Goal: Task Accomplishment & Management: Manage account settings

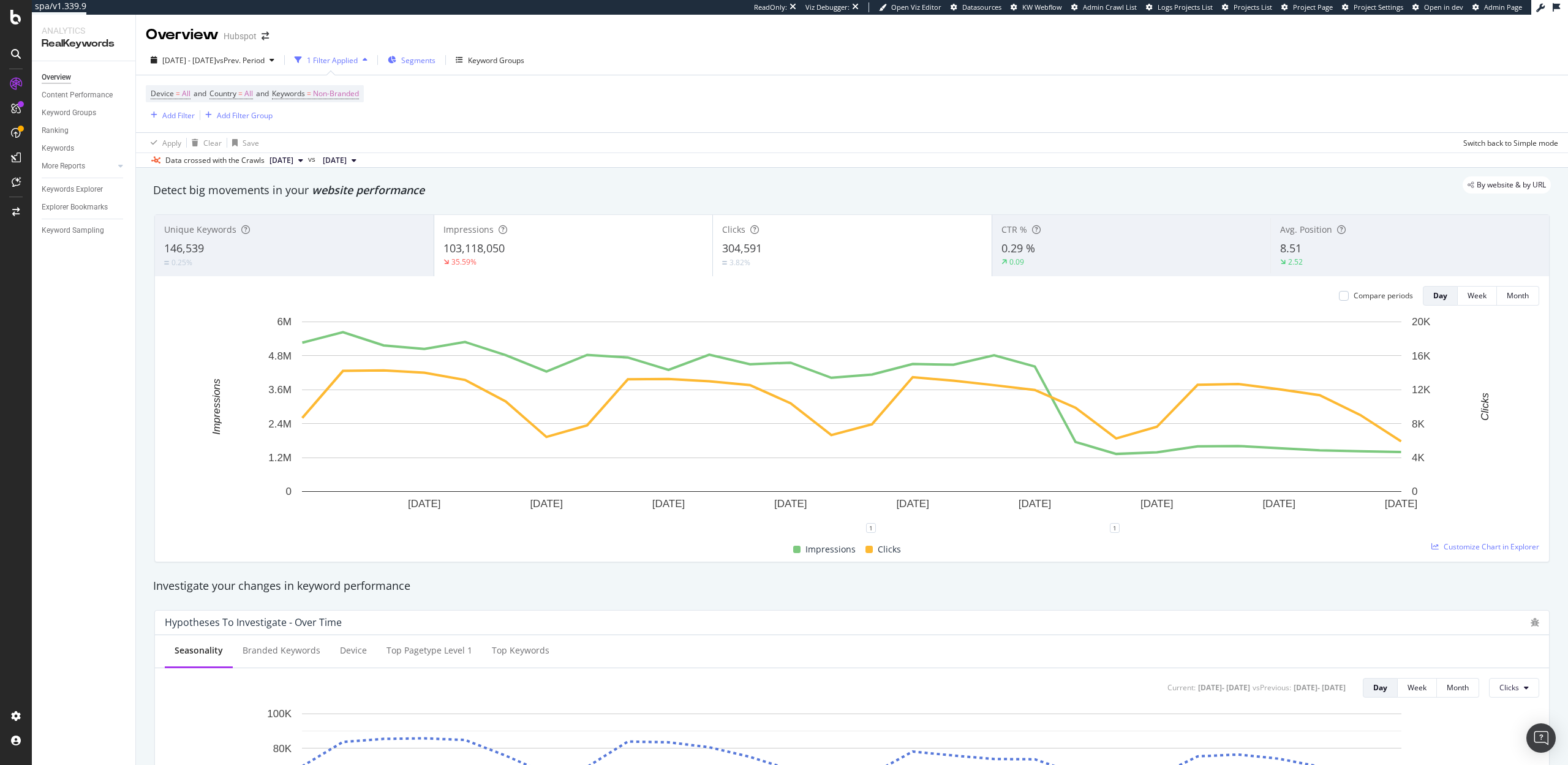
click at [435, 62] on span "Segments" at bounding box center [418, 60] width 34 height 10
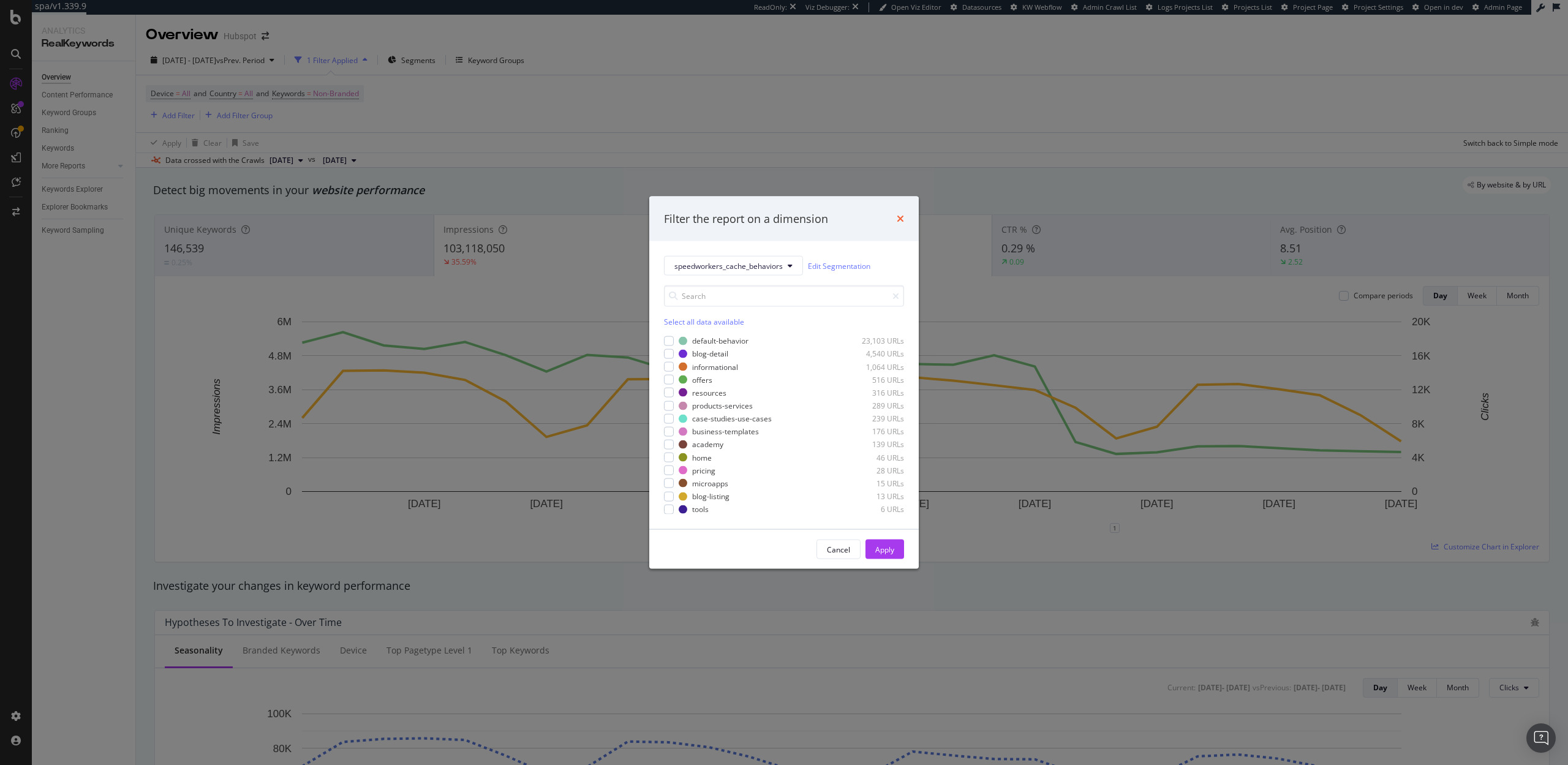
click at [901, 219] on icon "times" at bounding box center [900, 219] width 7 height 10
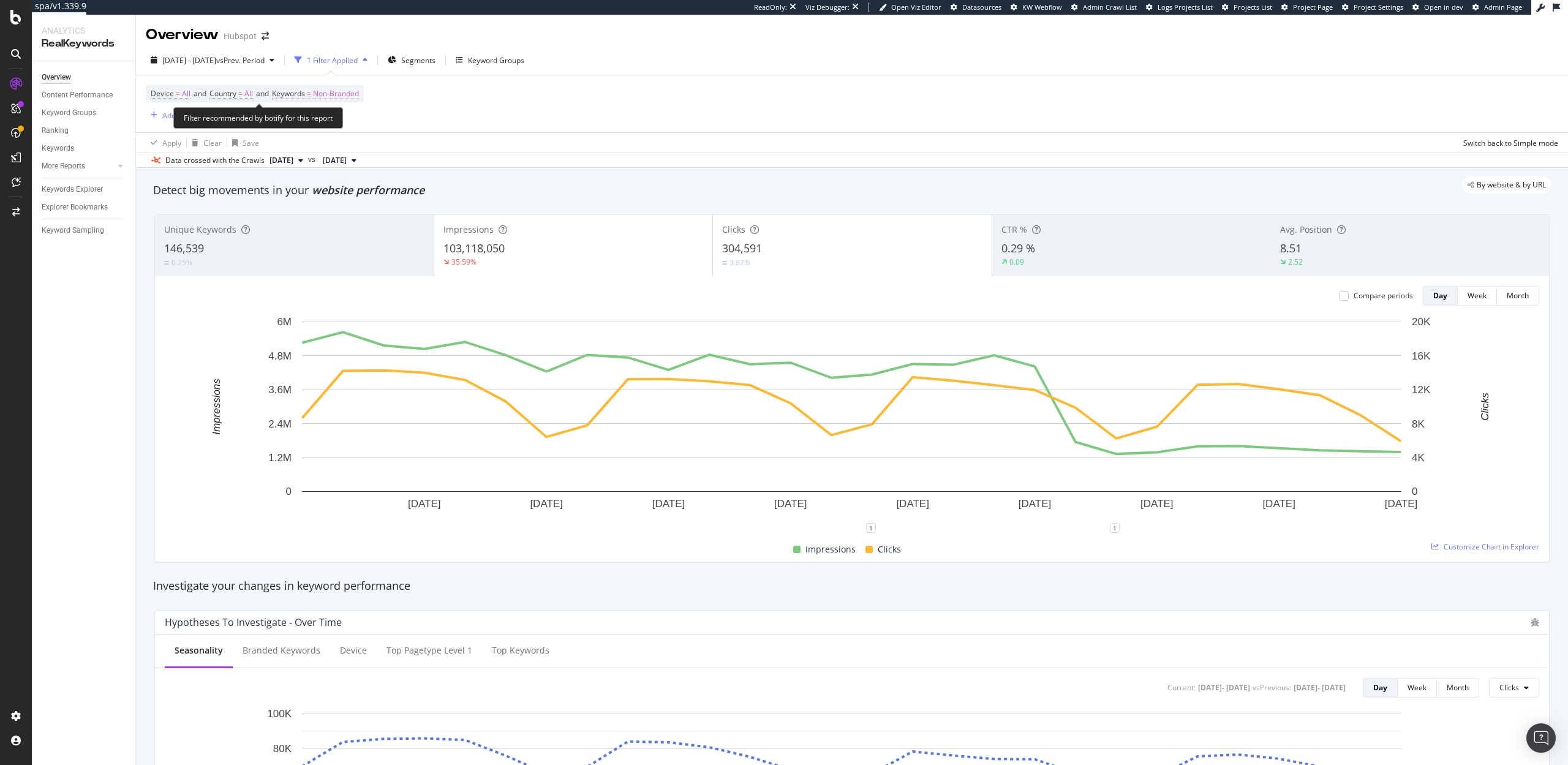
click at [346, 89] on span "Non-Branded" at bounding box center [336, 94] width 46 height 17
click at [325, 118] on span "Non-Branded" at bounding box center [316, 122] width 51 height 10
click at [330, 212] on span "All" at bounding box center [362, 218] width 125 height 11
click at [405, 143] on button "Apply" at bounding box center [406, 149] width 36 height 12
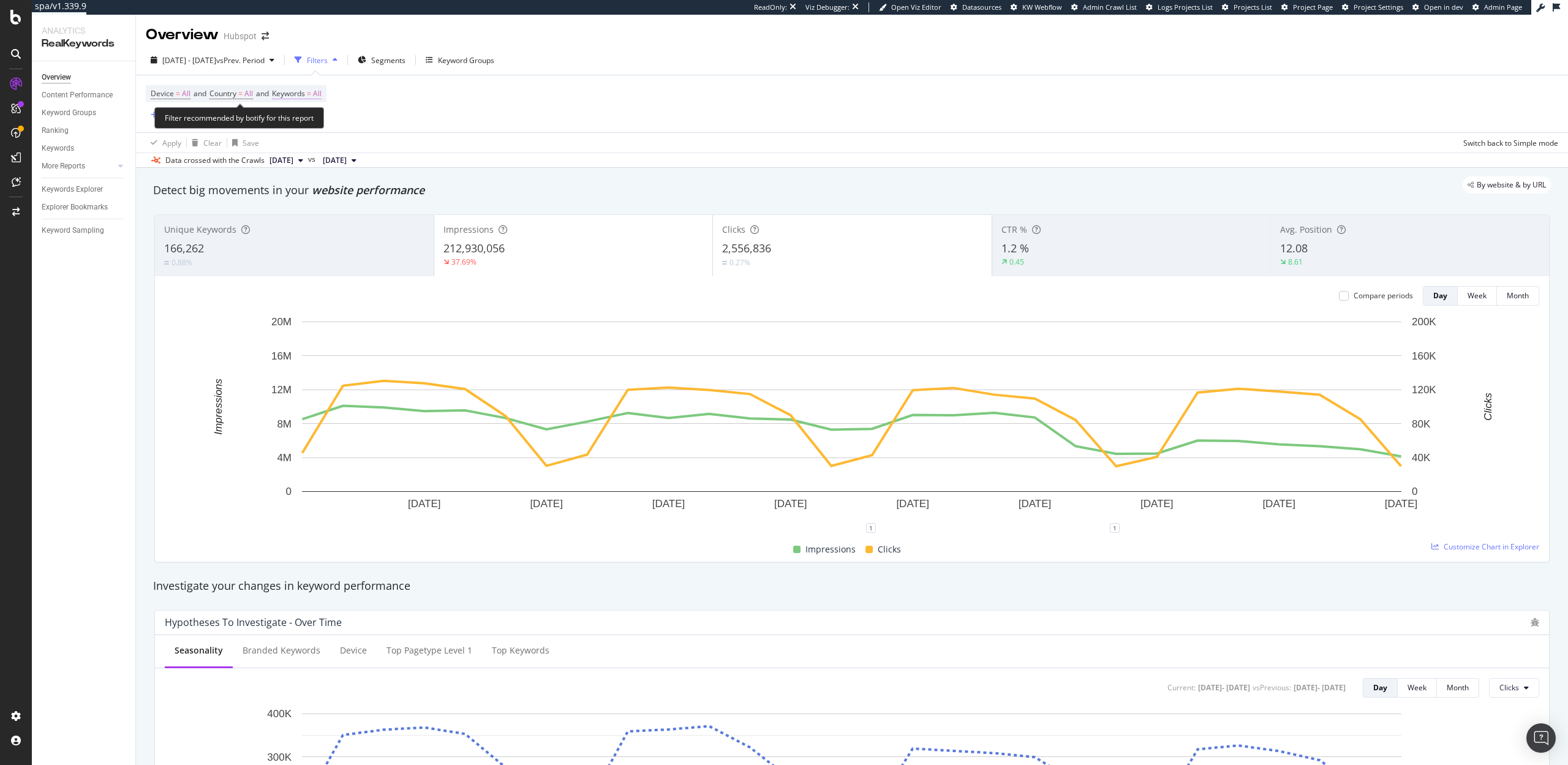
click at [295, 95] on span "Keywords" at bounding box center [288, 94] width 33 height 10
click at [301, 122] on span "All" at bounding box center [296, 122] width 13 height 10
click at [316, 142] on span "Non-Branded" at bounding box center [362, 147] width 125 height 11
click at [417, 151] on div "Apply" at bounding box center [415, 149] width 19 height 10
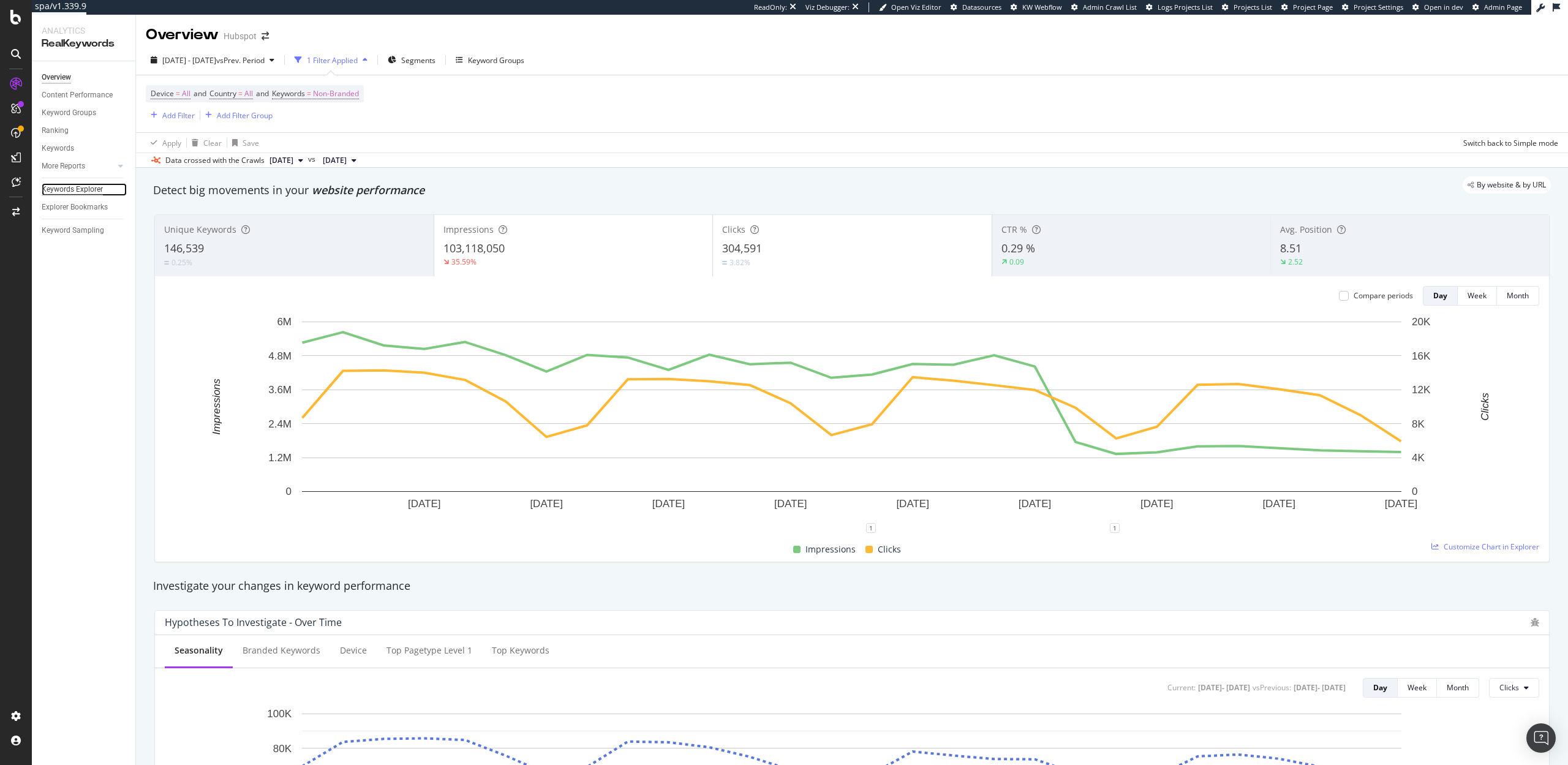
click at [64, 193] on div "Keywords Explorer" at bounding box center [73, 190] width 61 height 13
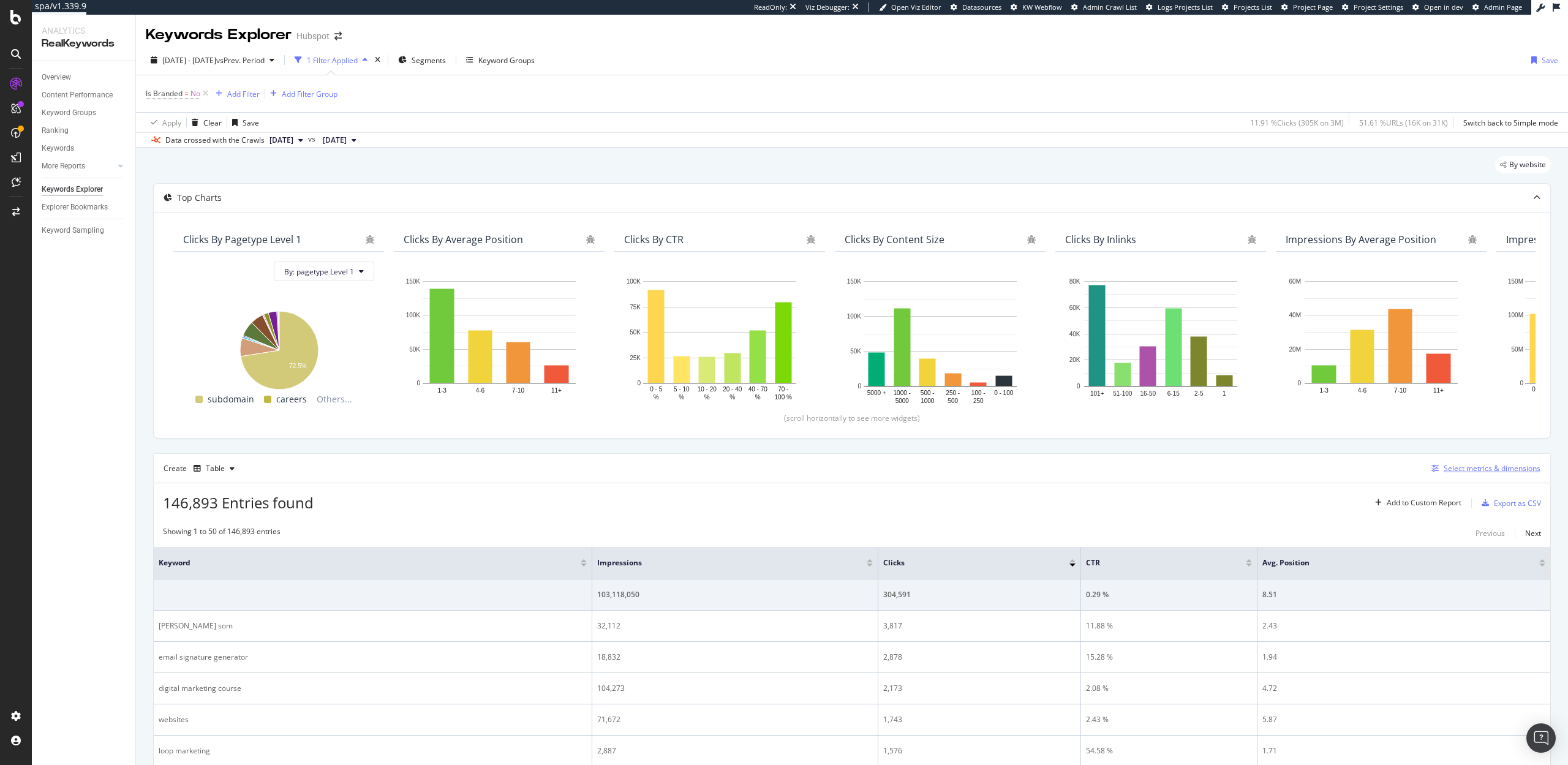
click at [1470, 468] on div "Select metrics & dimensions" at bounding box center [1492, 469] width 97 height 10
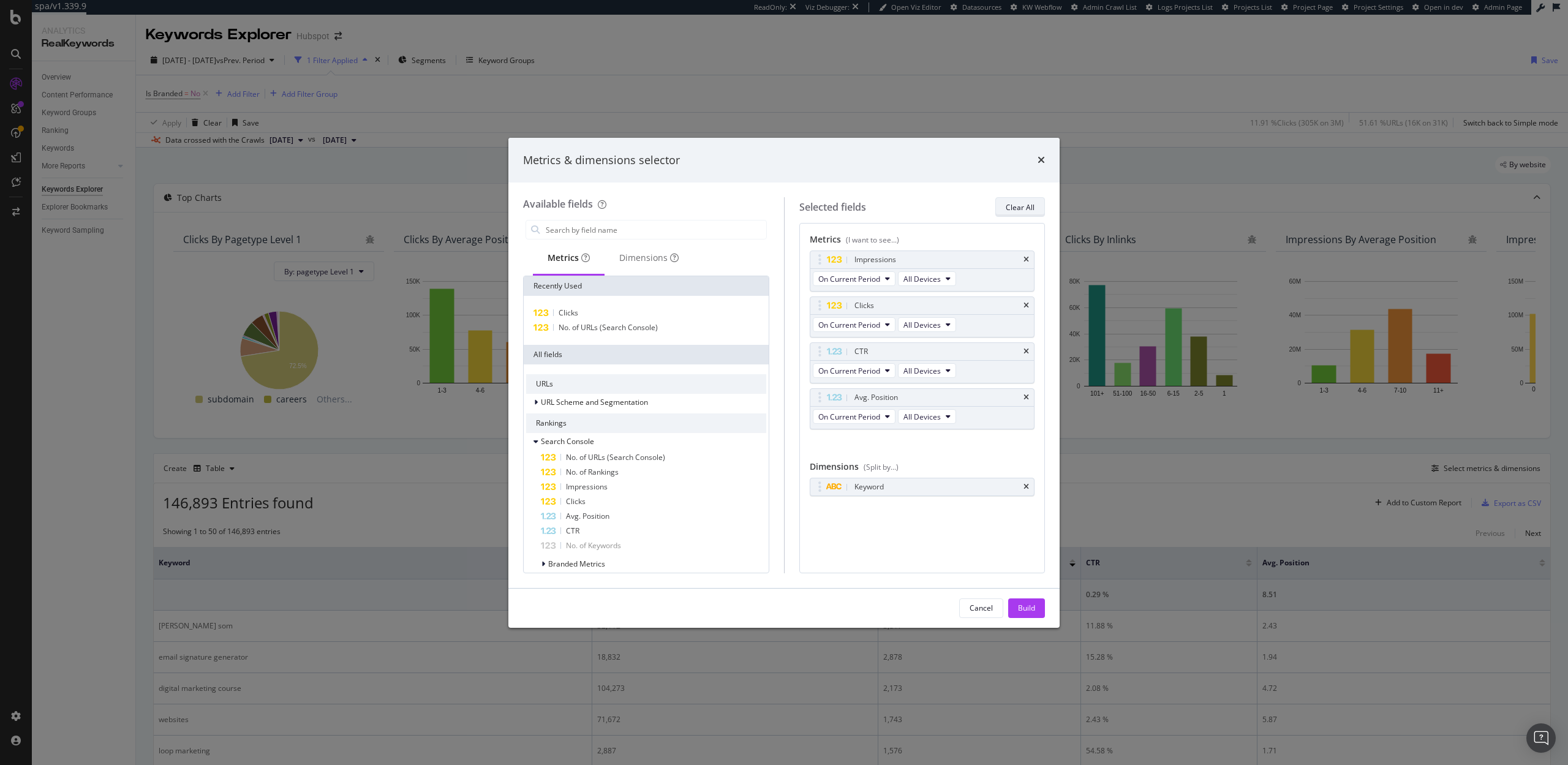
click at [1018, 208] on div "Clear All" at bounding box center [1020, 207] width 29 height 10
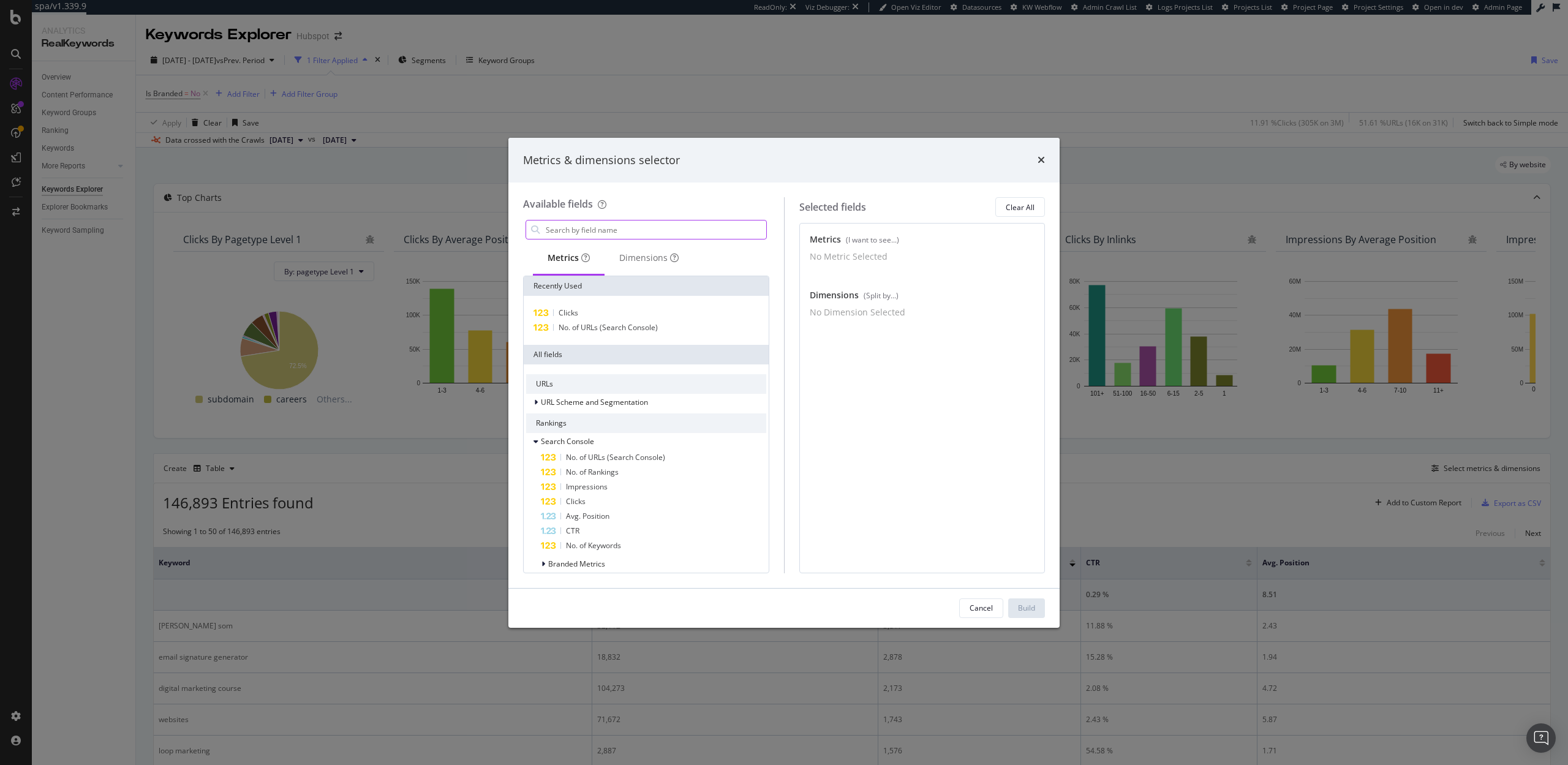
click at [649, 227] on input "modal" at bounding box center [656, 229] width 222 height 18
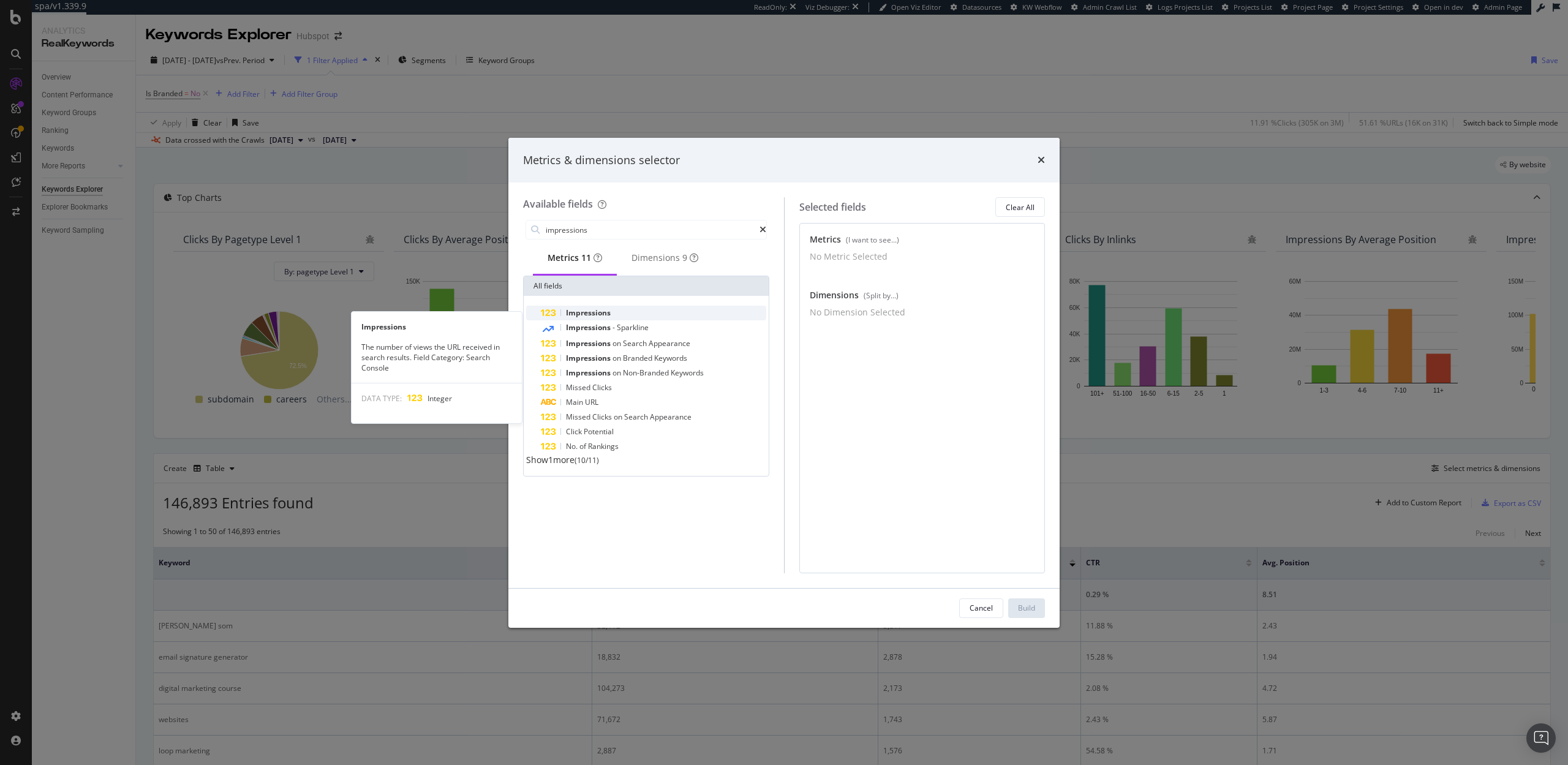
click at [611, 318] on div "Impressions" at bounding box center [654, 313] width 225 height 15
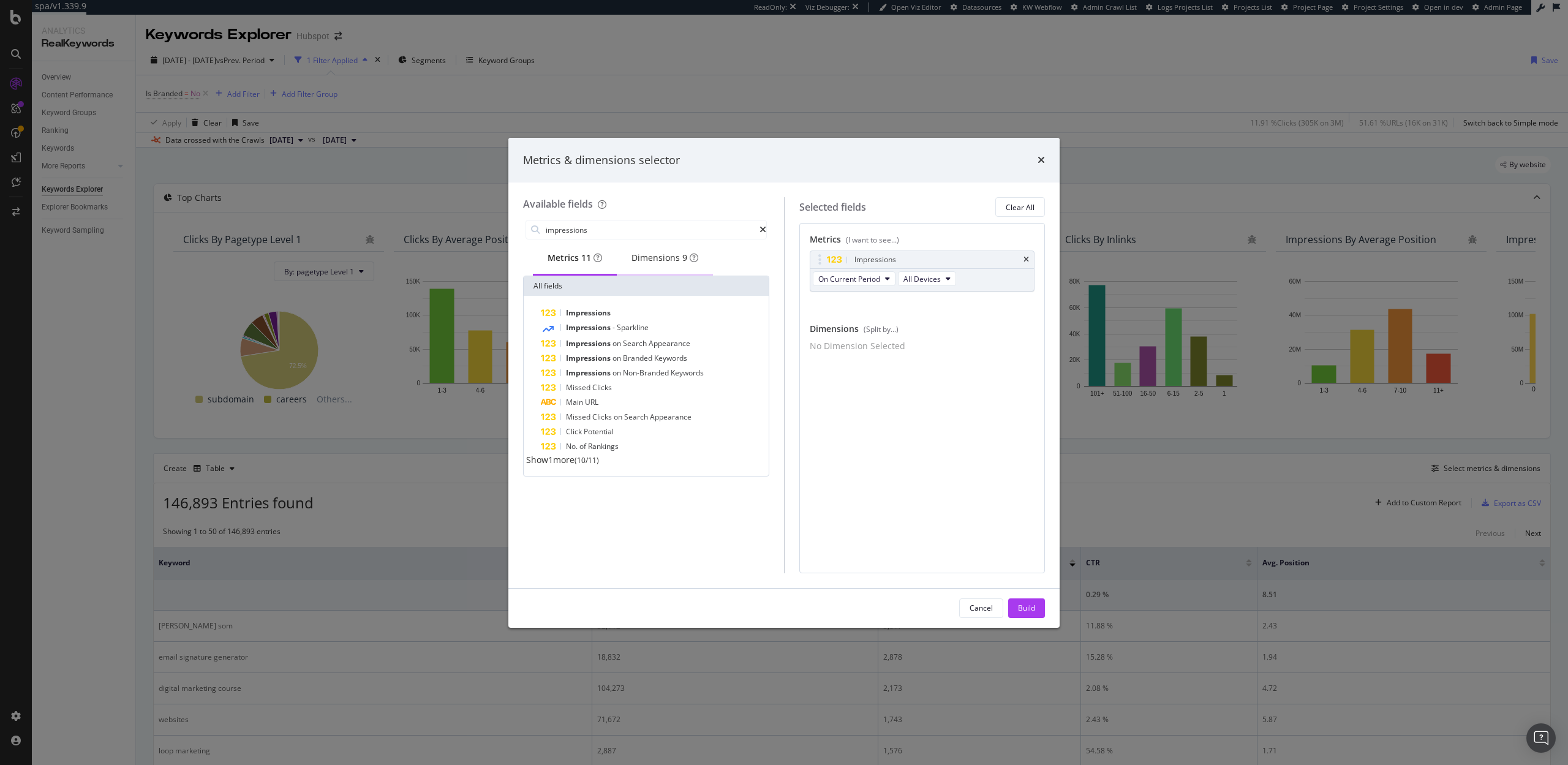
click at [679, 264] on div "Dimensions 9" at bounding box center [665, 258] width 66 height 12
click at [615, 232] on input "impressions" at bounding box center [652, 229] width 215 height 18
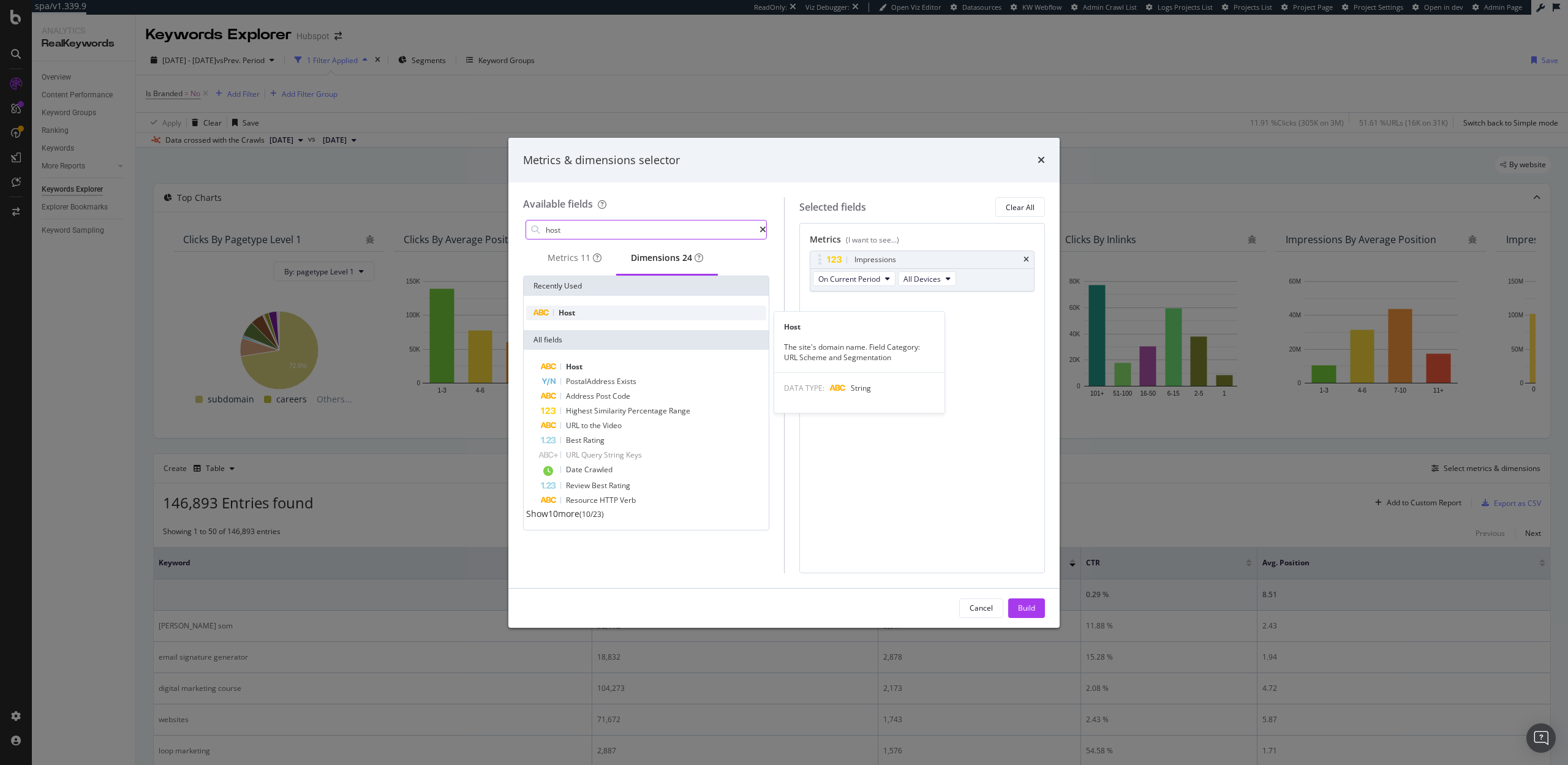
type input "host"
click at [604, 321] on div "Host" at bounding box center [646, 313] width 240 height 15
click at [1033, 604] on div "Build" at bounding box center [1027, 609] width 17 height 10
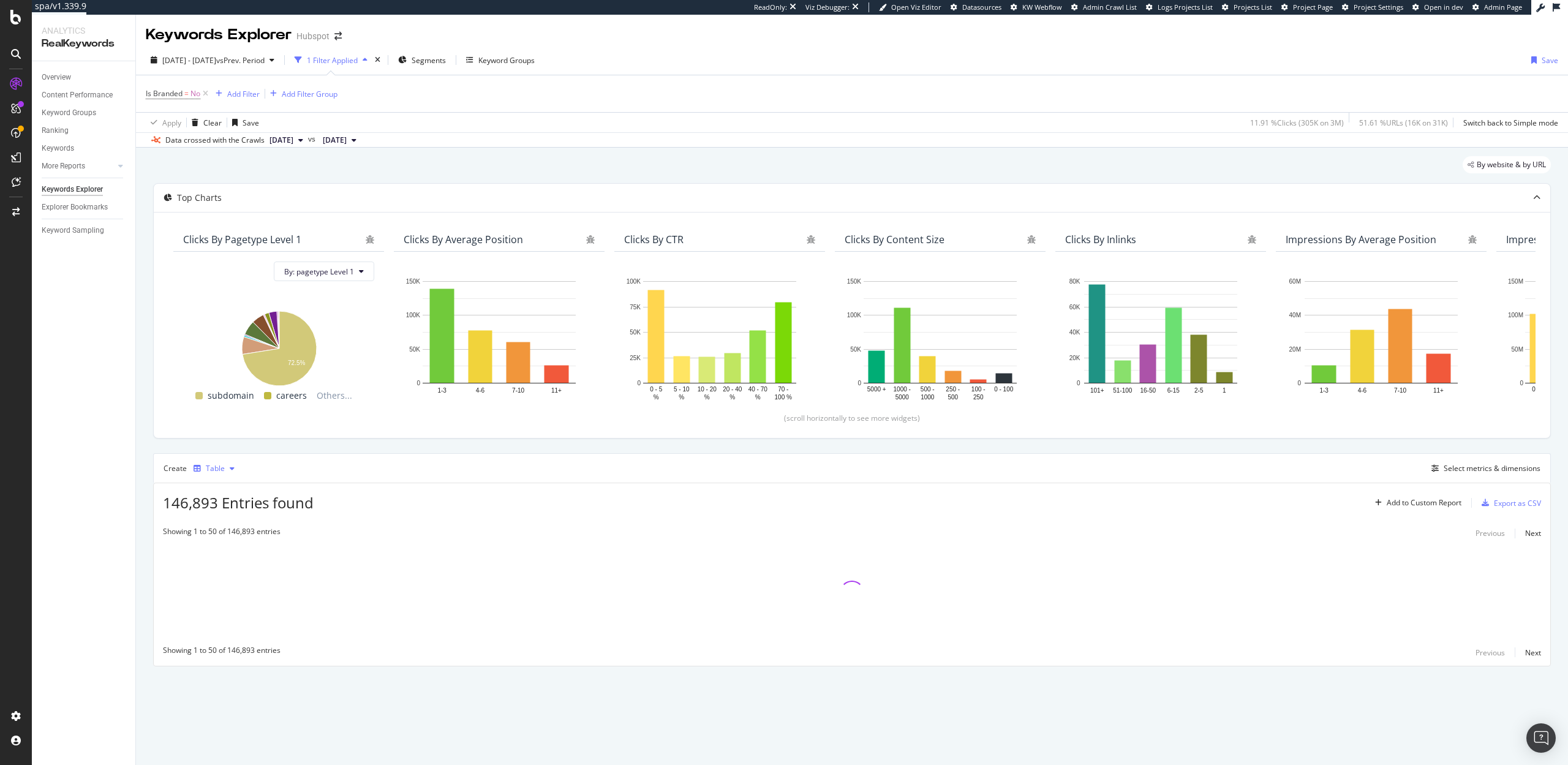
click at [225, 468] on div "button" at bounding box center [232, 469] width 15 height 7
click at [230, 510] on div "Trend" at bounding box center [228, 510] width 20 height 10
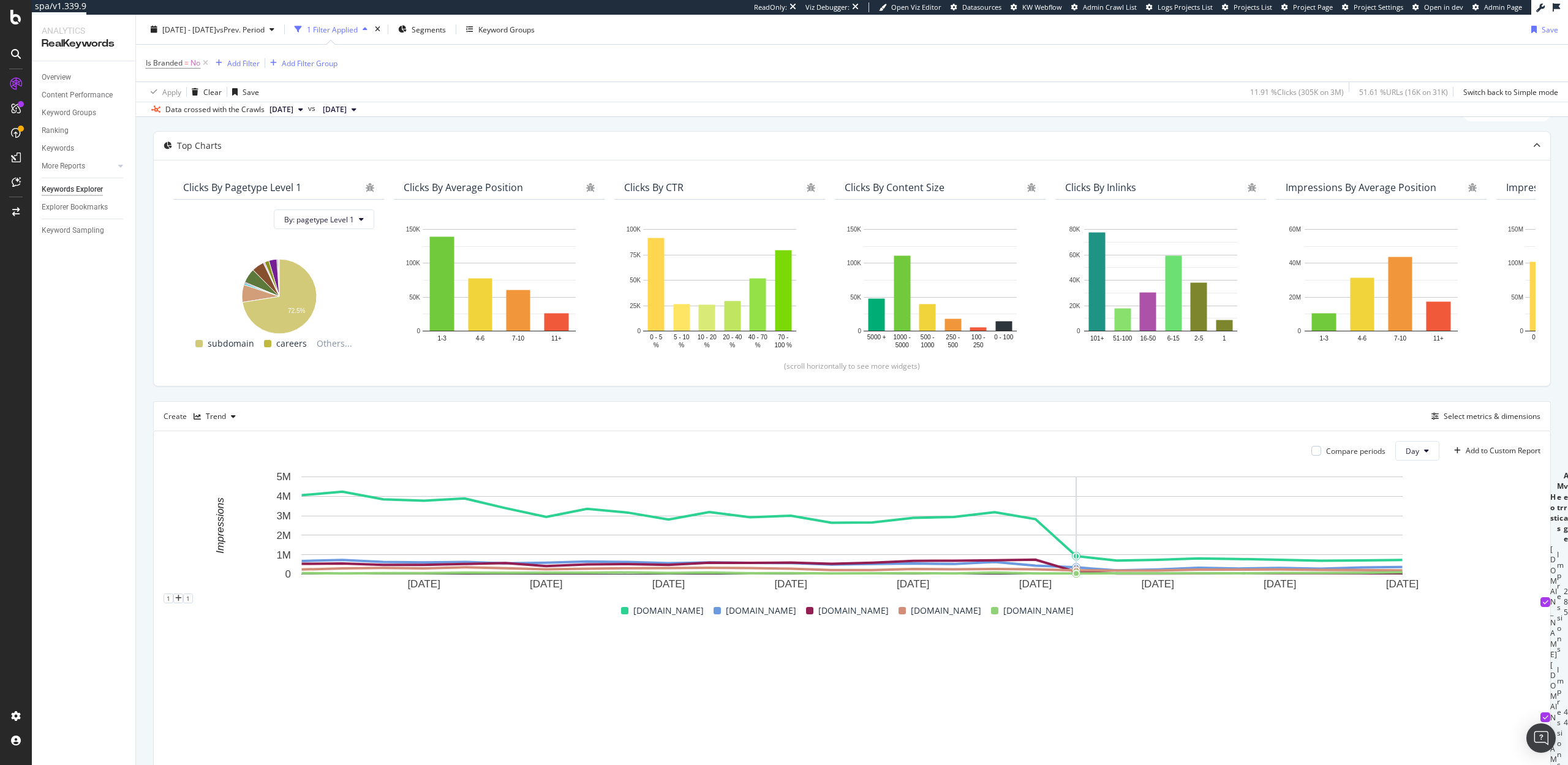
scroll to position [149, 0]
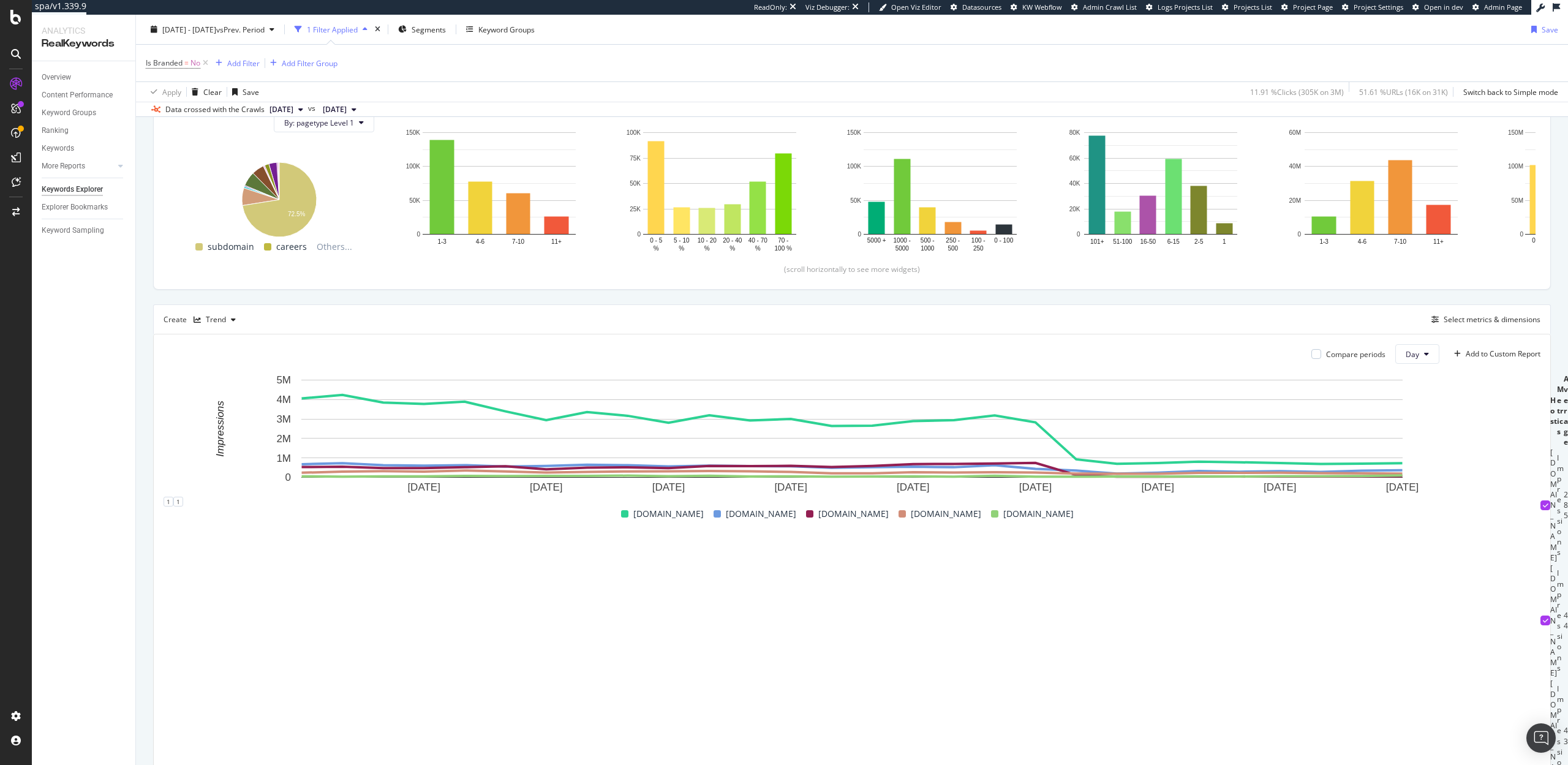
click at [1544, 509] on icon at bounding box center [1546, 505] width 5 height 6
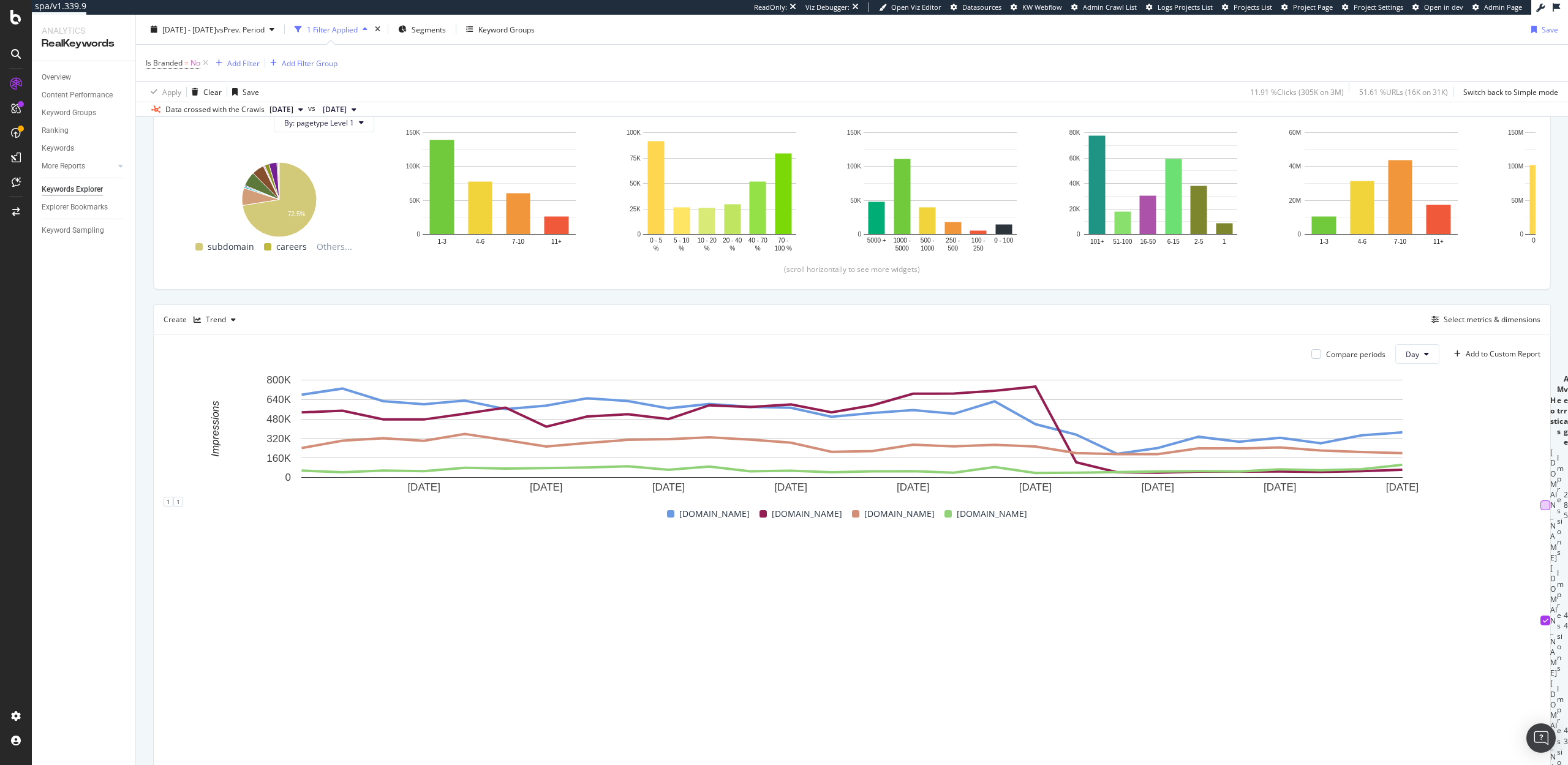
click at [1544, 617] on icon at bounding box center [1546, 620] width 5 height 6
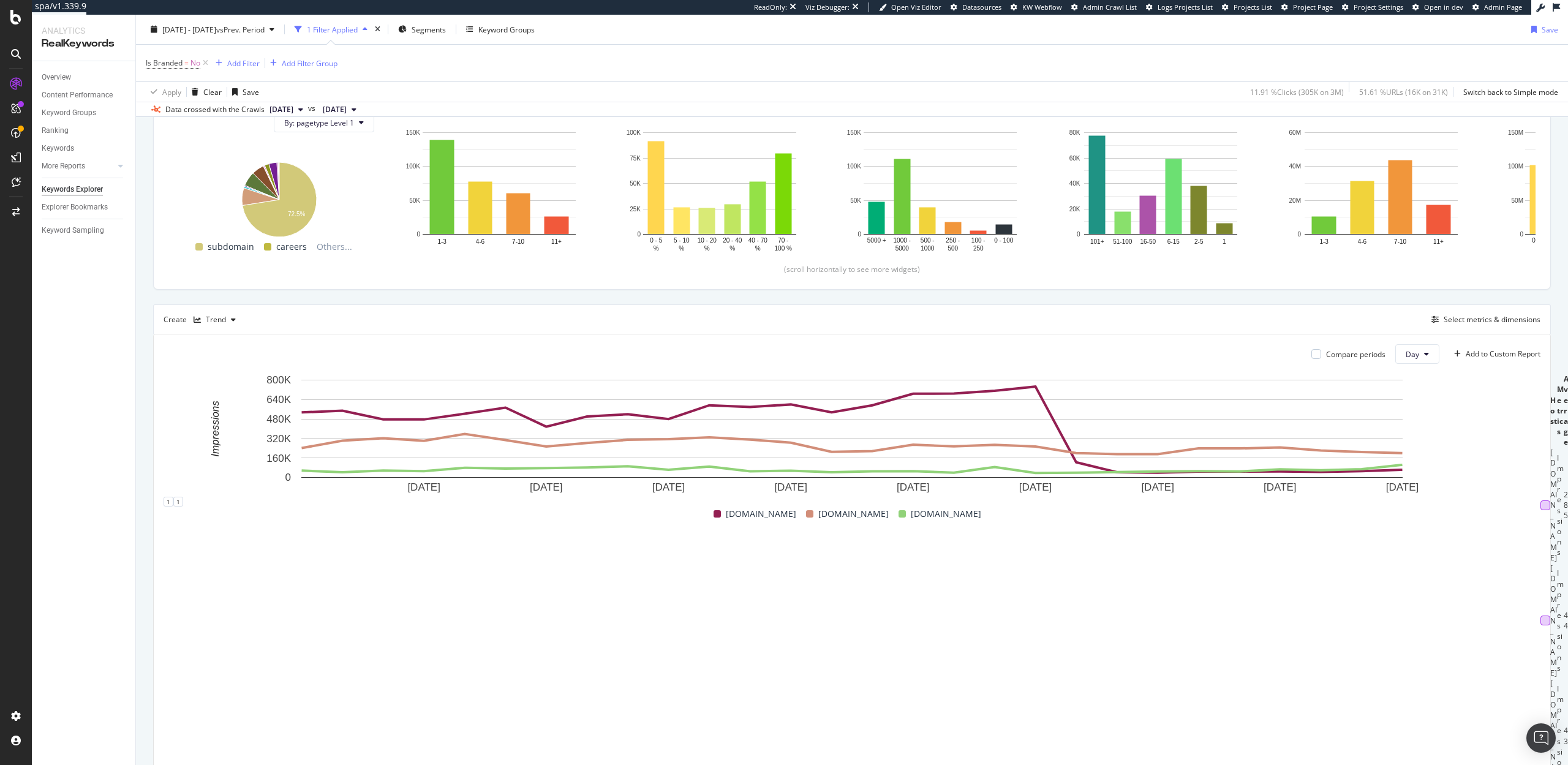
click at [1544, 734] on icon at bounding box center [1546, 736] width 5 height 6
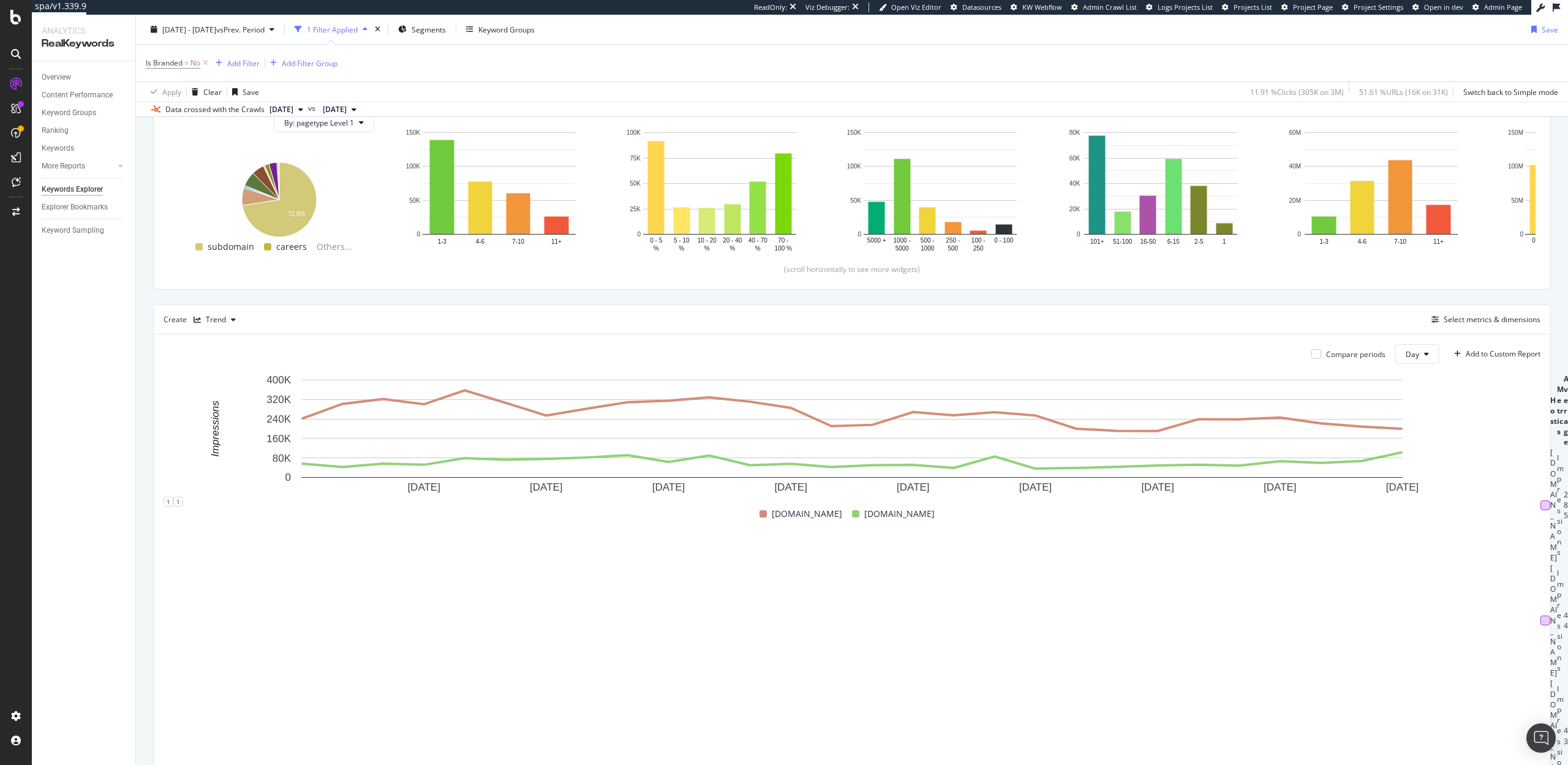
click at [1541, 732] on div at bounding box center [1545, 736] width 10 height 10
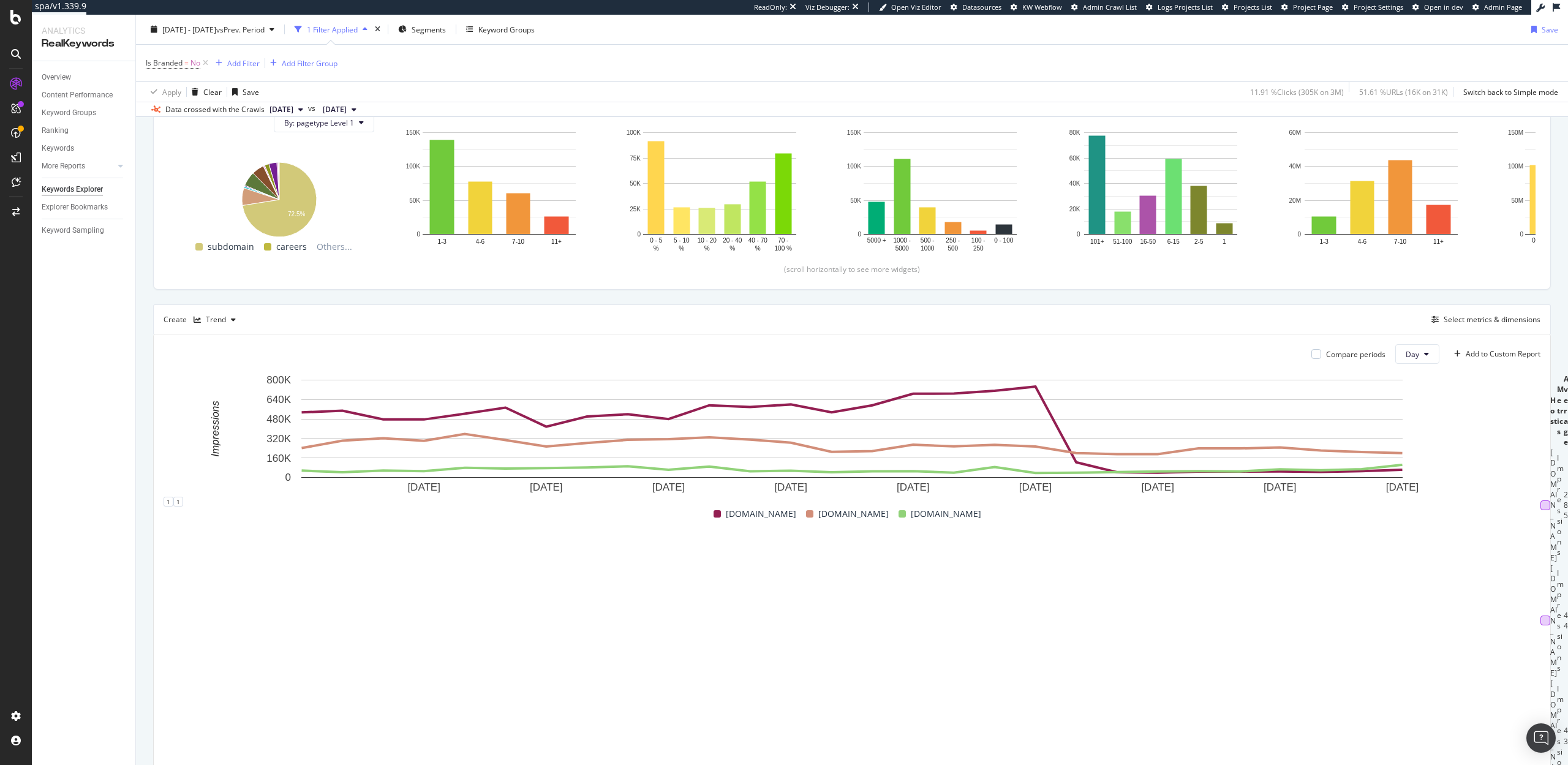
click at [1541, 616] on div at bounding box center [1545, 620] width 10 height 10
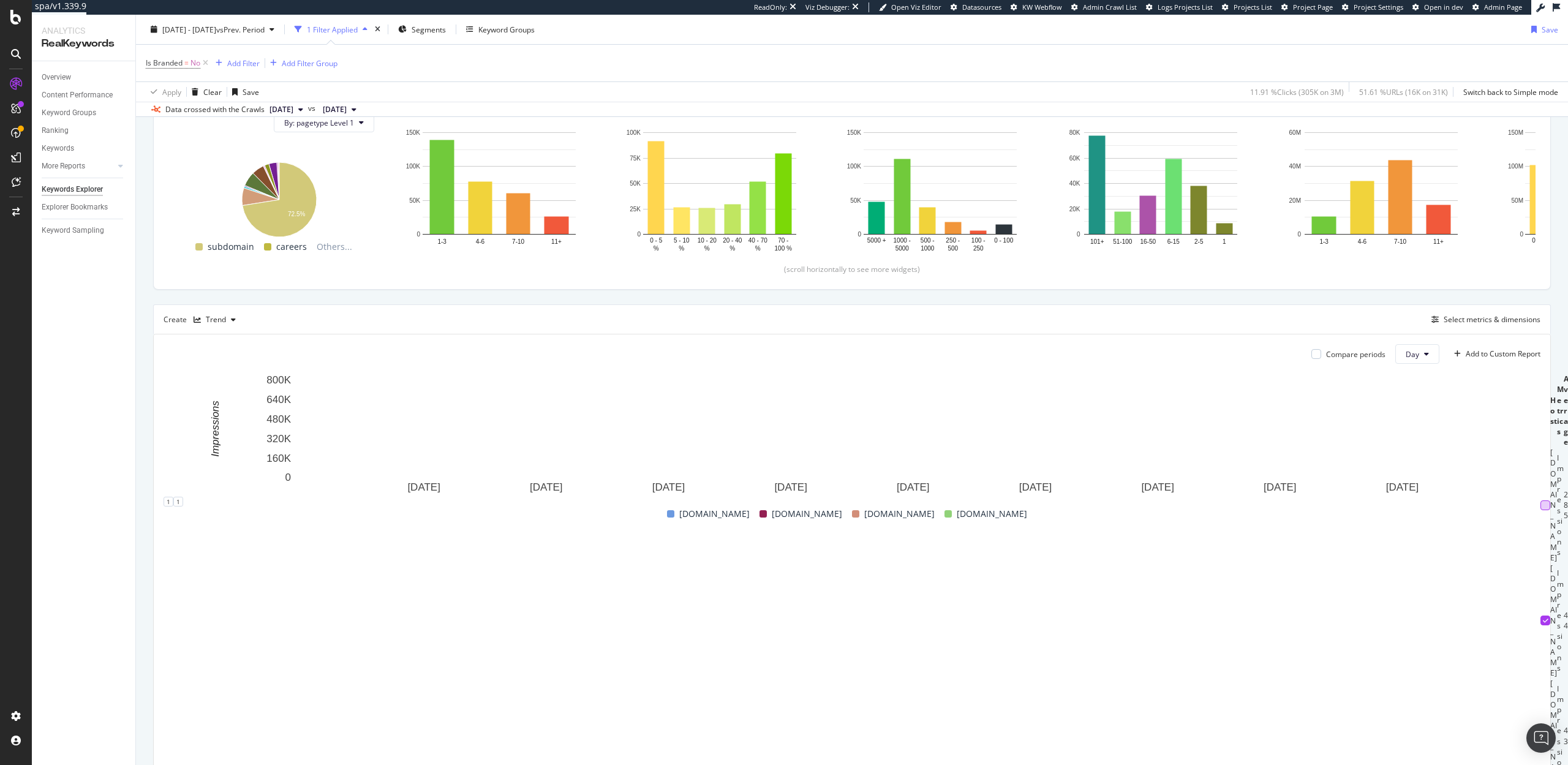
click at [1541, 511] on div at bounding box center [1545, 505] width 10 height 10
click at [1544, 509] on icon at bounding box center [1546, 505] width 5 height 6
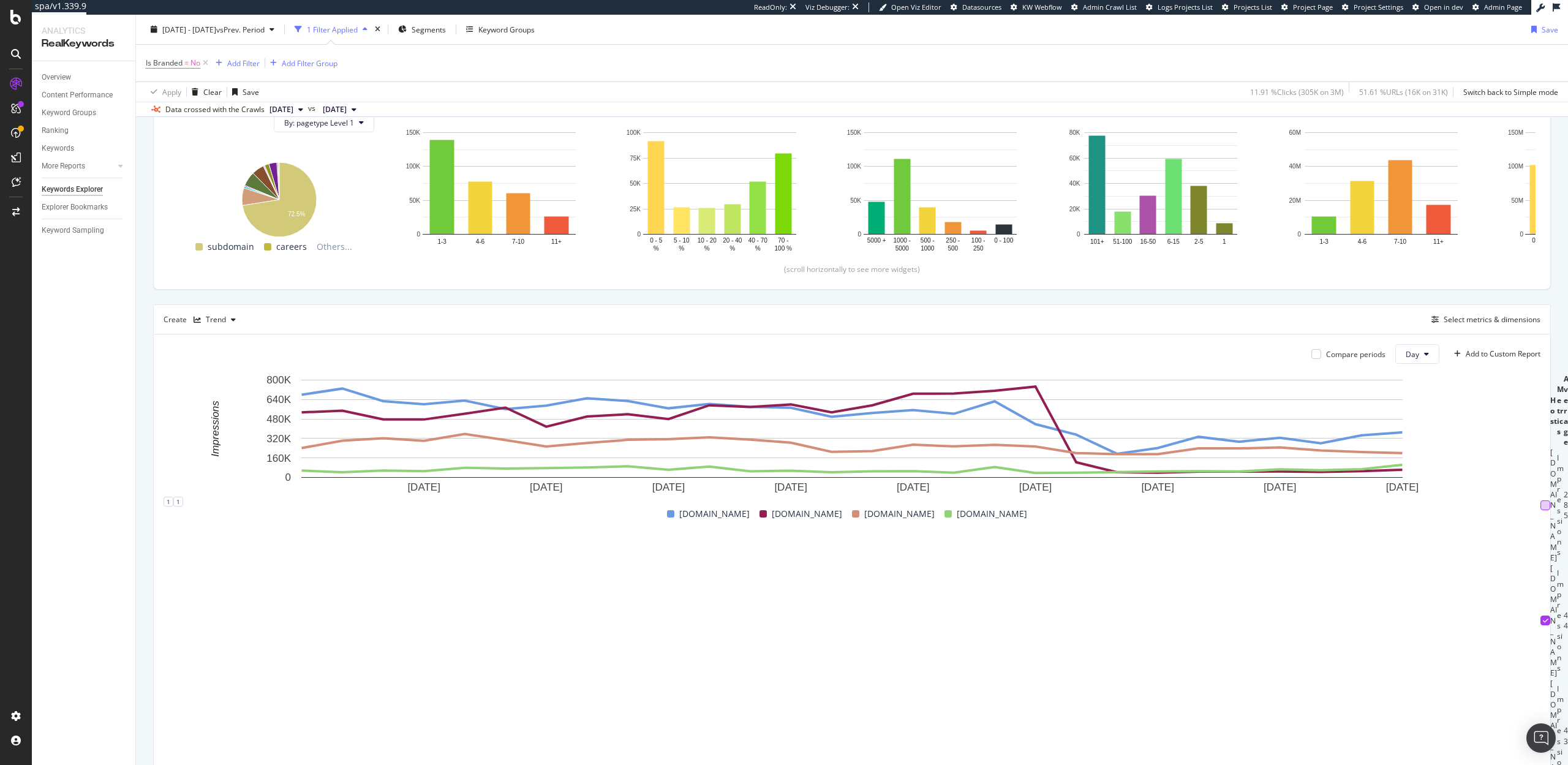
click at [1541, 511] on div at bounding box center [1545, 505] width 10 height 10
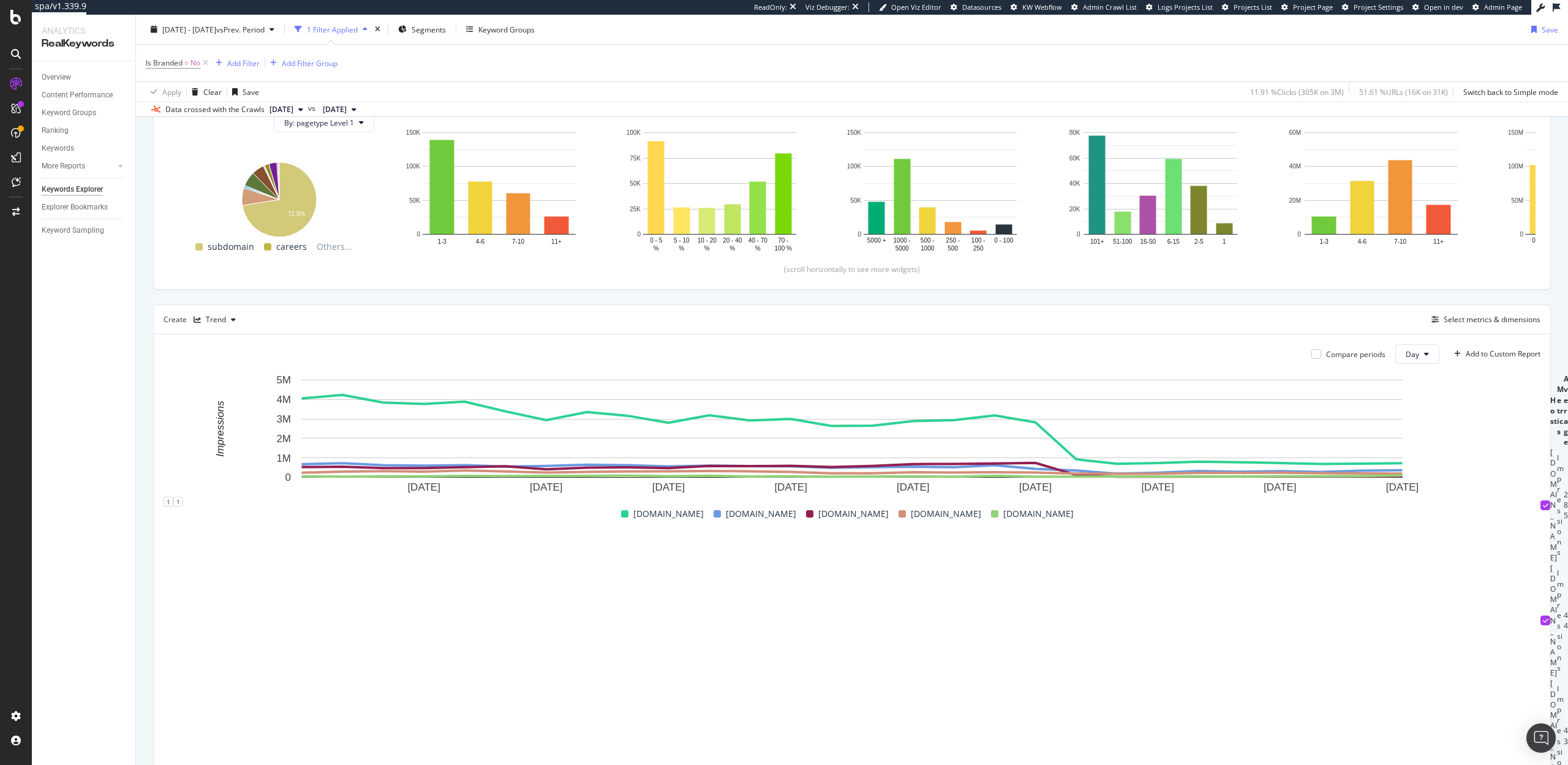
click at [1544, 509] on icon at bounding box center [1546, 505] width 5 height 6
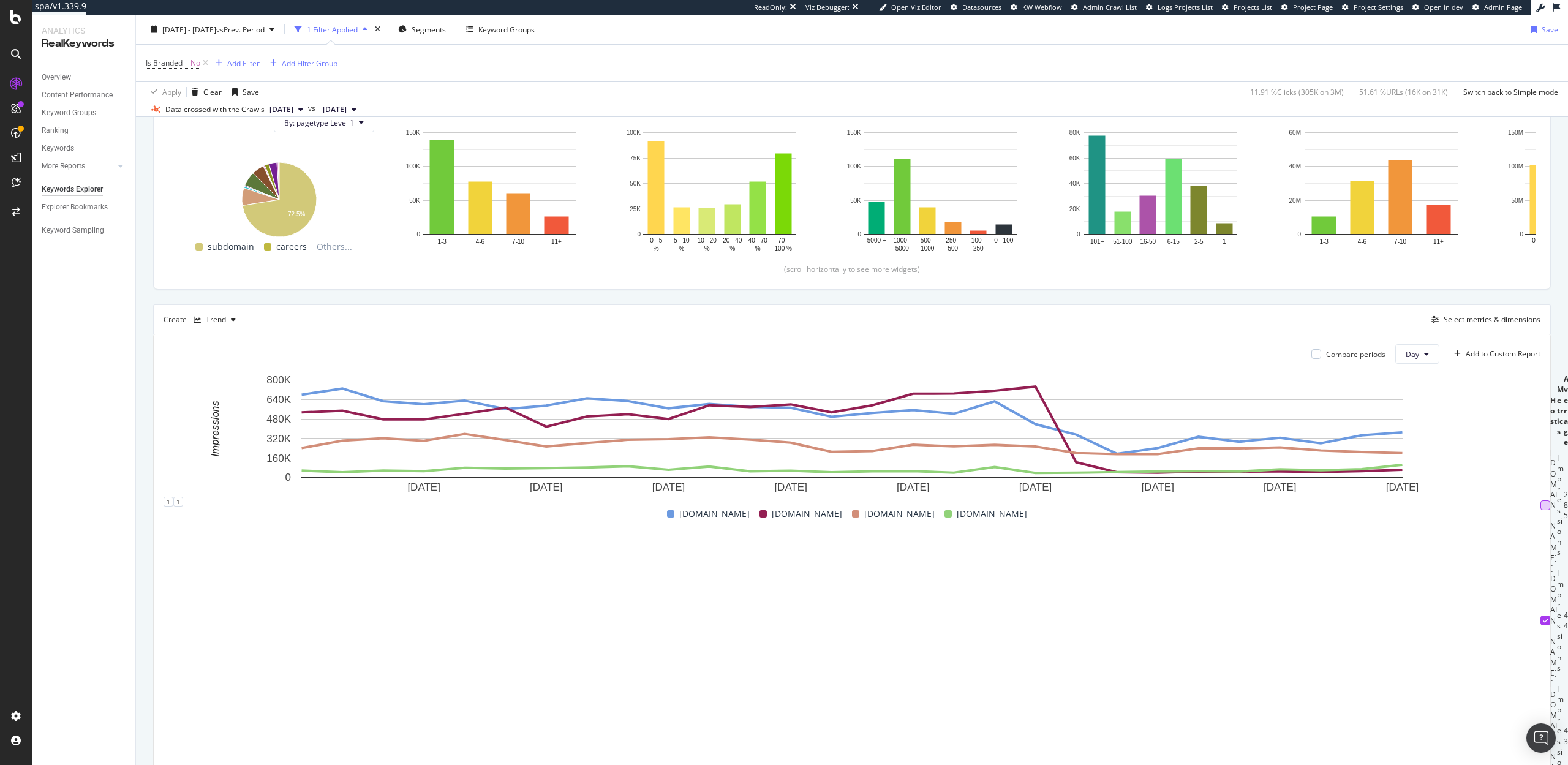
click at [1544, 617] on icon at bounding box center [1546, 620] width 5 height 6
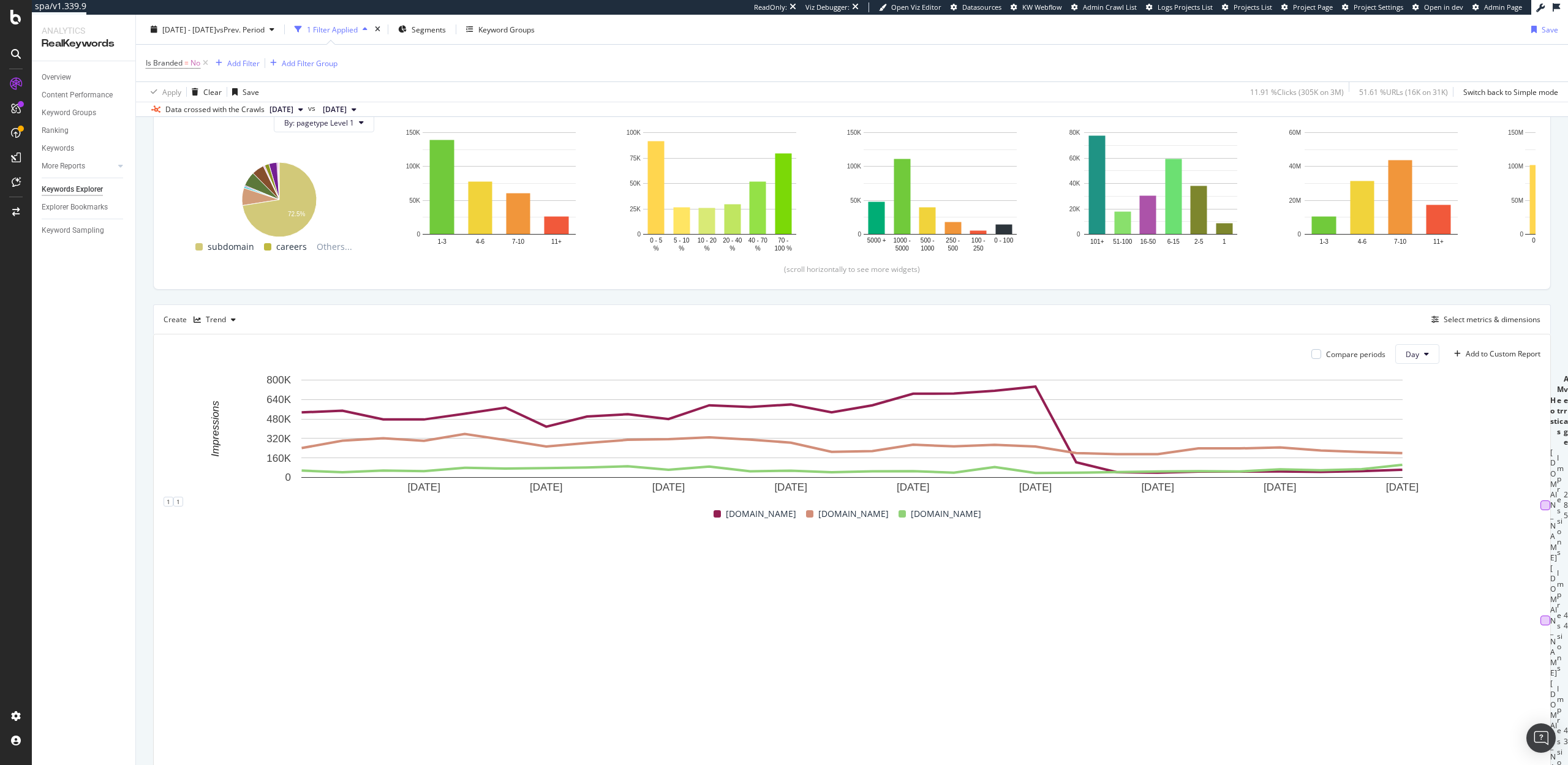
click at [1544, 734] on icon at bounding box center [1546, 736] width 5 height 6
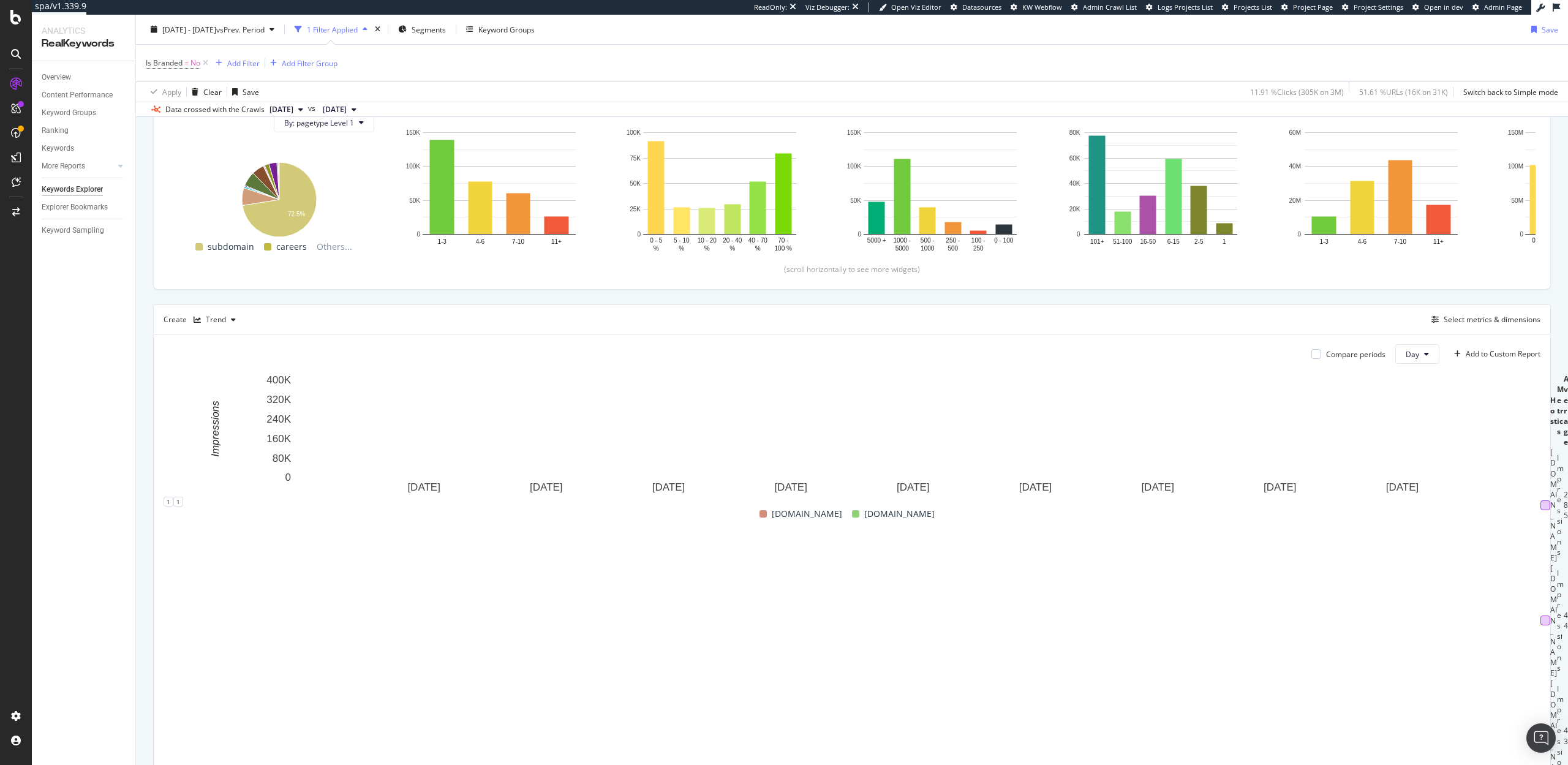
scroll to position [104, 0]
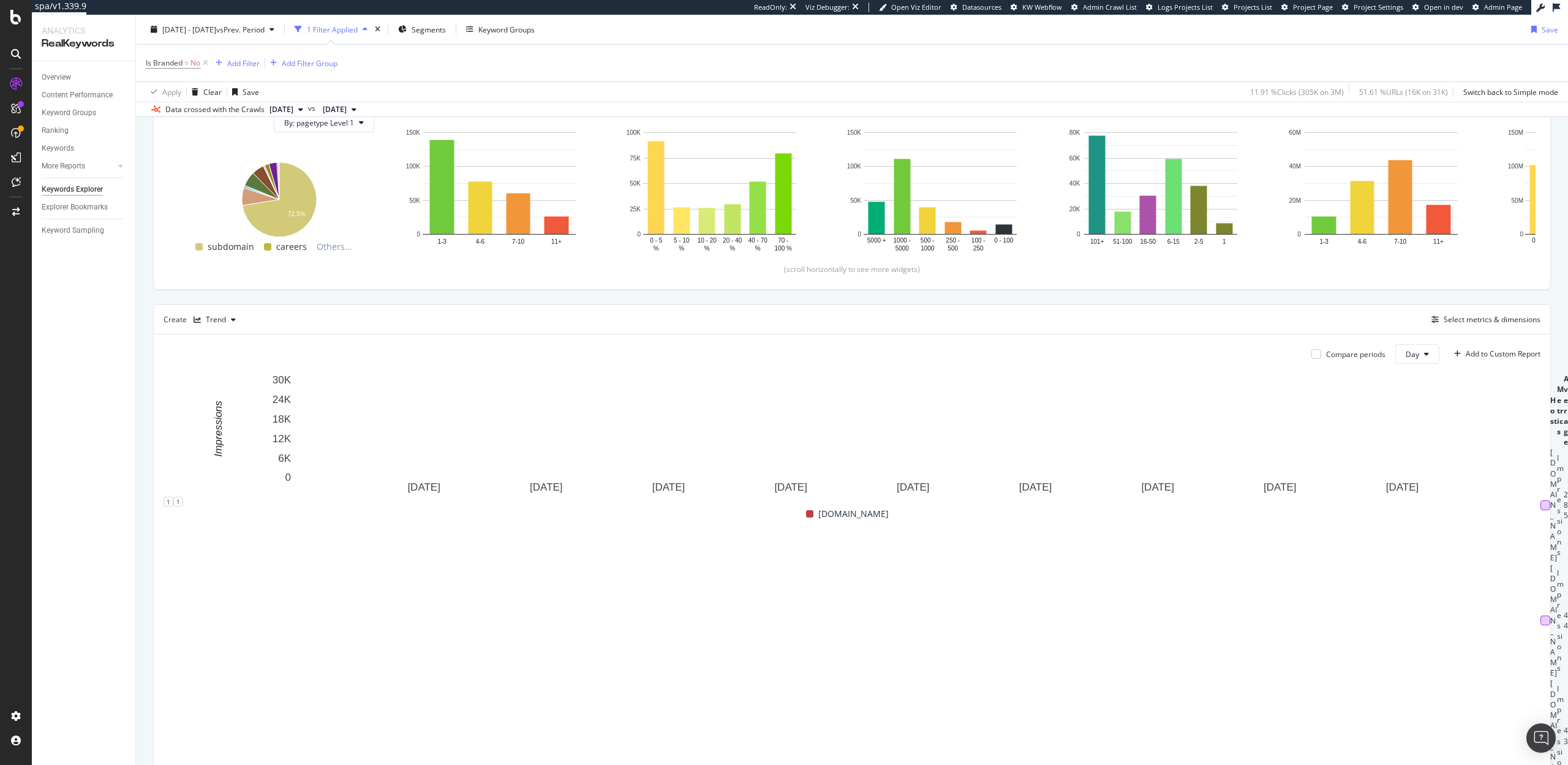
scroll to position [42, 0]
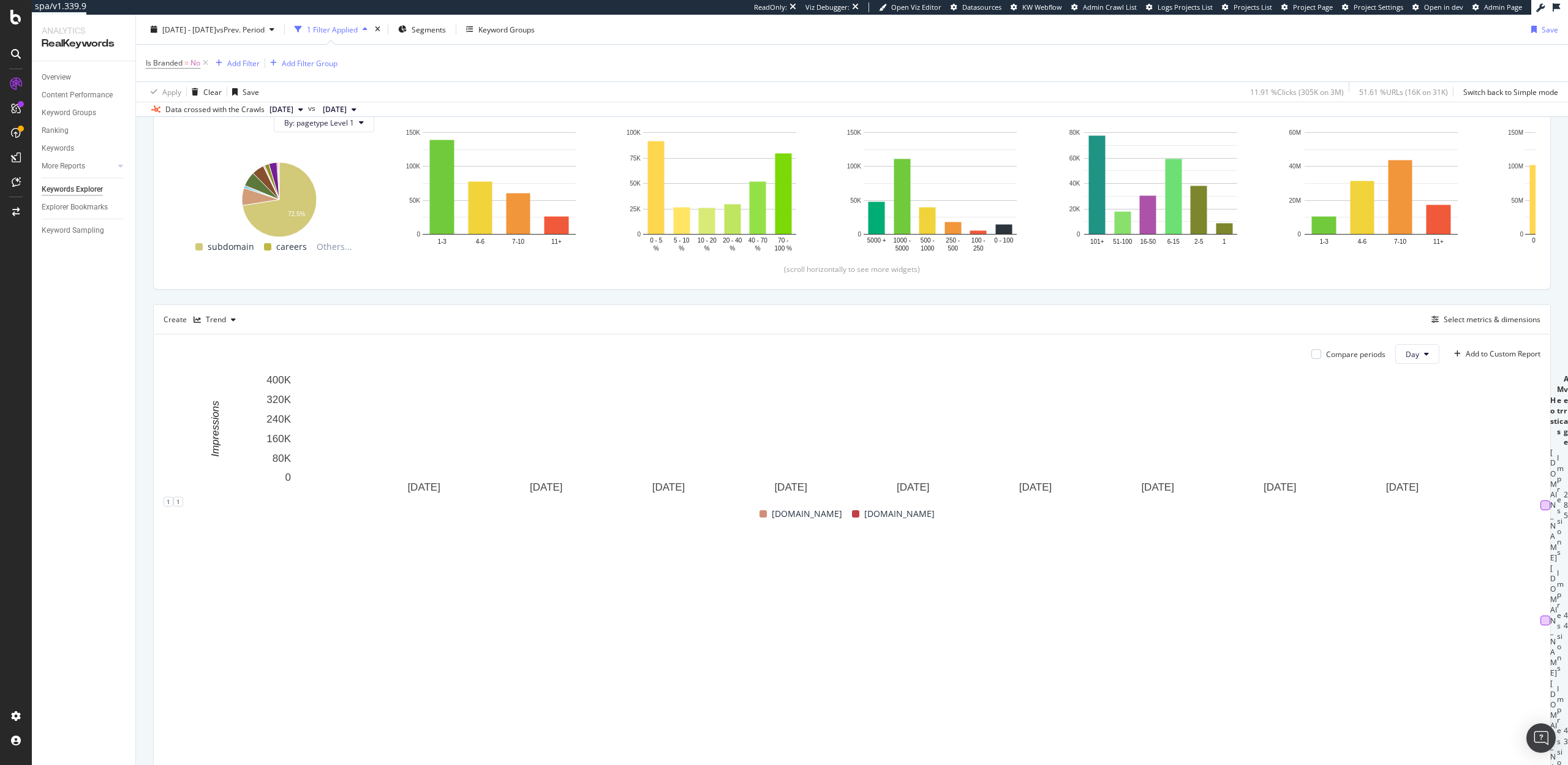
scroll to position [0, 0]
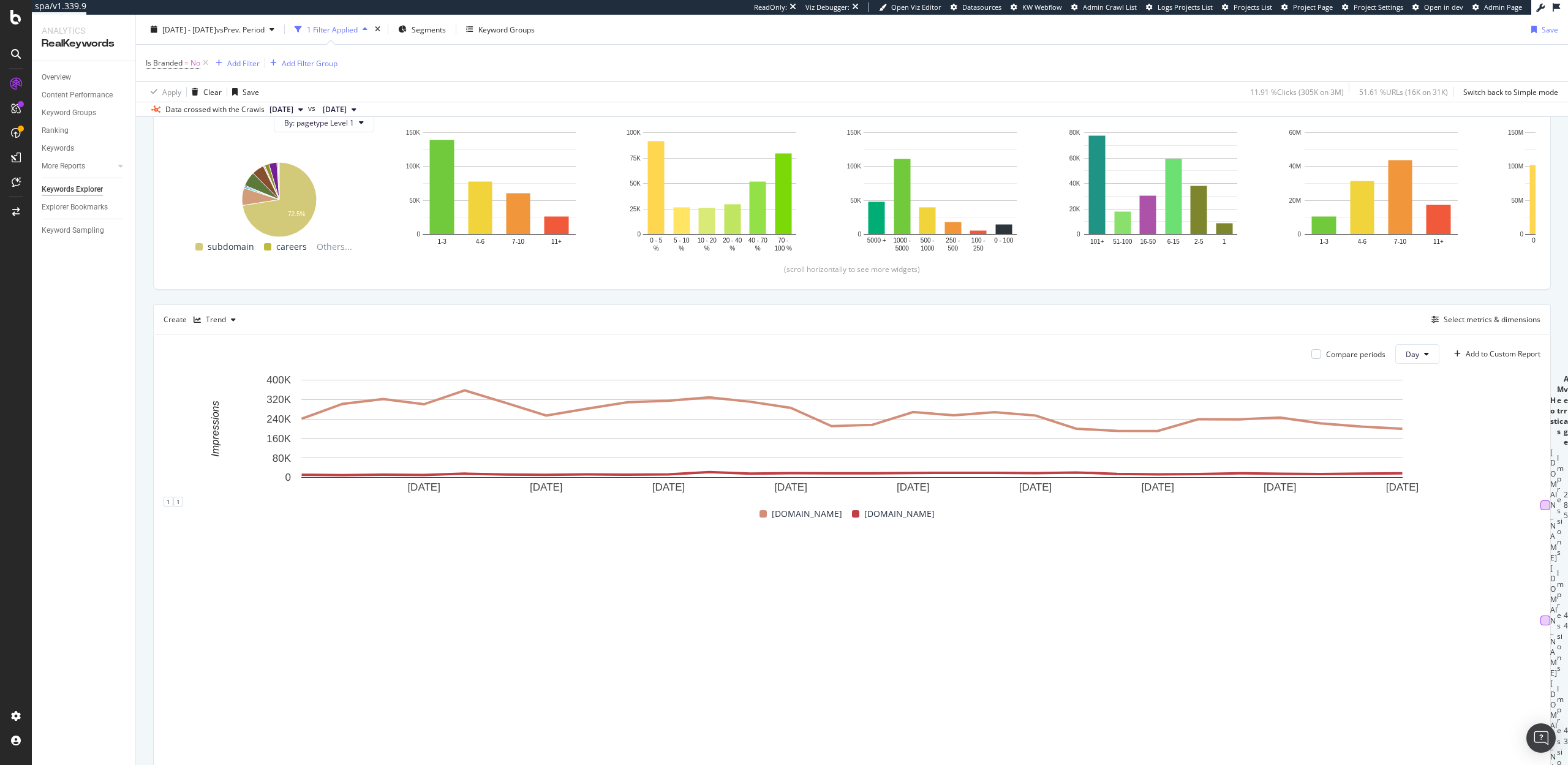
click at [1541, 732] on div at bounding box center [1545, 736] width 10 height 10
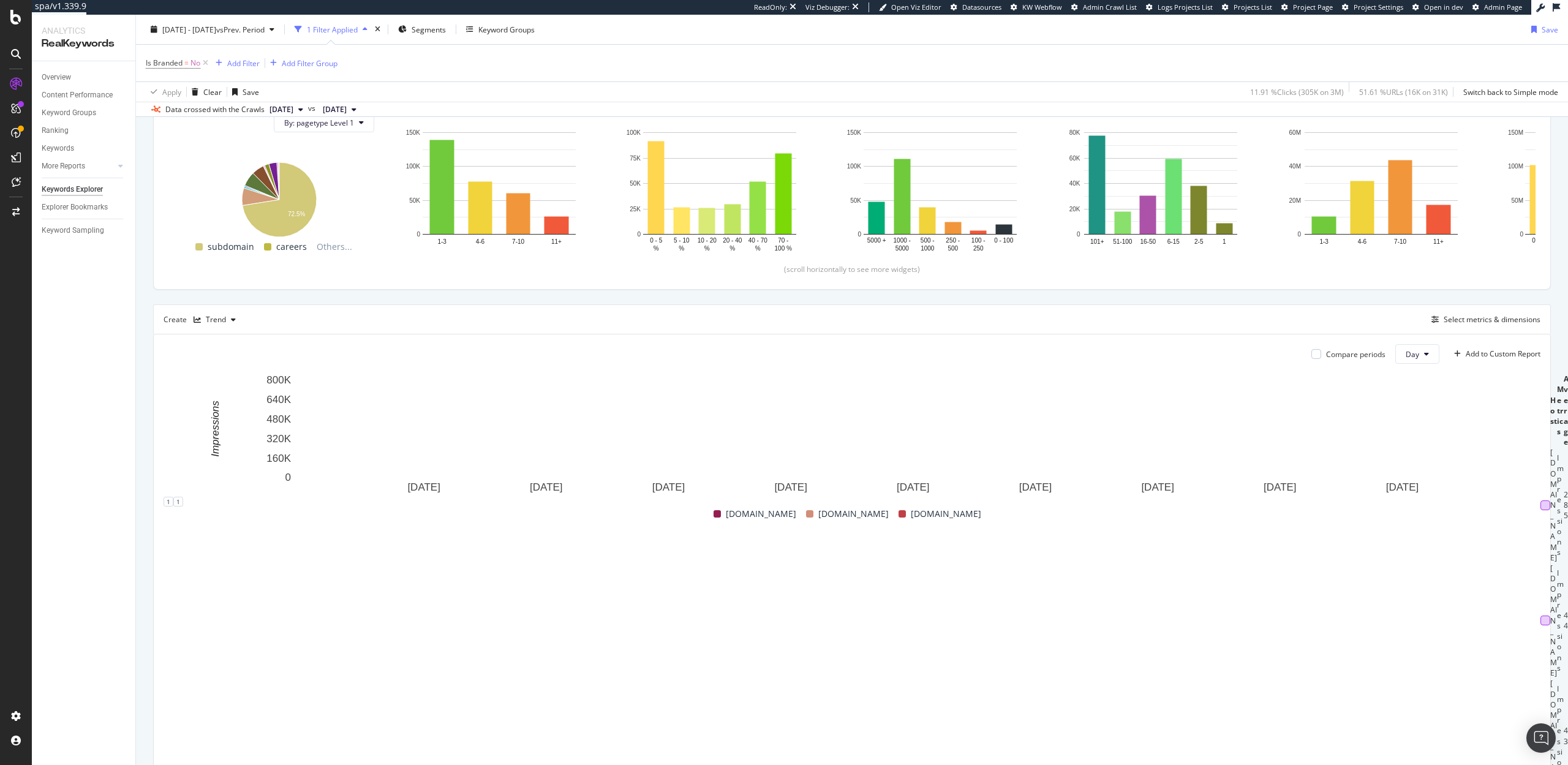
click at [1541, 615] on div at bounding box center [1545, 620] width 10 height 10
click at [1541, 511] on div at bounding box center [1545, 505] width 10 height 10
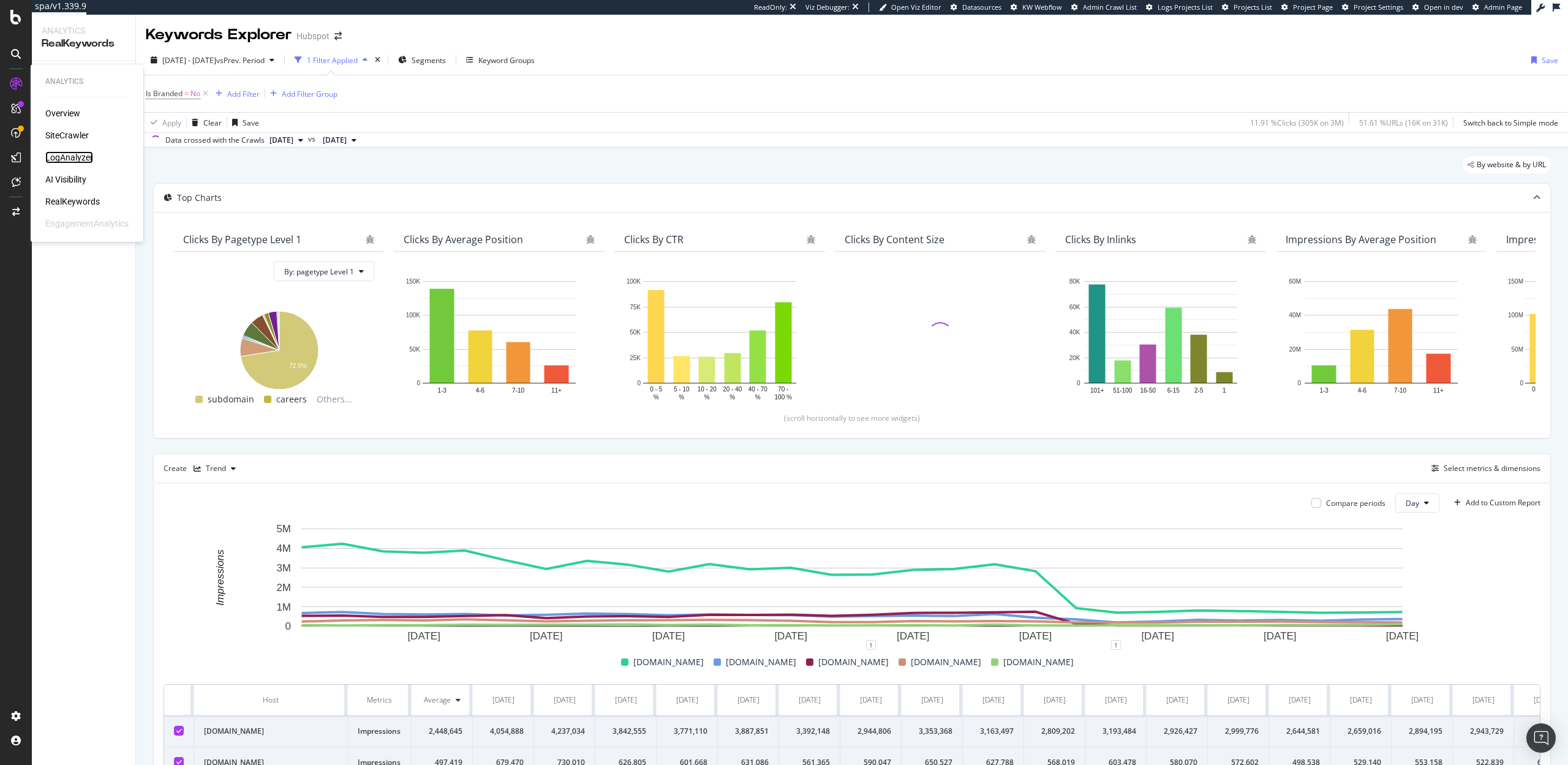
click at [63, 156] on div "LogAnalyzer" at bounding box center [69, 157] width 48 height 12
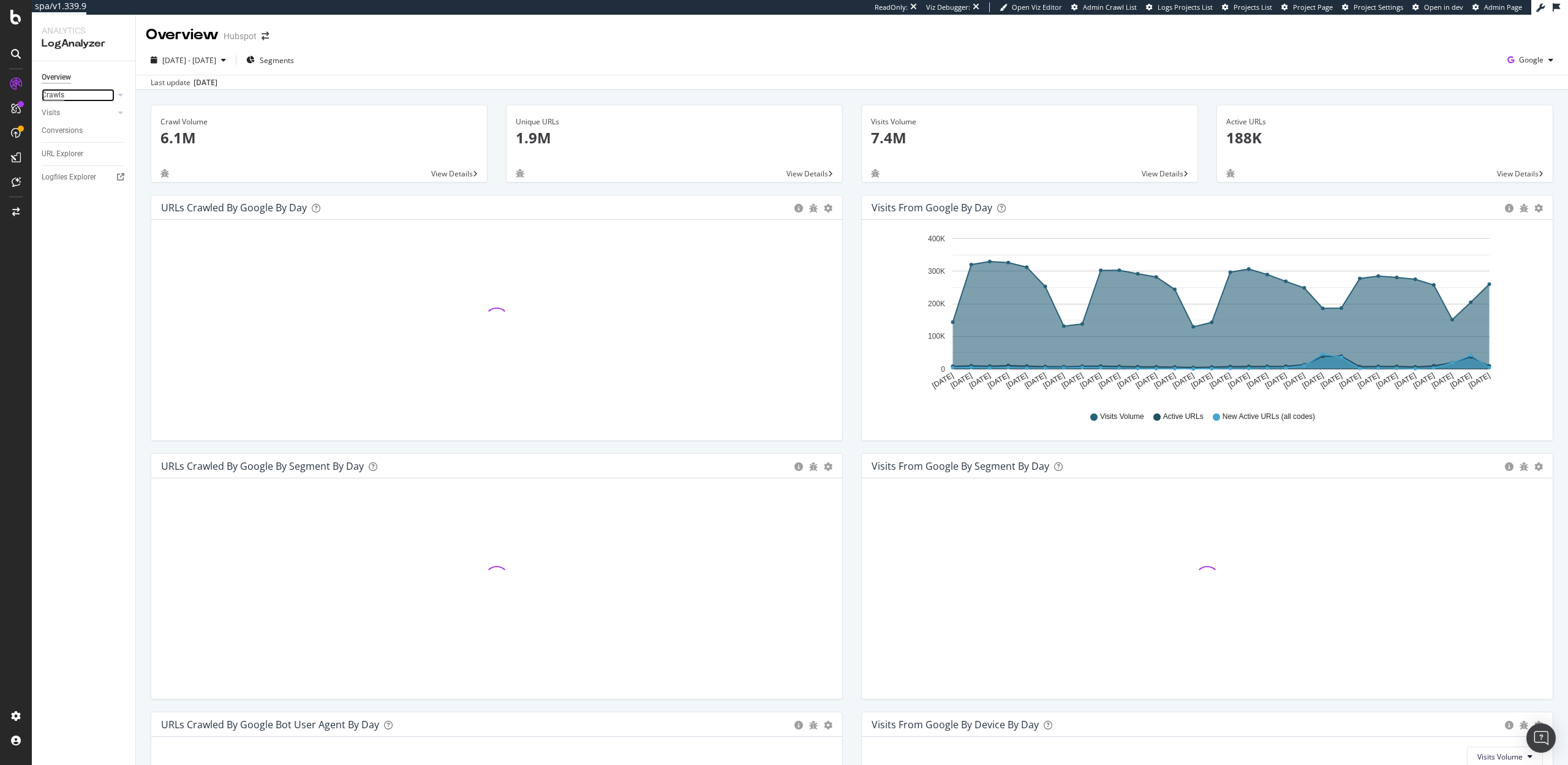
click at [59, 99] on div "Crawls" at bounding box center [53, 95] width 23 height 13
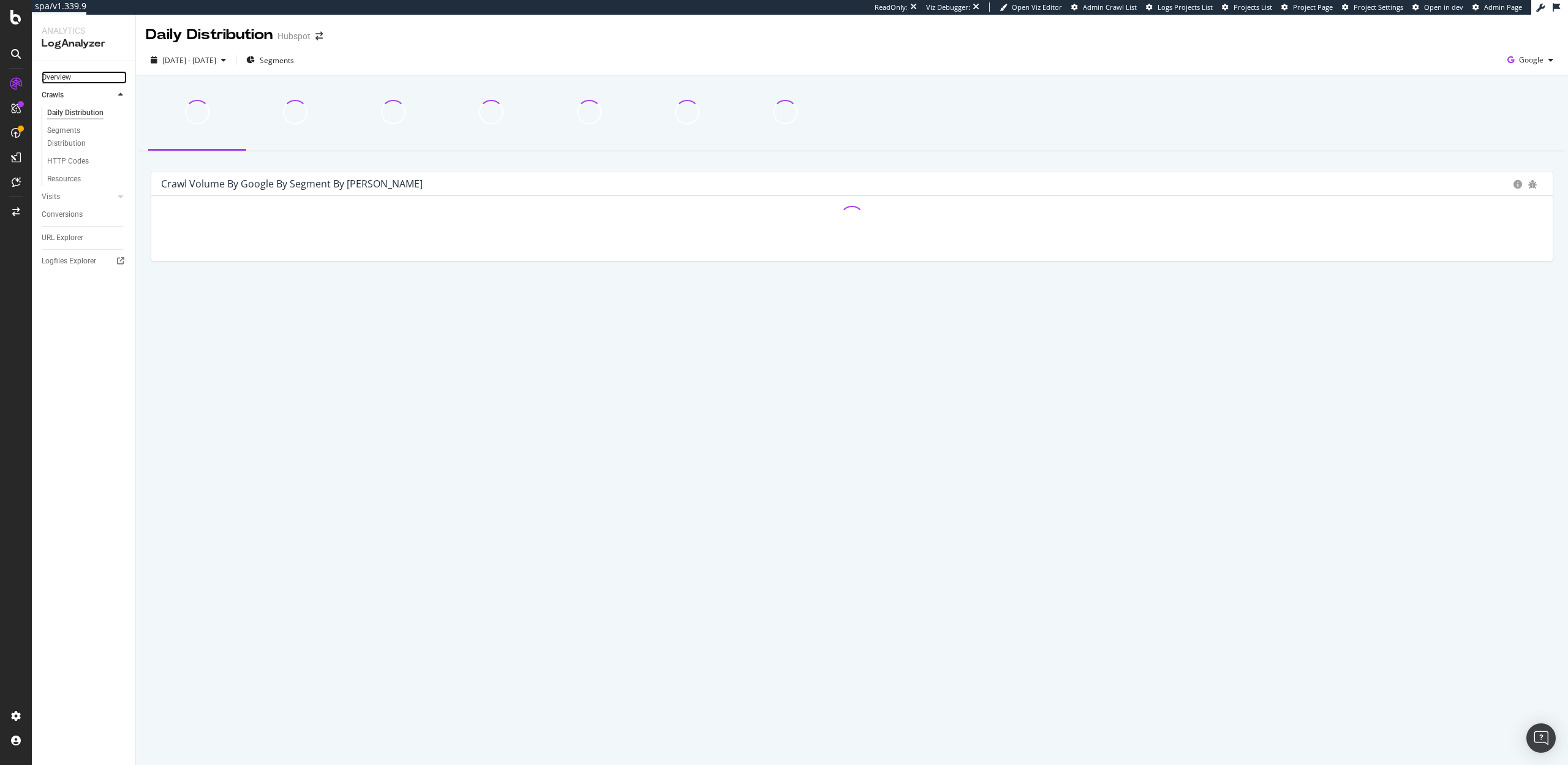
click at [59, 74] on div "Overview" at bounding box center [57, 77] width 30 height 13
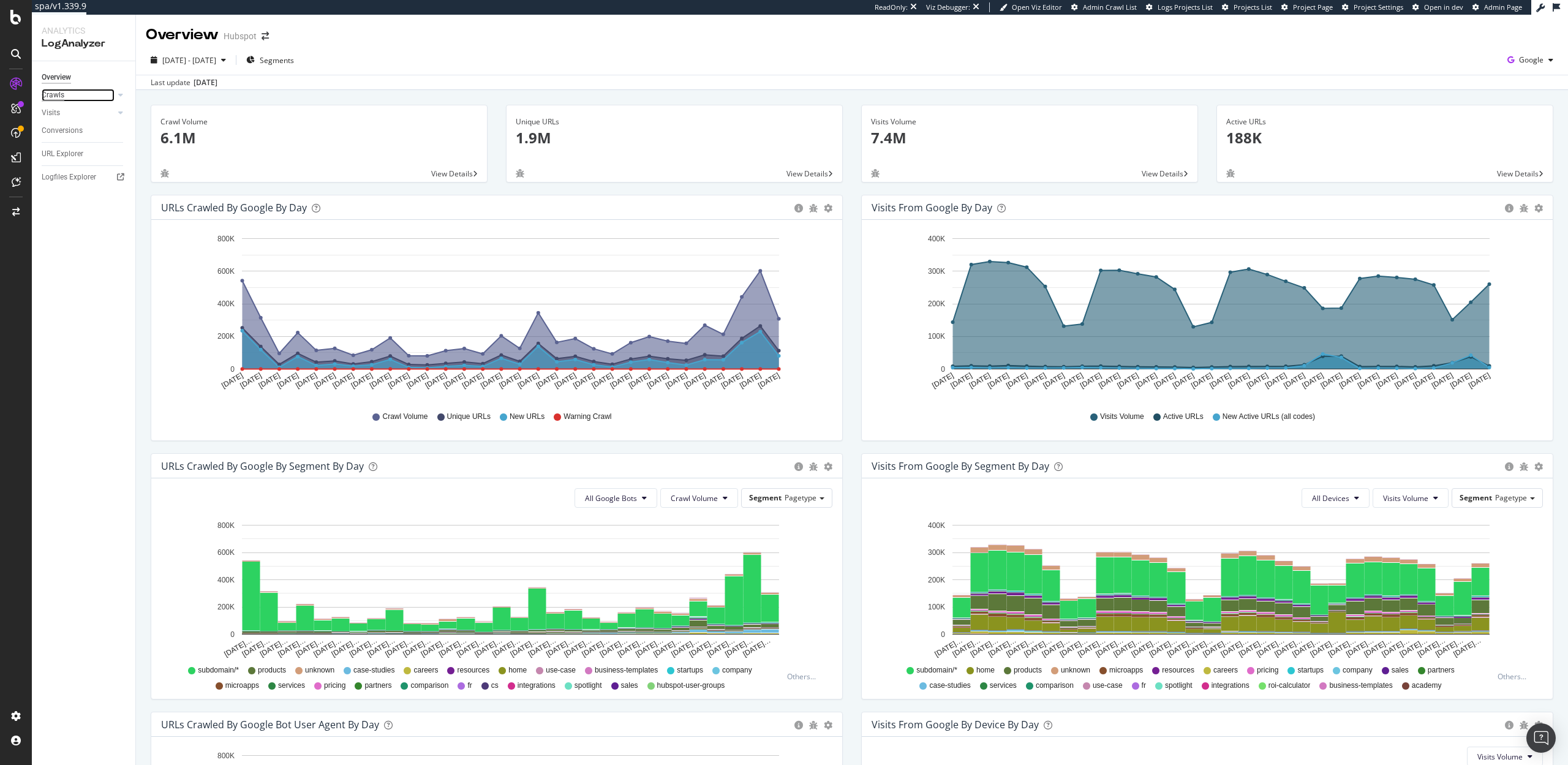
click at [56, 96] on div "Crawls" at bounding box center [53, 95] width 23 height 13
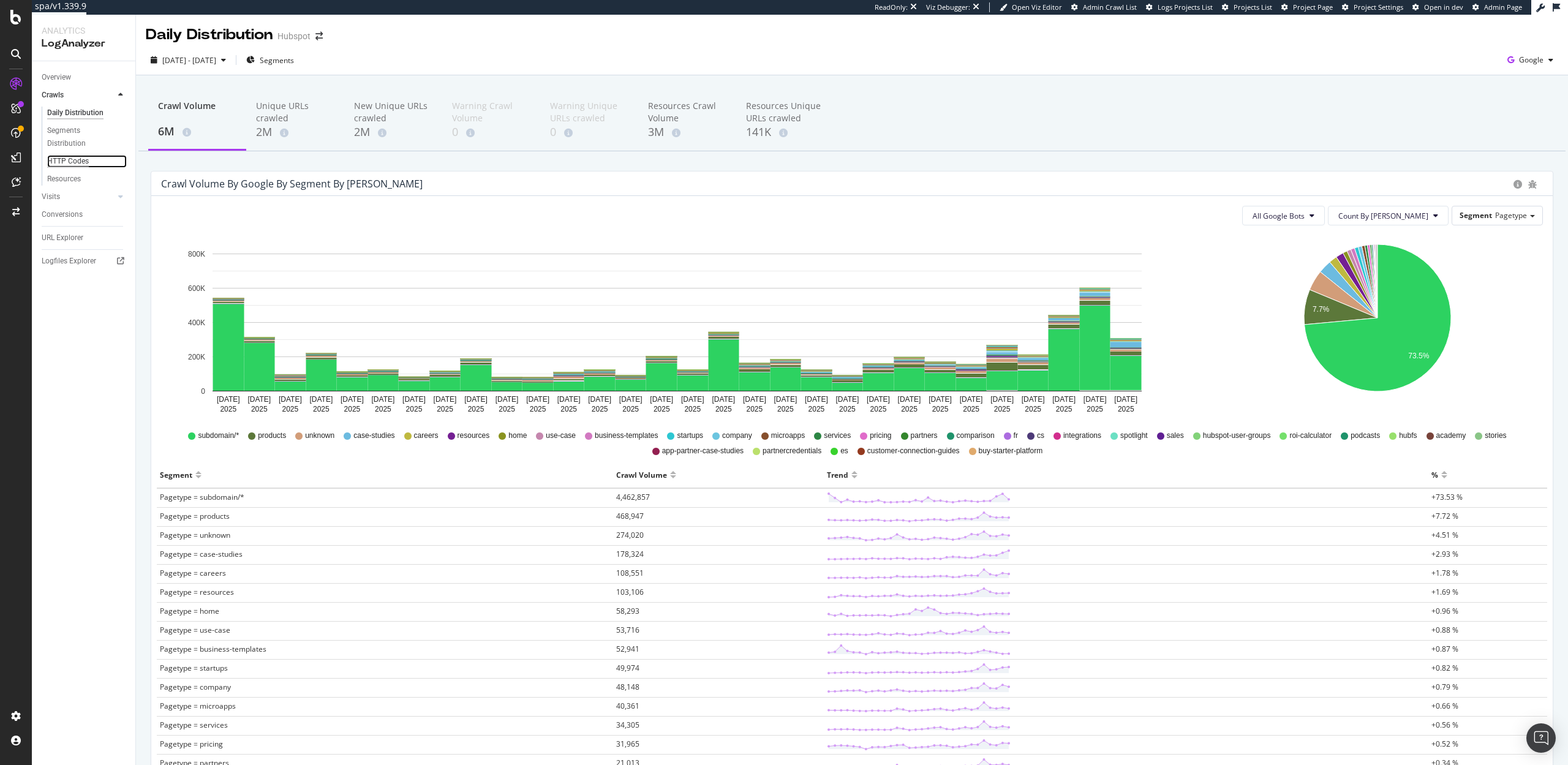
click at [66, 161] on div "HTTP Codes" at bounding box center [68, 161] width 42 height 13
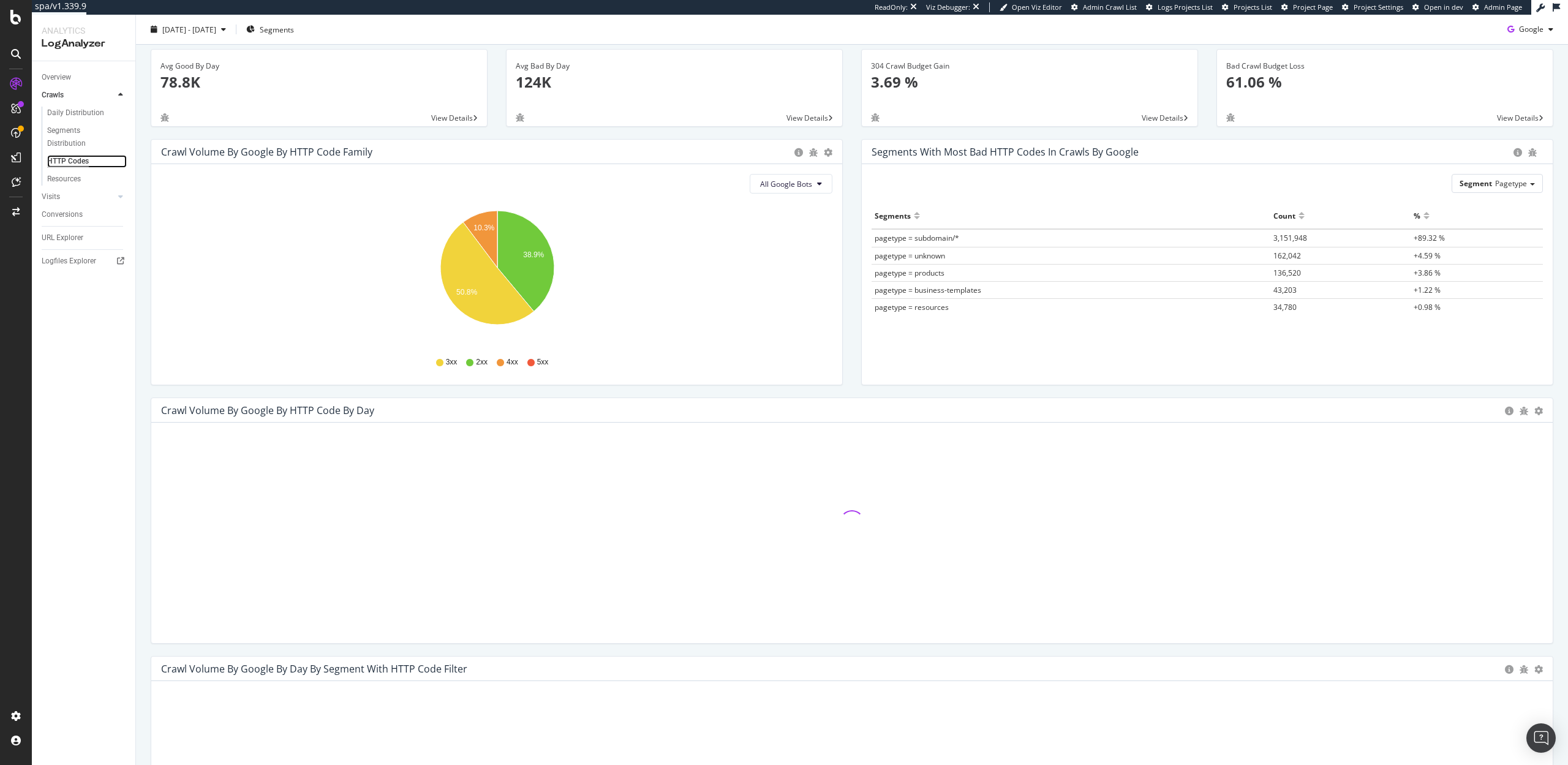
scroll to position [42, 0]
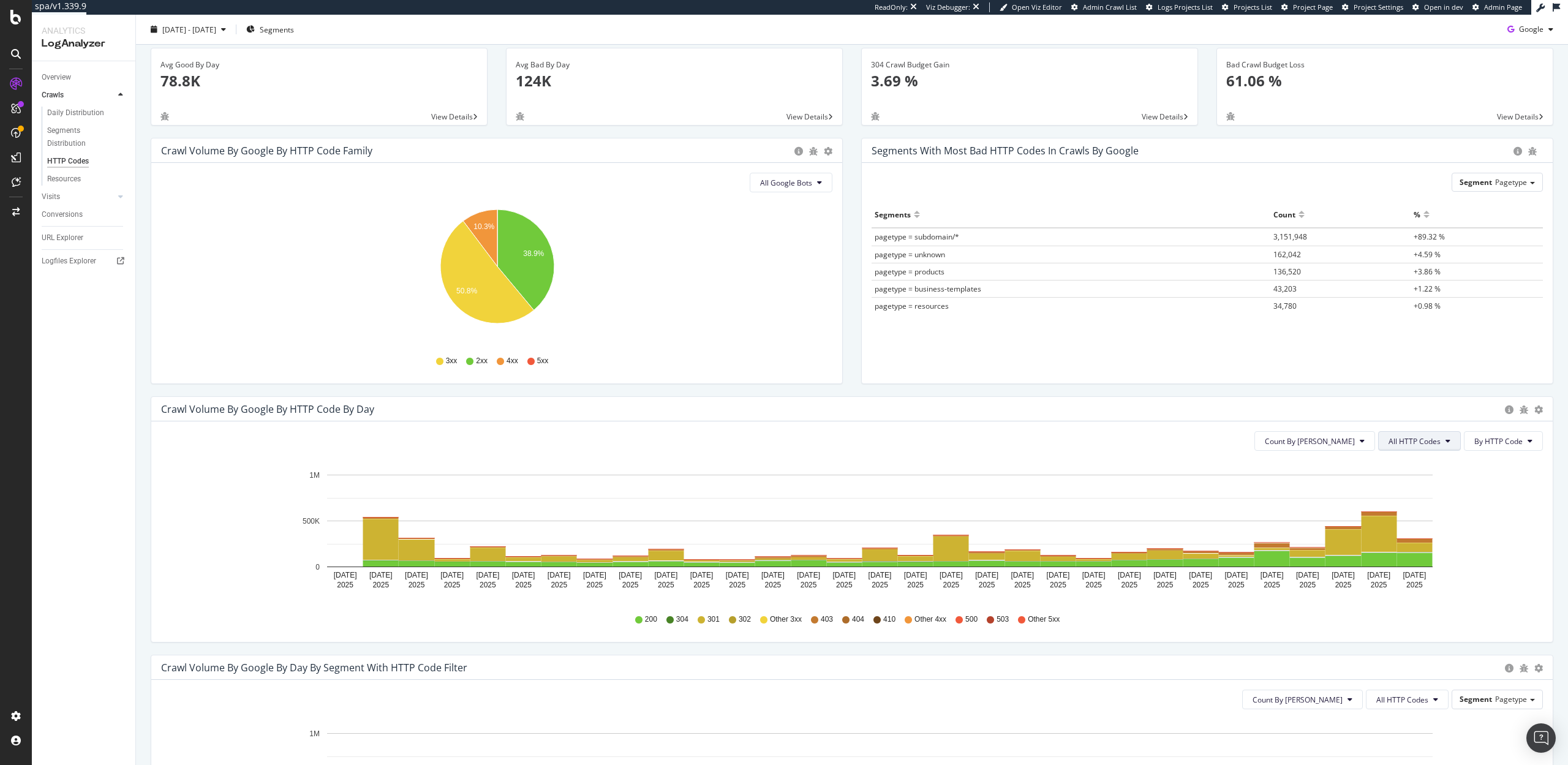
click at [1451, 448] on button "All HTTP Codes" at bounding box center [1419, 441] width 83 height 19
click at [1416, 509] on span "Bad HTTP Codes" at bounding box center [1421, 511] width 62 height 11
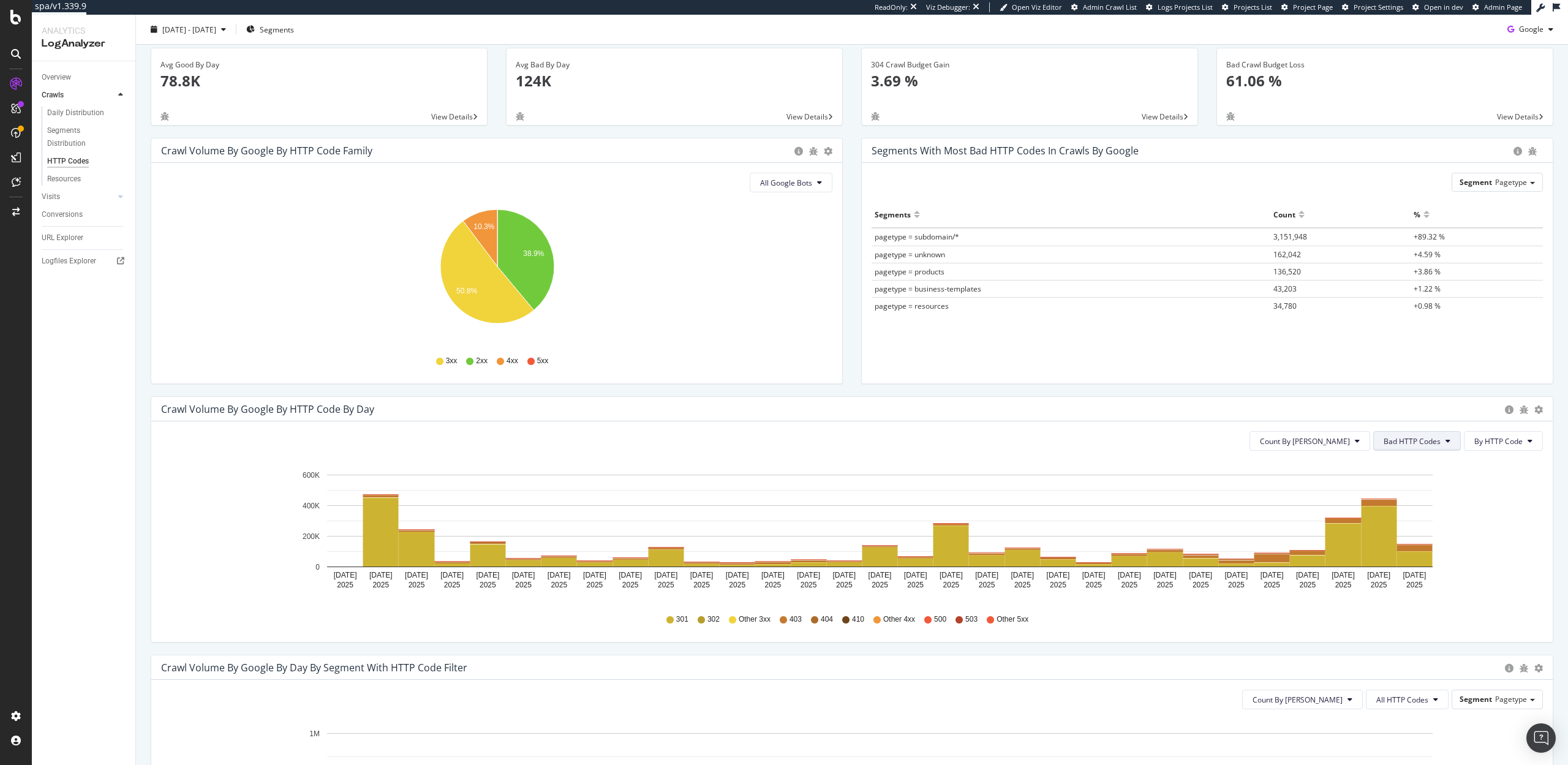
click at [1416, 440] on span "Bad HTTP Codes" at bounding box center [1412, 442] width 57 height 10
click at [1406, 550] on div "4xx family" at bounding box center [1416, 556] width 81 height 17
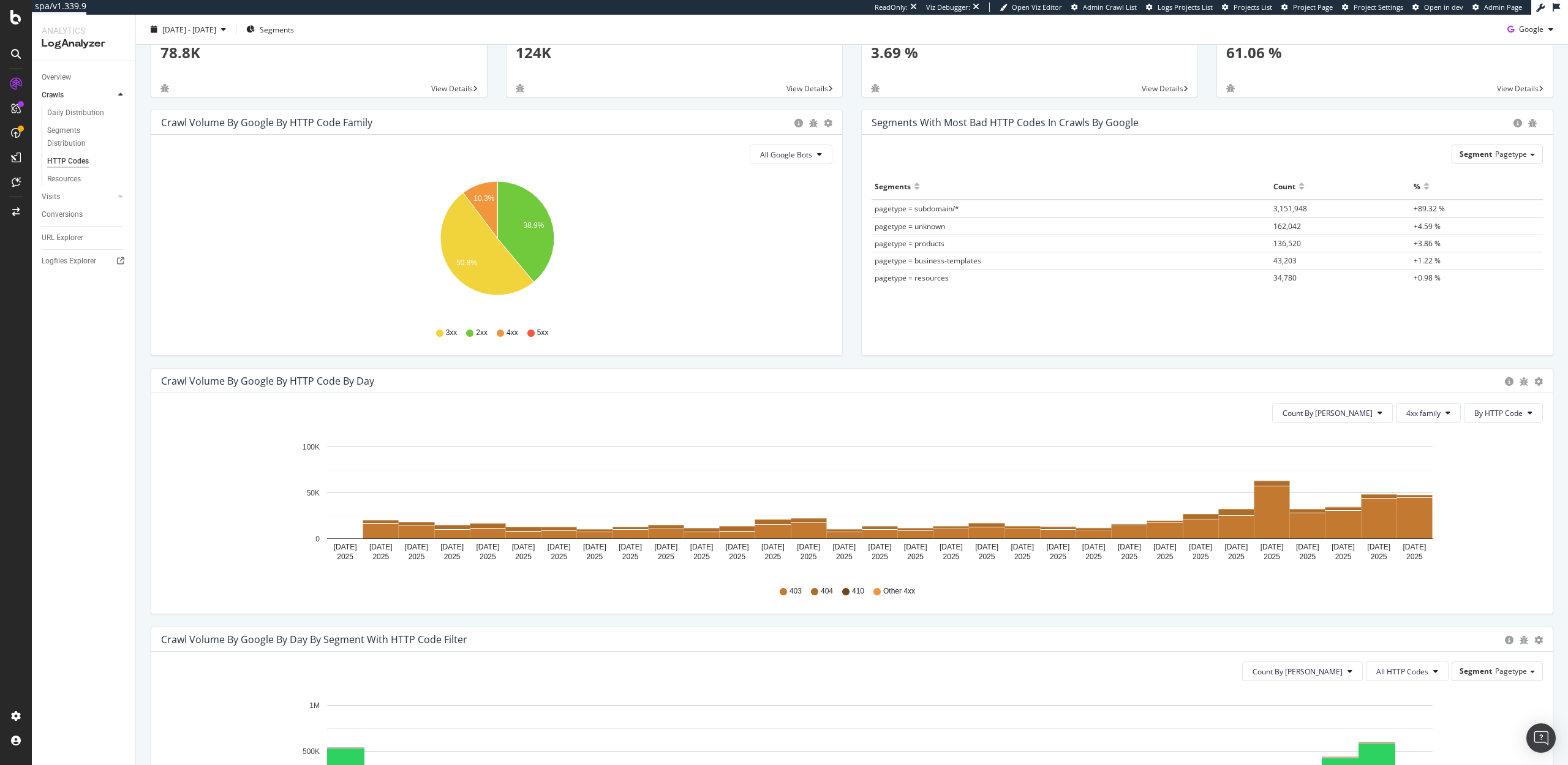
scroll to position [184, 0]
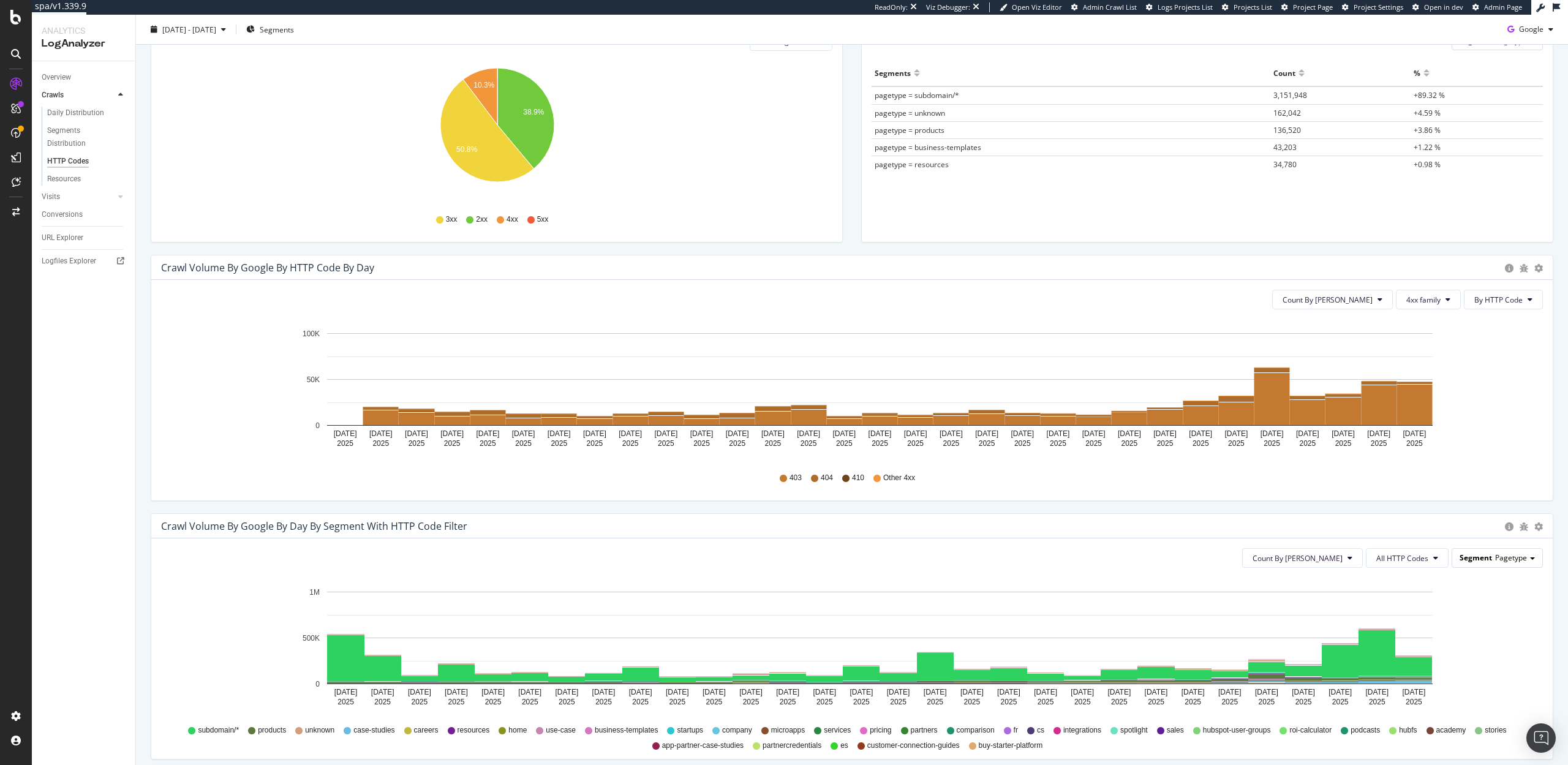
click at [1509, 557] on span "Pagetype" at bounding box center [1511, 558] width 31 height 10
click at [1461, 671] on div "Host" at bounding box center [1474, 675] width 128 height 17
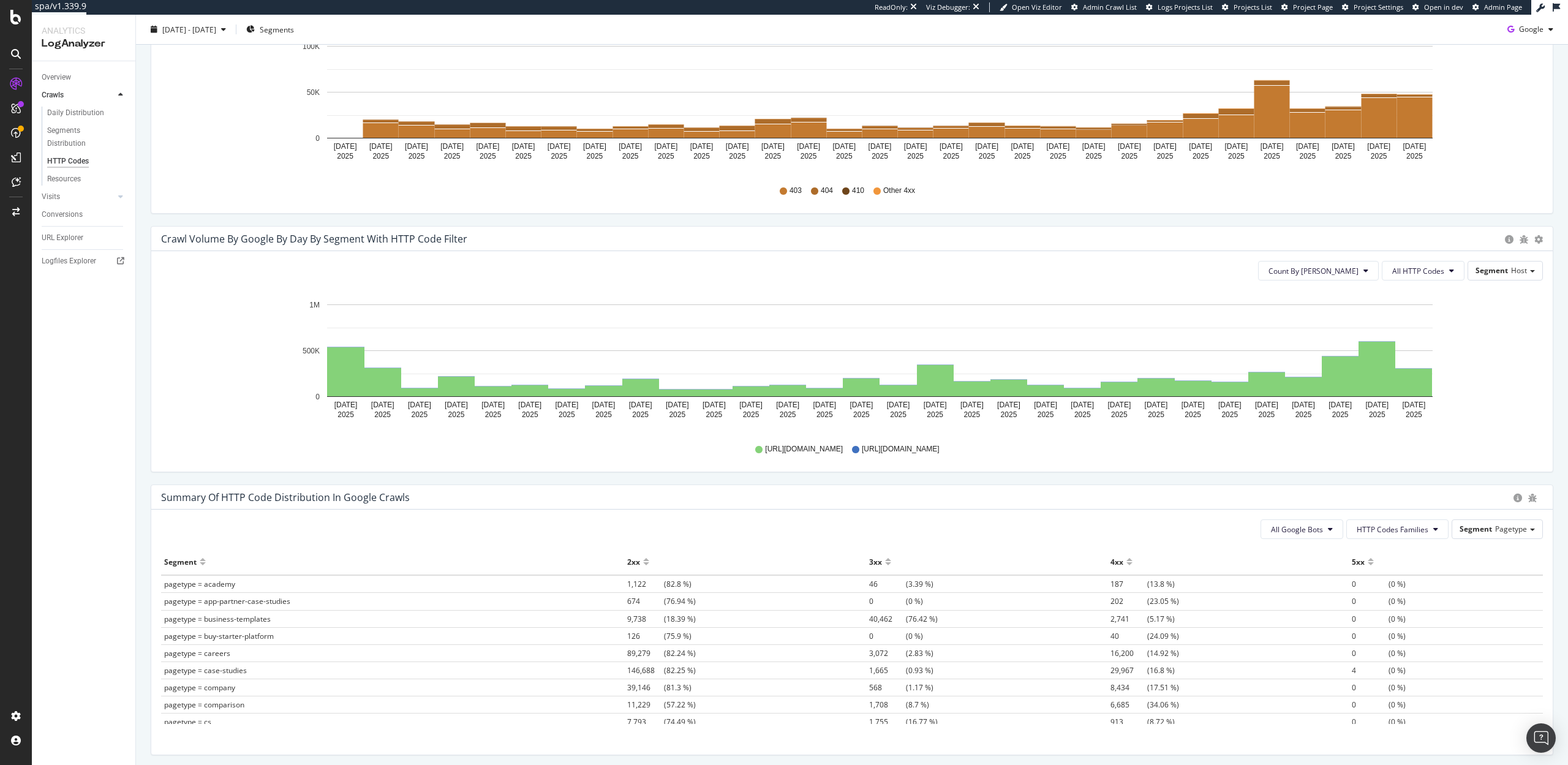
scroll to position [414, 0]
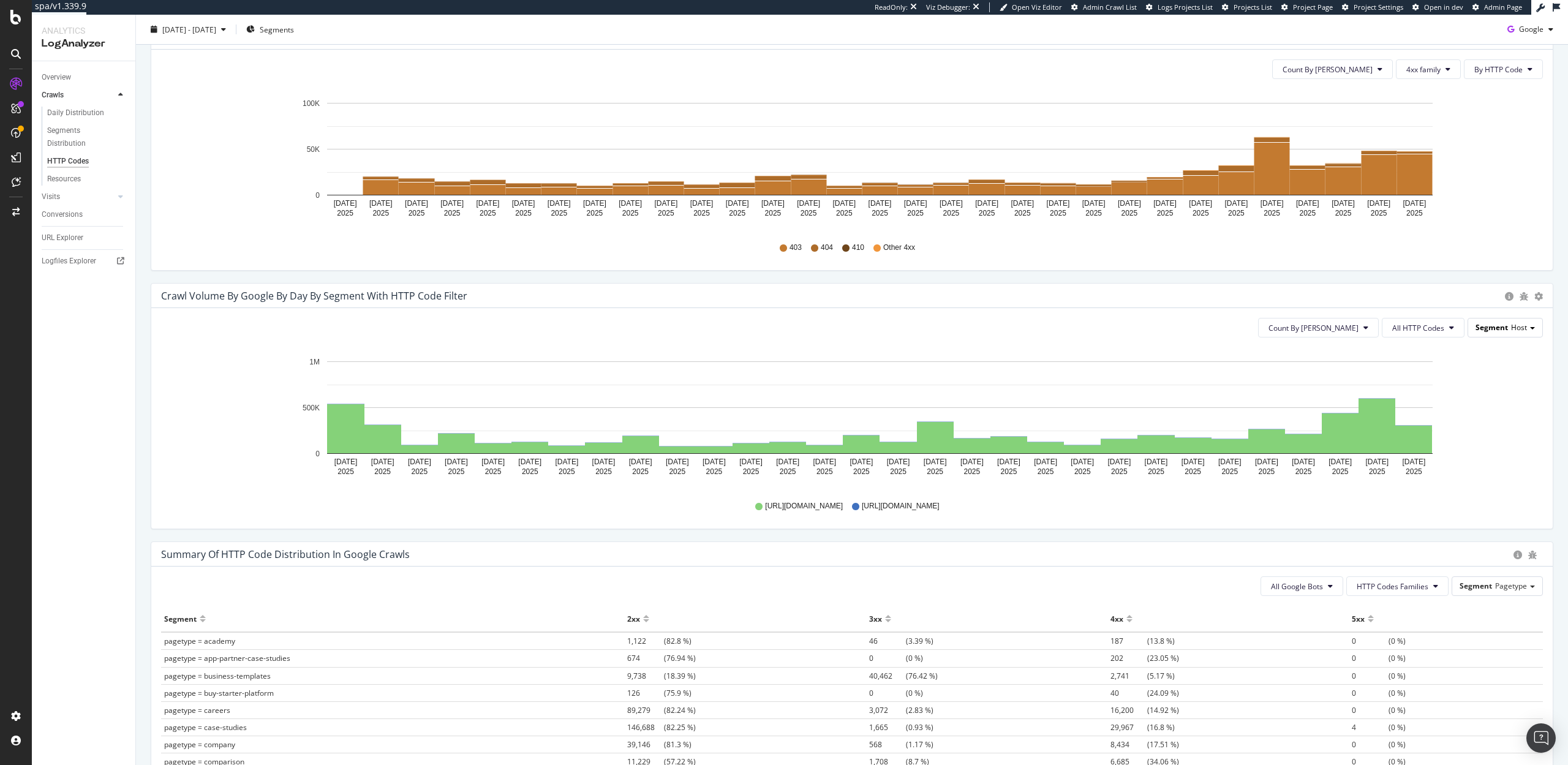
click at [1512, 330] on span "Host" at bounding box center [1519, 328] width 16 height 10
click at [1468, 464] on div "Advanced selector >" at bounding box center [1474, 462] width 128 height 17
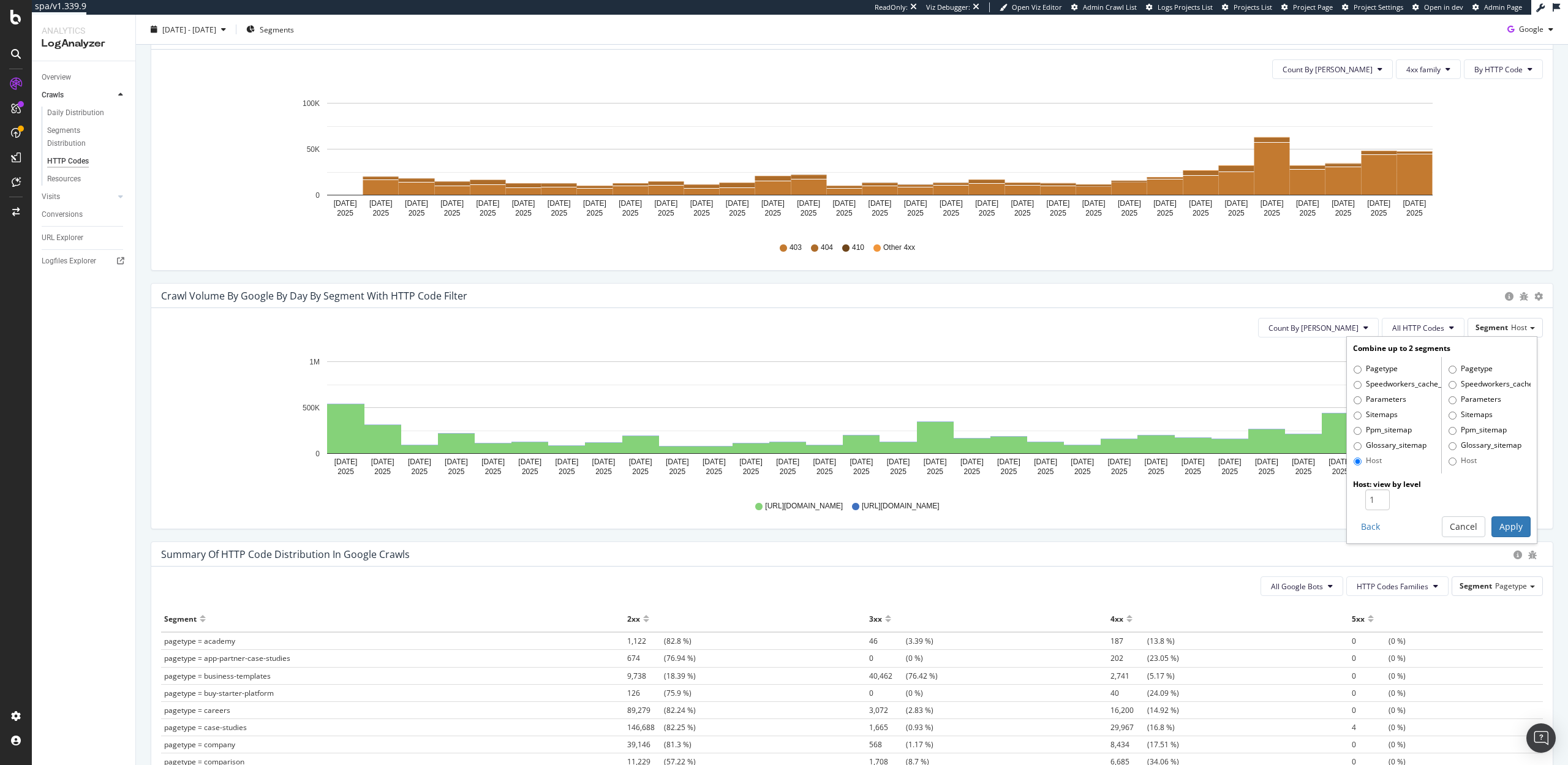
scroll to position [418, 0]
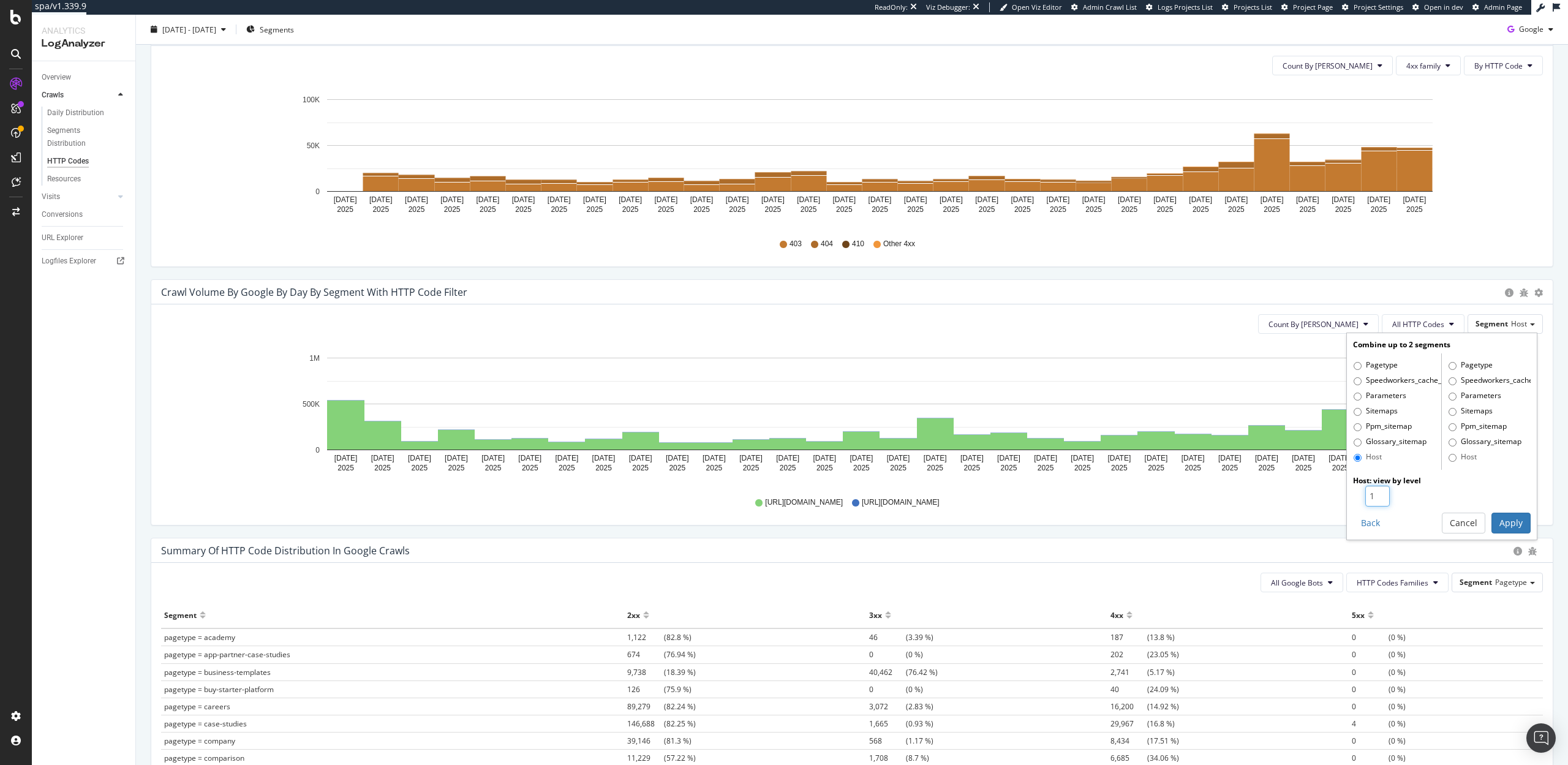
click at [1384, 489] on input "1" at bounding box center [1377, 497] width 24 height 21
type input "2"
click at [1380, 495] on input "2" at bounding box center [1377, 497] width 24 height 21
click at [1510, 524] on button "Apply" at bounding box center [1511, 524] width 39 height 21
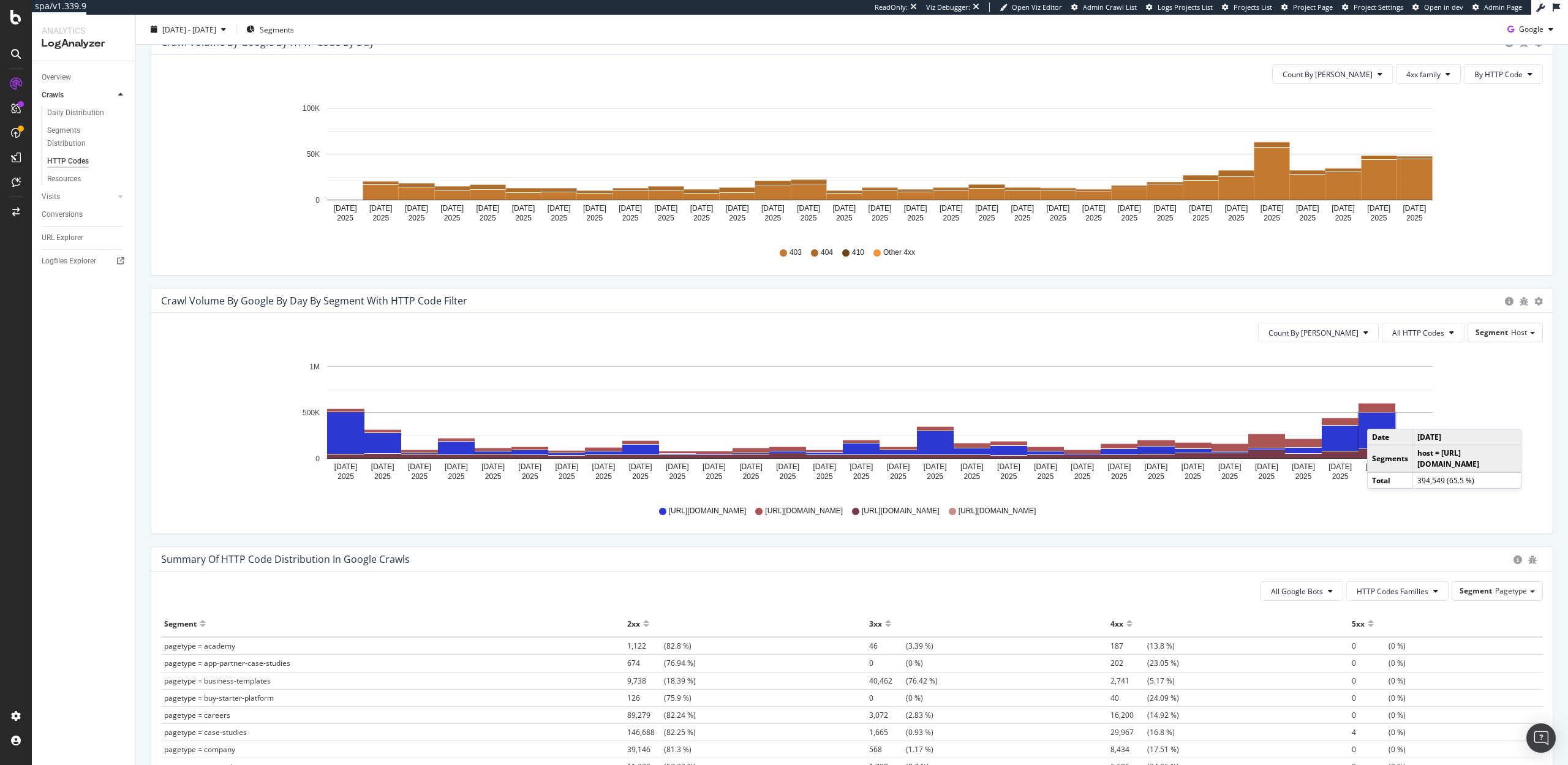
scroll to position [403, 0]
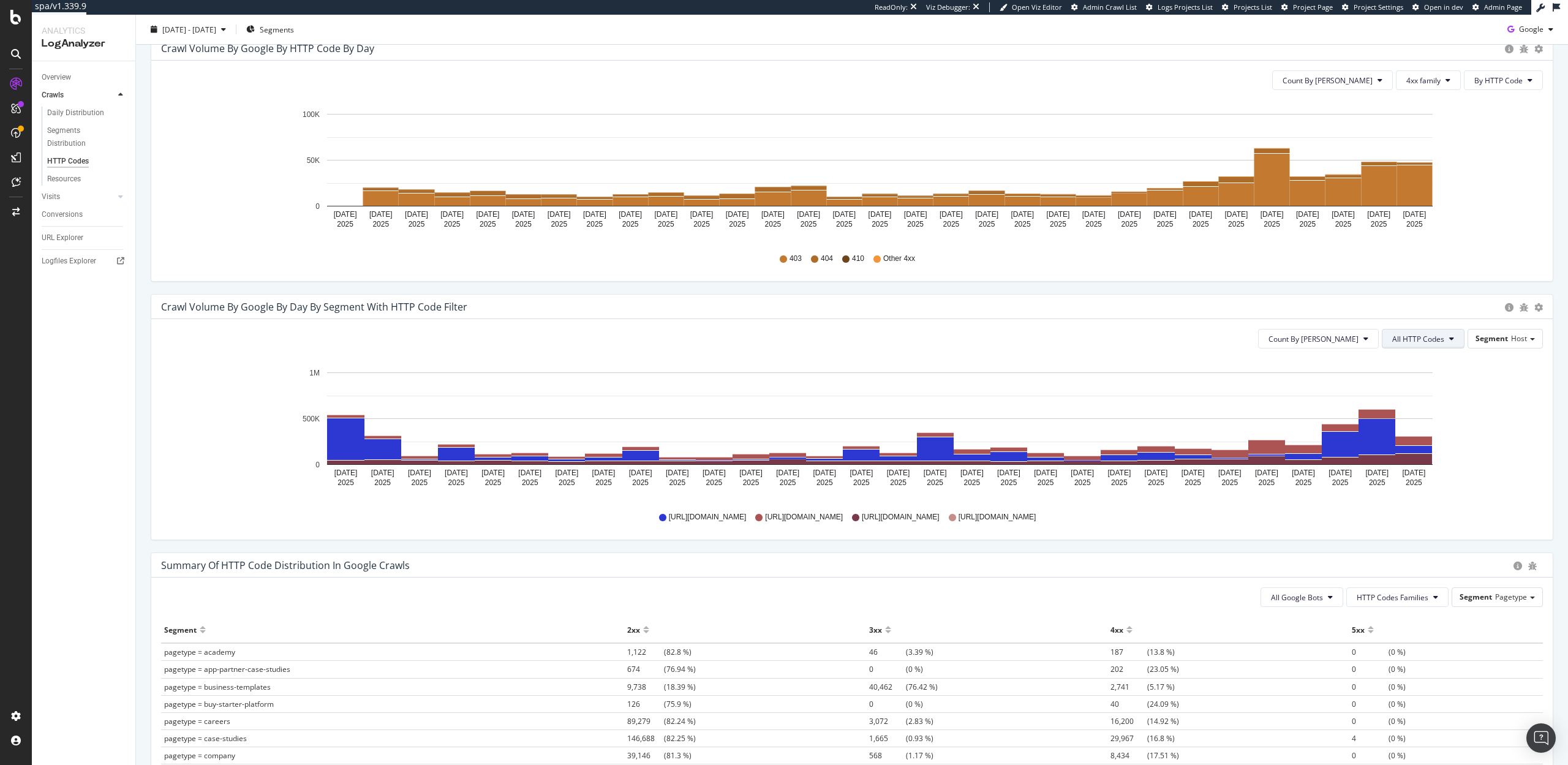
click at [1456, 334] on button "All HTTP Codes" at bounding box center [1423, 338] width 83 height 19
click at [1418, 462] on span "4xx family" at bounding box center [1425, 463] width 62 height 11
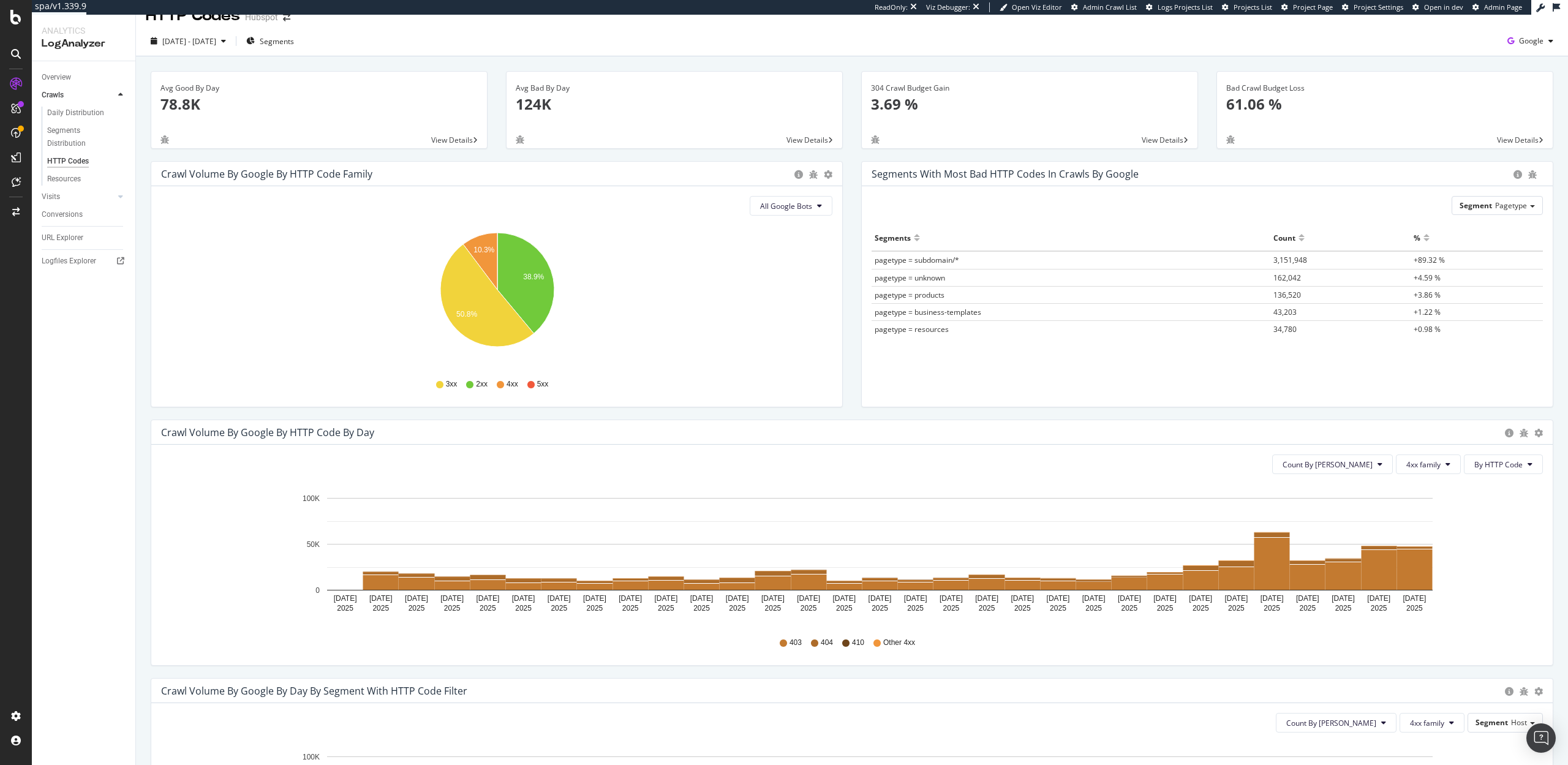
scroll to position [0, 0]
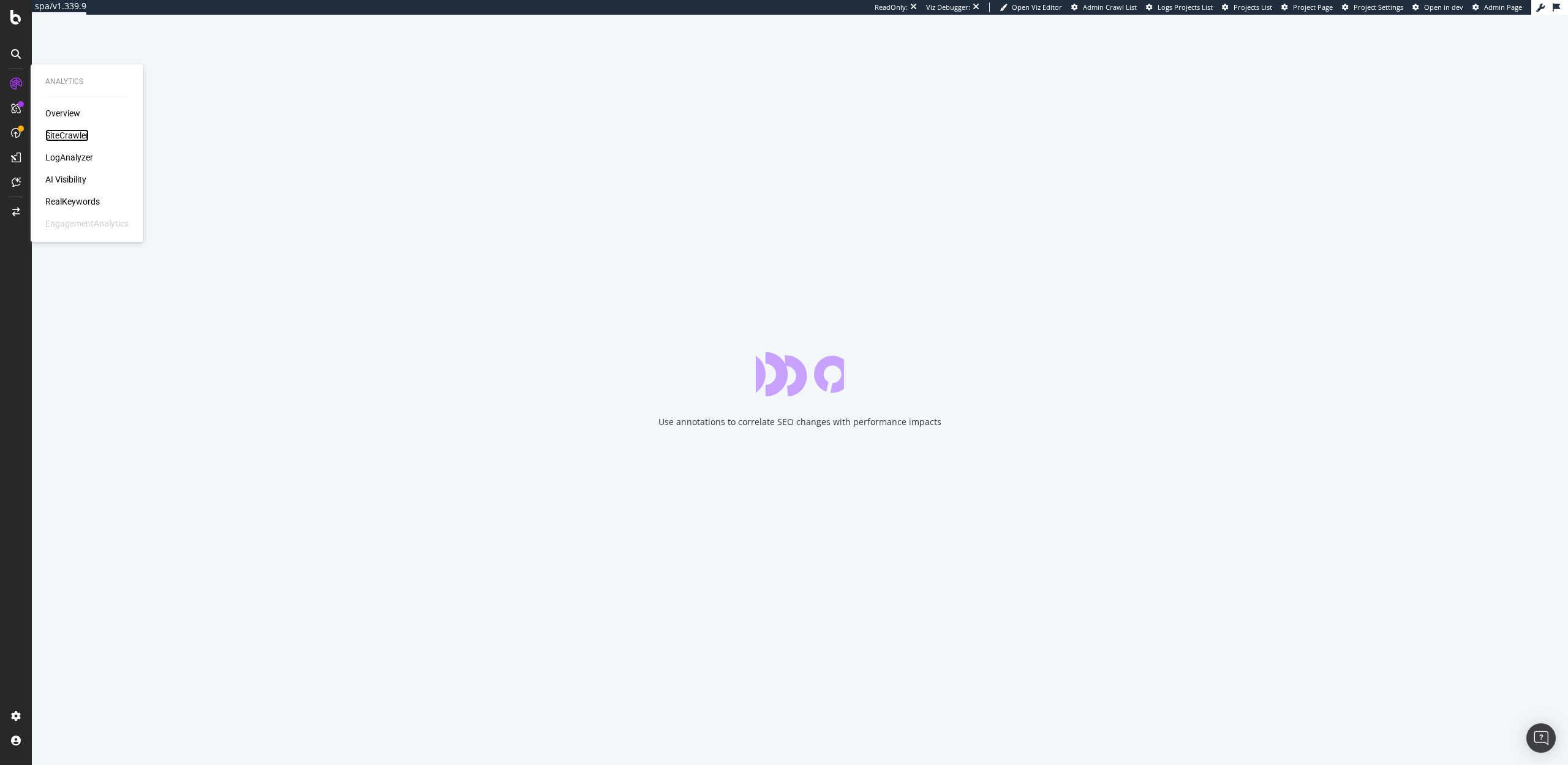
click at [66, 132] on div "SiteCrawler" at bounding box center [67, 136] width 44 height 12
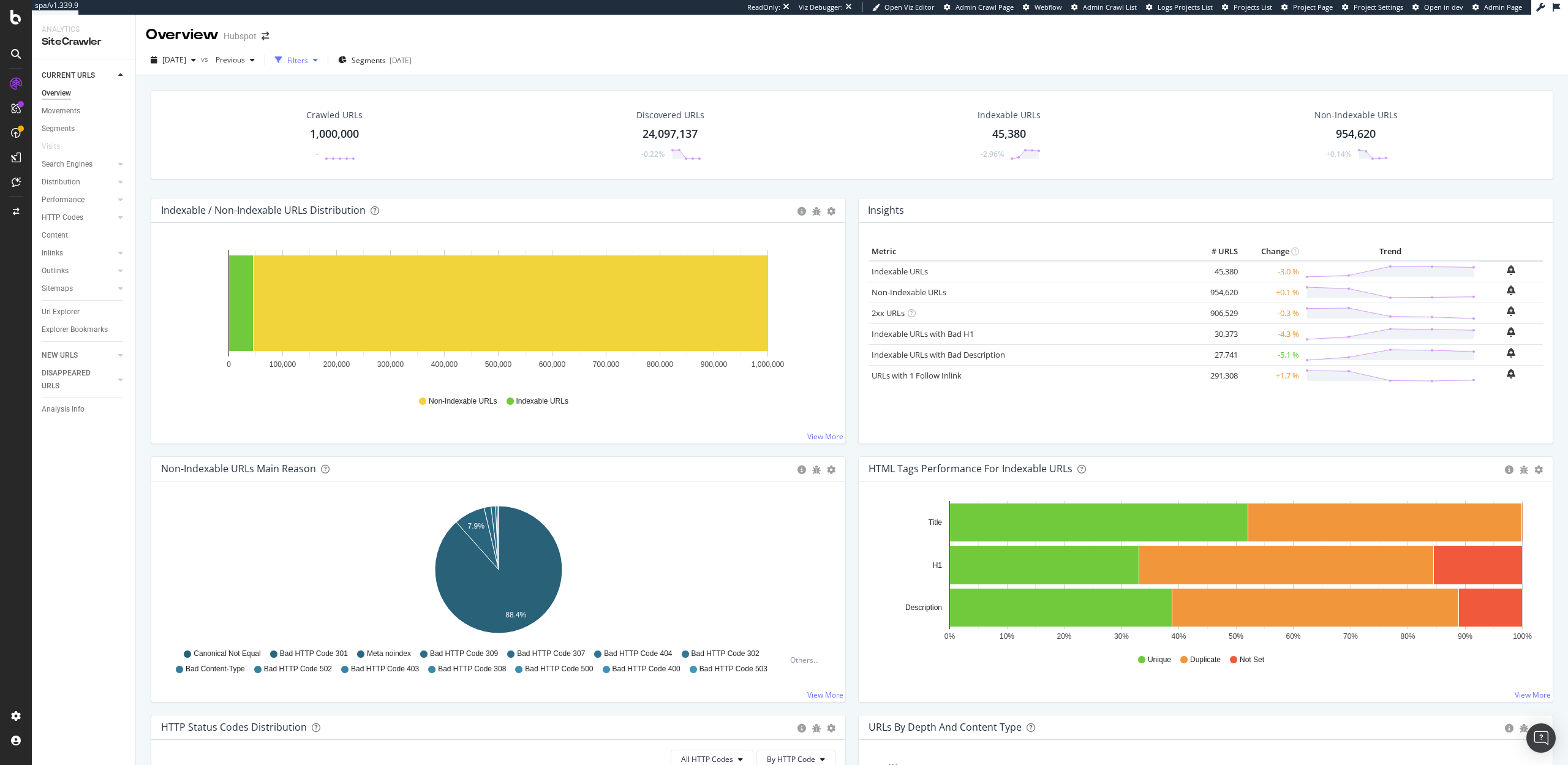
click at [309, 59] on div "Filters" at bounding box center [298, 60] width 21 height 10
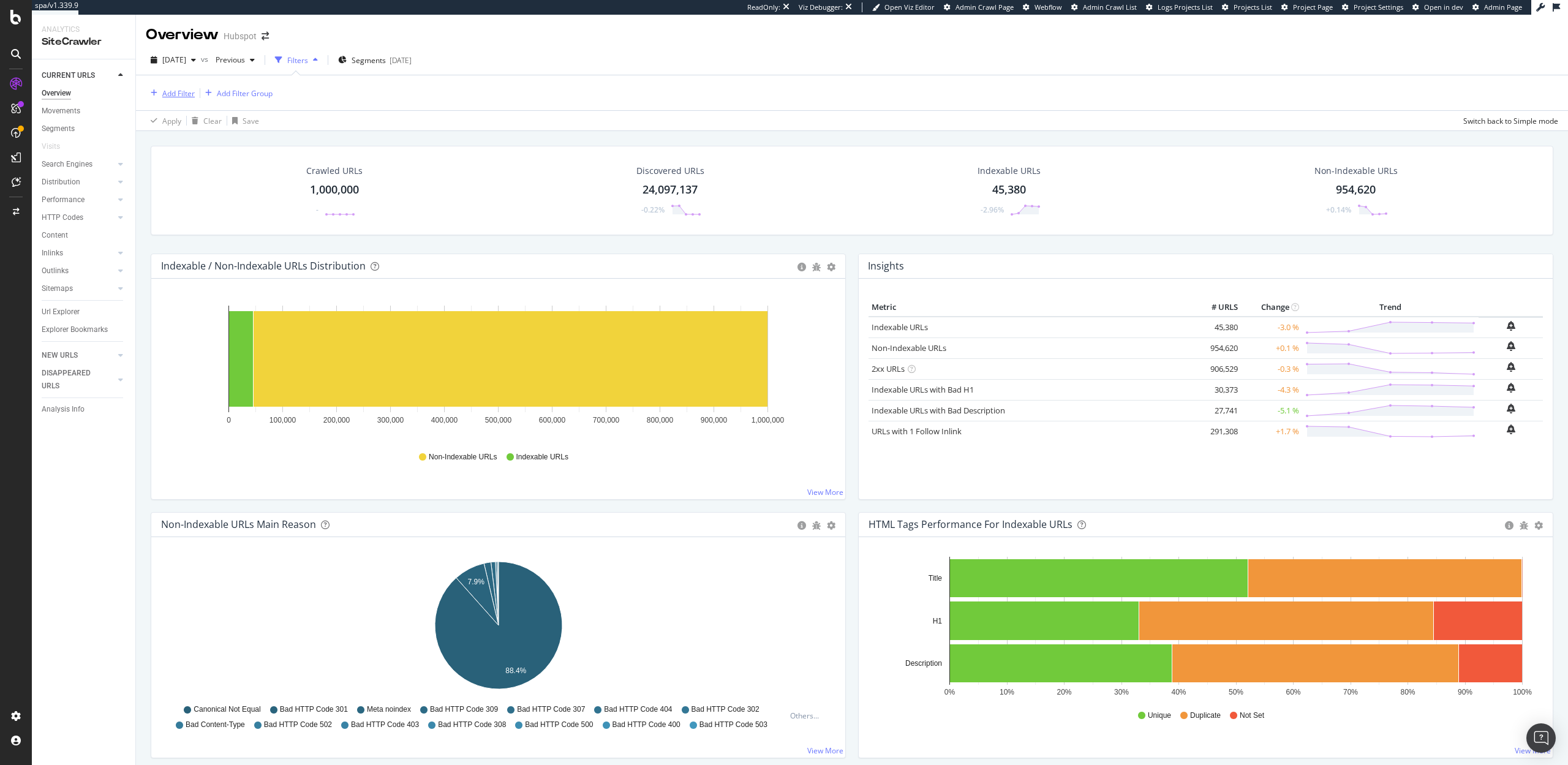
click at [184, 89] on div "Add Filter" at bounding box center [178, 94] width 32 height 10
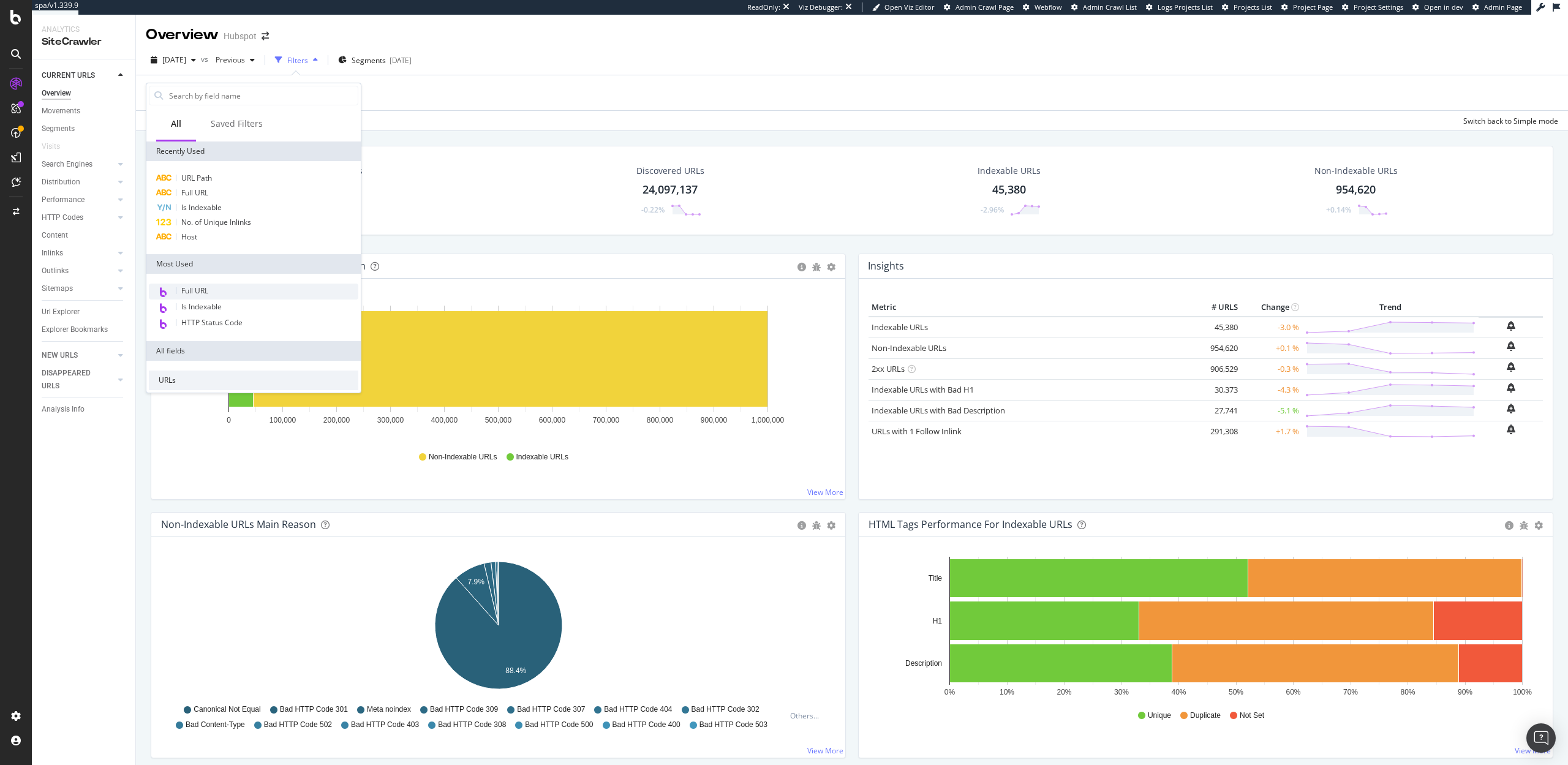
click at [205, 294] on span "Full URL" at bounding box center [194, 291] width 27 height 10
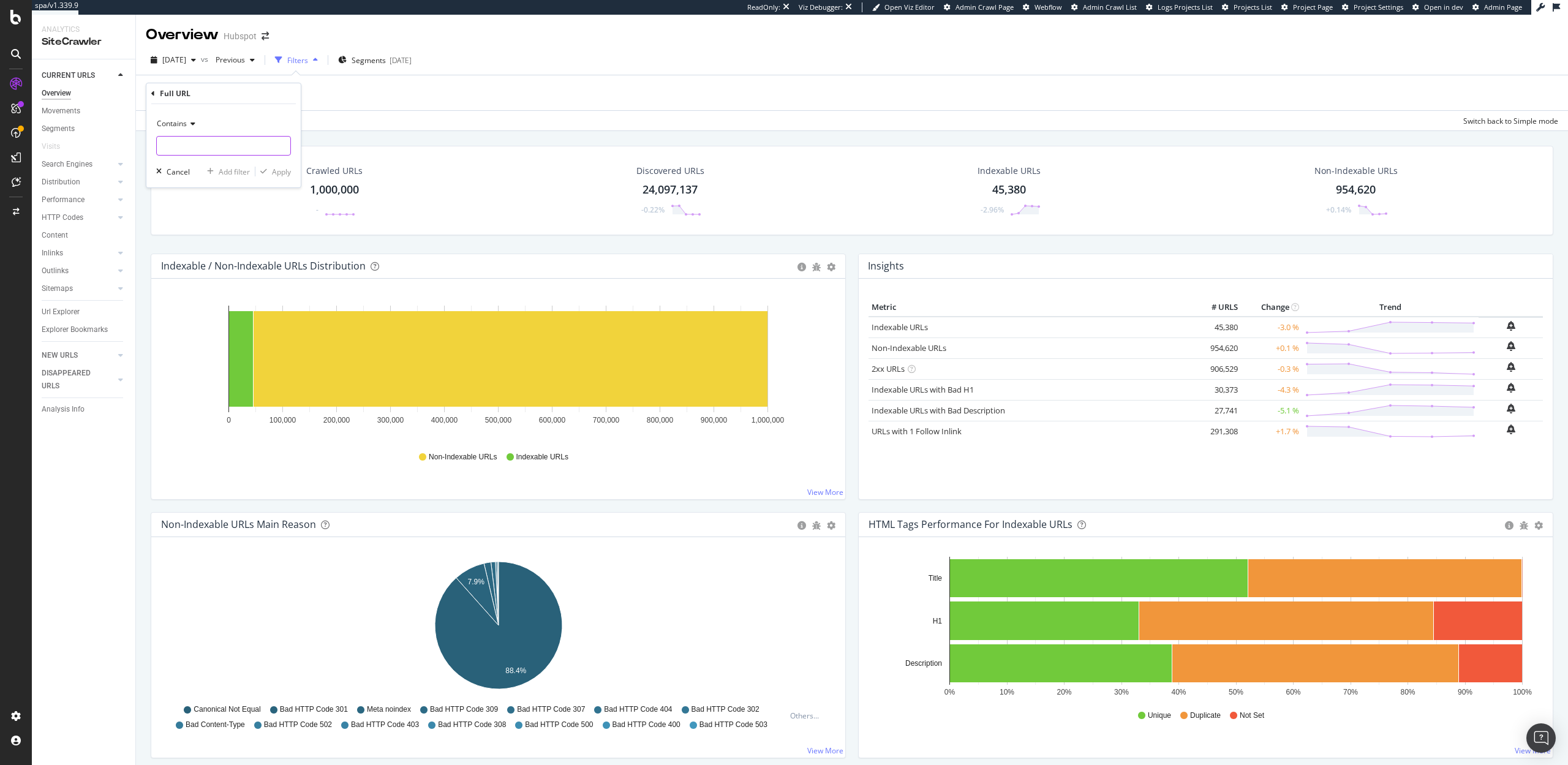
click at [187, 147] on input "text" at bounding box center [223, 146] width 134 height 19
type input "blog.hub"
click at [285, 174] on div "Apply" at bounding box center [281, 172] width 19 height 10
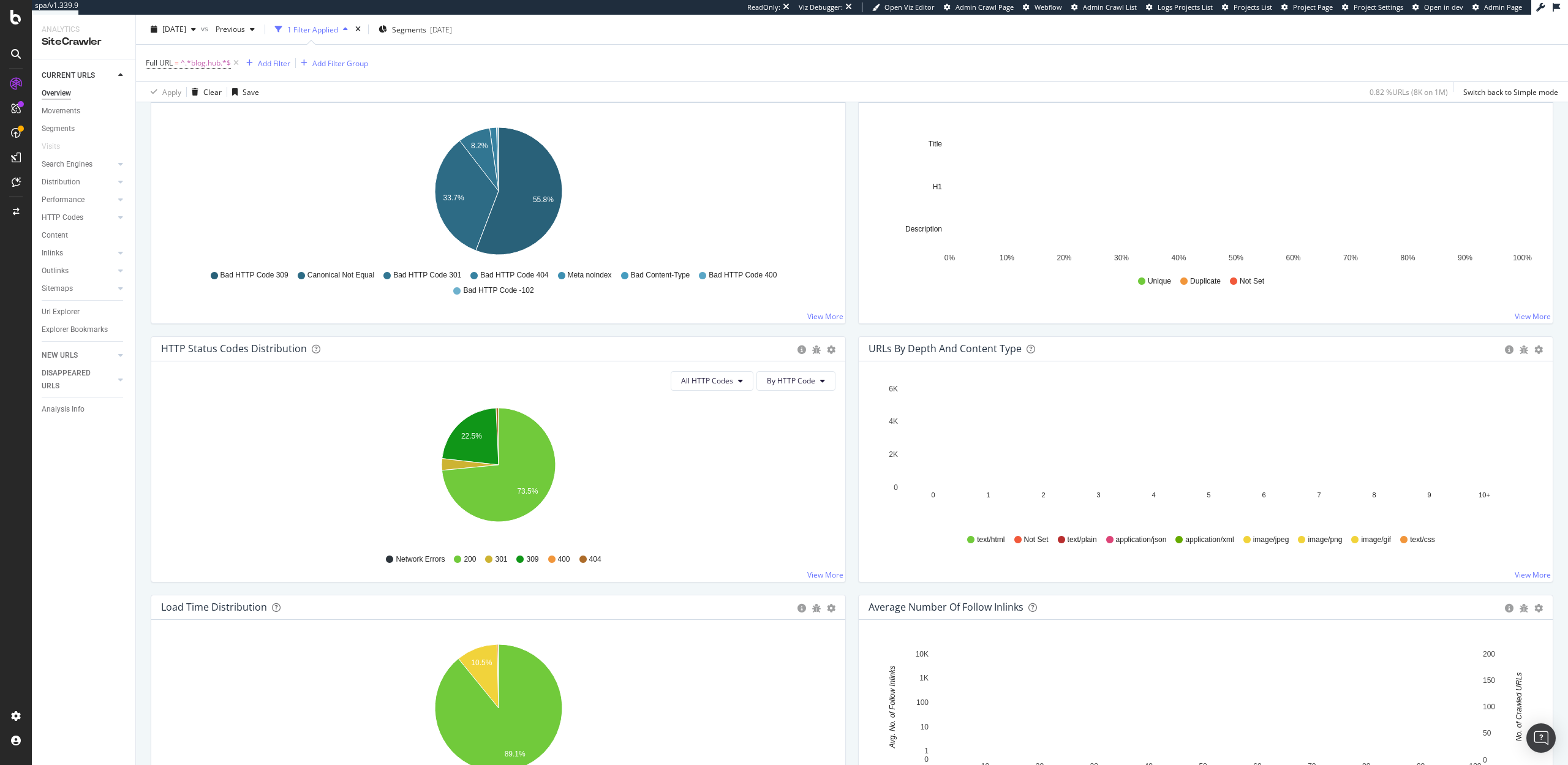
scroll to position [61, 0]
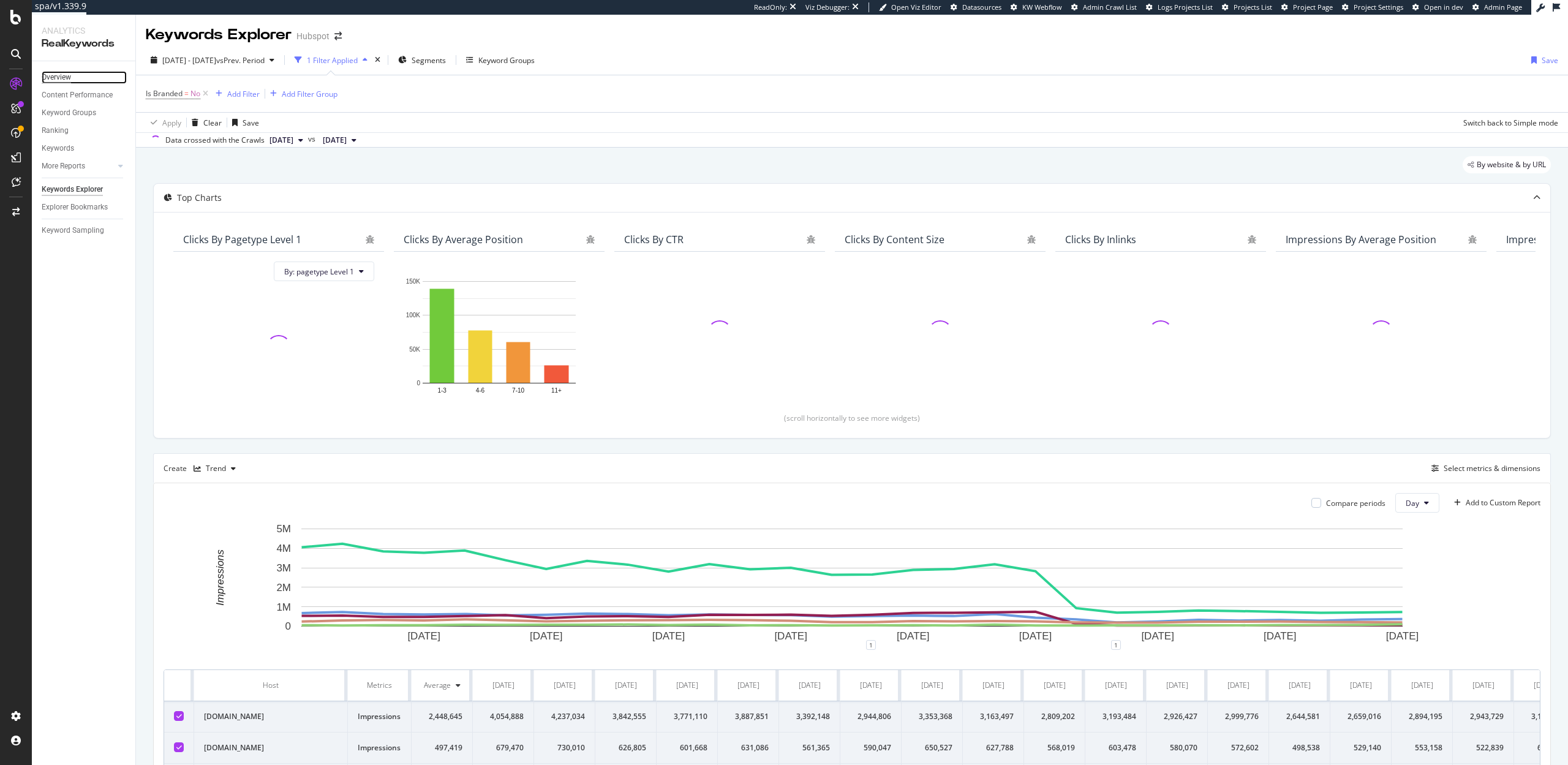
click at [53, 77] on div "Overview" at bounding box center [57, 77] width 30 height 13
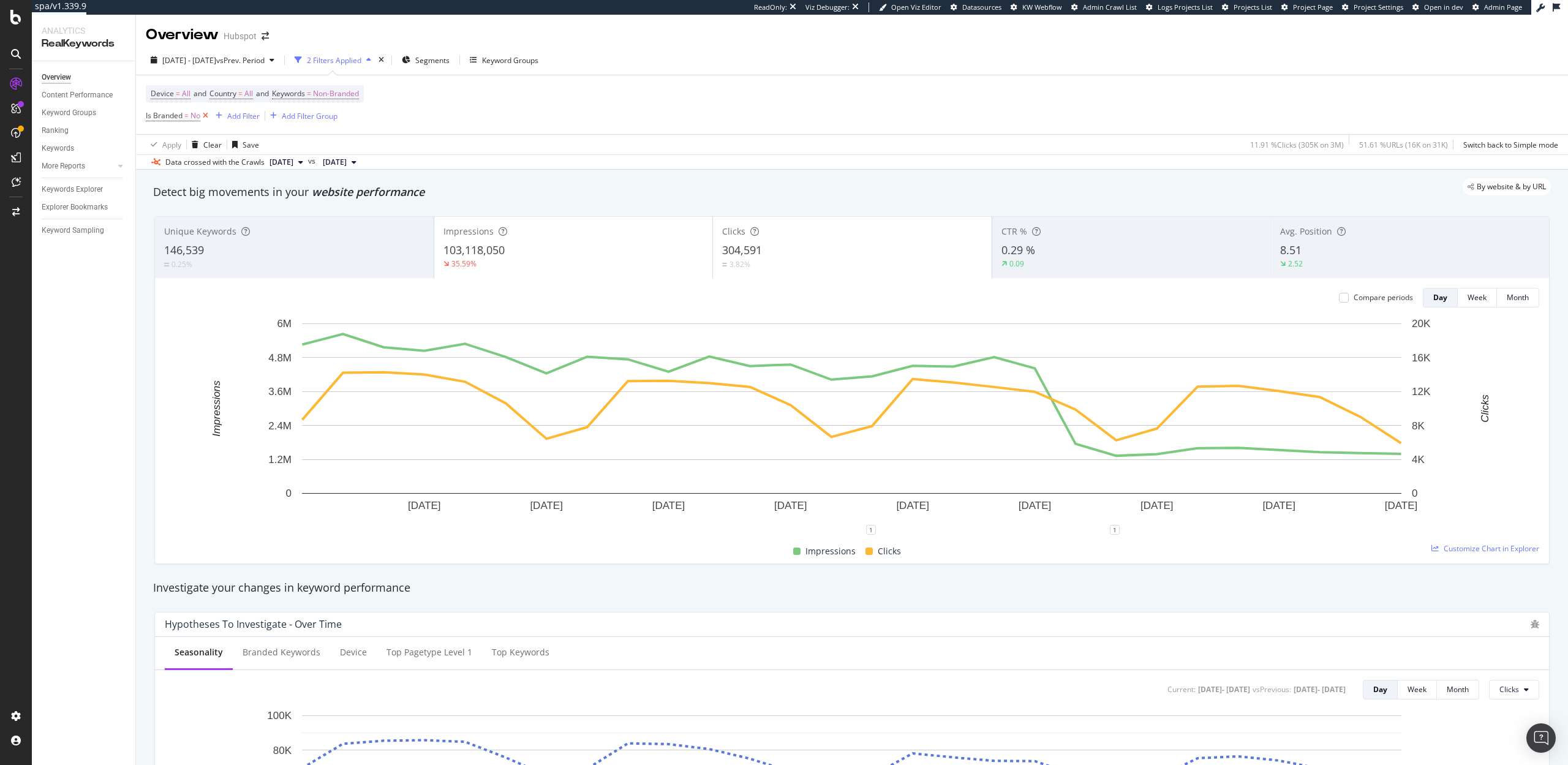
click at [205, 117] on icon at bounding box center [205, 115] width 10 height 12
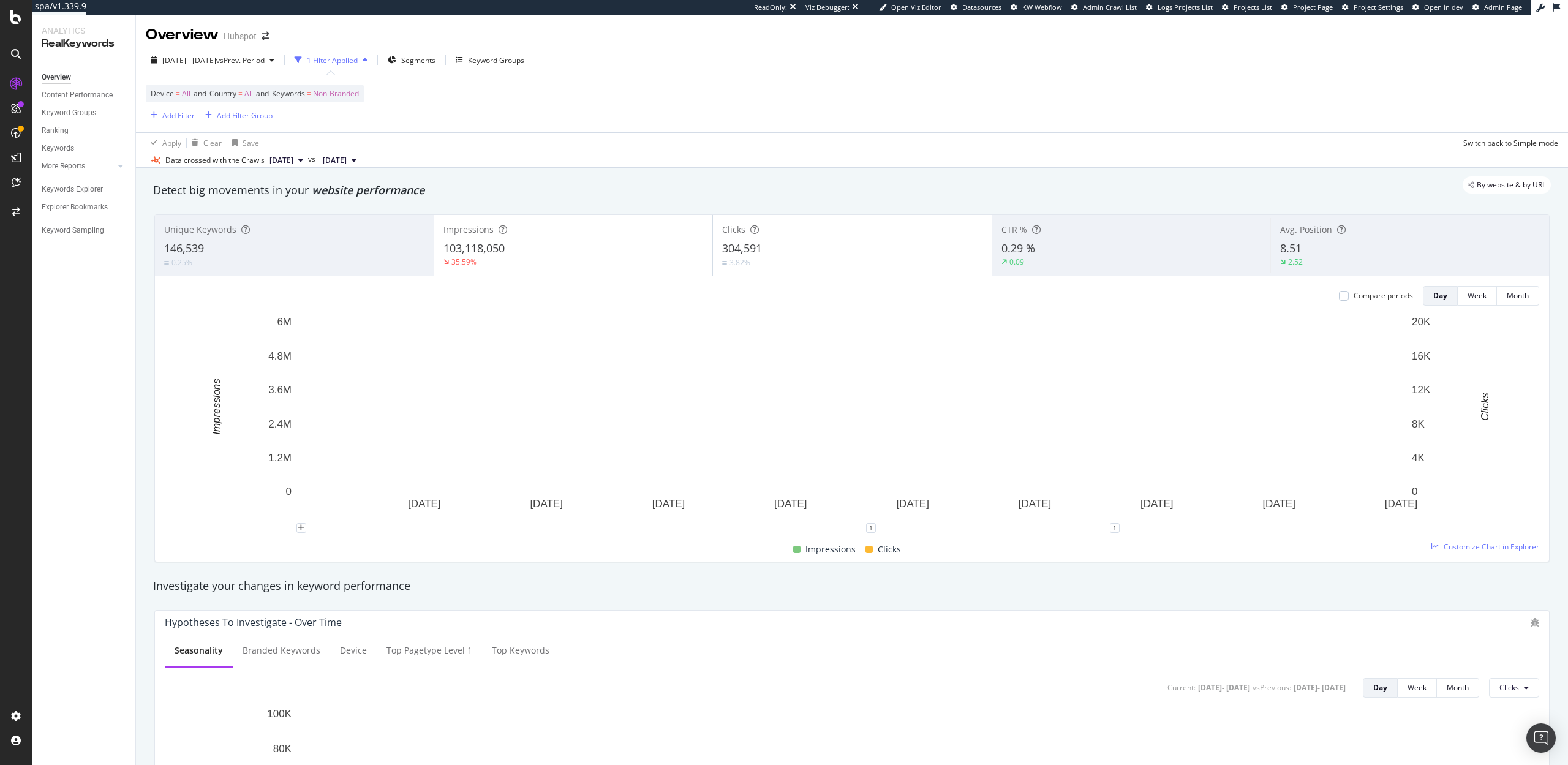
scroll to position [16, 0]
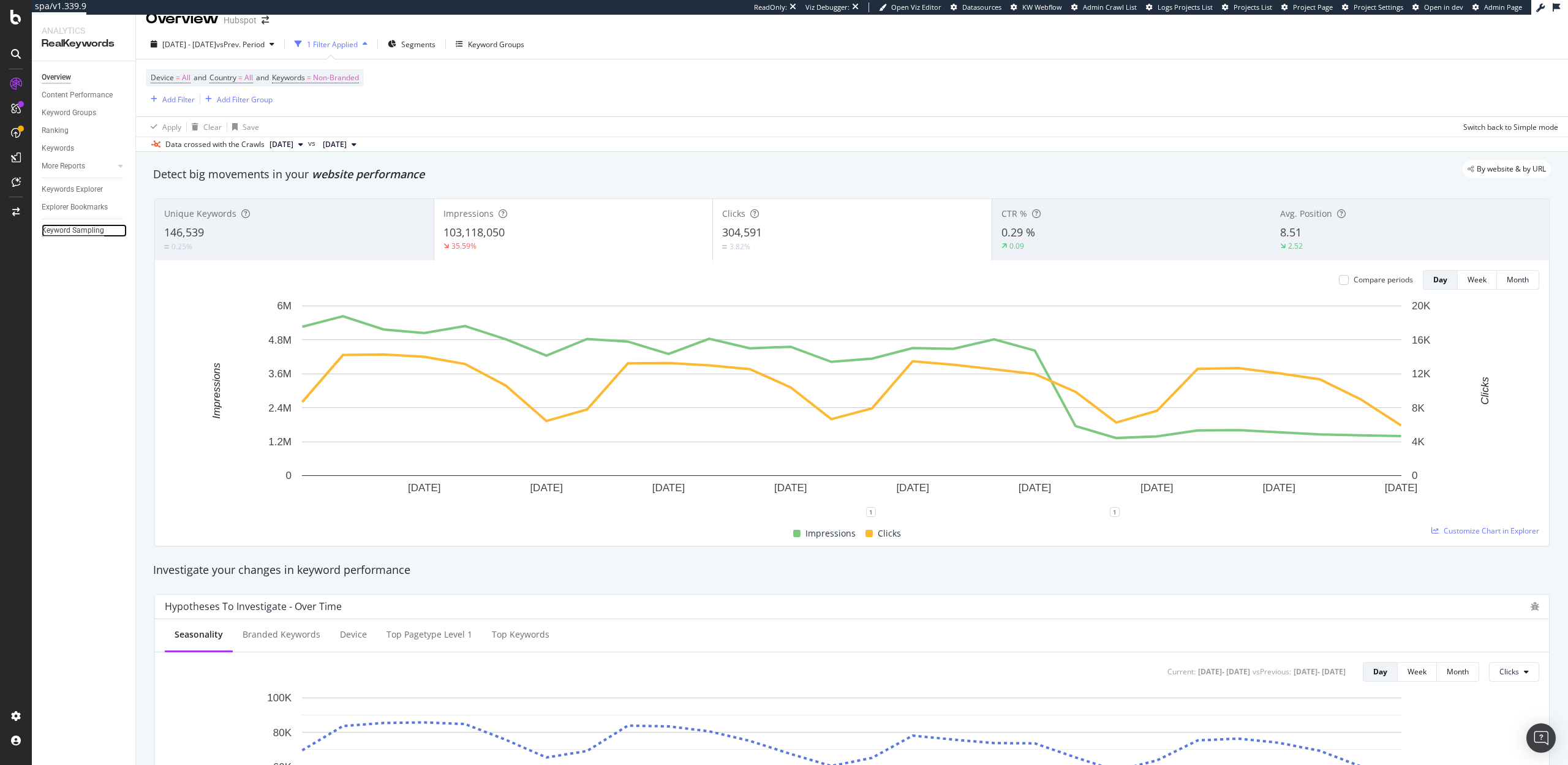
click at [67, 228] on div "Keyword Sampling" at bounding box center [73, 231] width 62 height 13
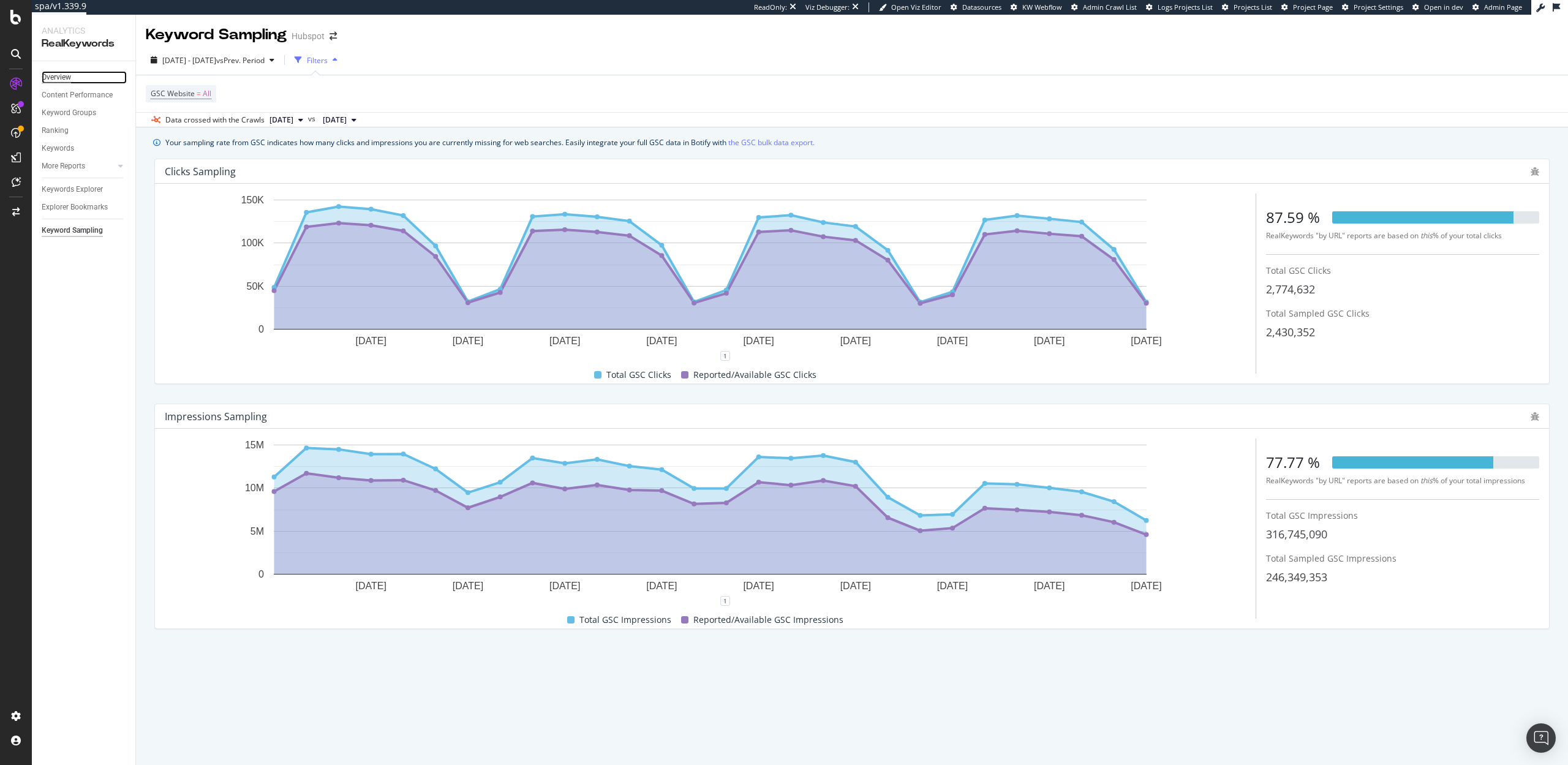
click at [55, 75] on div "Overview" at bounding box center [57, 77] width 30 height 13
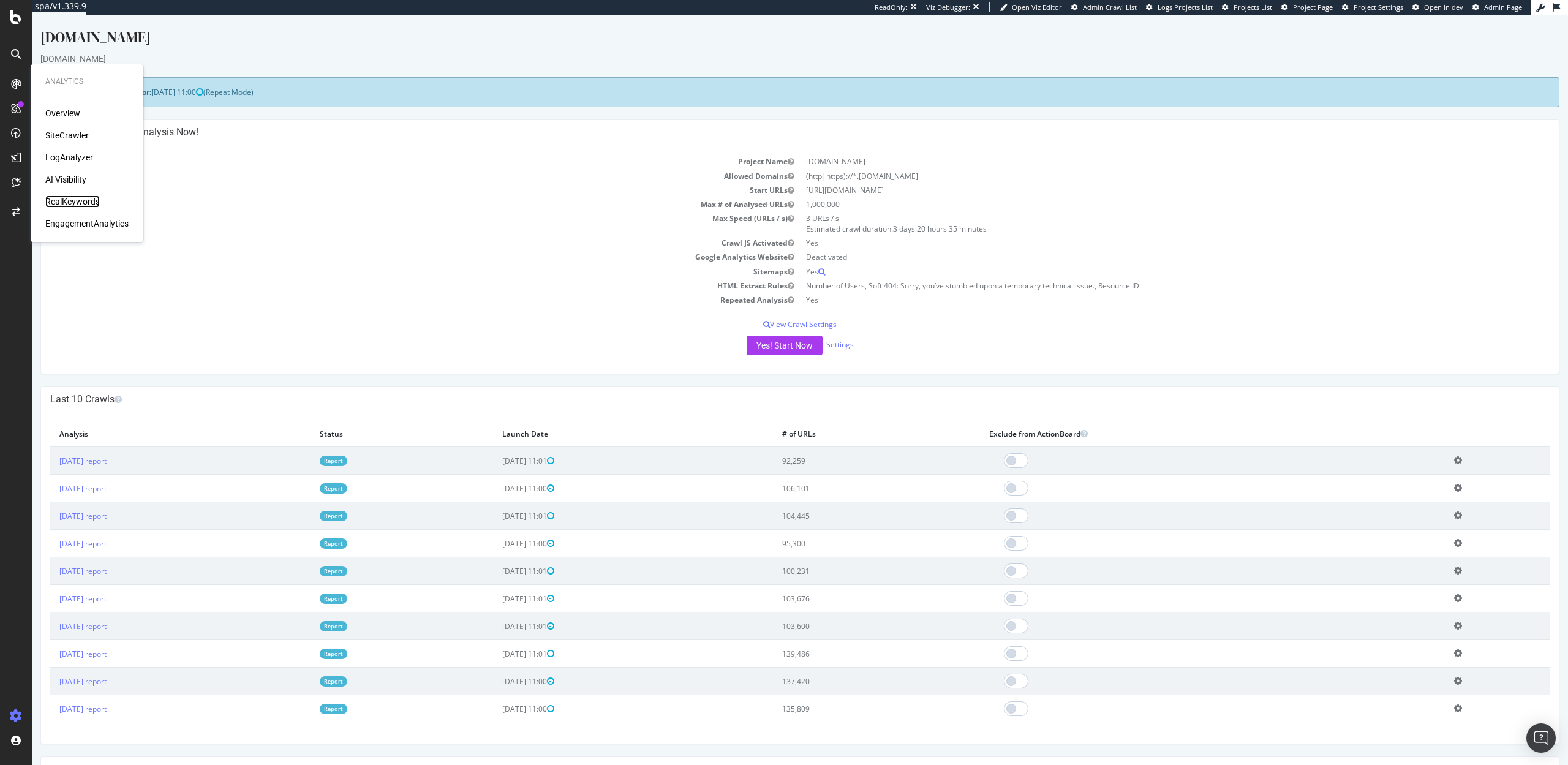
click at [57, 200] on div "RealKeywords" at bounding box center [73, 202] width 54 height 12
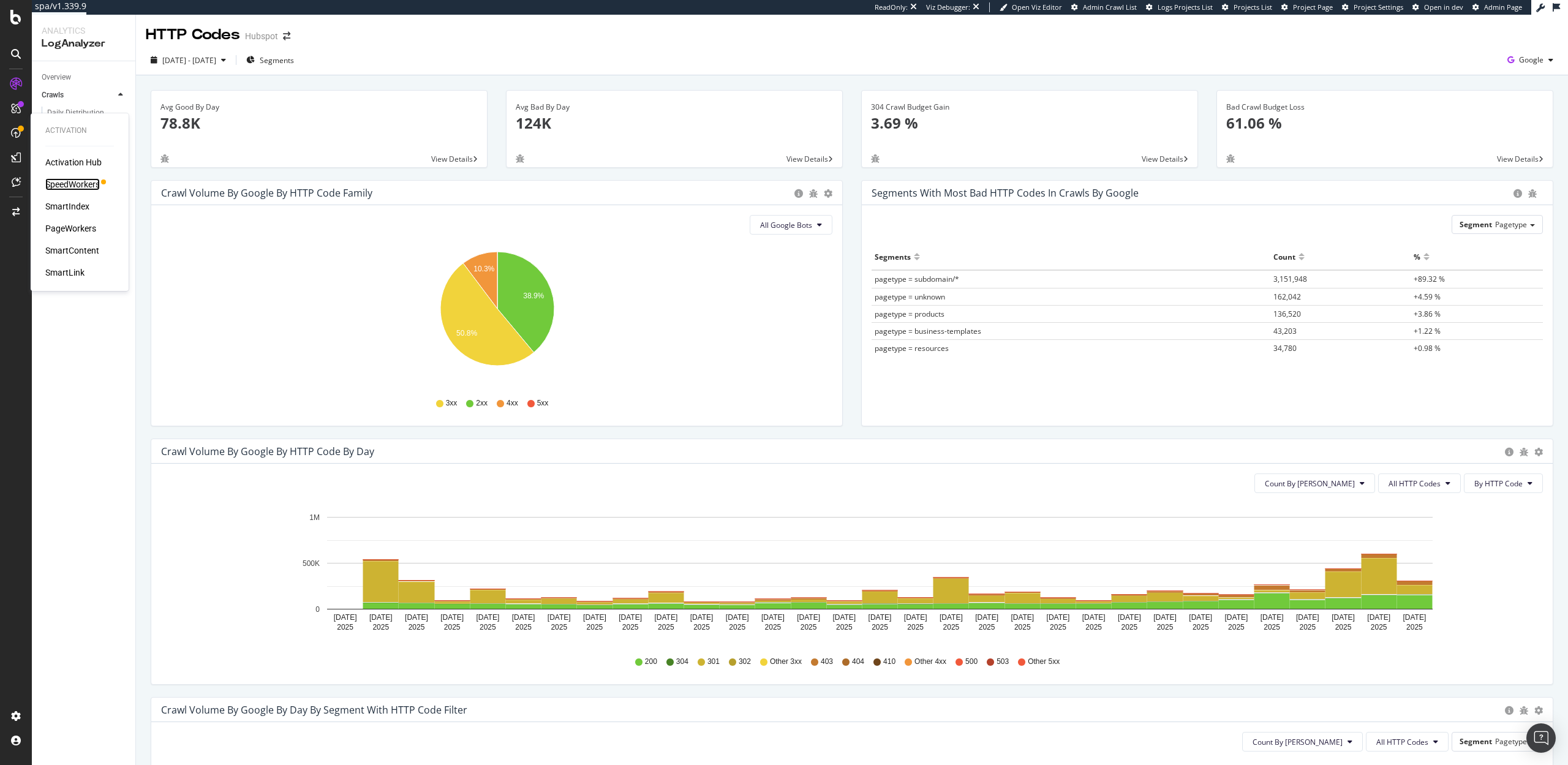
click at [77, 179] on div "SpeedWorkers" at bounding box center [73, 184] width 54 height 12
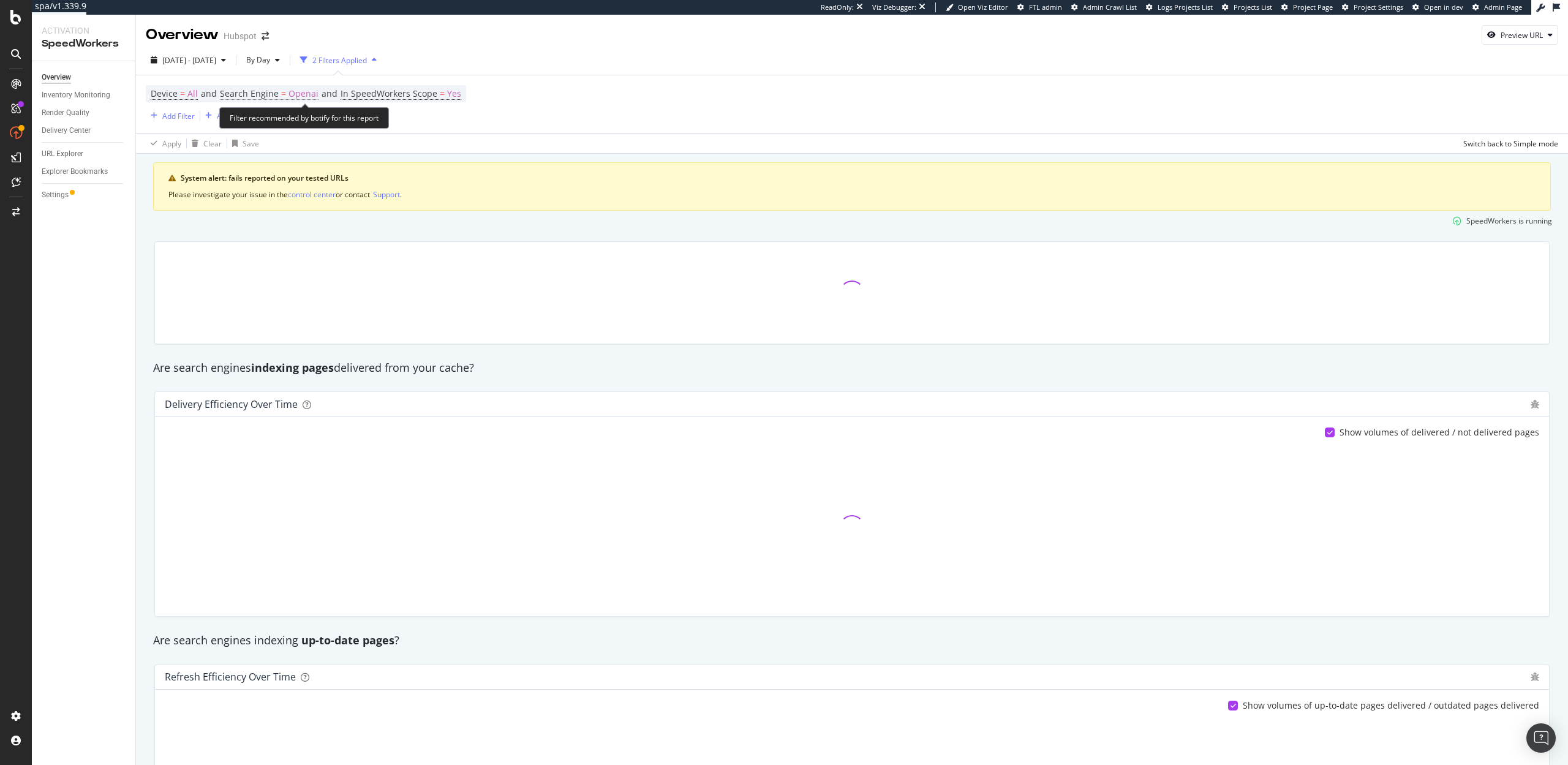
click at [288, 94] on span "Openai" at bounding box center [303, 94] width 30 height 17
click at [261, 121] on icon at bounding box center [263, 123] width 9 height 7
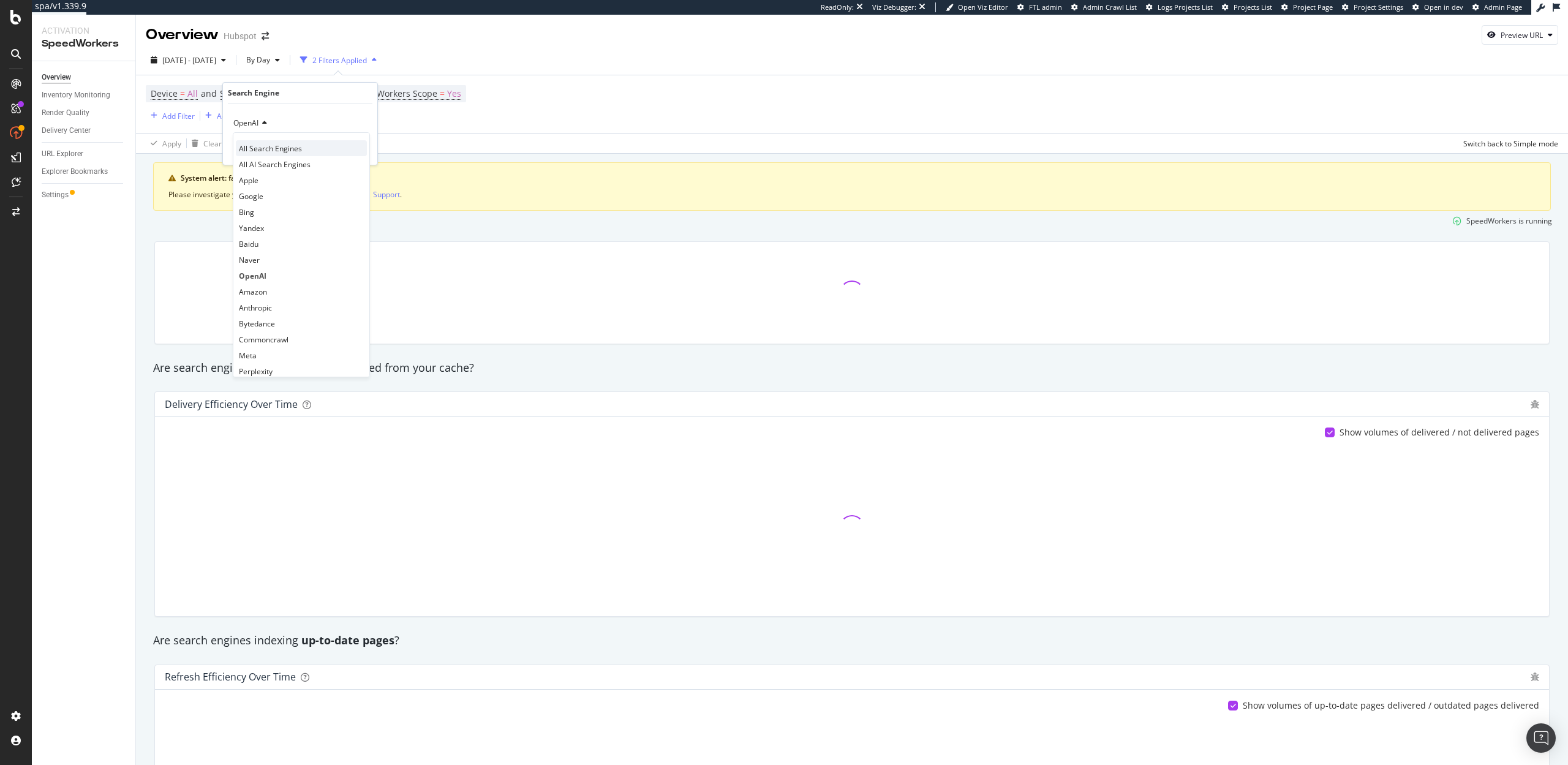
click at [262, 149] on span "All Search Engines" at bounding box center [270, 149] width 63 height 10
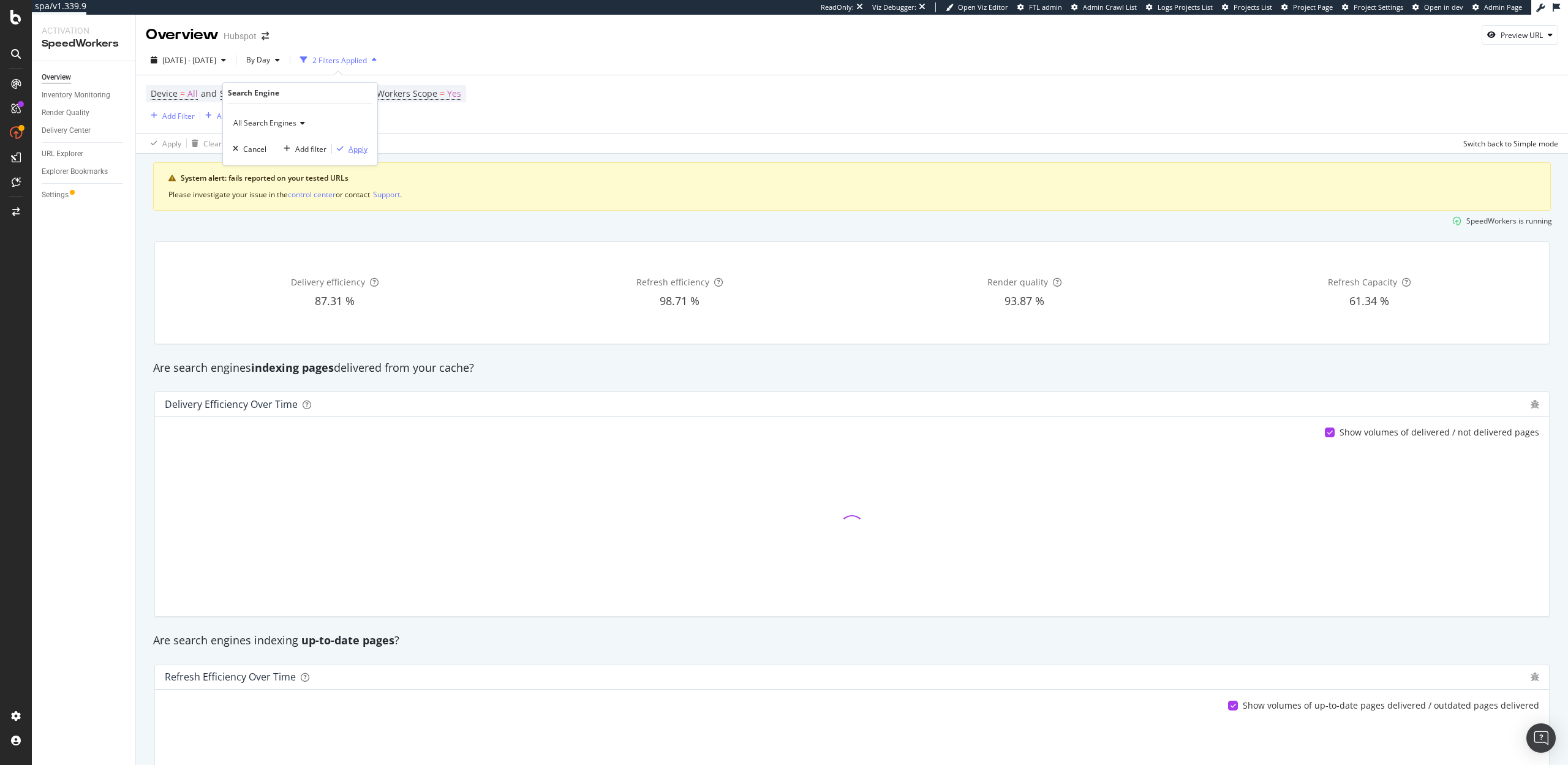
click at [357, 147] on div "Apply" at bounding box center [358, 150] width 19 height 10
click at [177, 116] on div "Add Filter" at bounding box center [178, 116] width 32 height 10
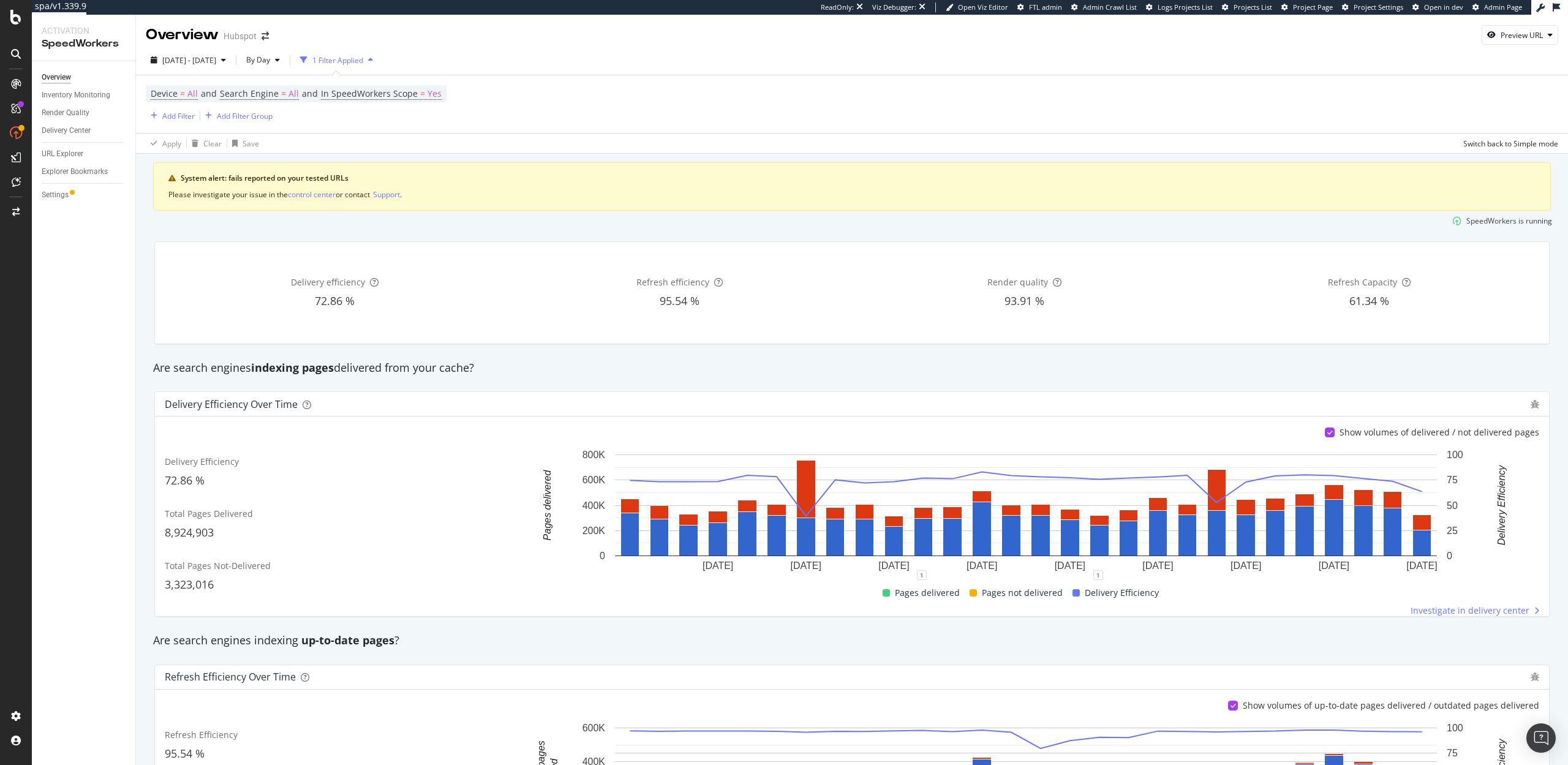
click at [461, 112] on div "Device = All and Search Engine = All and In SpeedWorkers Scope = Yes Add Filter…" at bounding box center [852, 104] width 1412 height 58
click at [181, 109] on div "Add Filter" at bounding box center [170, 115] width 49 height 13
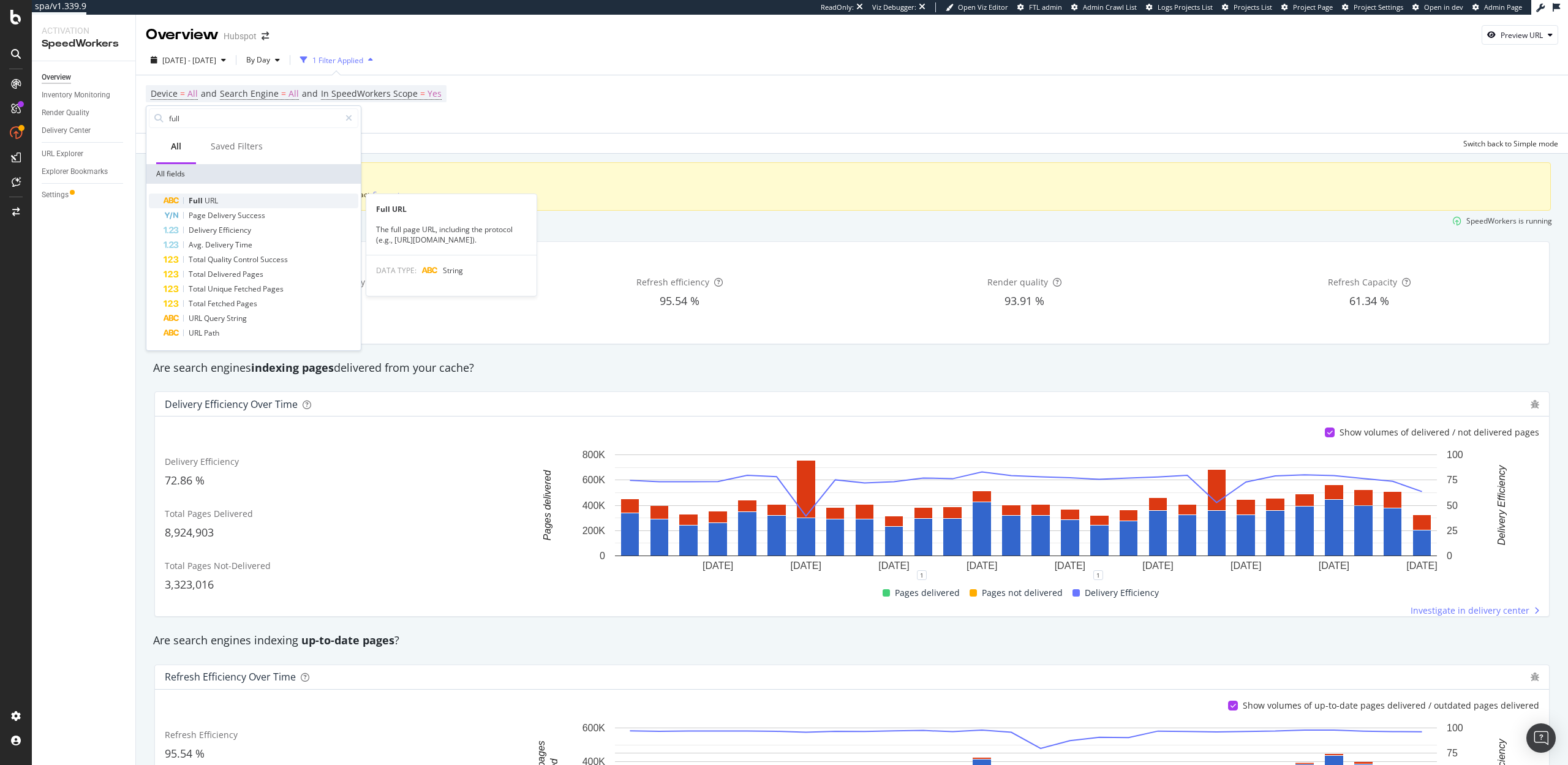
type input "full"
click at [210, 202] on span "URL" at bounding box center [211, 201] width 13 height 10
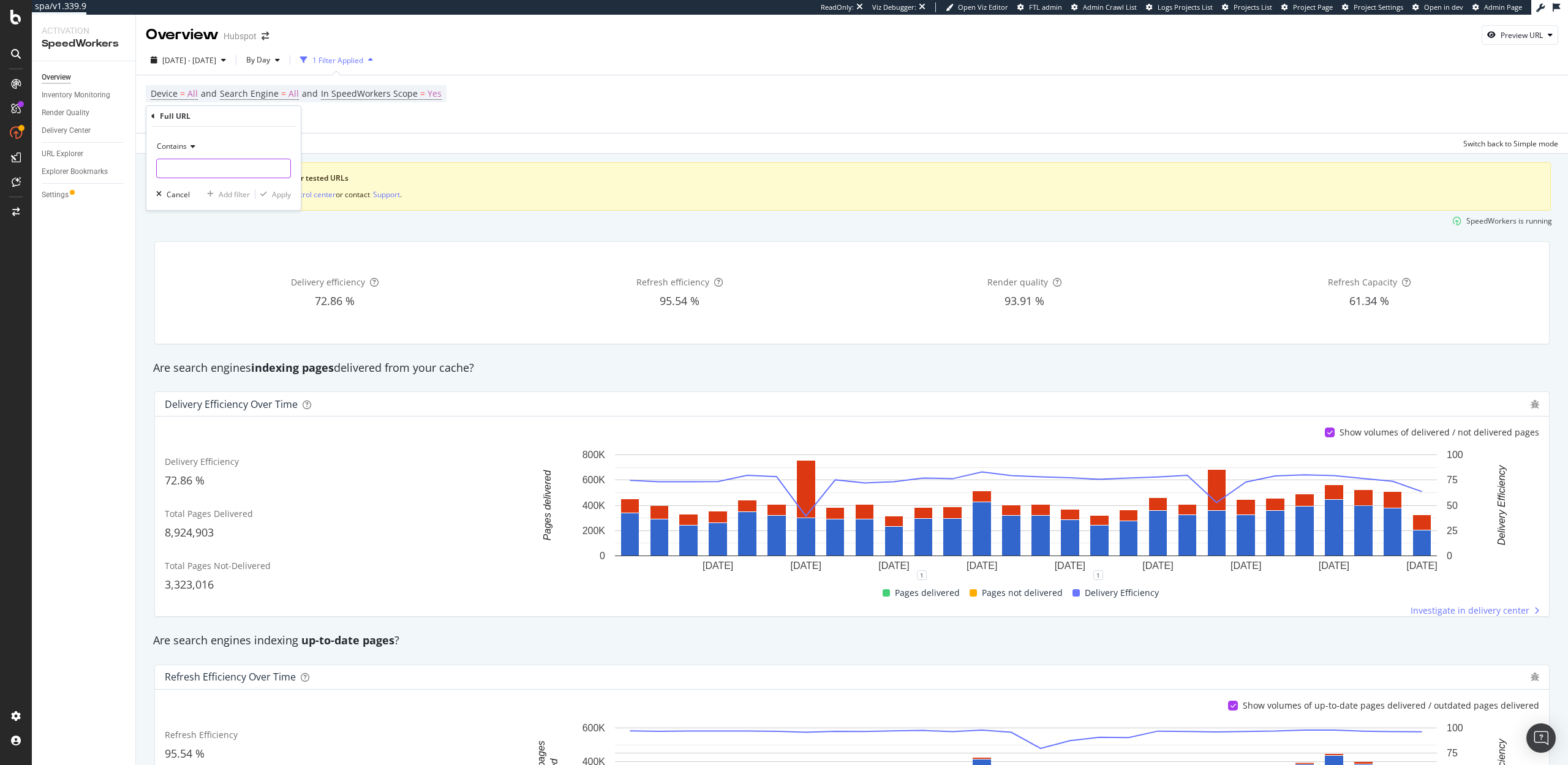
click at [191, 166] on input "text" at bounding box center [223, 169] width 134 height 19
type input "www.hub"
click at [282, 198] on div "Apply" at bounding box center [281, 195] width 19 height 10
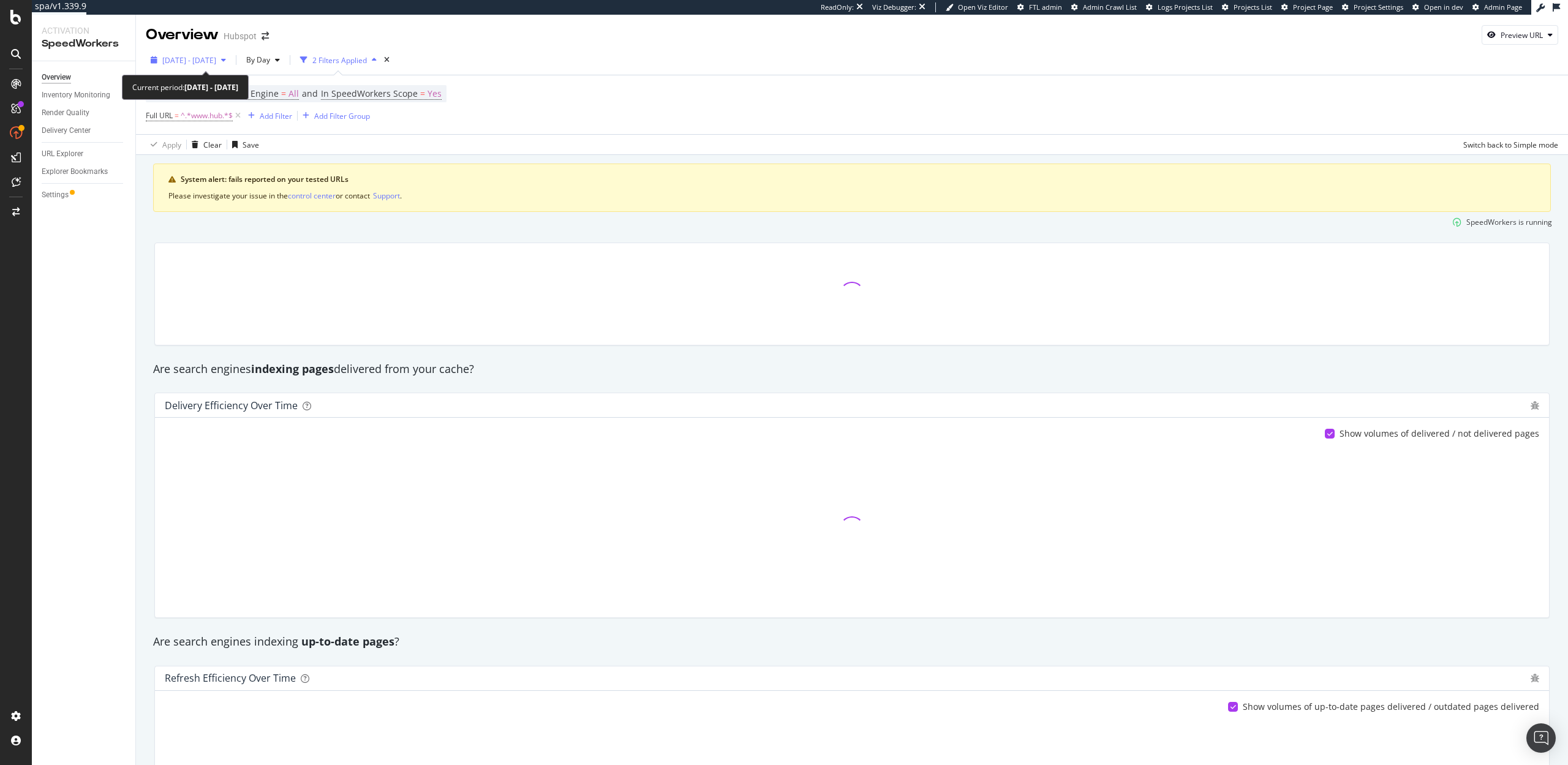
click at [215, 60] on span "[DATE] - [DATE]" at bounding box center [190, 60] width 54 height 10
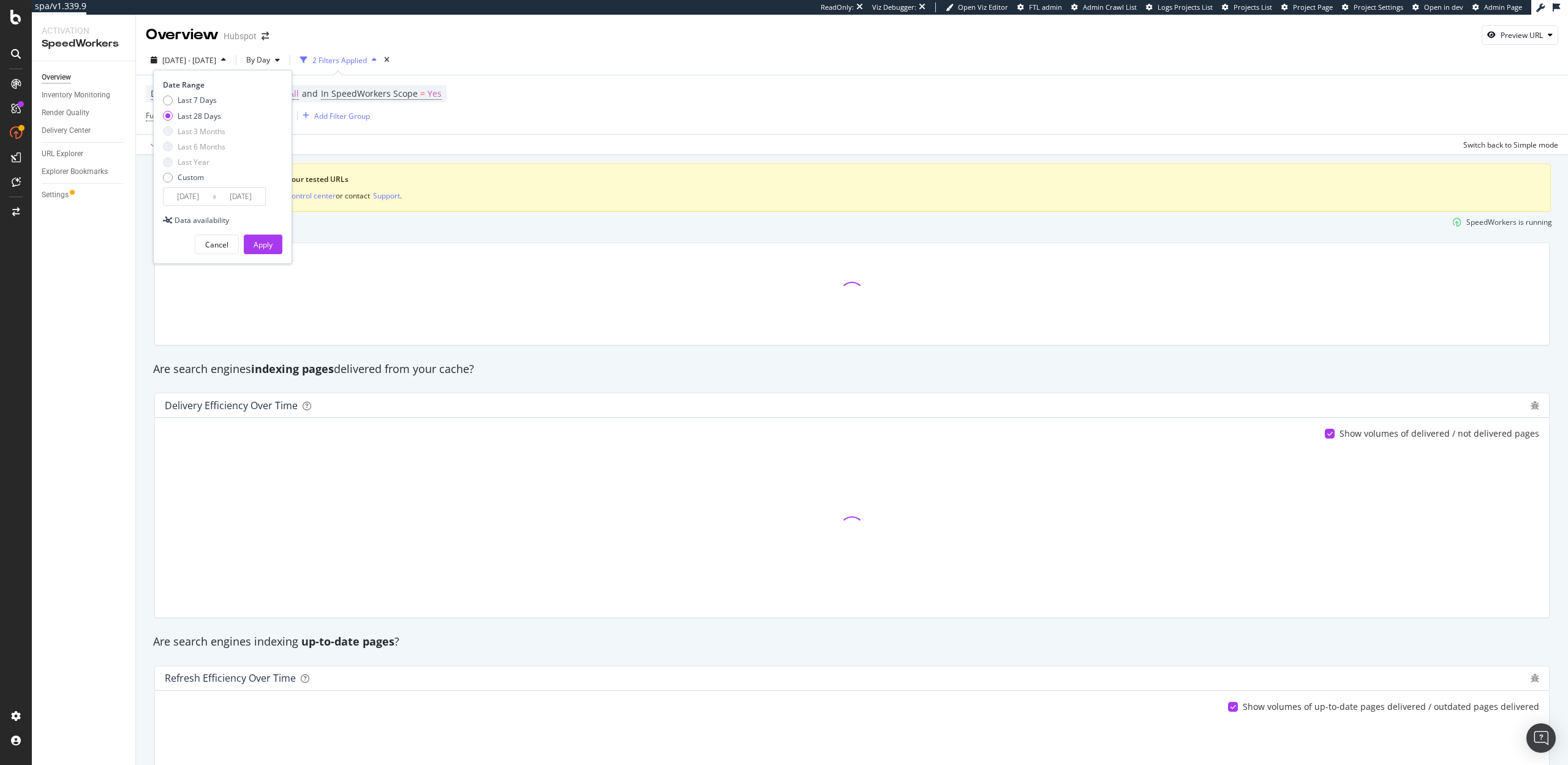
click at [470, 116] on div "Device = All and Search Engine = All and In SpeedWorkers Scope = Yes Full URL =…" at bounding box center [852, 104] width 1412 height 59
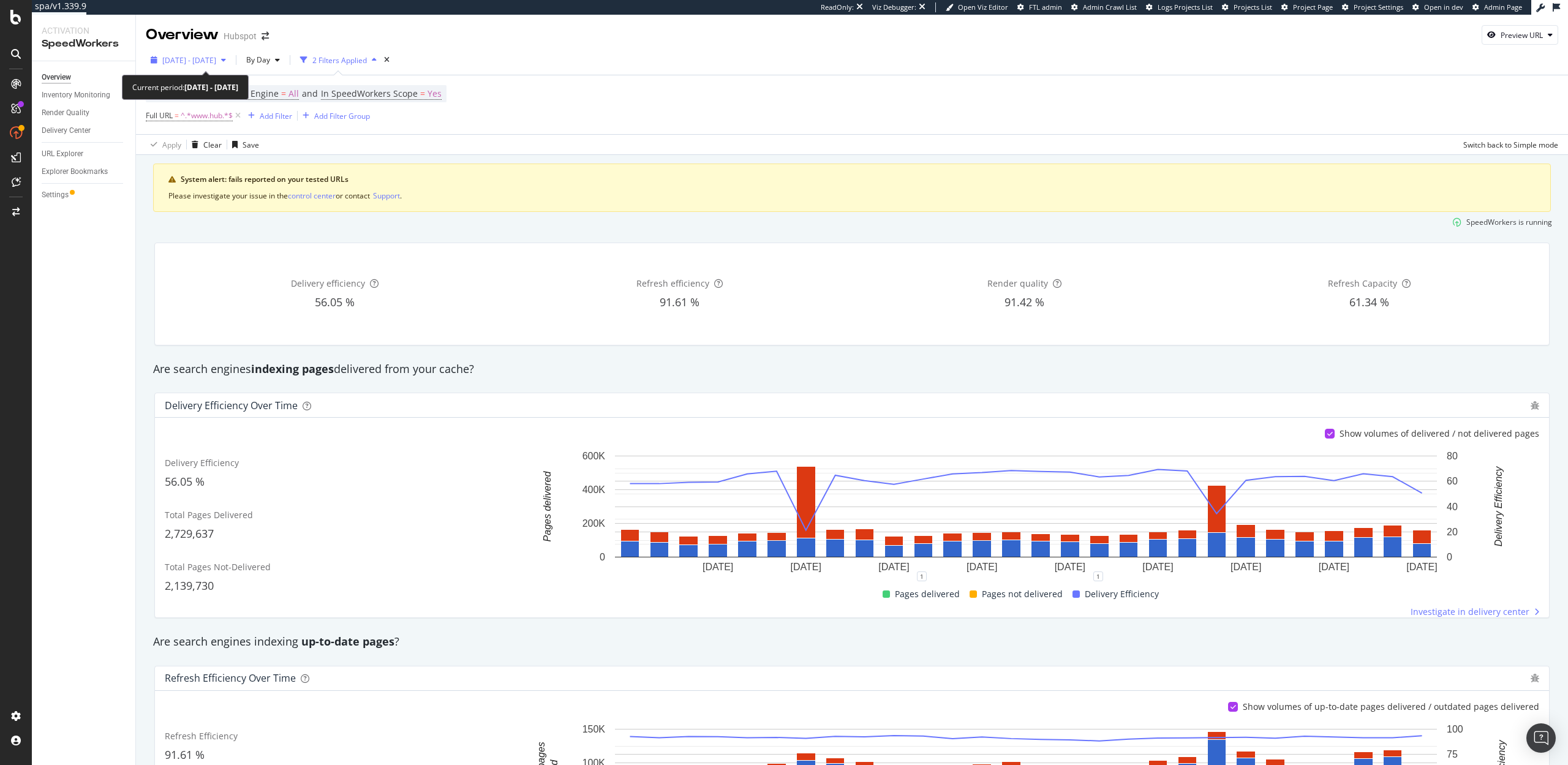
click at [187, 65] on span "[DATE] - [DATE]" at bounding box center [190, 60] width 54 height 10
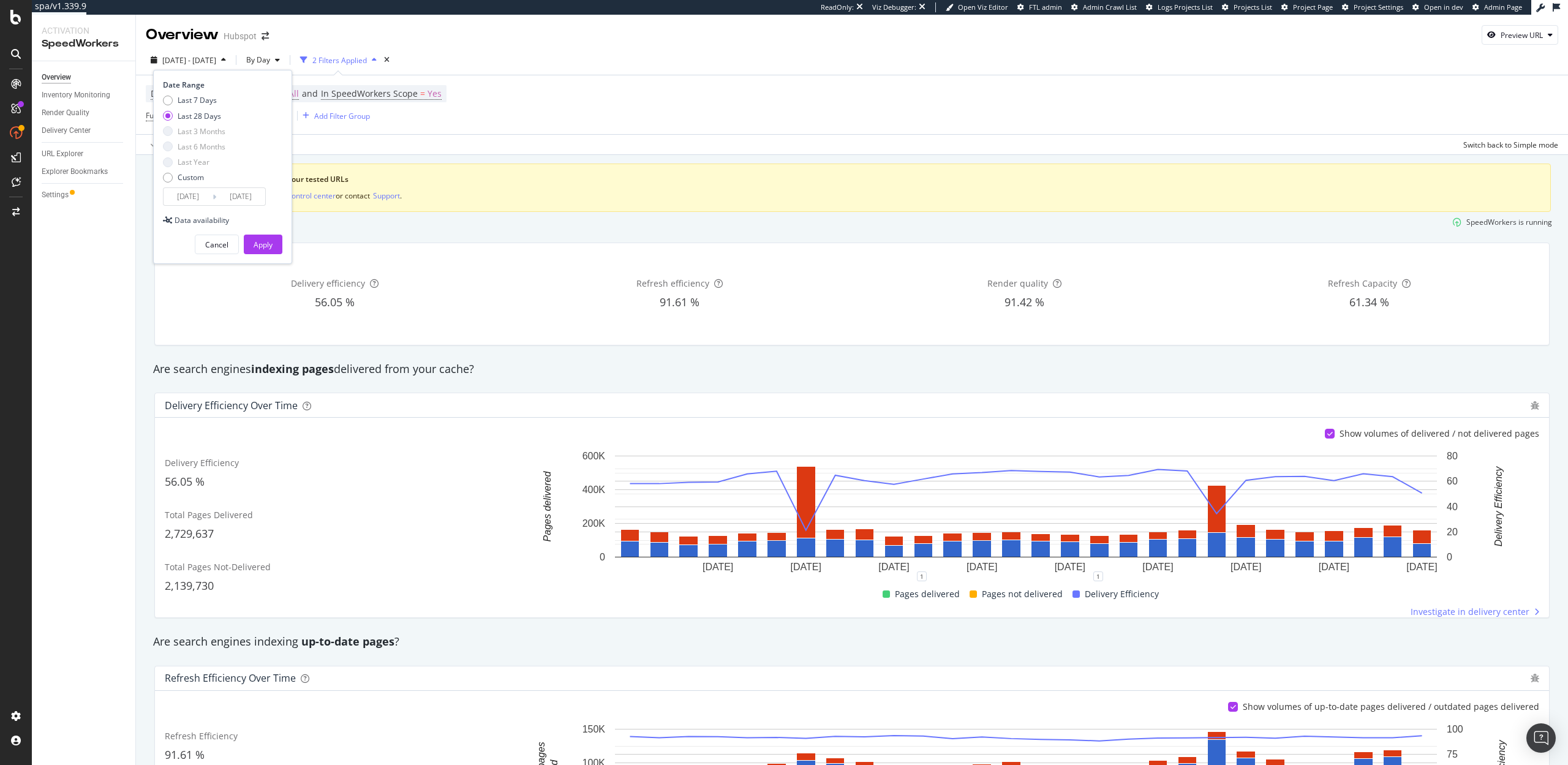
click at [184, 192] on input "[DATE]" at bounding box center [188, 197] width 49 height 17
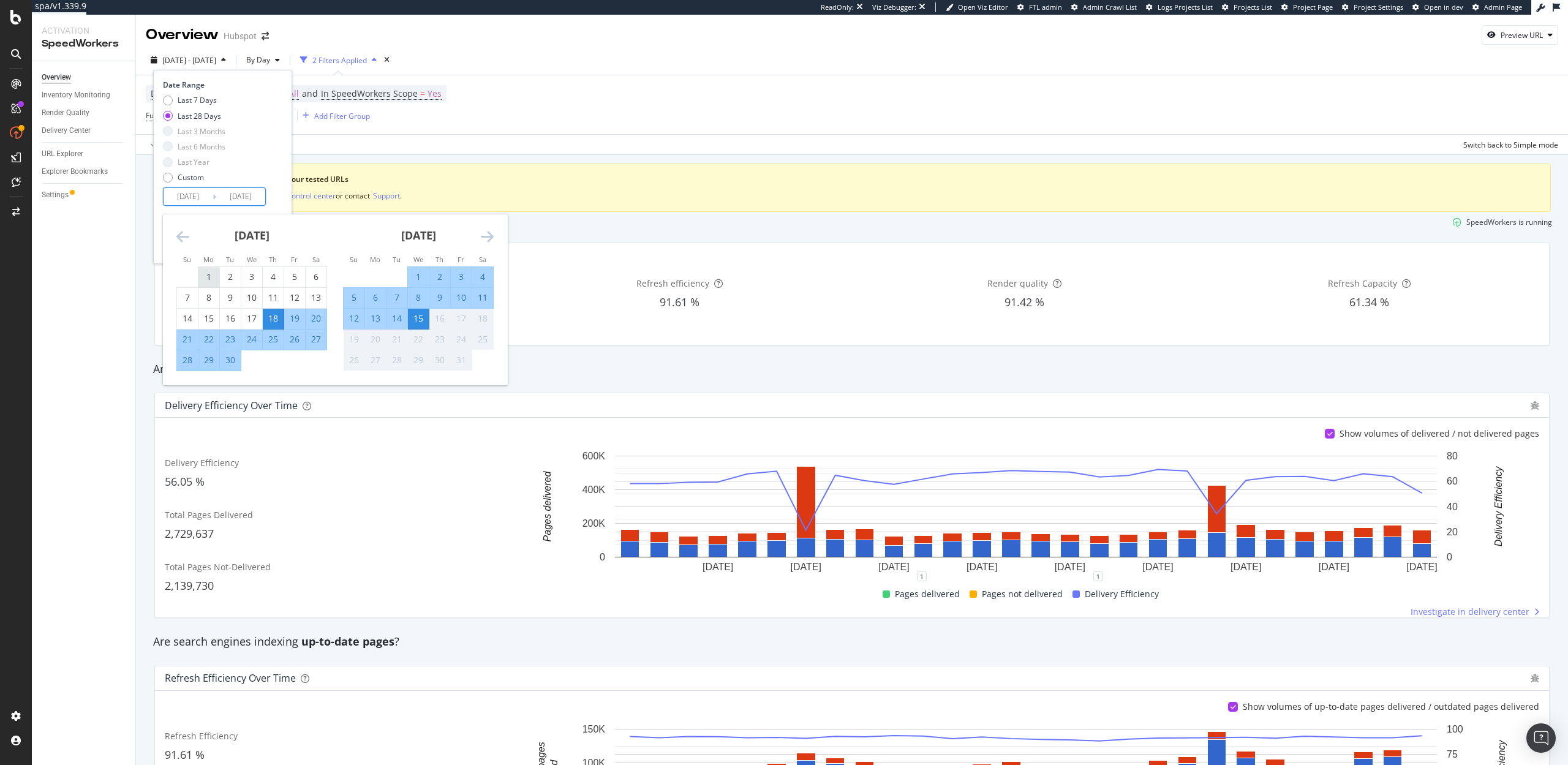
click at [213, 273] on div "1" at bounding box center [209, 277] width 21 height 12
type input "[DATE]"
click at [274, 180] on div "Last 7 Days Last 28 Days Last 3 Months Last 6 Months Last Year Custom" at bounding box center [220, 142] width 116 height 93
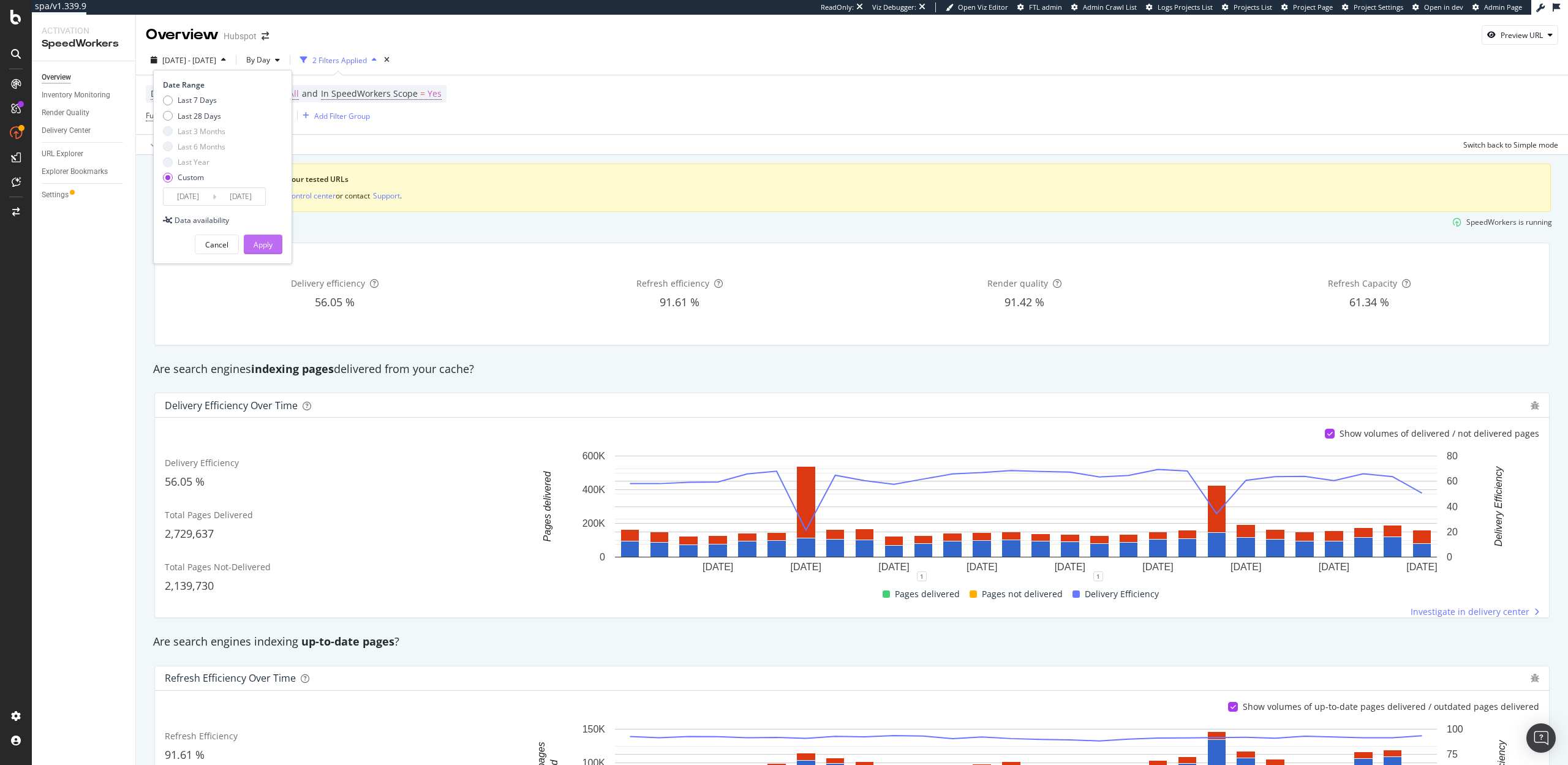
click at [276, 245] on button "Apply" at bounding box center [263, 244] width 38 height 19
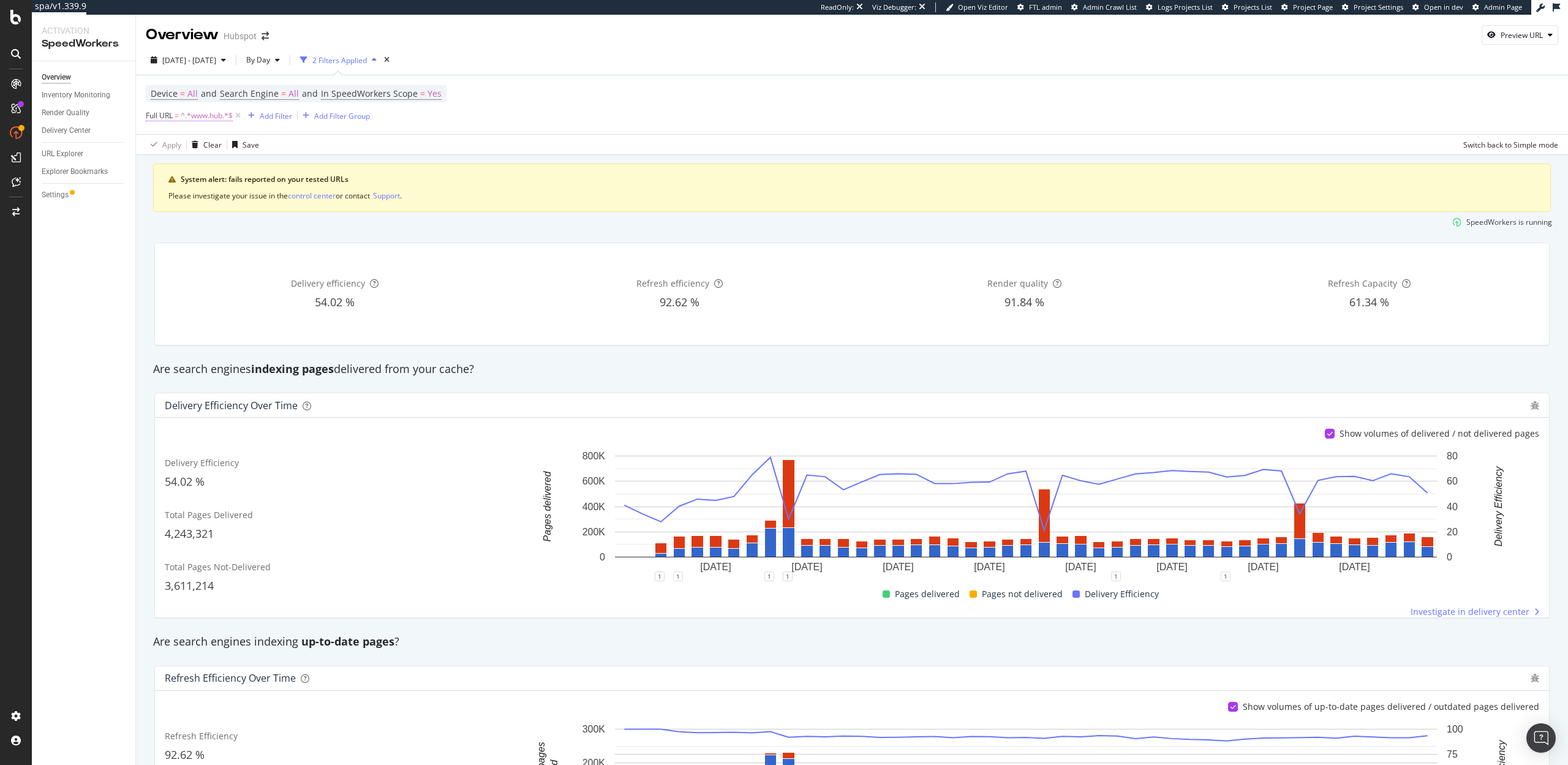
click at [218, 115] on span "^.*www.hub.*$" at bounding box center [207, 116] width 52 height 17
click at [186, 169] on input "www.hub" at bounding box center [214, 166] width 115 height 19
type input "offers.hub"
click at [279, 193] on div "Apply" at bounding box center [281, 192] width 19 height 10
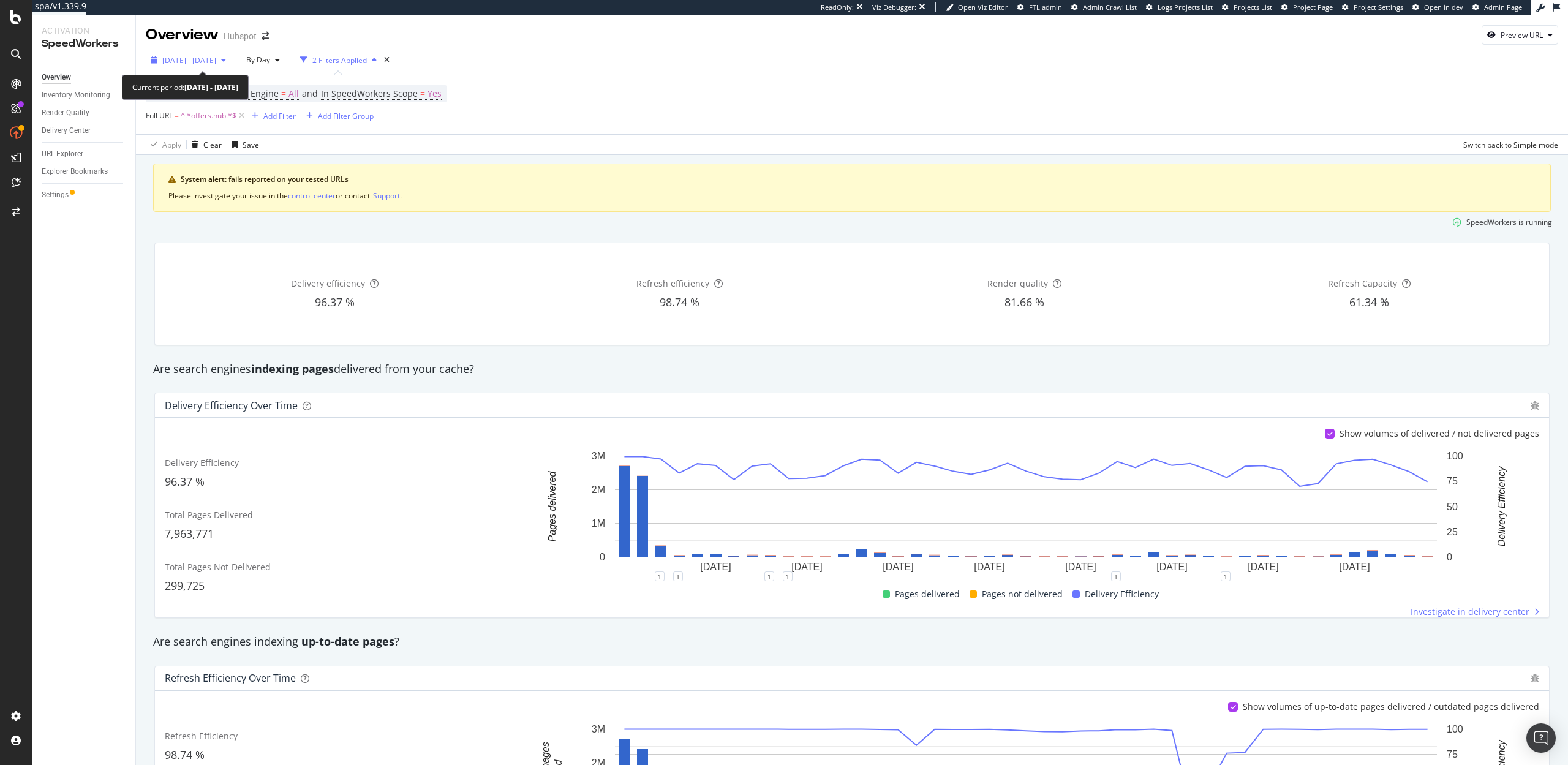
click at [183, 65] on span "[DATE] - [DATE]" at bounding box center [190, 60] width 54 height 10
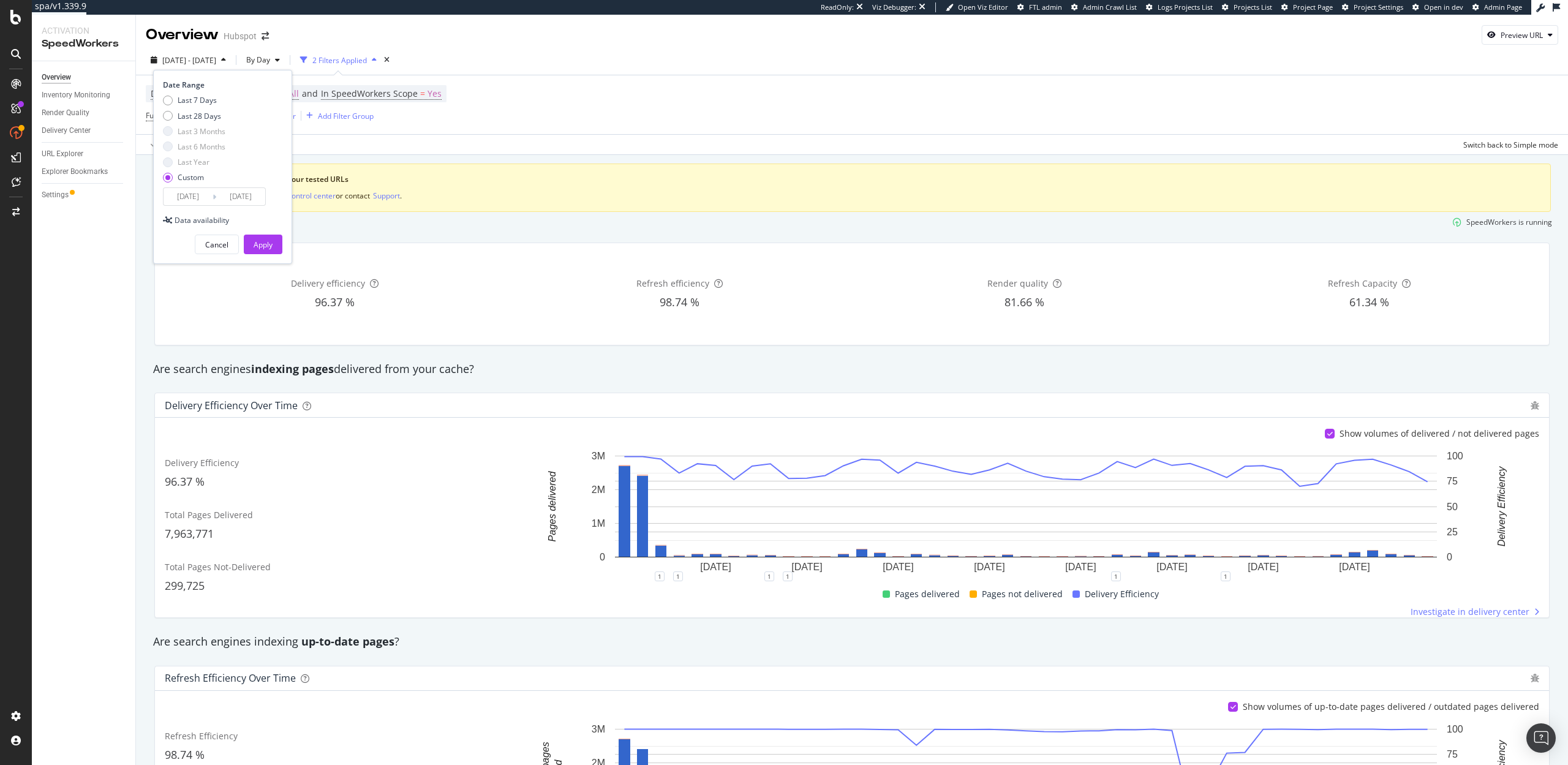
click at [193, 198] on input "[DATE]" at bounding box center [188, 197] width 49 height 17
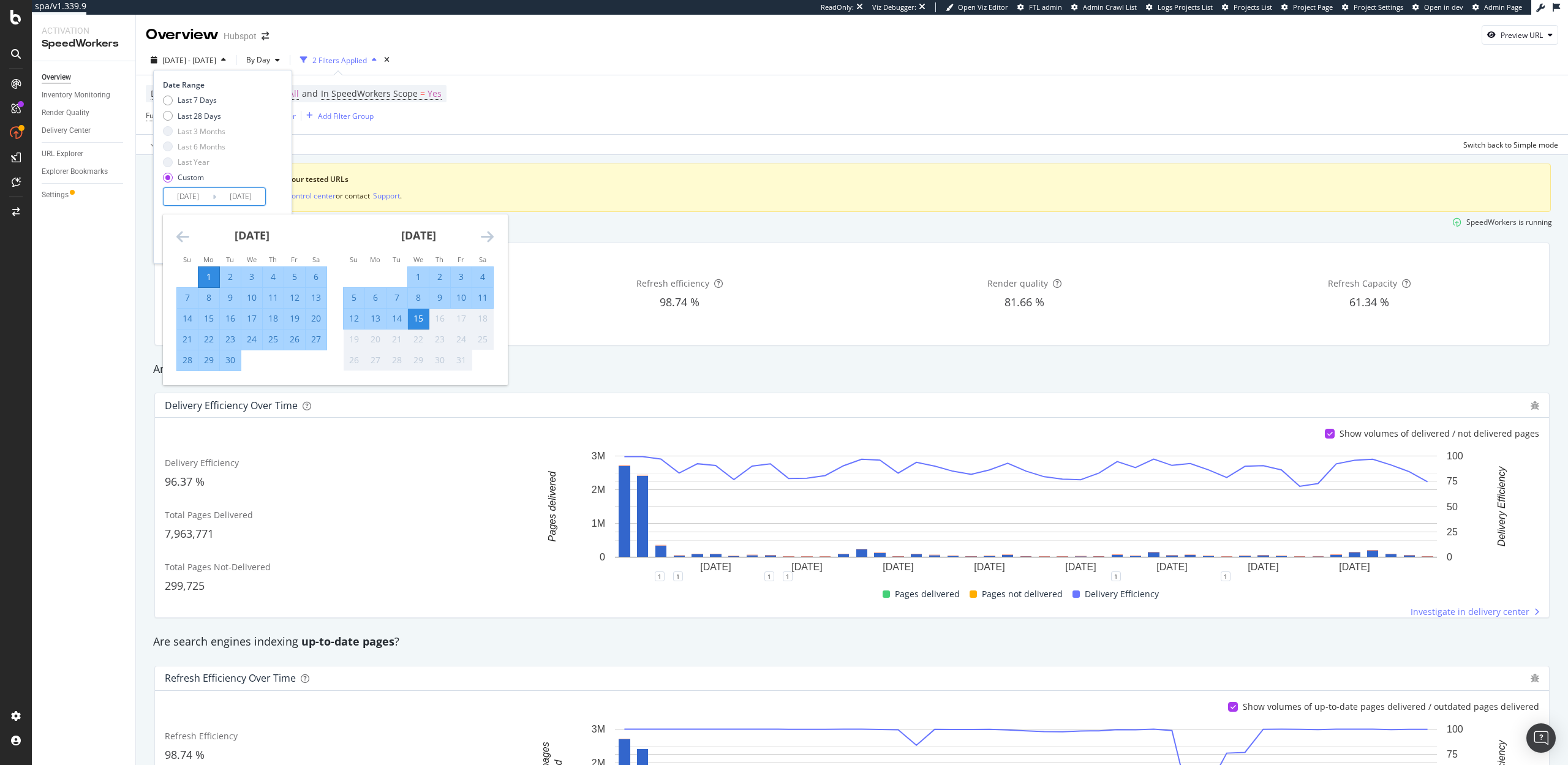
click at [185, 236] on icon "Move backward to switch to the previous month." at bounding box center [183, 236] width 13 height 15
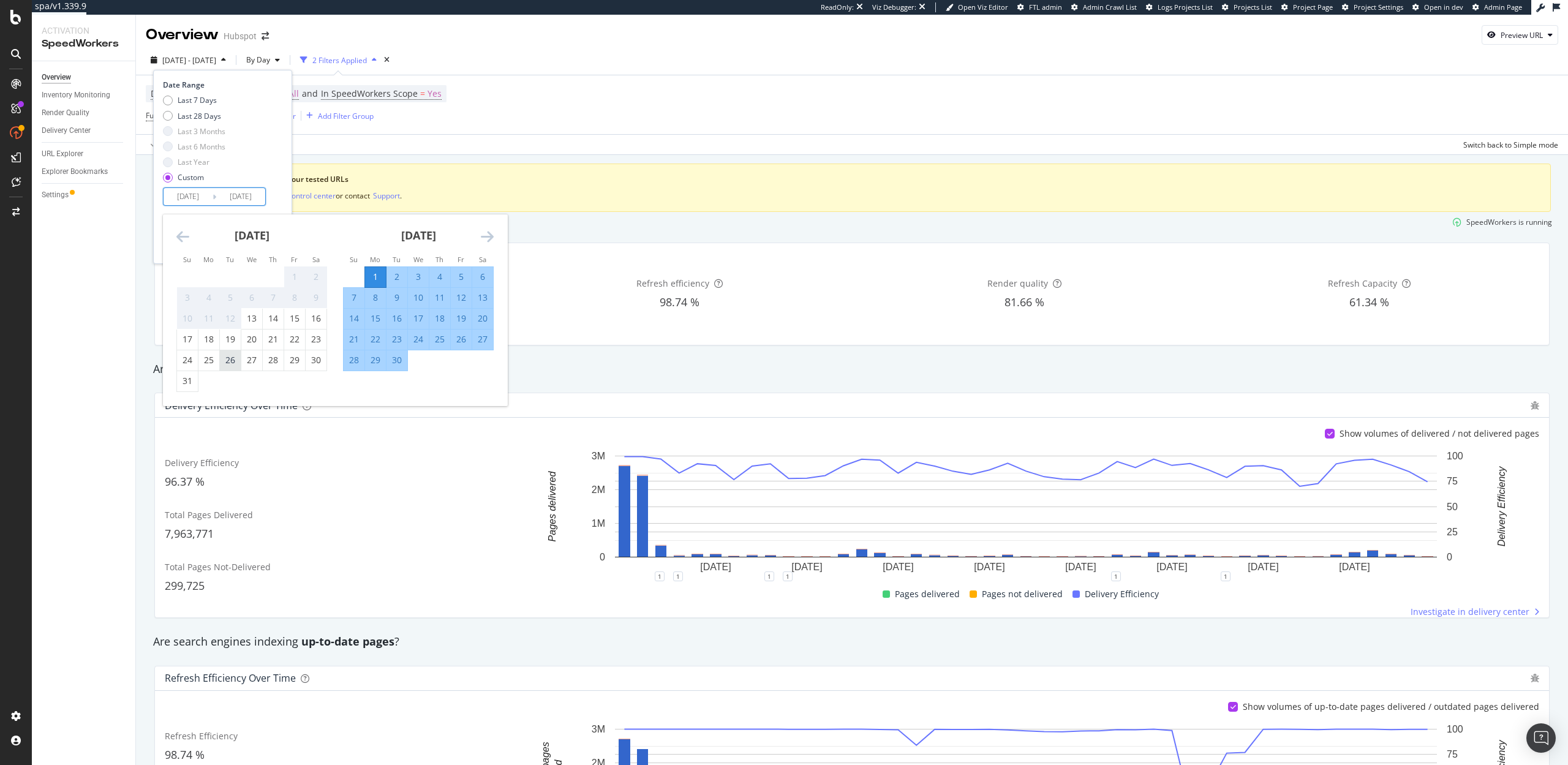
click at [234, 360] on div "26" at bounding box center [231, 360] width 21 height 12
type input "[DATE]"
click at [248, 170] on div "Last 7 Days Last 28 Days Last 3 Months Last 6 Months Last Year Custom" at bounding box center [220, 142] width 116 height 93
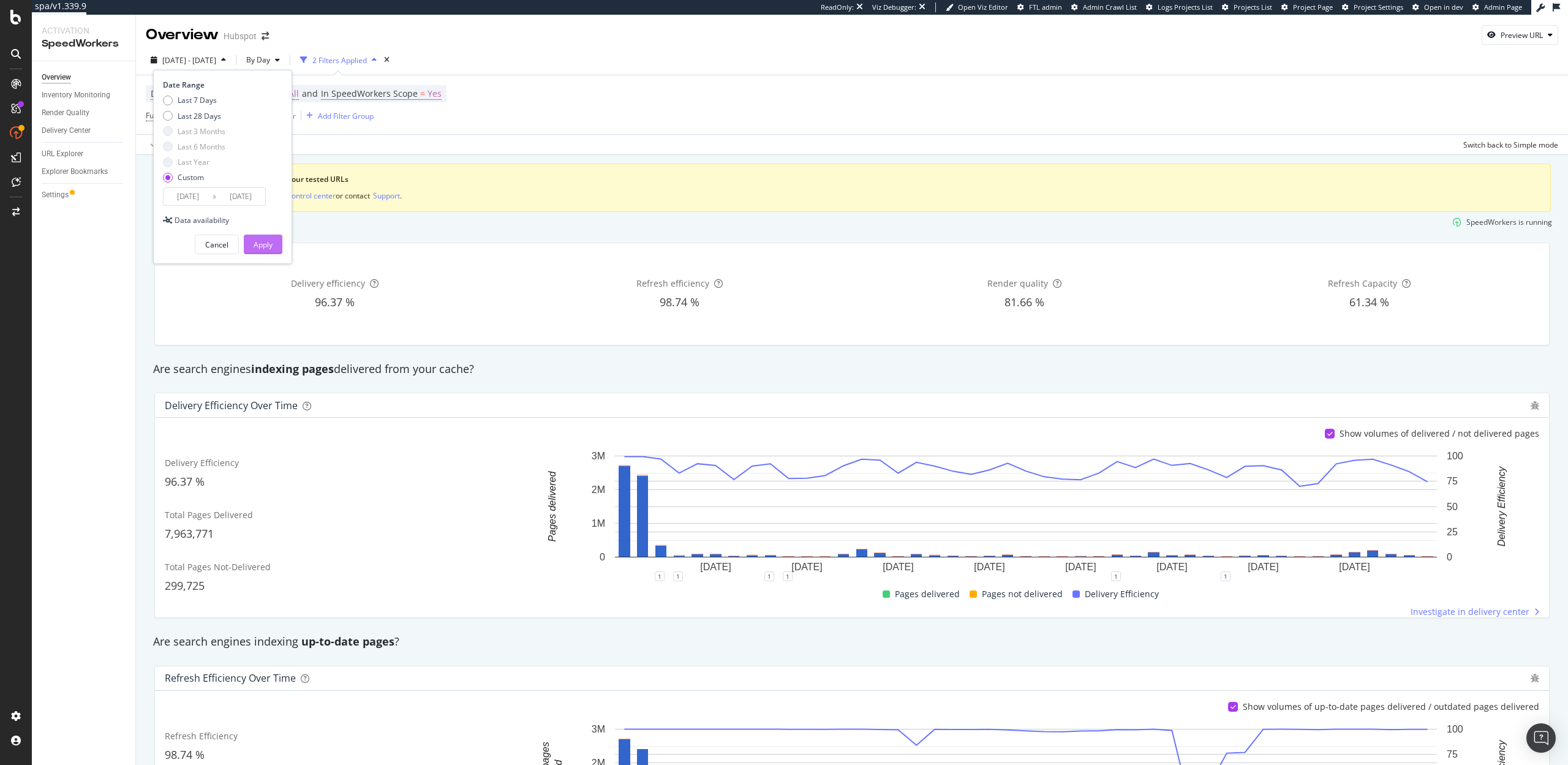
click at [269, 251] on div "Apply" at bounding box center [263, 244] width 19 height 18
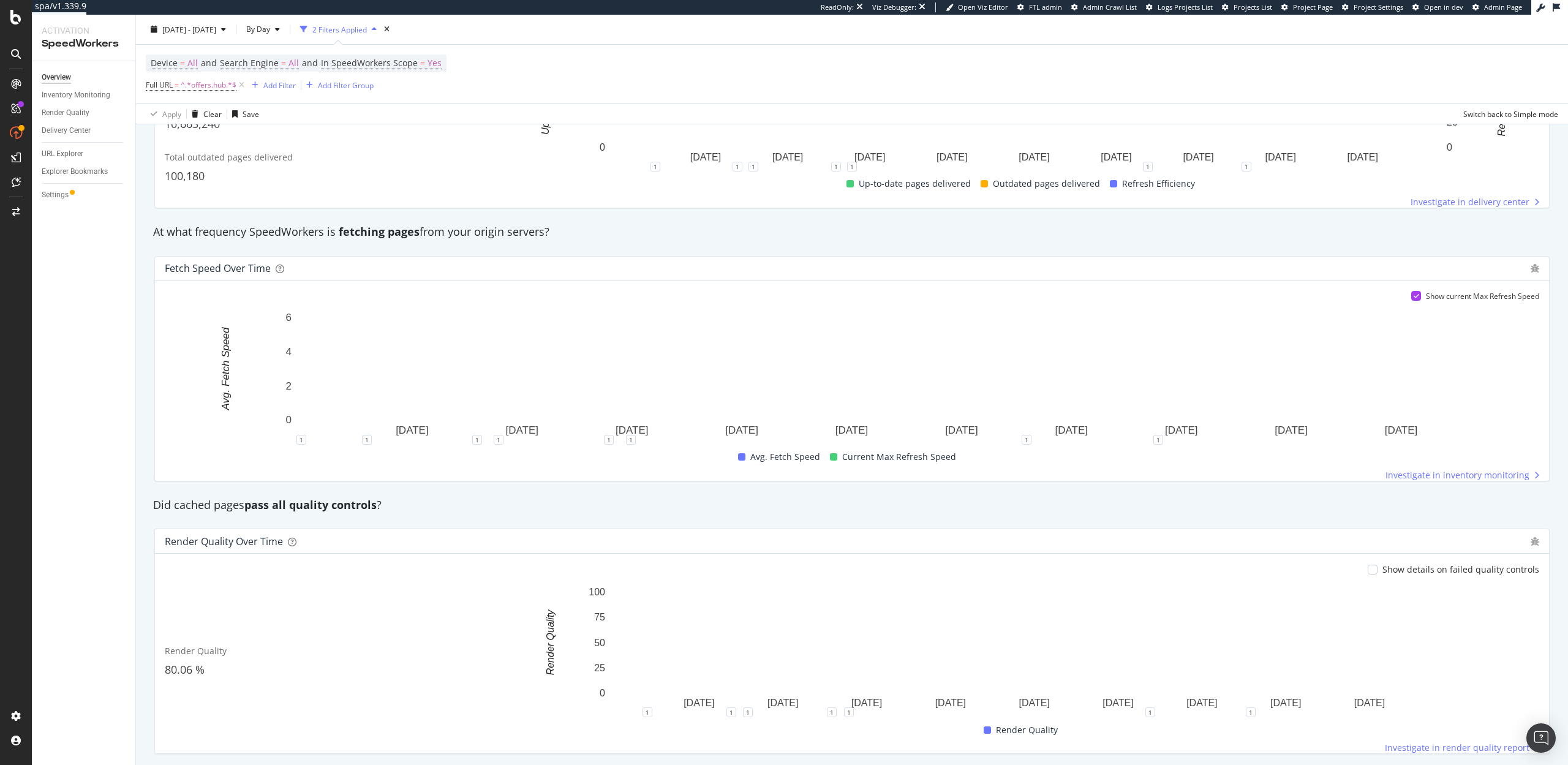
scroll to position [725, 0]
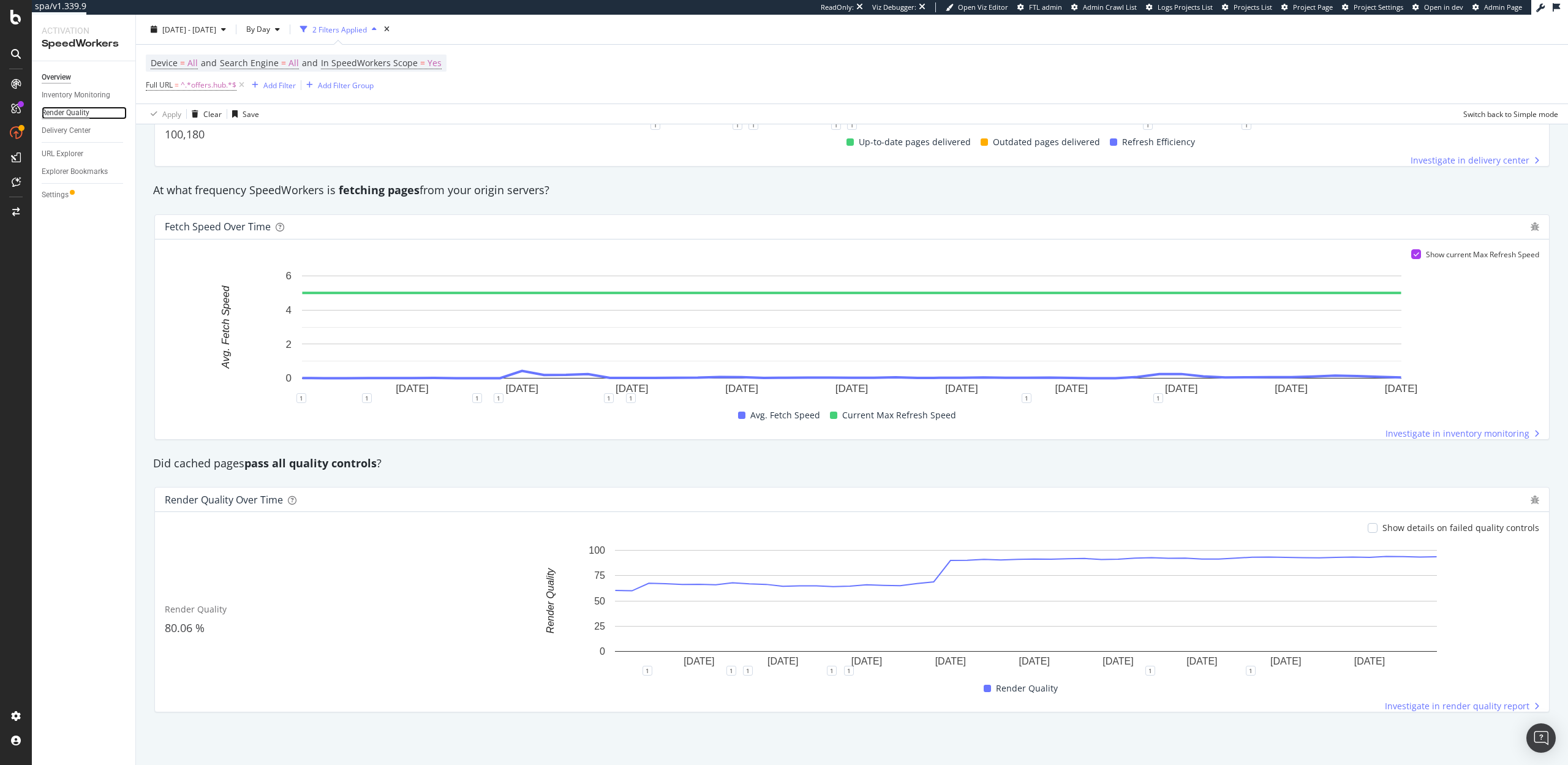
click at [73, 118] on div "Render Quality" at bounding box center [66, 113] width 48 height 13
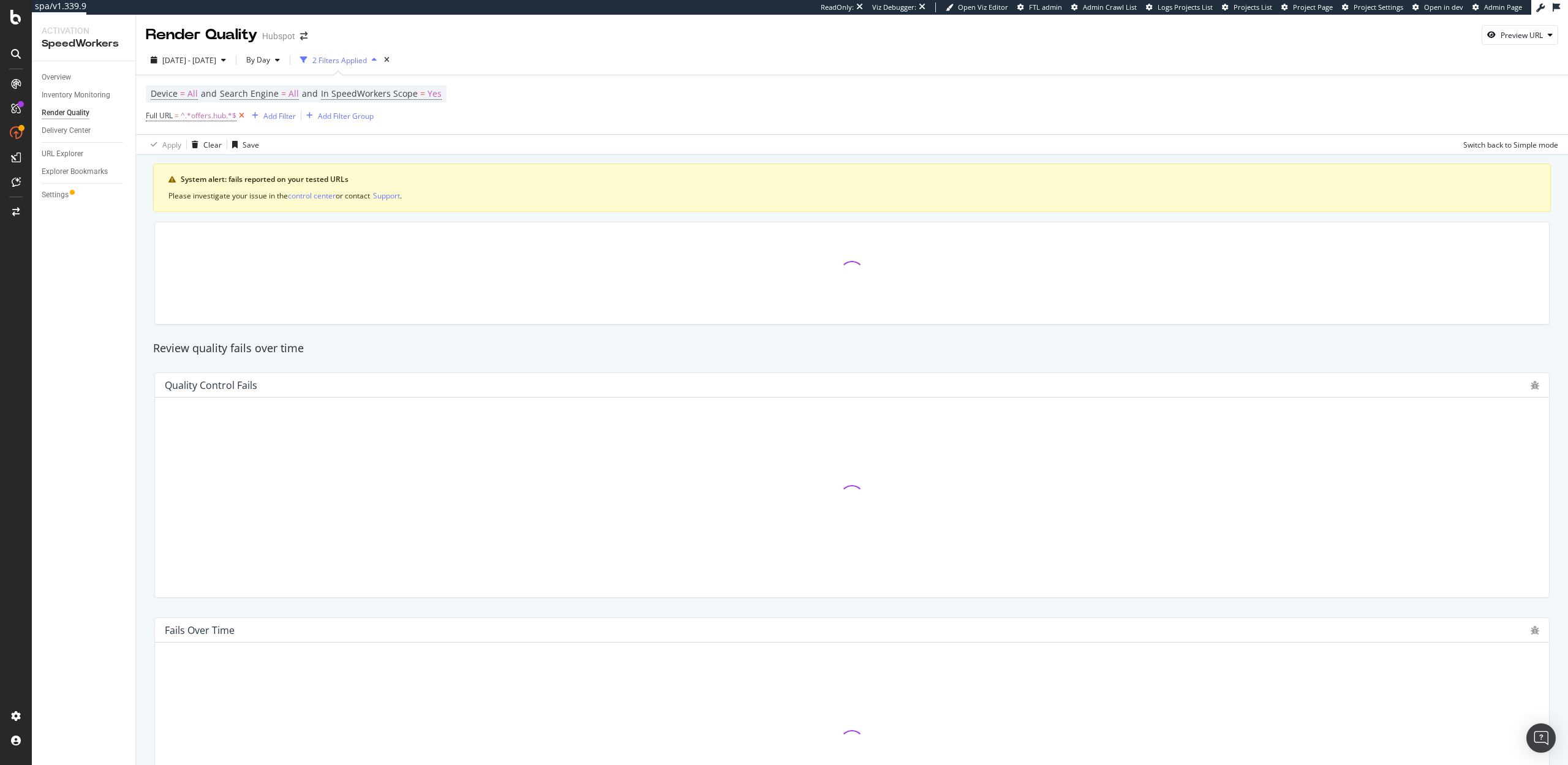
click at [240, 118] on icon at bounding box center [242, 115] width 10 height 12
click at [63, 89] on div "Inventory Monitoring" at bounding box center [76, 95] width 68 height 13
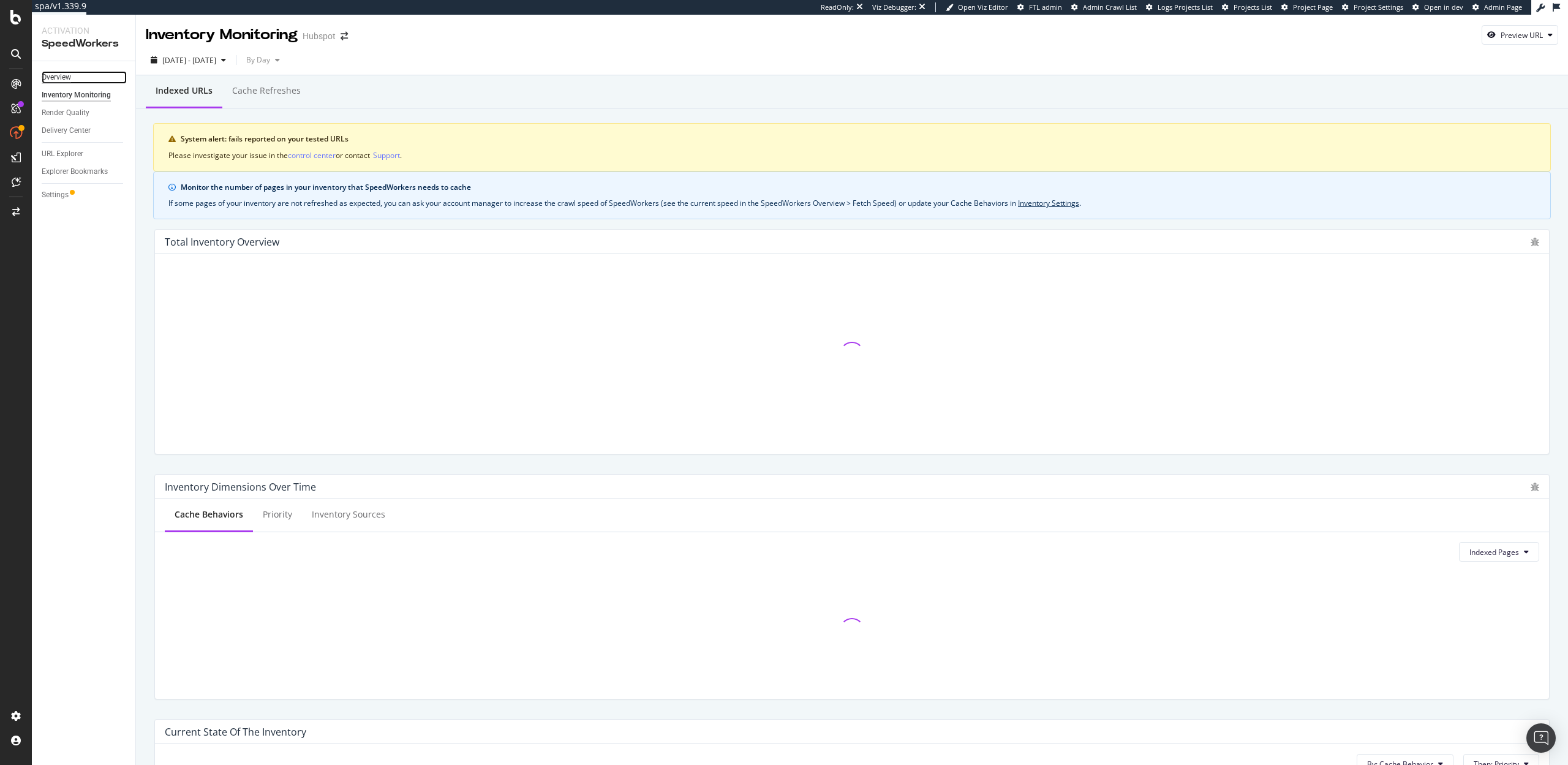
click at [60, 79] on div "Overview" at bounding box center [57, 77] width 30 height 13
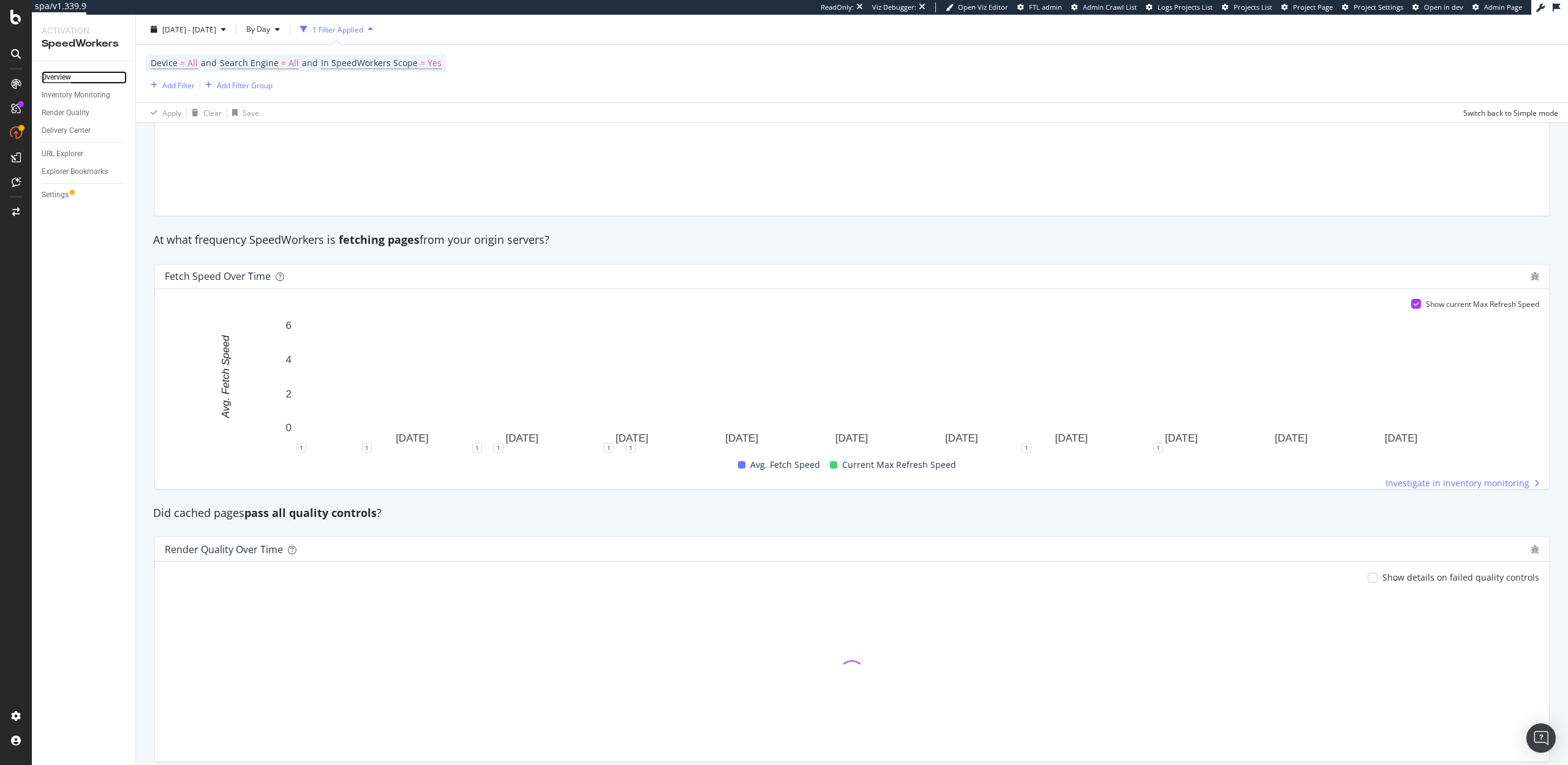
scroll to position [724, 0]
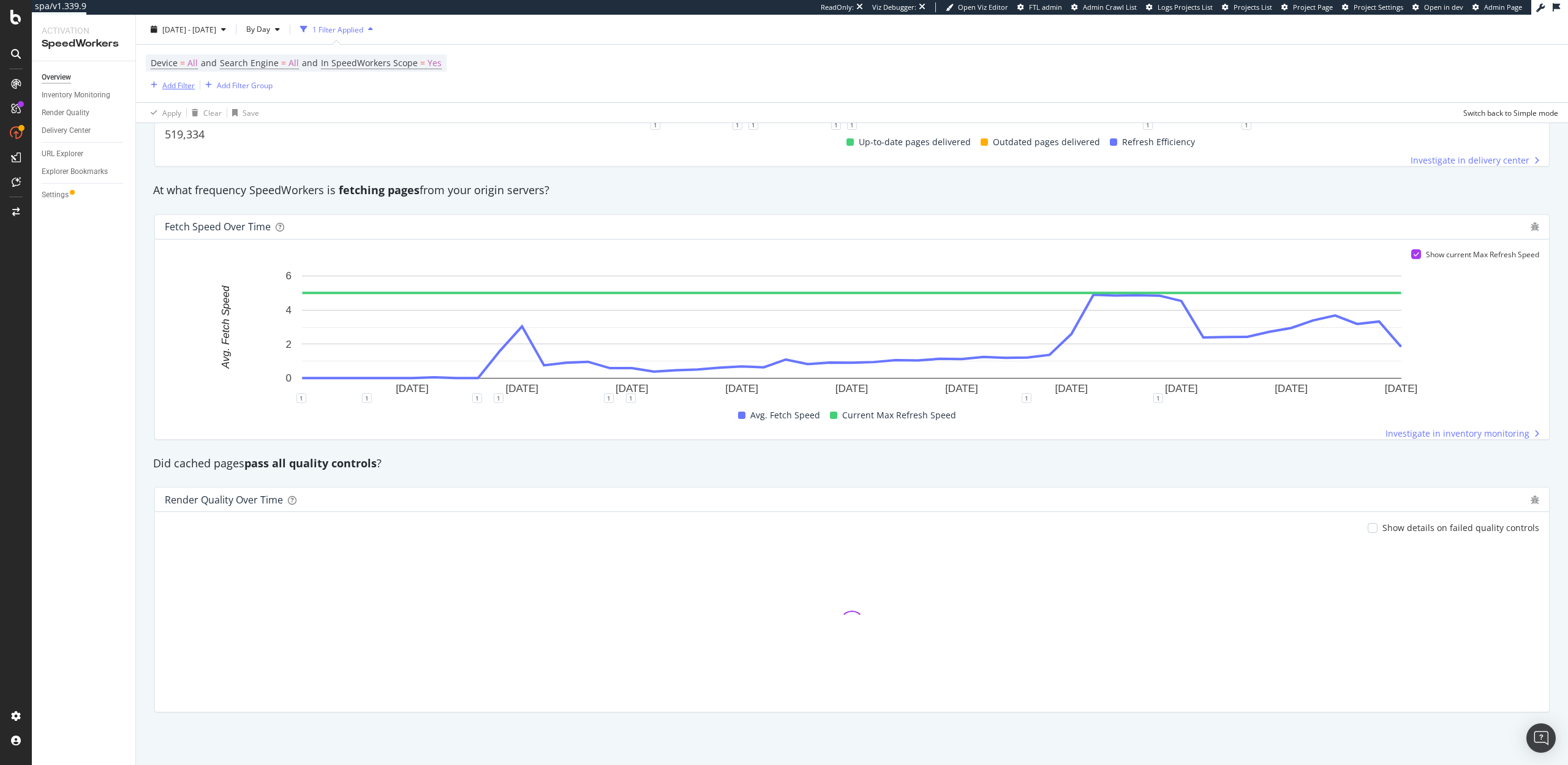
click at [173, 81] on div "Add Filter" at bounding box center [178, 85] width 32 height 10
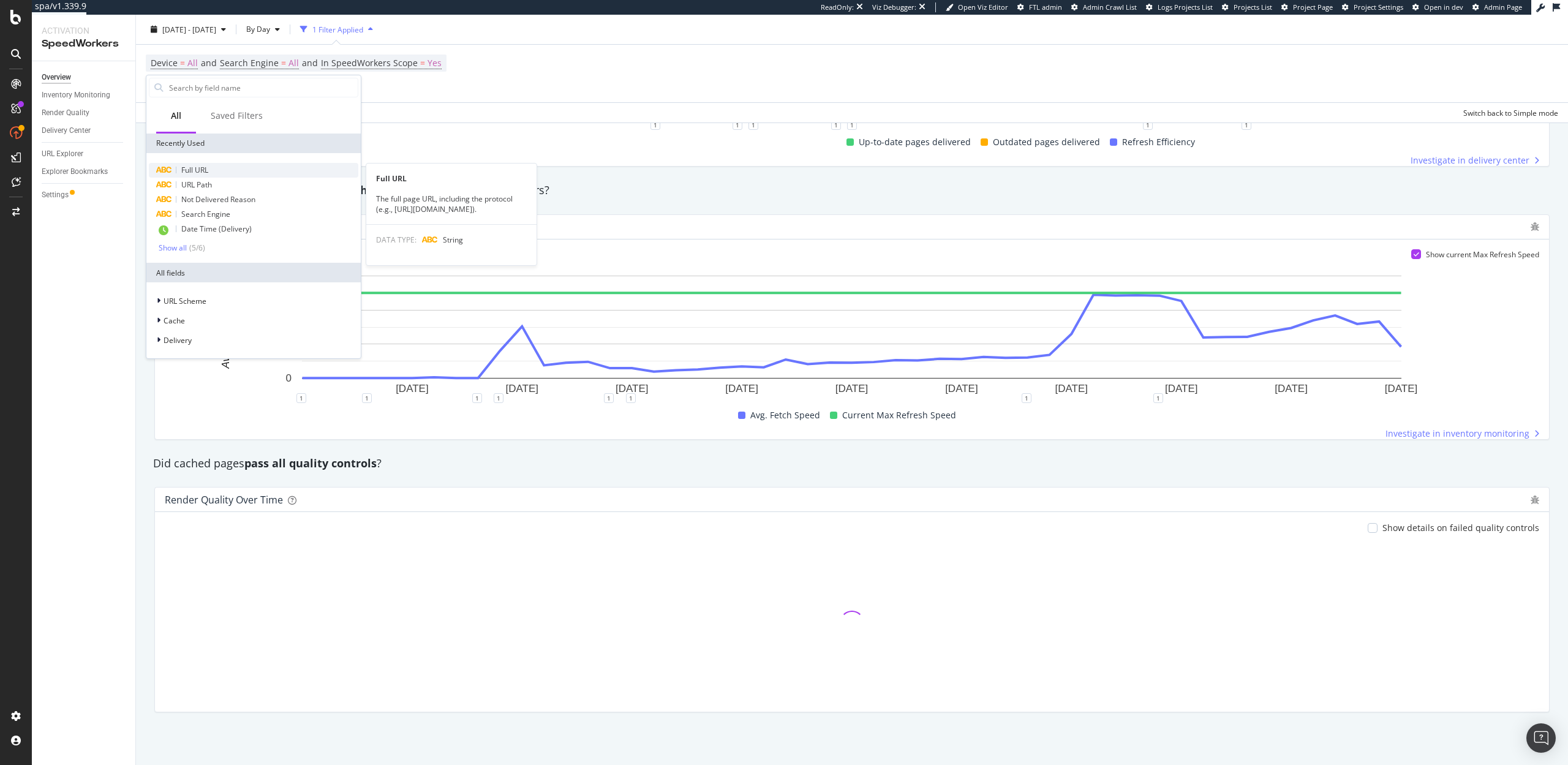
click at [198, 172] on span "Full URL" at bounding box center [194, 170] width 27 height 10
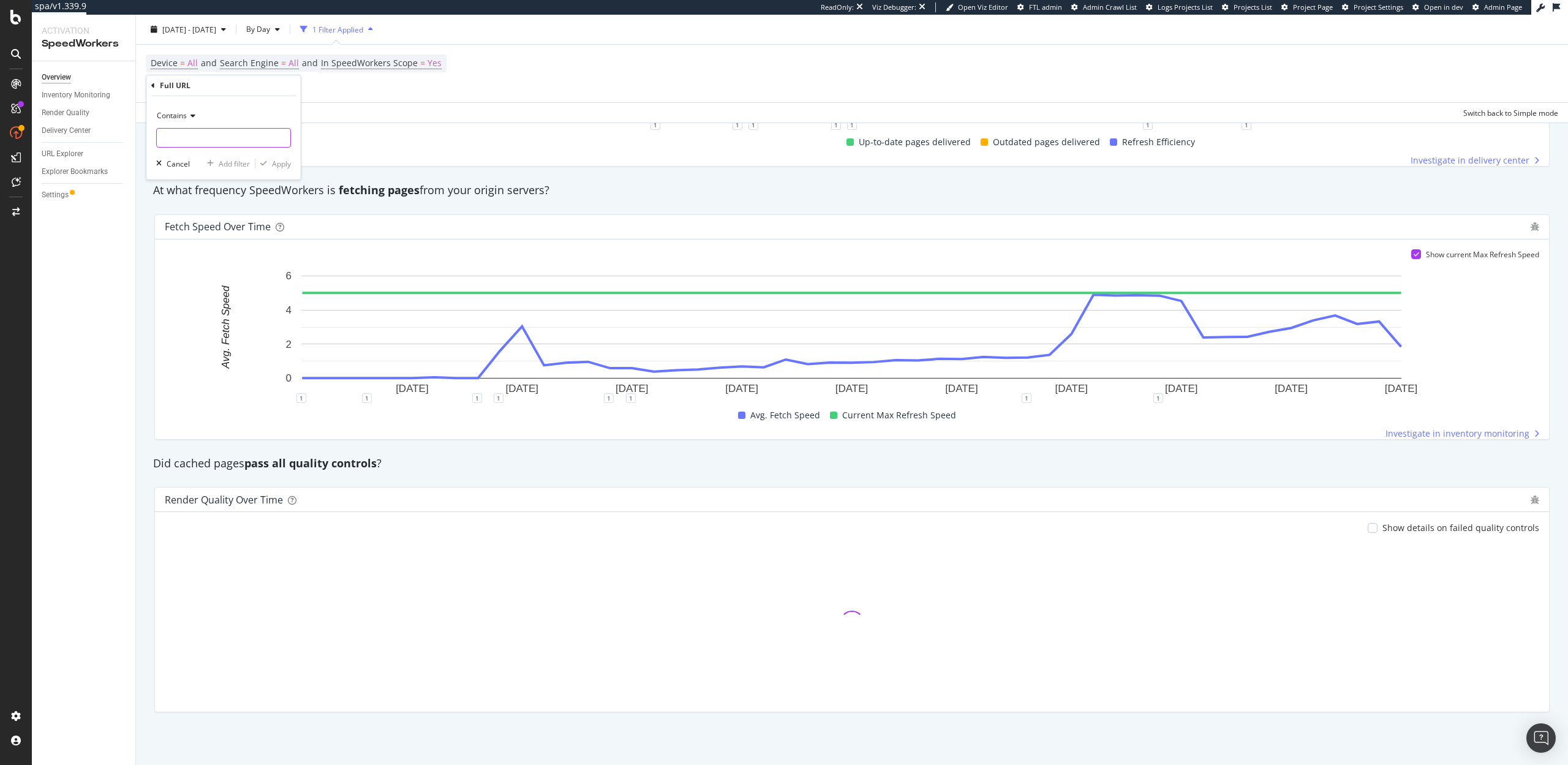
click at [186, 130] on input "text" at bounding box center [223, 137] width 134 height 19
type input "blog.hub"
click at [284, 167] on div "Apply" at bounding box center [281, 164] width 19 height 10
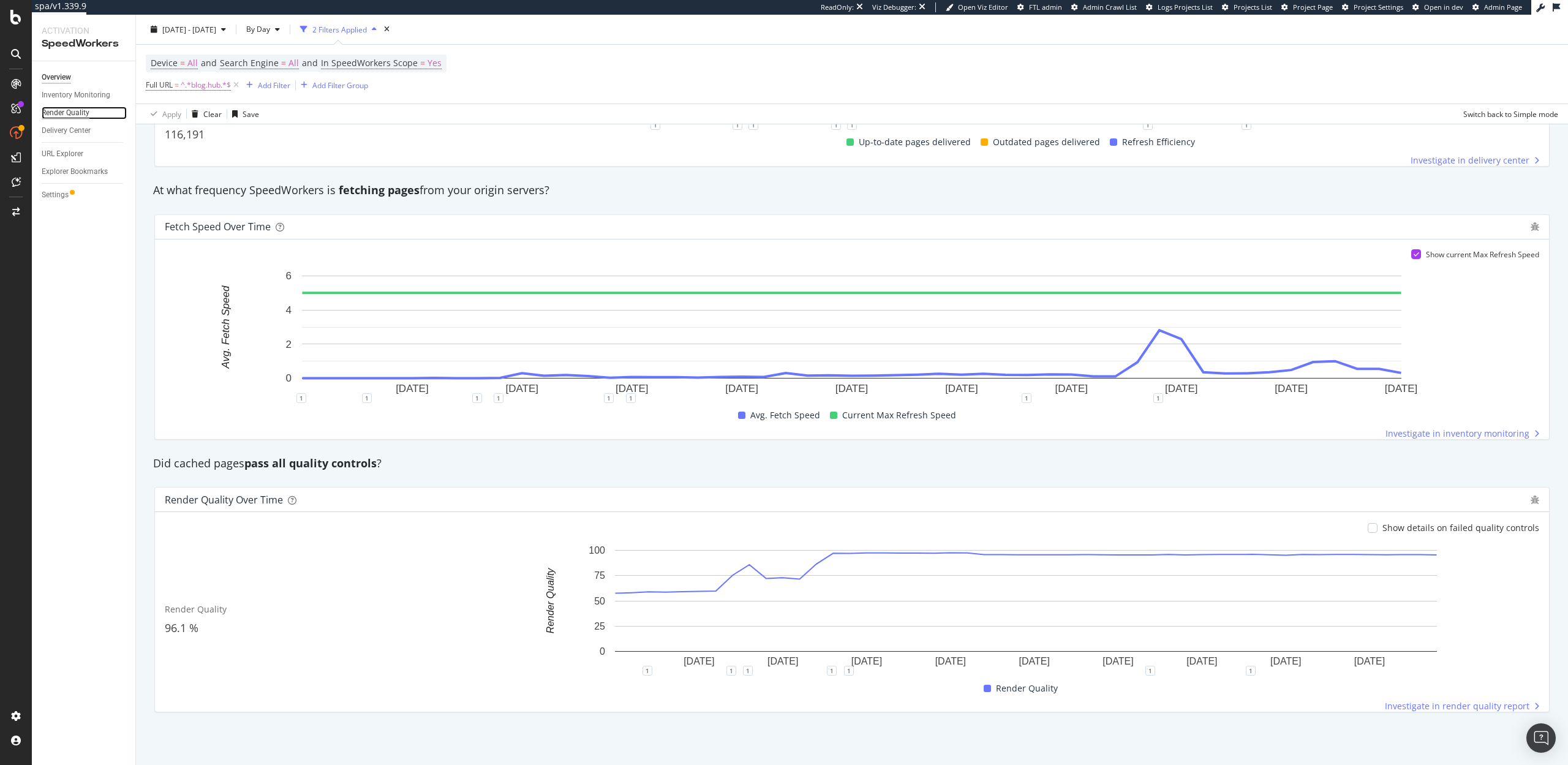
click at [66, 109] on div "Render Quality" at bounding box center [66, 113] width 48 height 13
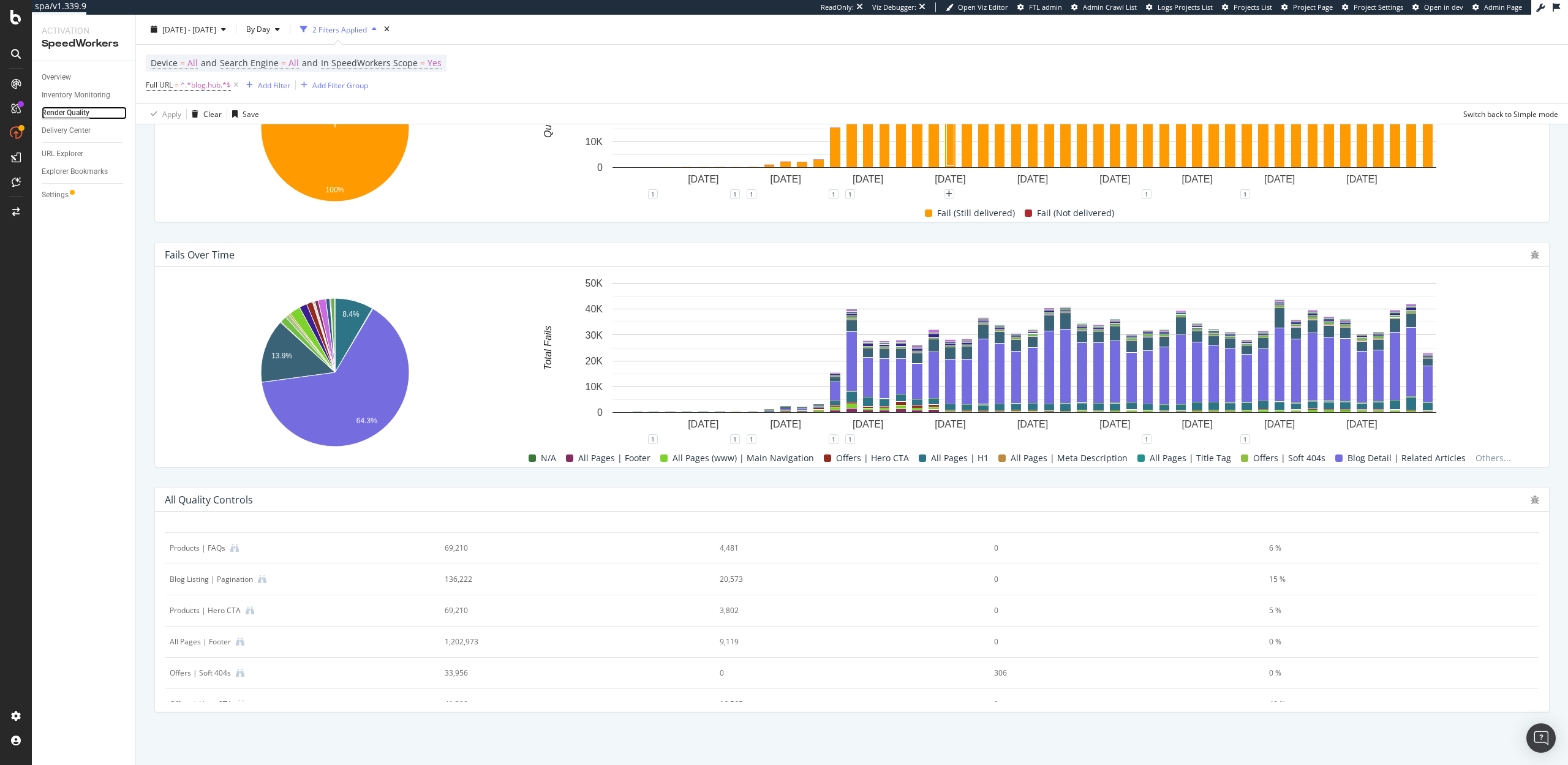
scroll to position [271, 0]
click at [324, 306] on icon "A chart." at bounding box center [327, 336] width 17 height 73
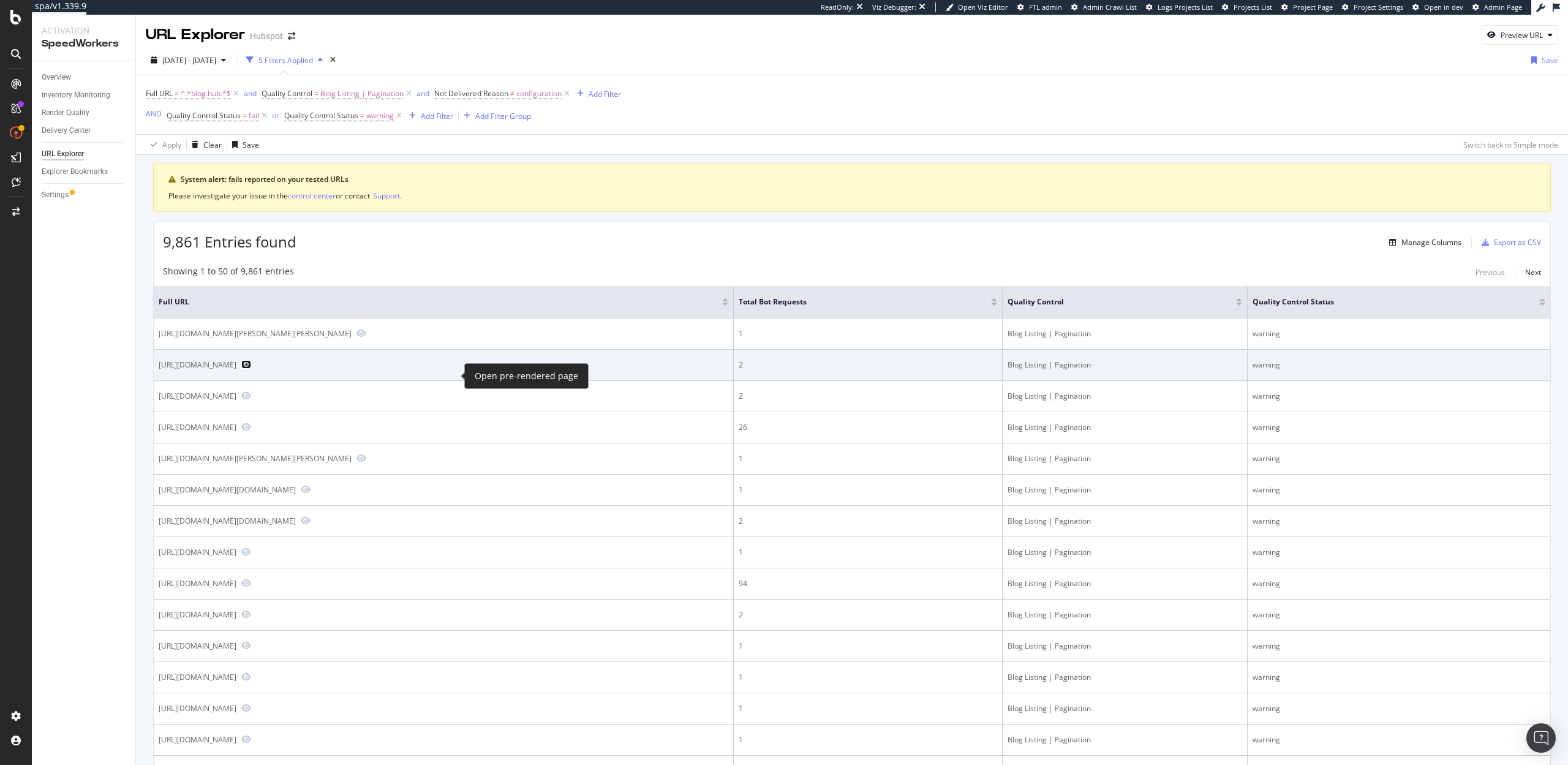
click at [251, 369] on icon "Preview https://blog.hubspot.com/topic-learning-path/instagram-marketing?gh_jid…" at bounding box center [246, 365] width 10 height 9
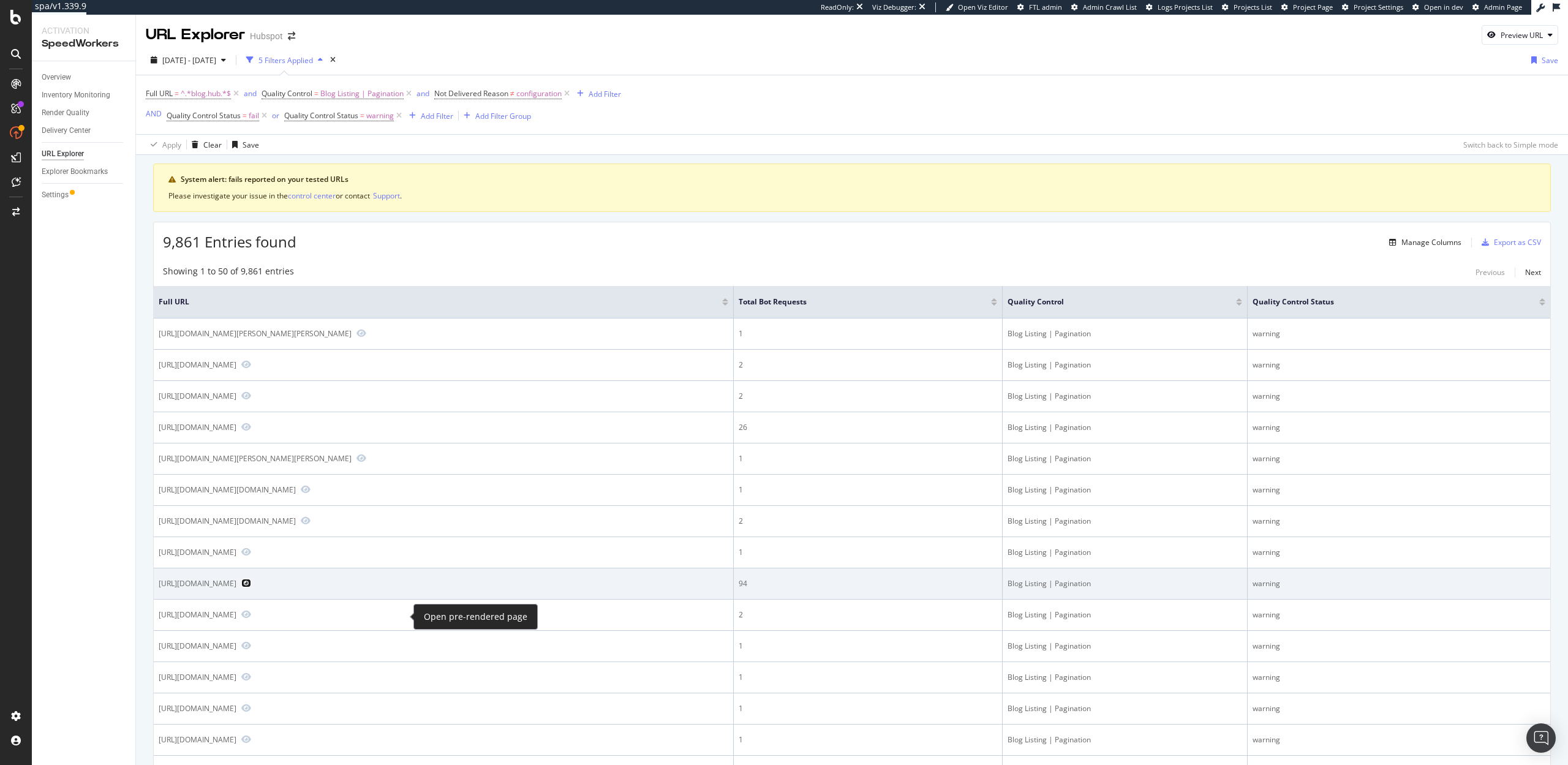
click at [251, 588] on icon "Preview https://blog.hubspot.com/topic-learning-path/breaking-the-blueprint" at bounding box center [246, 583] width 10 height 9
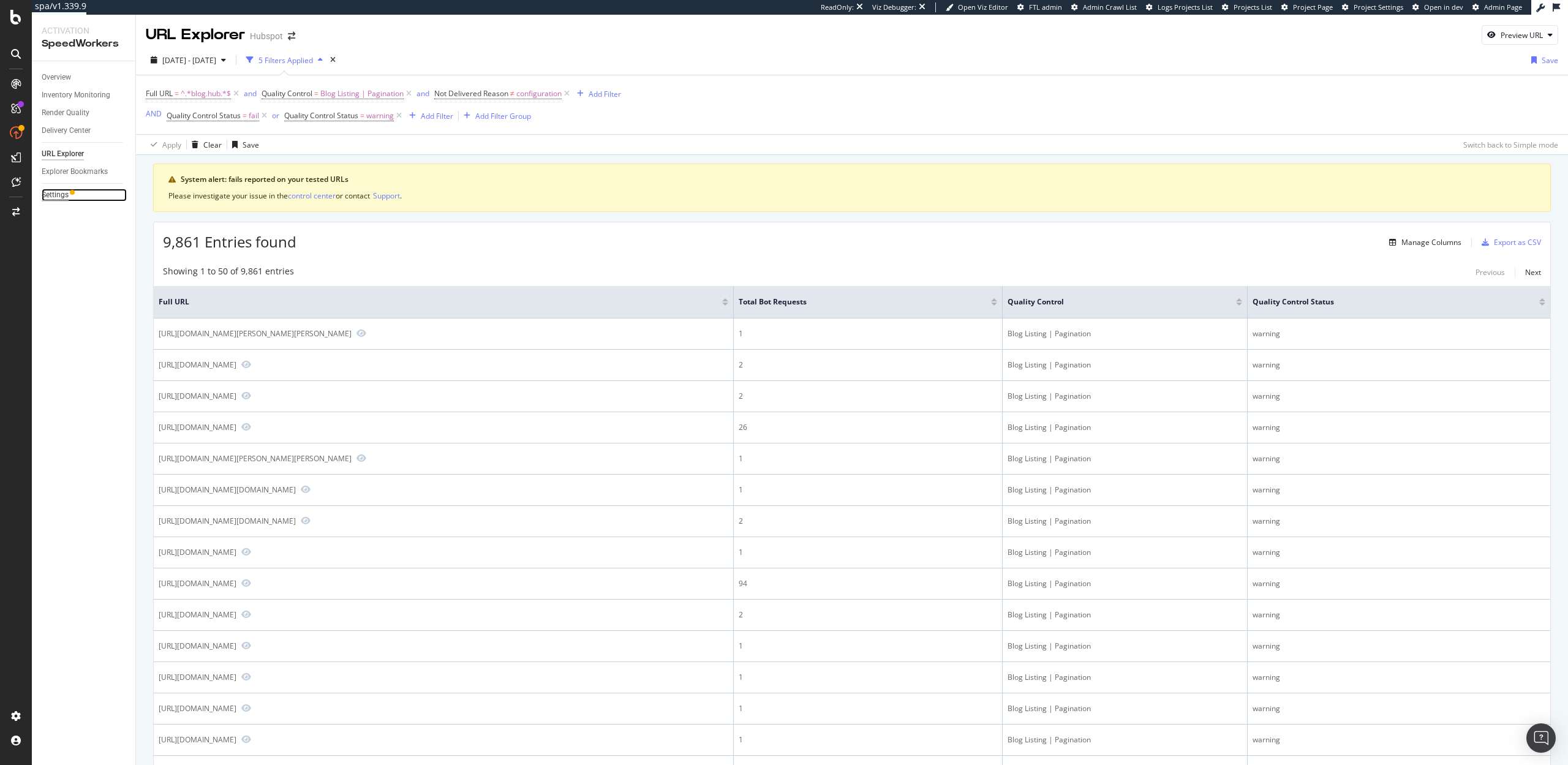
click at [50, 191] on div "Settings" at bounding box center [55, 195] width 27 height 13
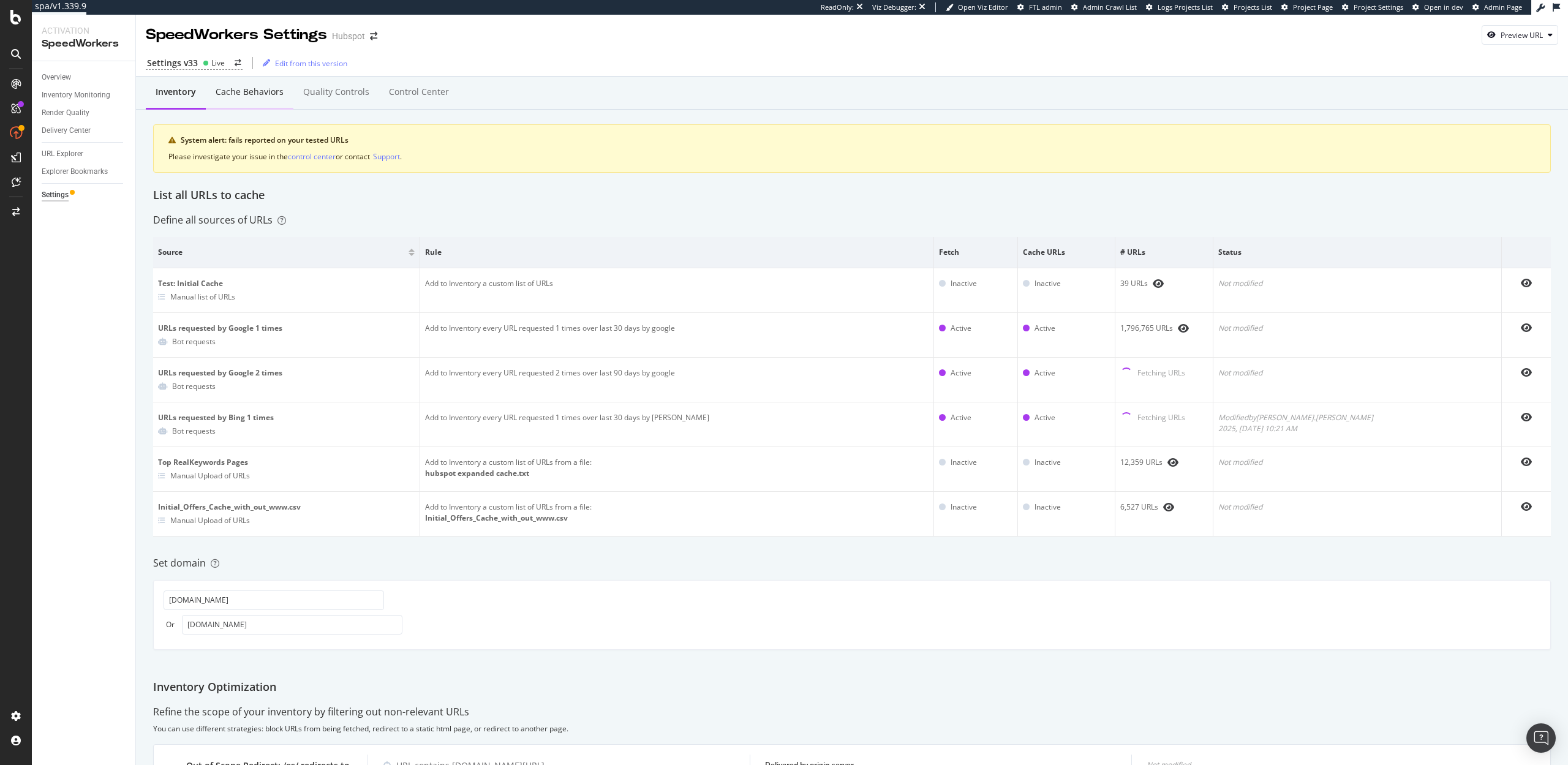
click at [228, 93] on div "Cache behaviors" at bounding box center [250, 92] width 68 height 12
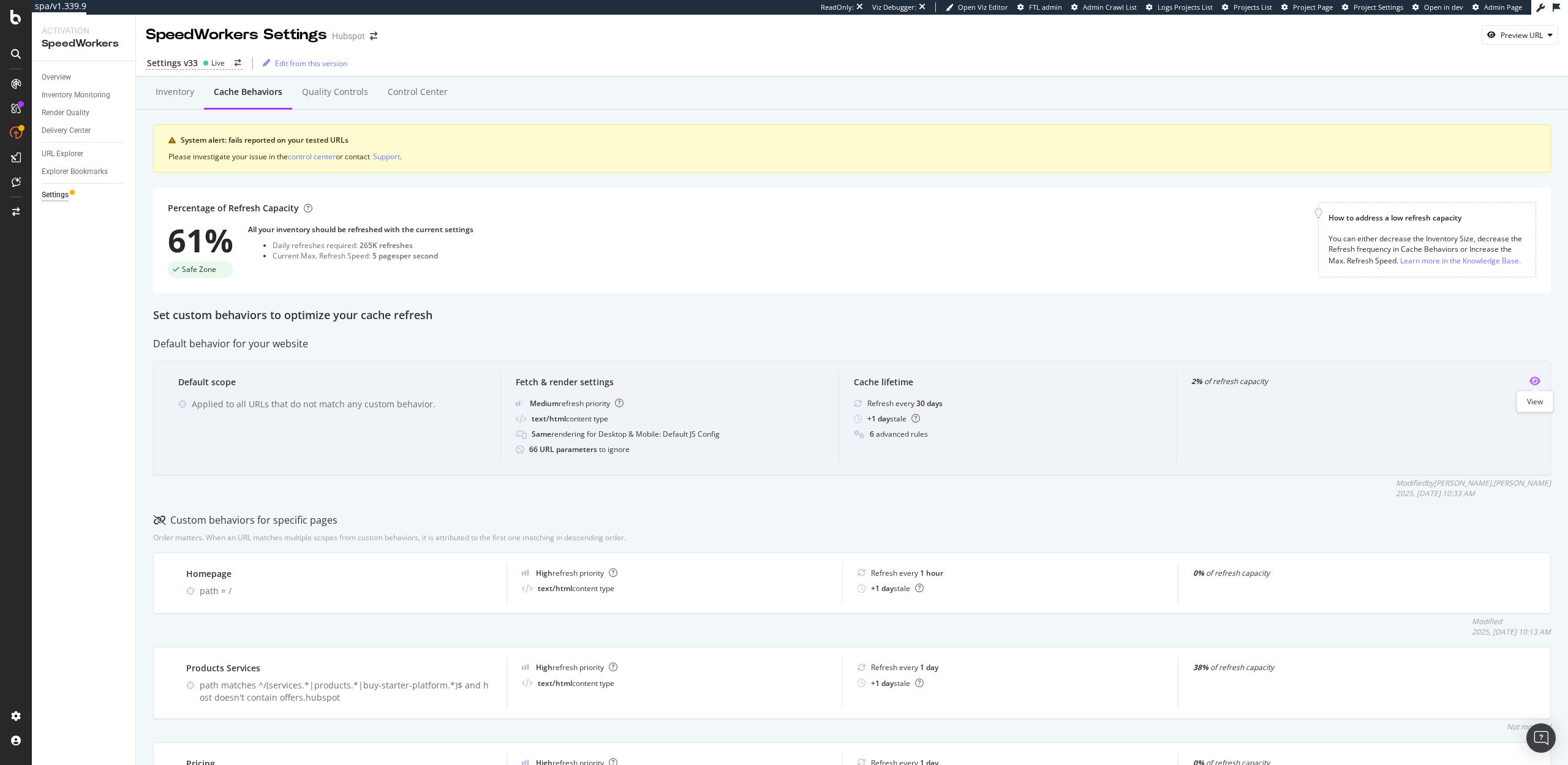
click at [1533, 380] on icon "eye" at bounding box center [1535, 380] width 11 height 10
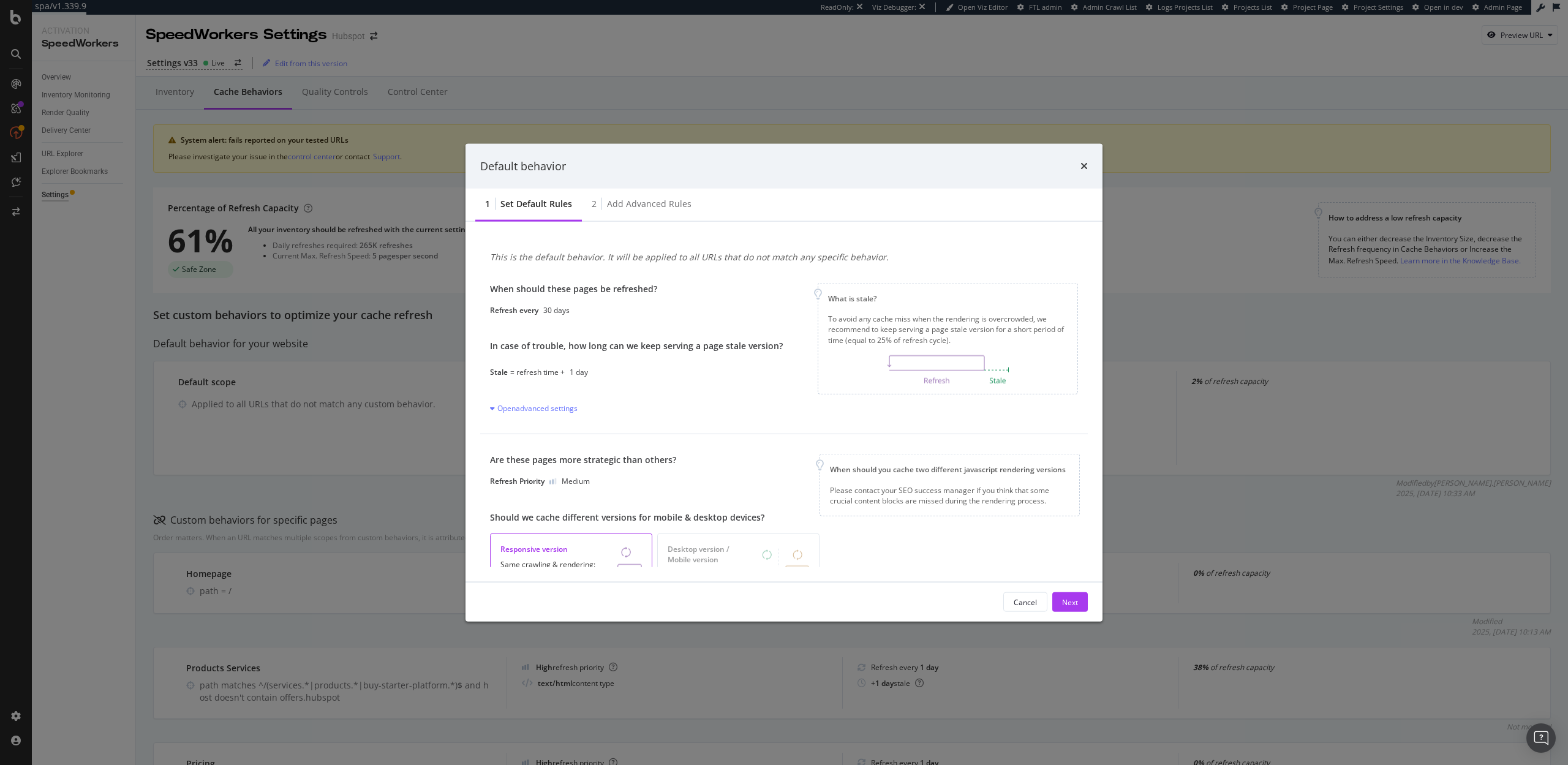
scroll to position [279, 0]
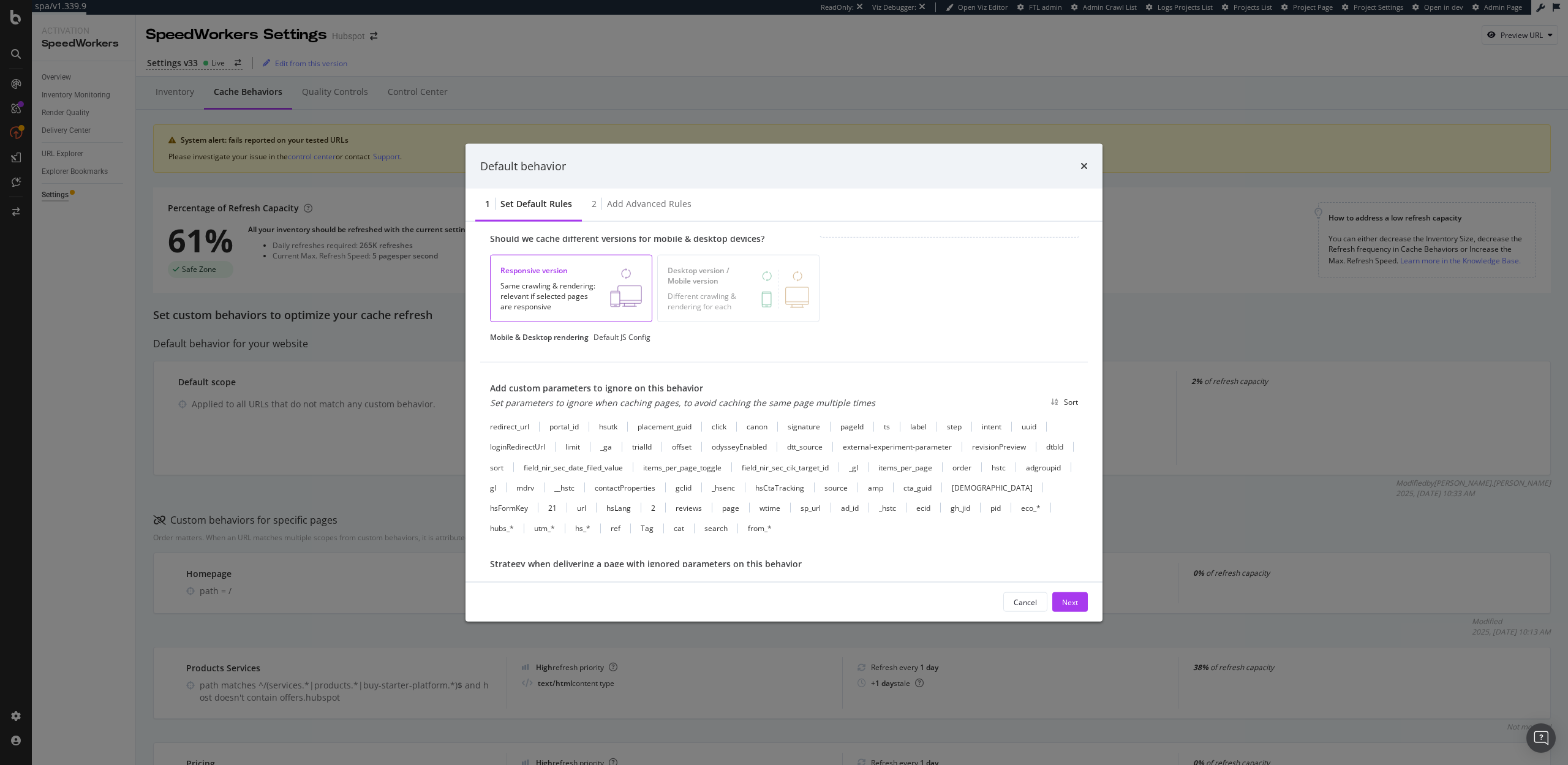
click at [1089, 165] on div "Default behavior" at bounding box center [784, 166] width 637 height 45
click at [1086, 168] on icon "times" at bounding box center [1084, 165] width 7 height 10
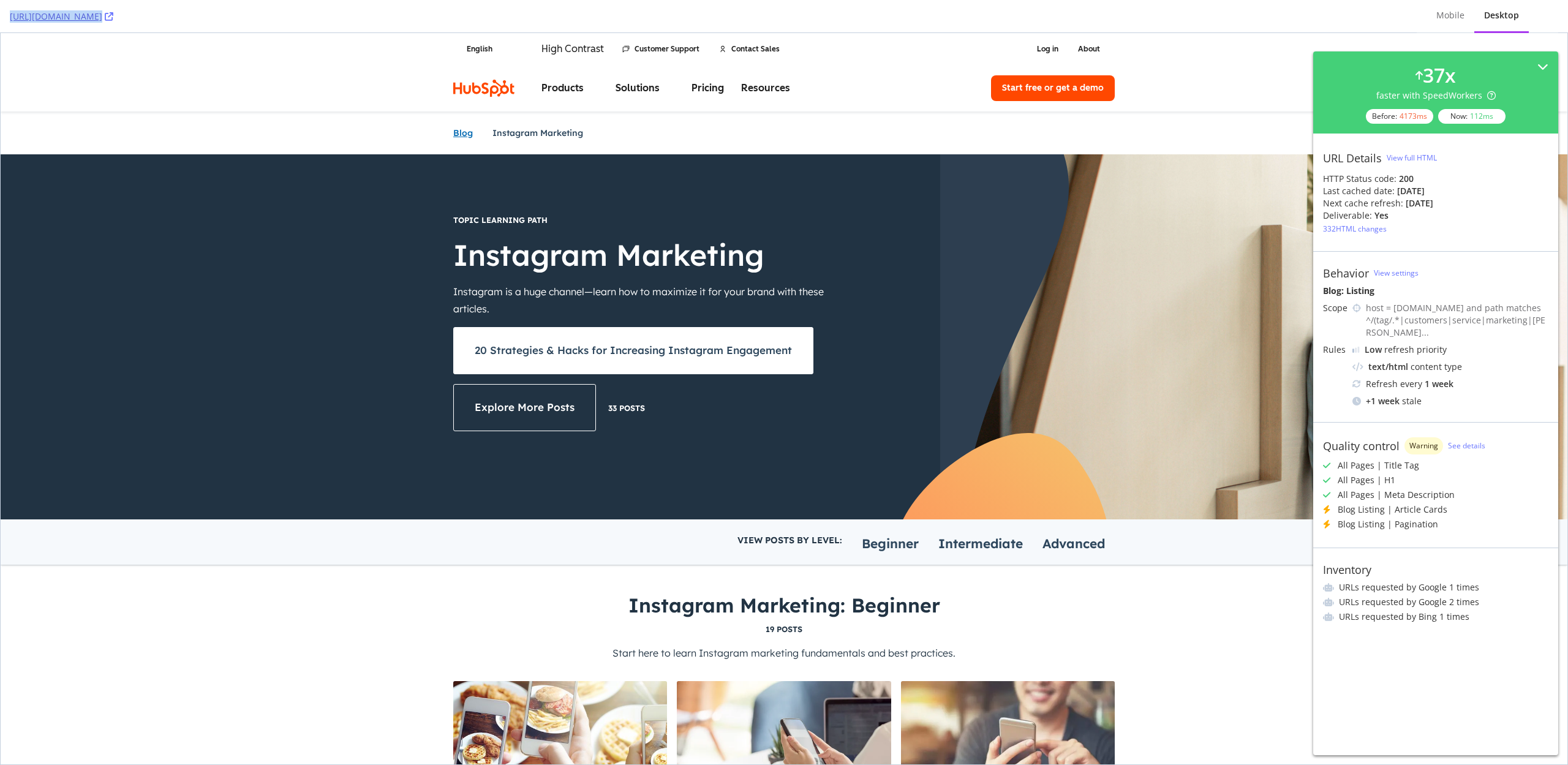
drag, startPoint x: 5, startPoint y: 13, endPoint x: 344, endPoint y: 21, distance: 339.1
click at [344, 21] on div "[URL][DOMAIN_NAME] Mobile Desktop" at bounding box center [784, 17] width 1568 height 33
copy link "[URL][DOMAIN_NAME]"
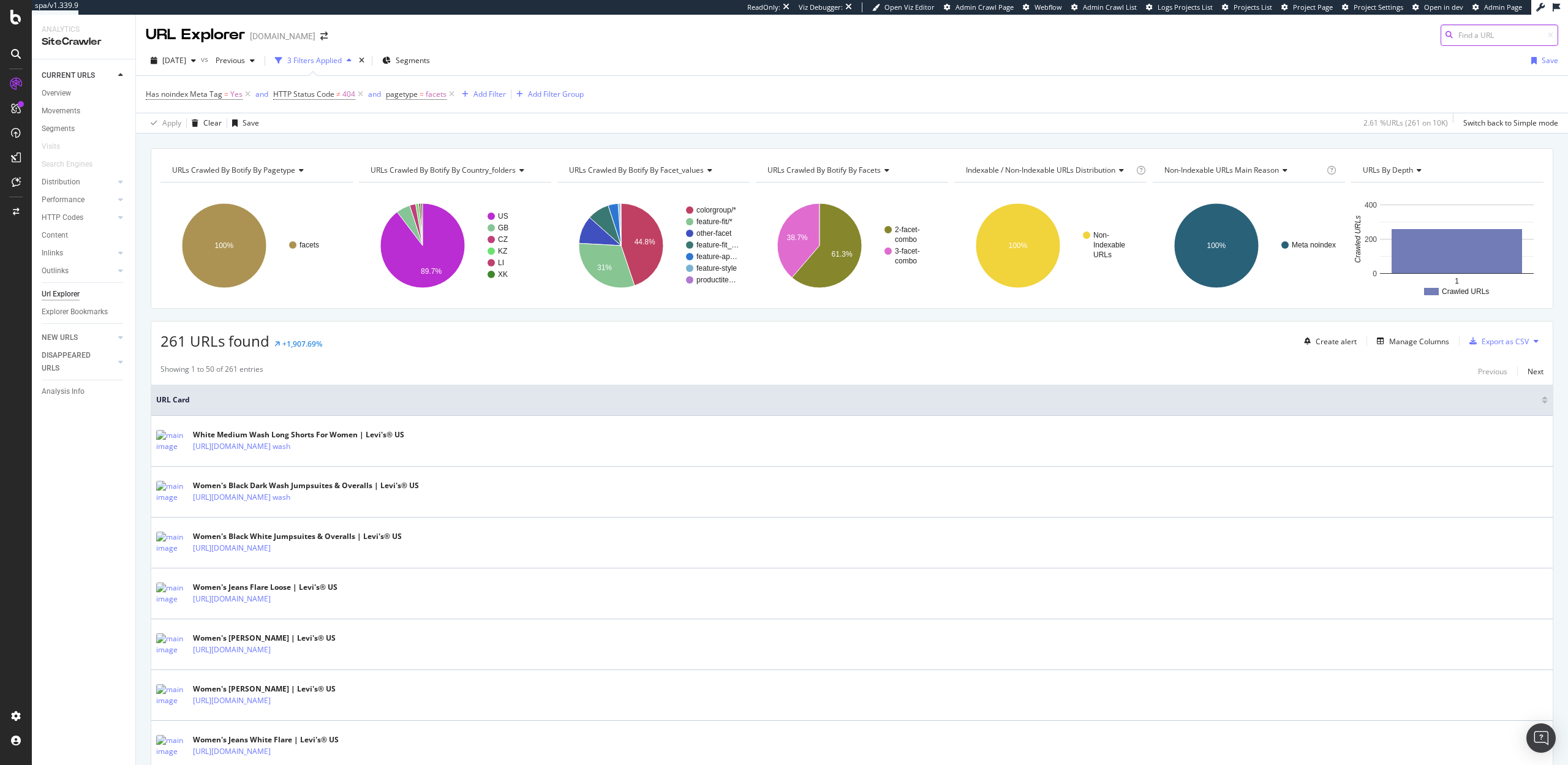
scroll to position [3, 0]
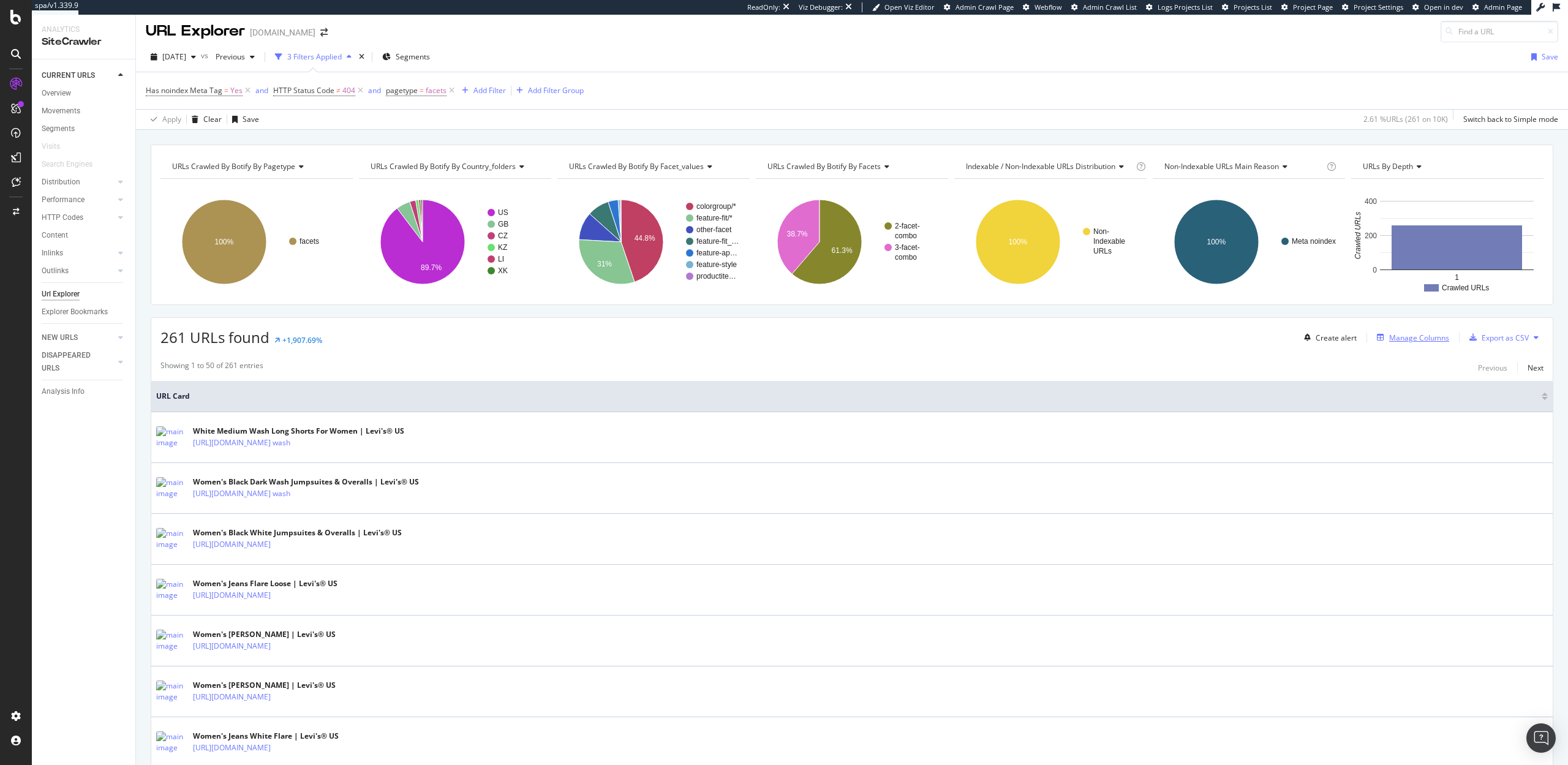
click at [1404, 339] on div "Manage Columns" at bounding box center [1419, 338] width 60 height 10
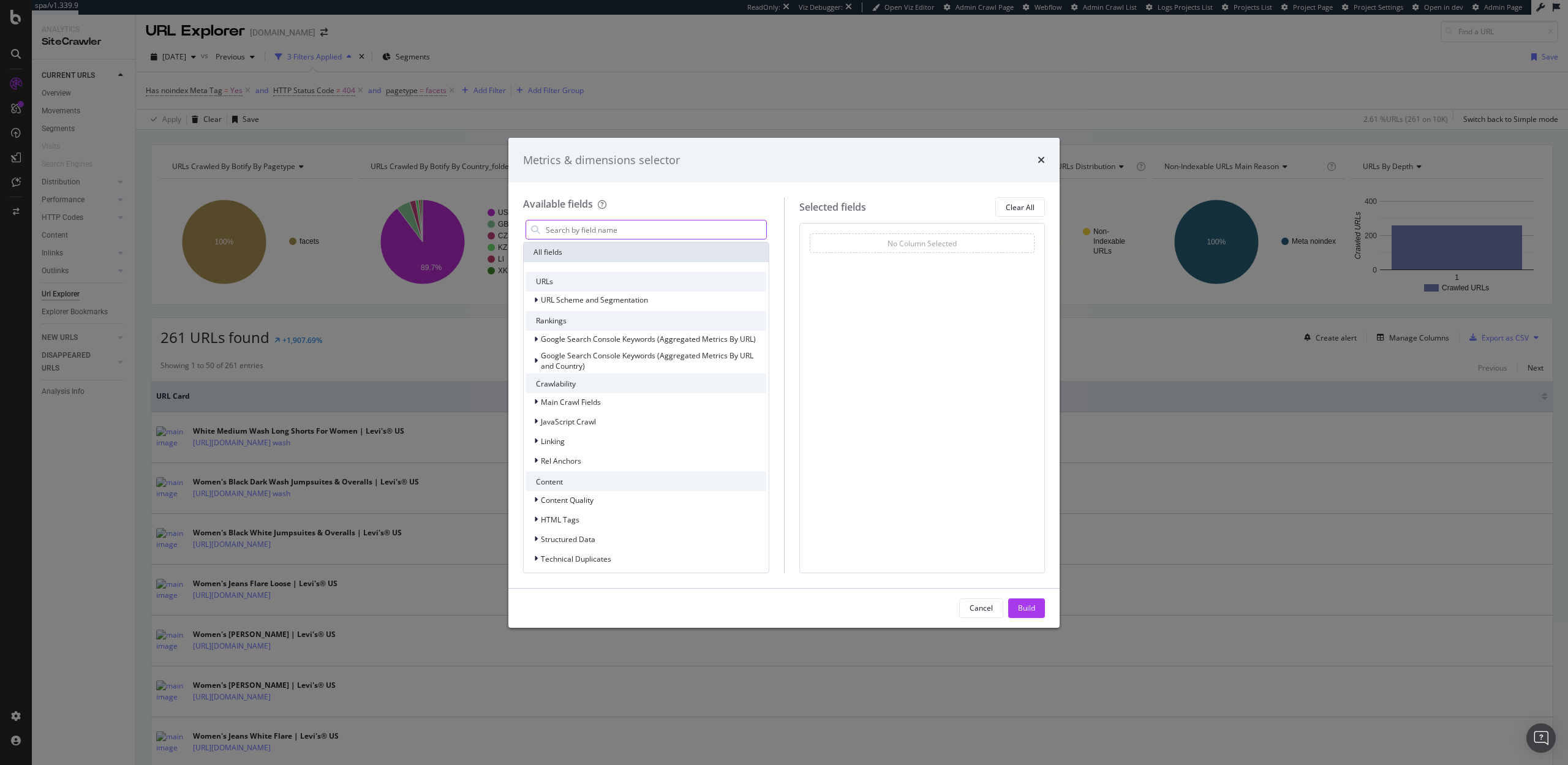
click at [654, 230] on input "modal" at bounding box center [656, 229] width 222 height 18
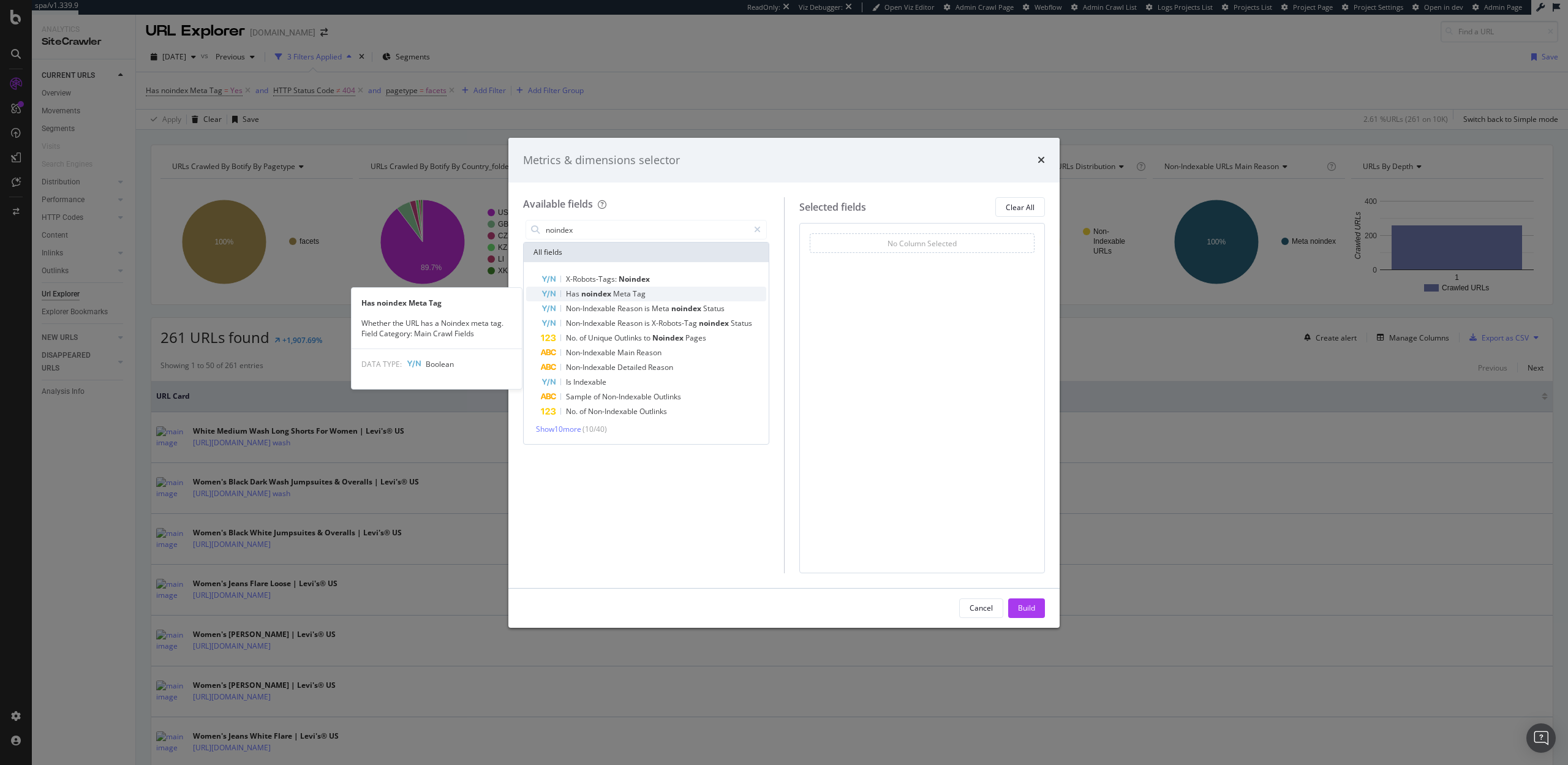
type input "noindex"
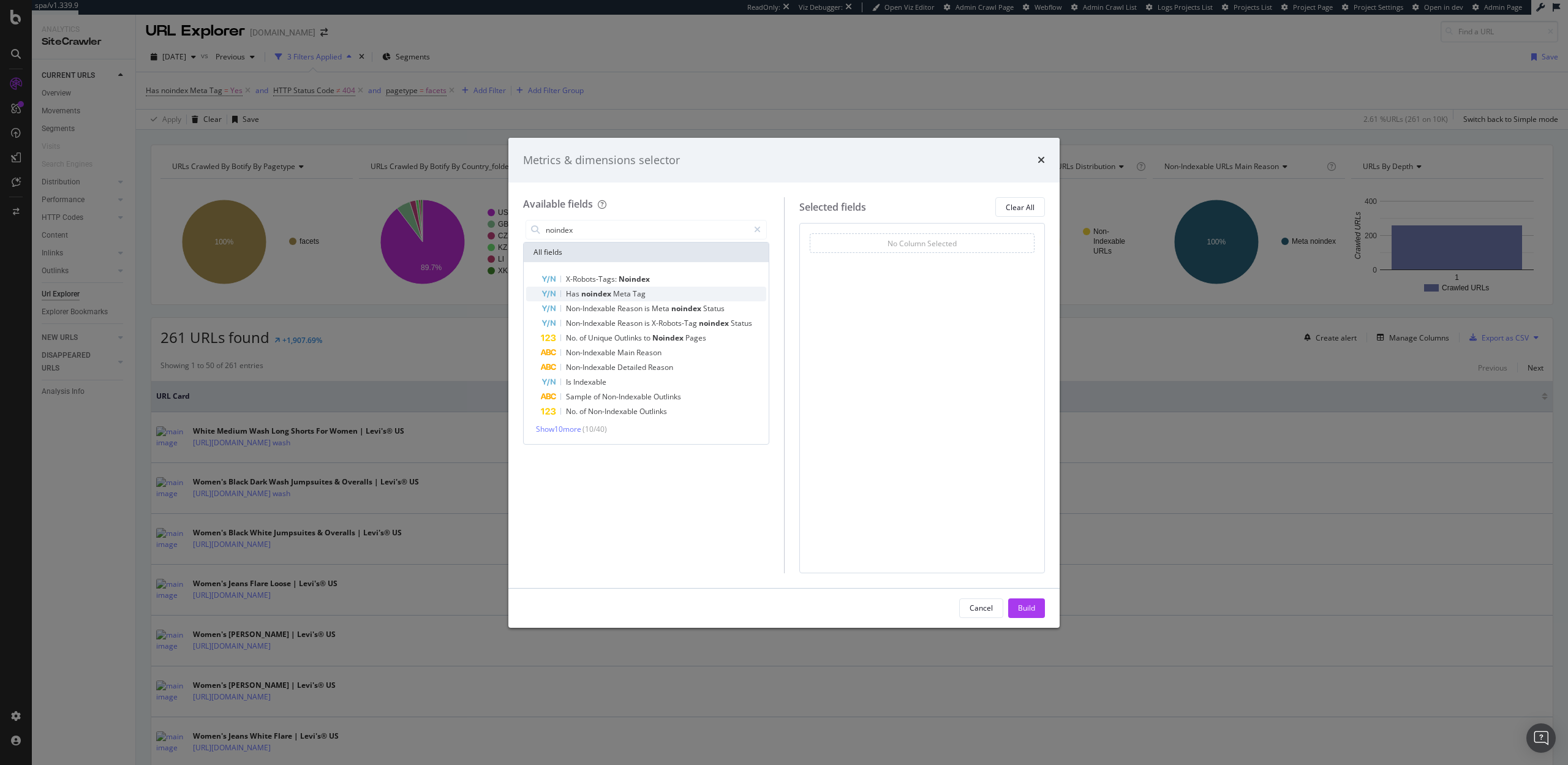
click at [624, 294] on span "Meta" at bounding box center [623, 294] width 19 height 10
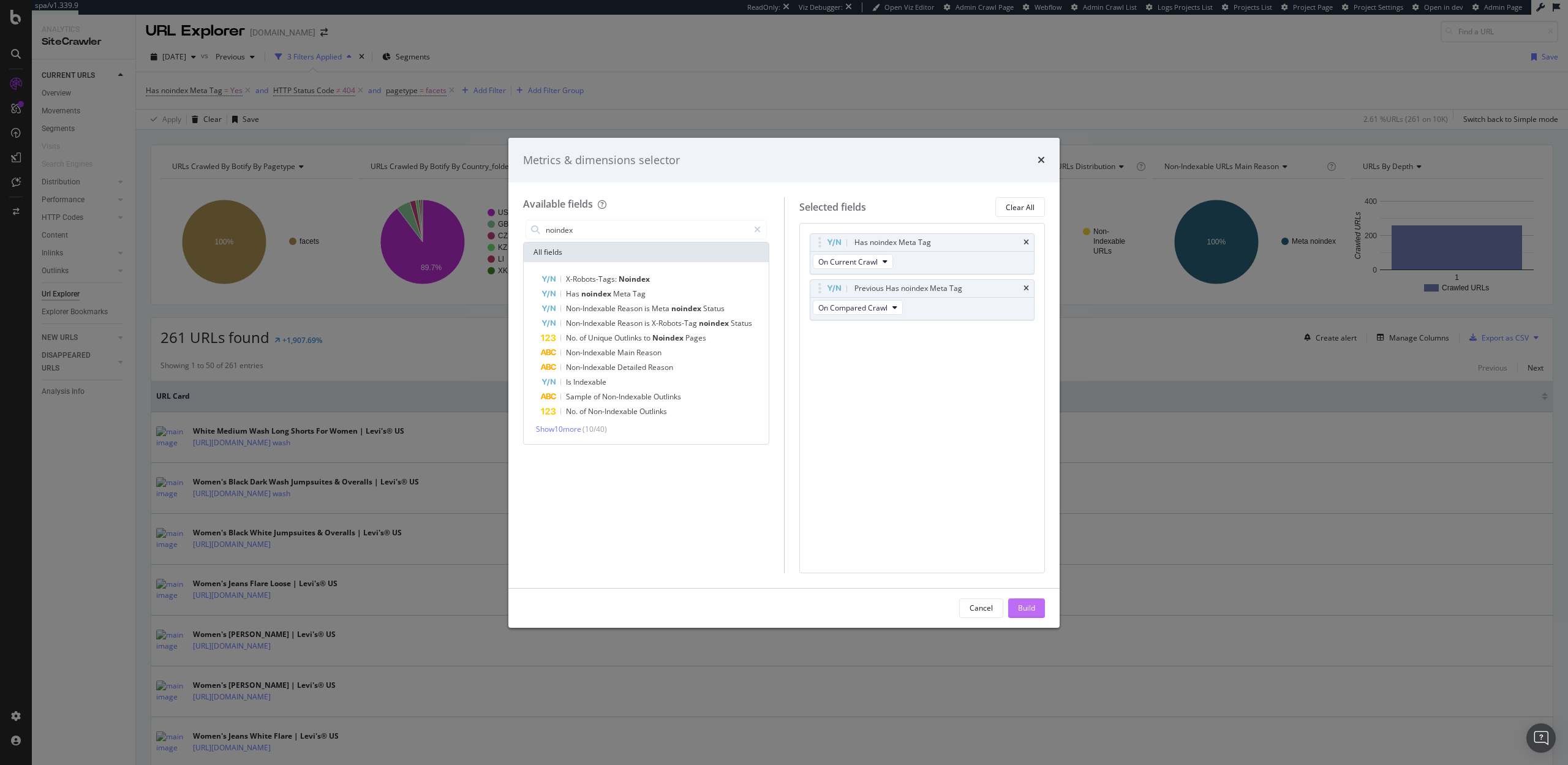
click at [1023, 605] on div "Build" at bounding box center [1027, 609] width 17 height 10
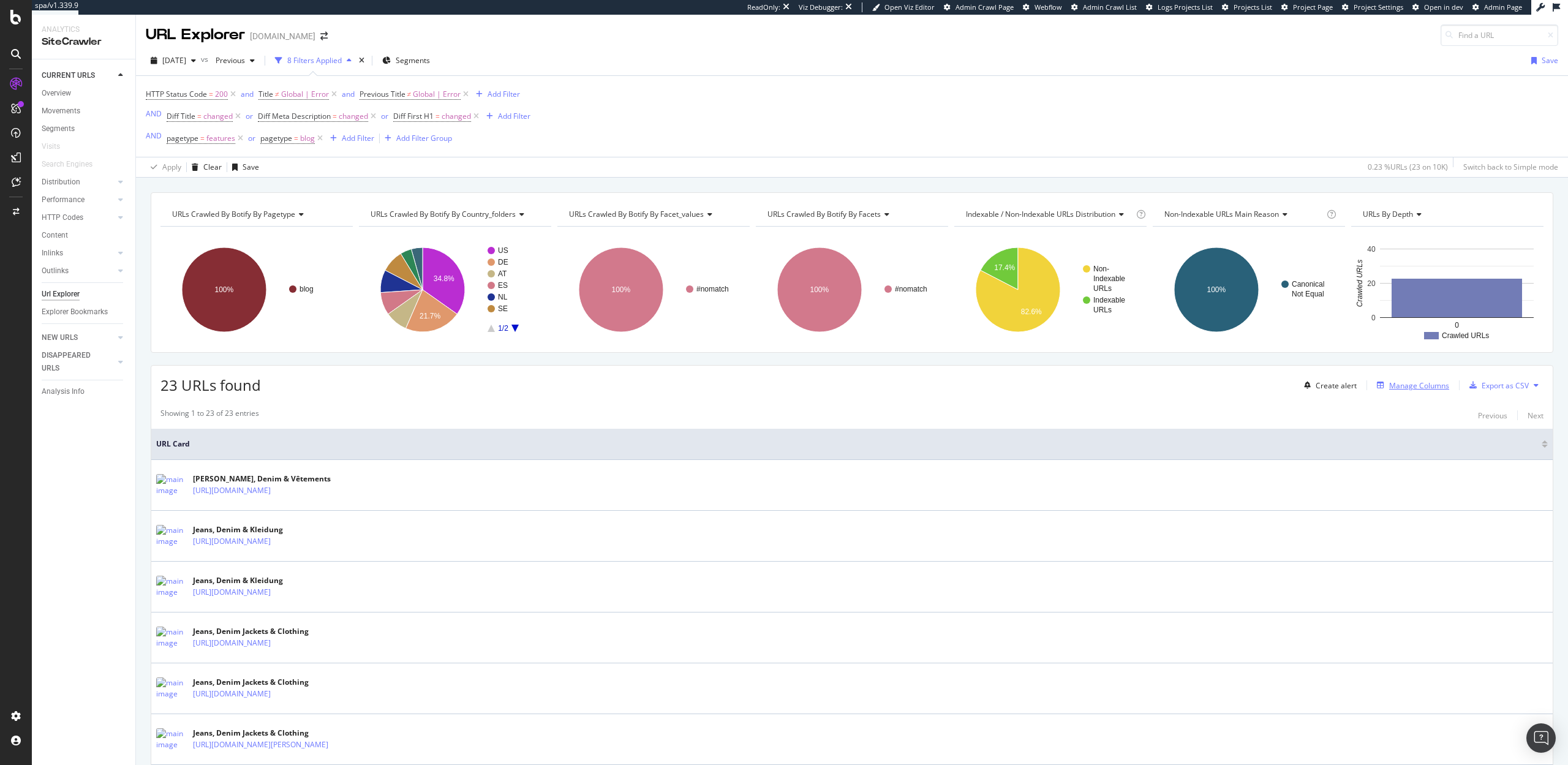
click at [1398, 383] on div "Manage Columns" at bounding box center [1419, 386] width 60 height 10
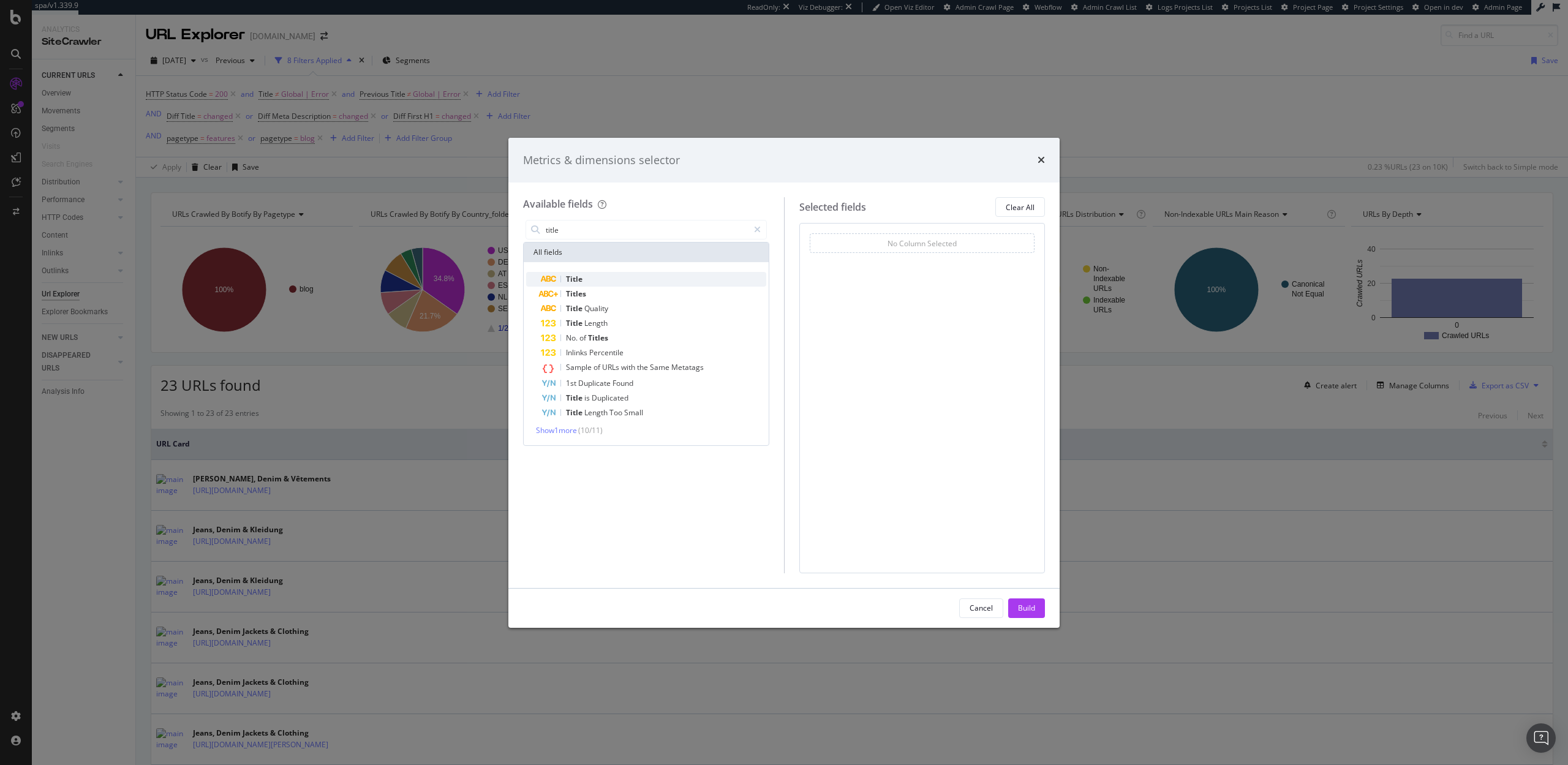
click at [586, 275] on div "Title" at bounding box center [654, 279] width 225 height 15
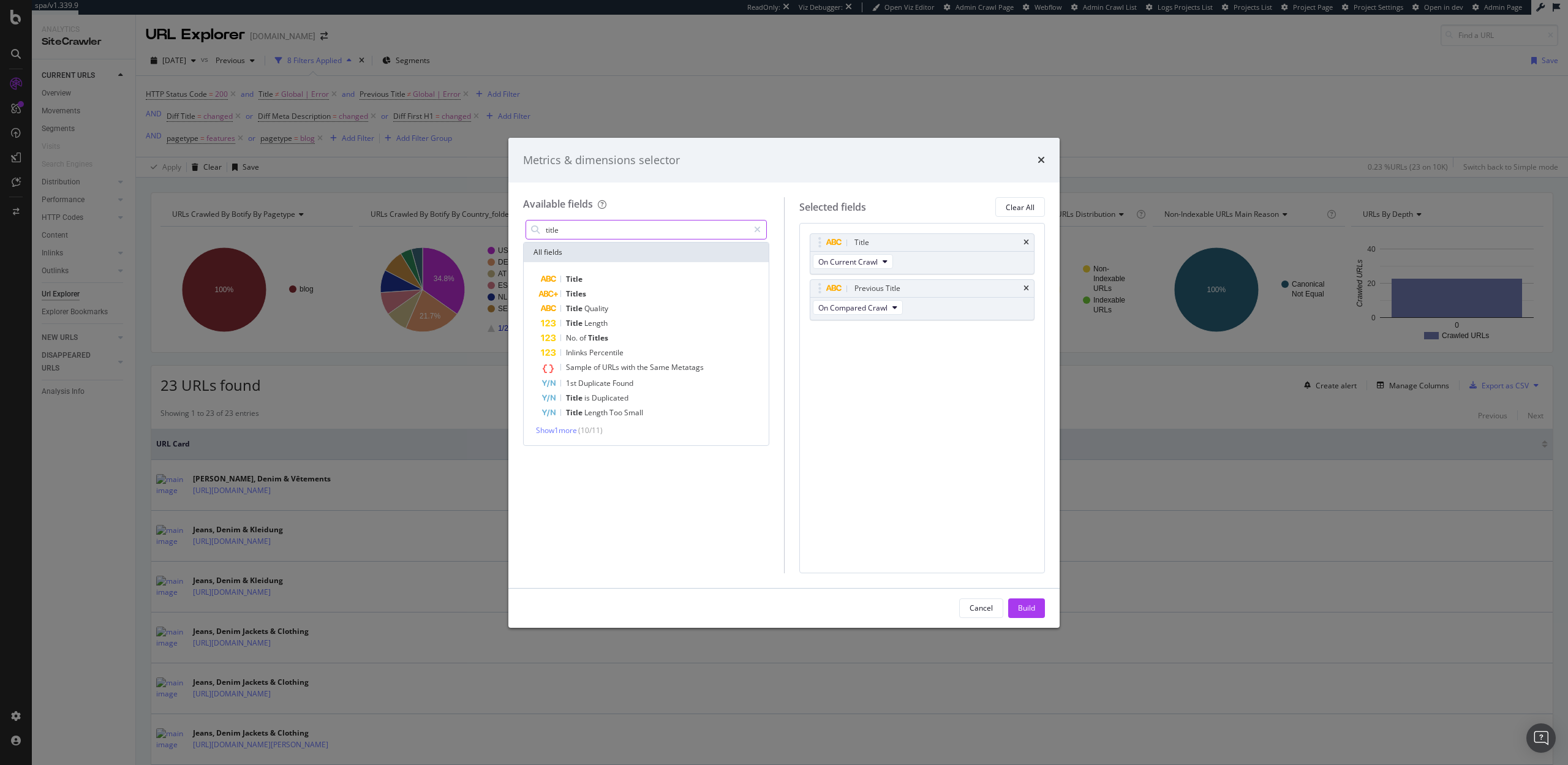
click at [574, 228] on input "title" at bounding box center [646, 229] width 204 height 18
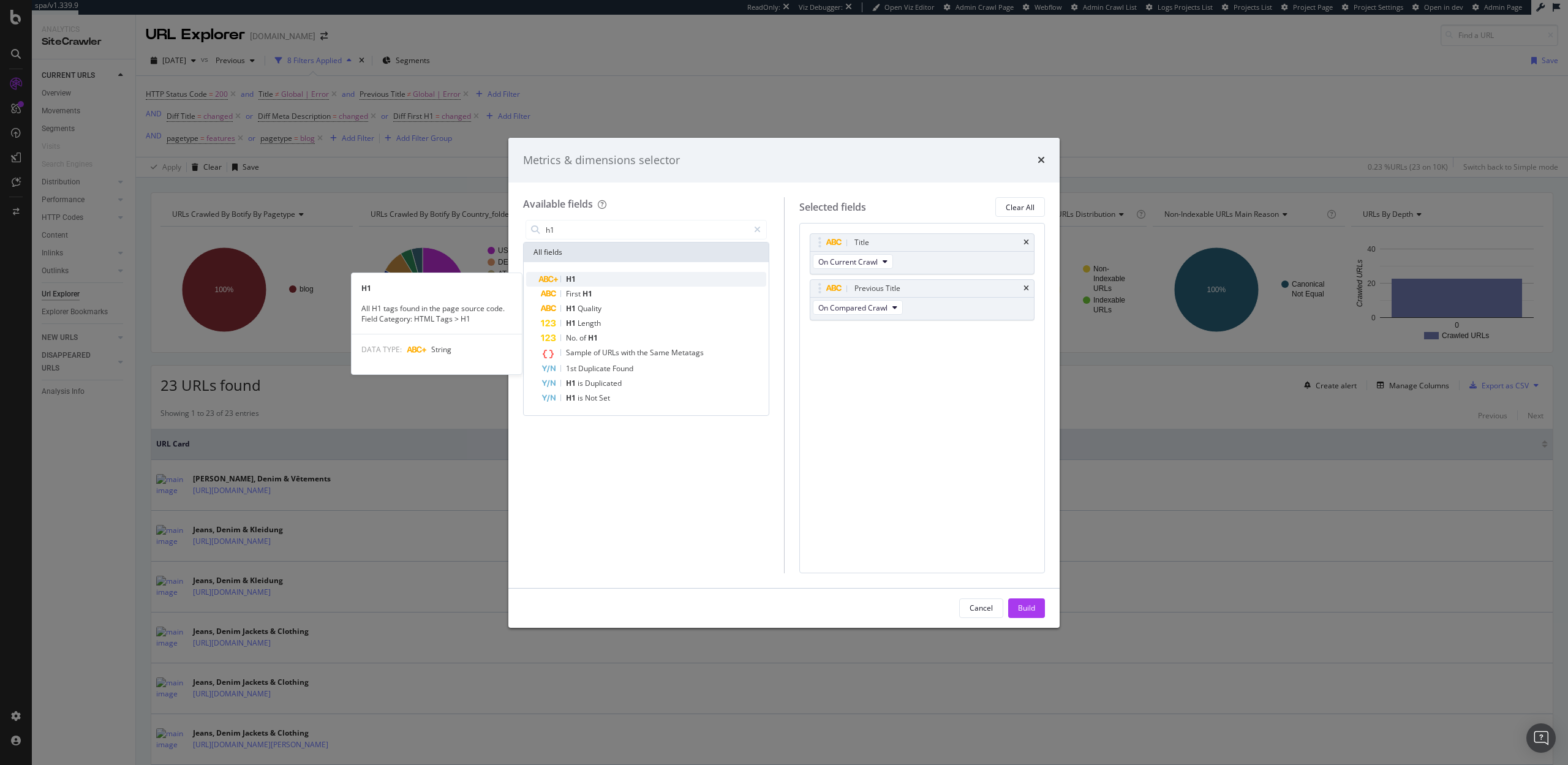
click at [580, 275] on div "H1" at bounding box center [654, 279] width 225 height 15
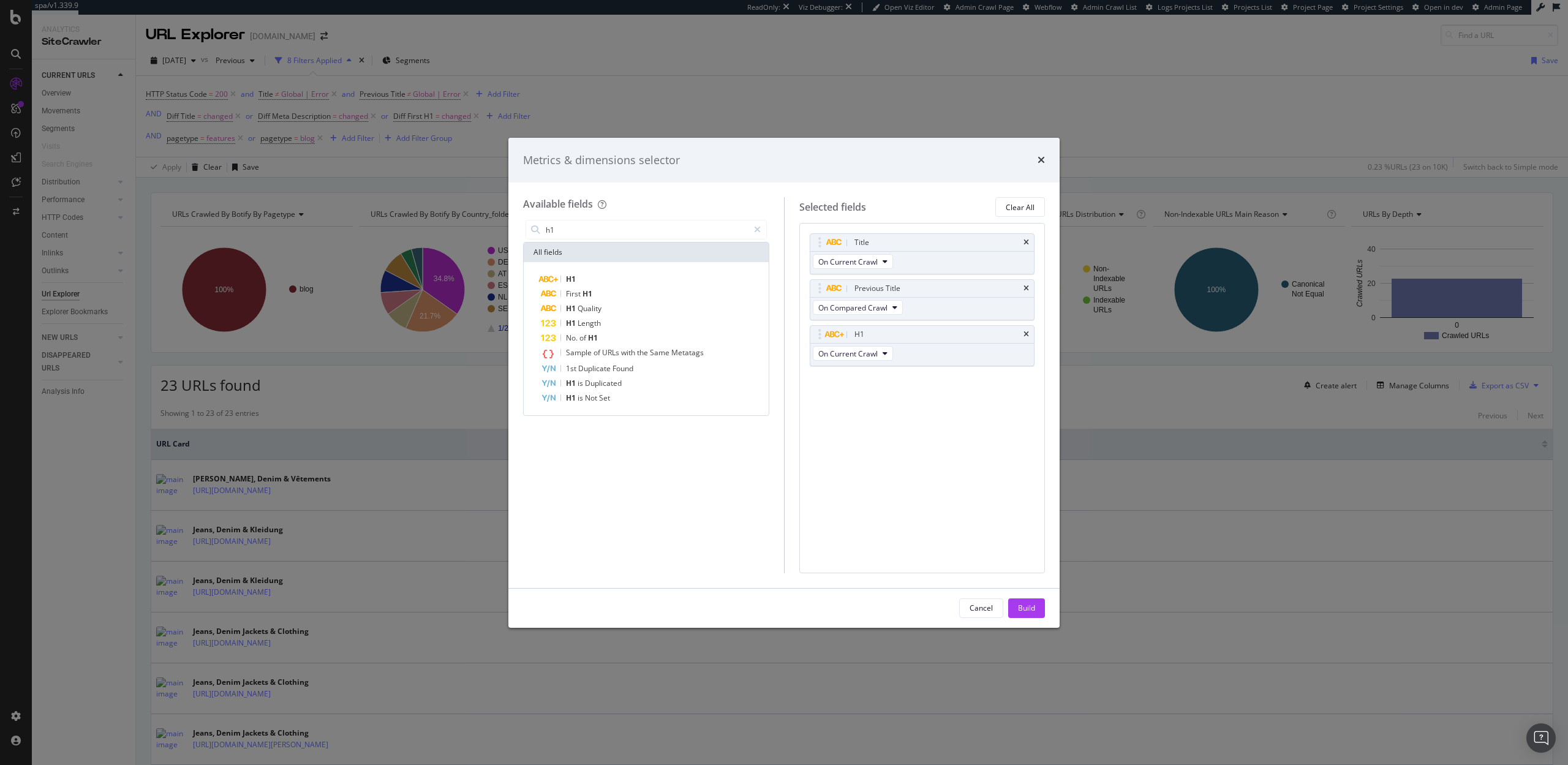
click at [580, 275] on div "H1" at bounding box center [654, 279] width 225 height 15
click at [582, 222] on input "h1" at bounding box center [646, 229] width 204 height 18
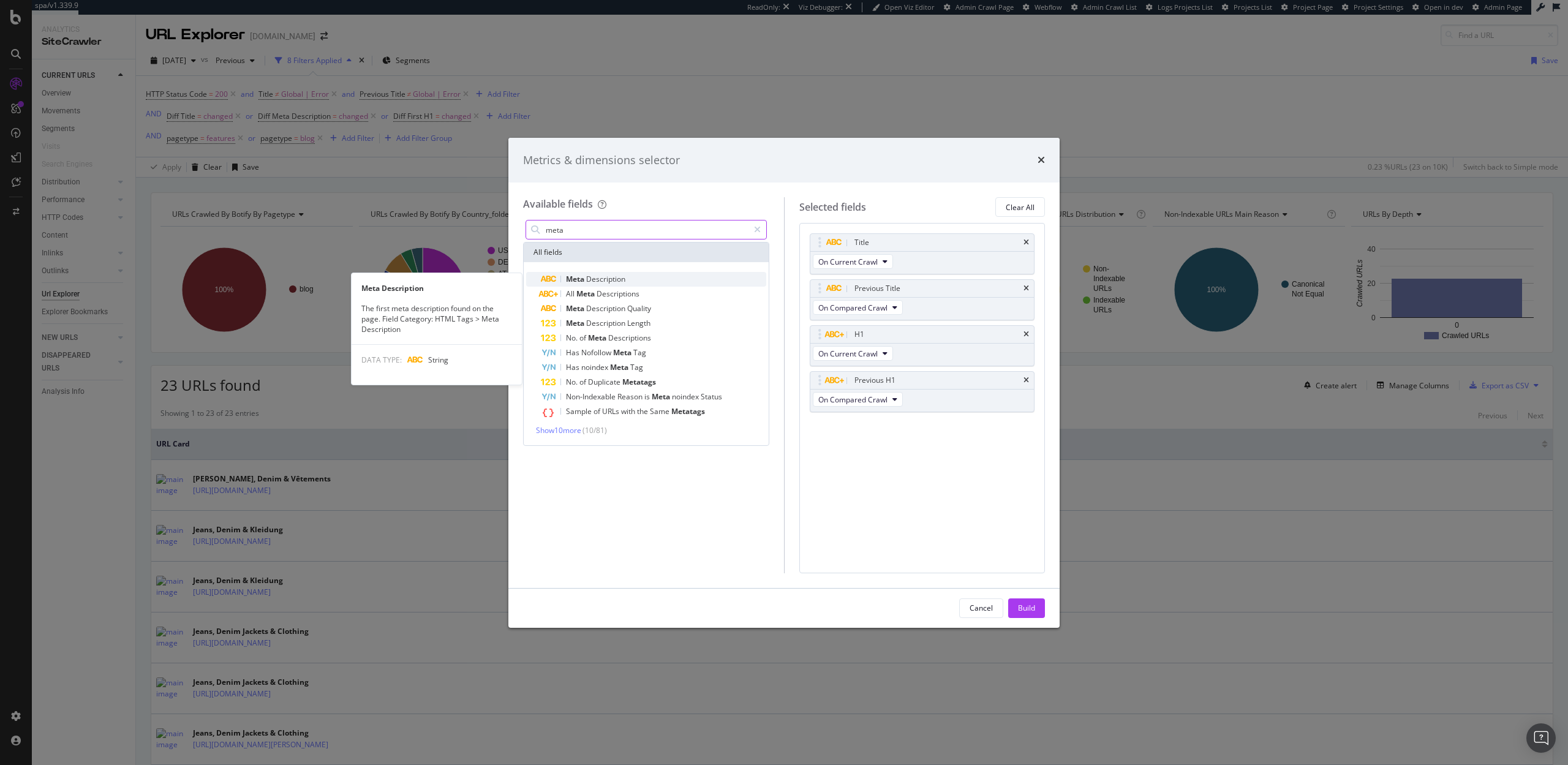
type input "meta"
click at [595, 278] on span "Description" at bounding box center [606, 279] width 39 height 10
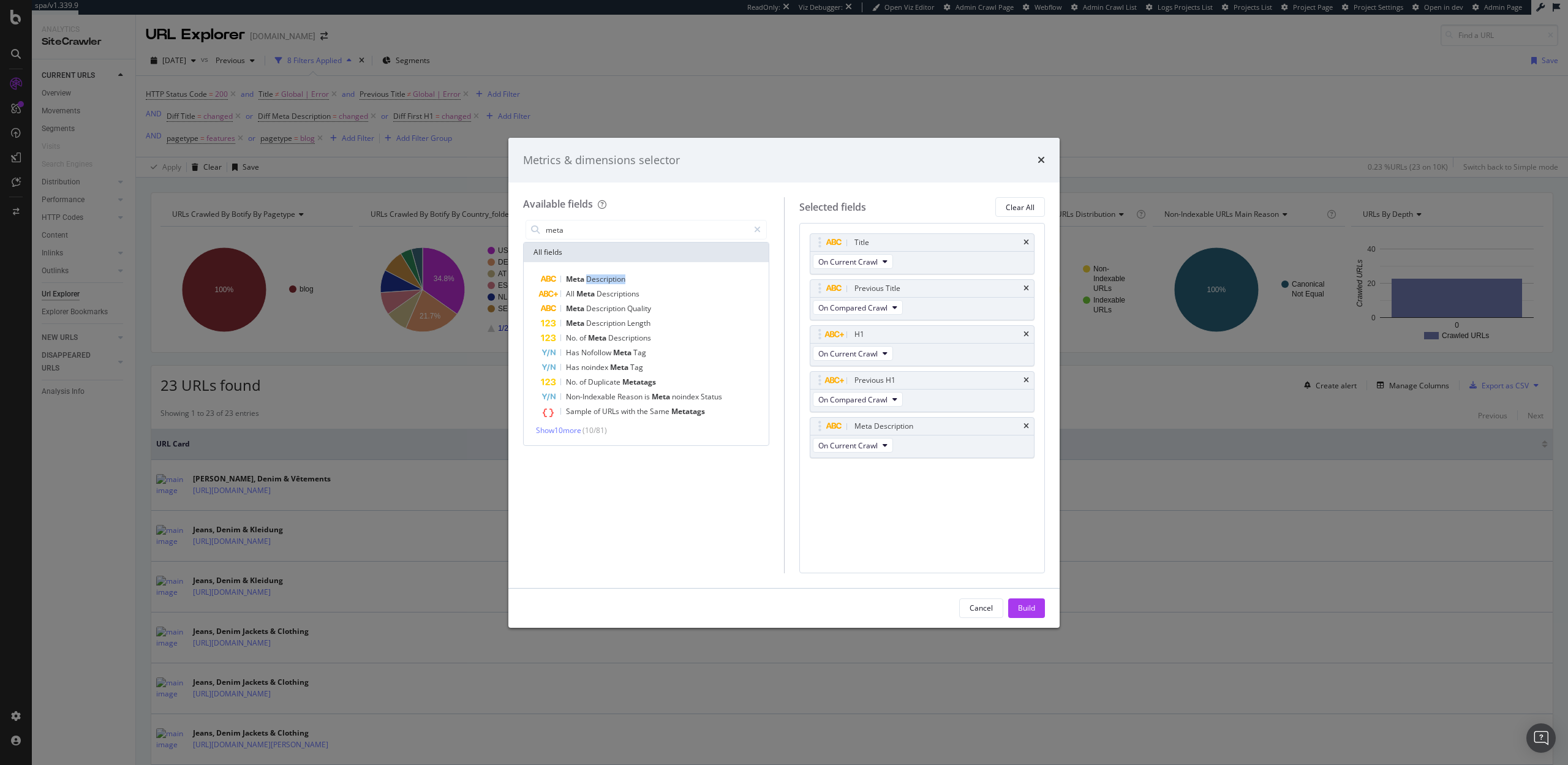
click at [595, 278] on span "Description" at bounding box center [606, 279] width 39 height 10
click at [1031, 611] on div "Build" at bounding box center [1027, 609] width 17 height 10
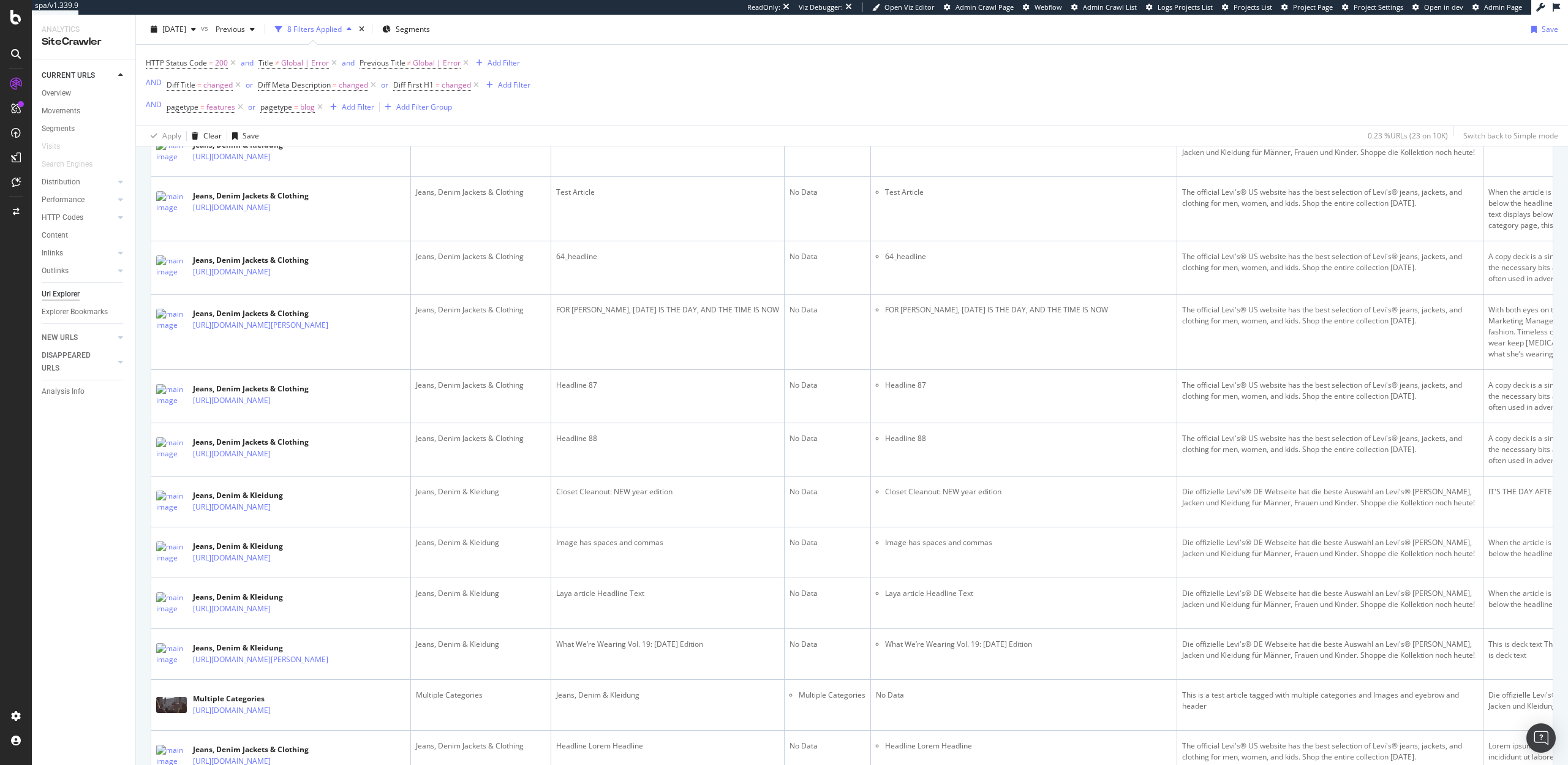
scroll to position [443, 0]
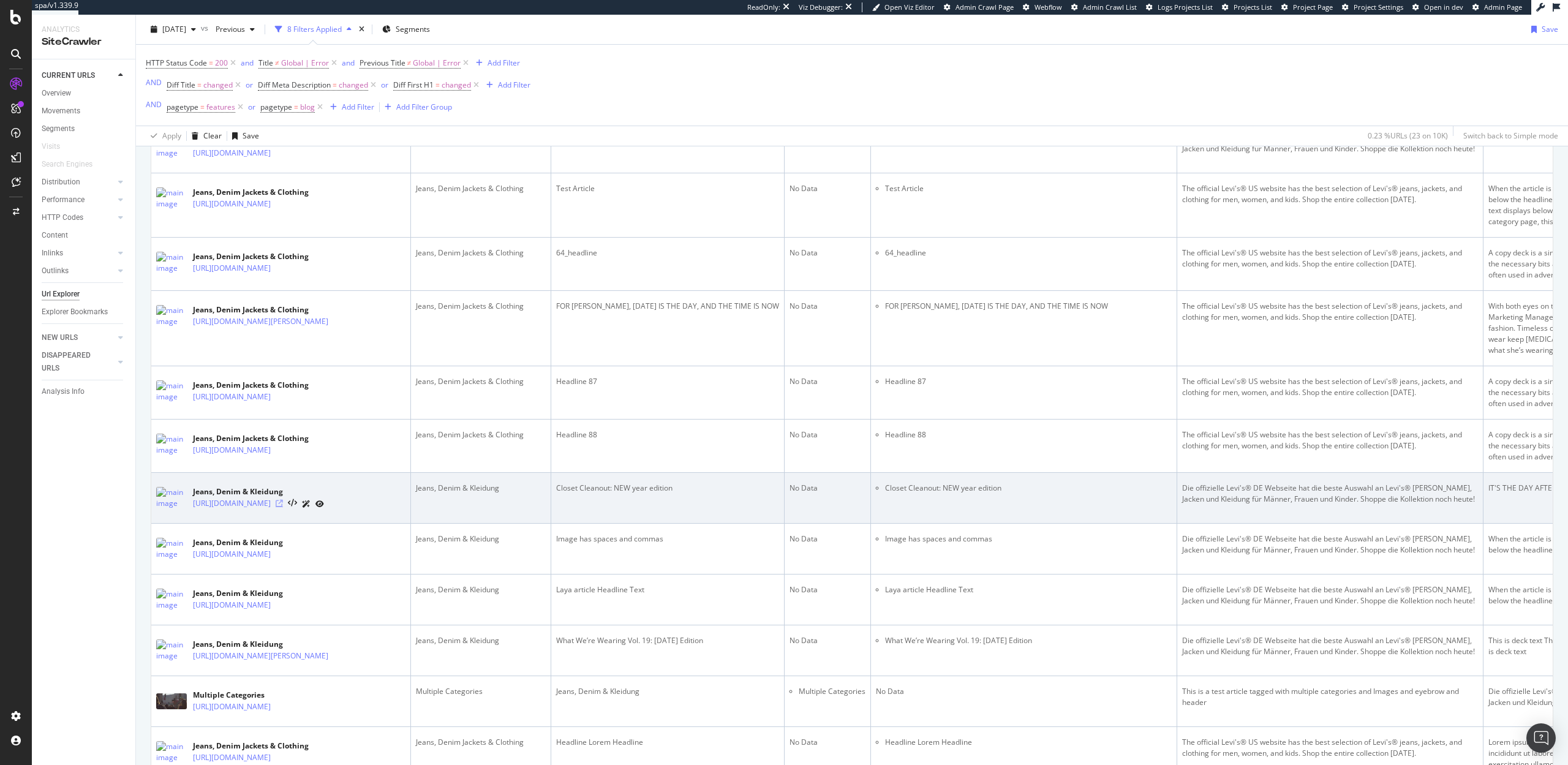
click at [283, 500] on icon at bounding box center [279, 504] width 7 height 7
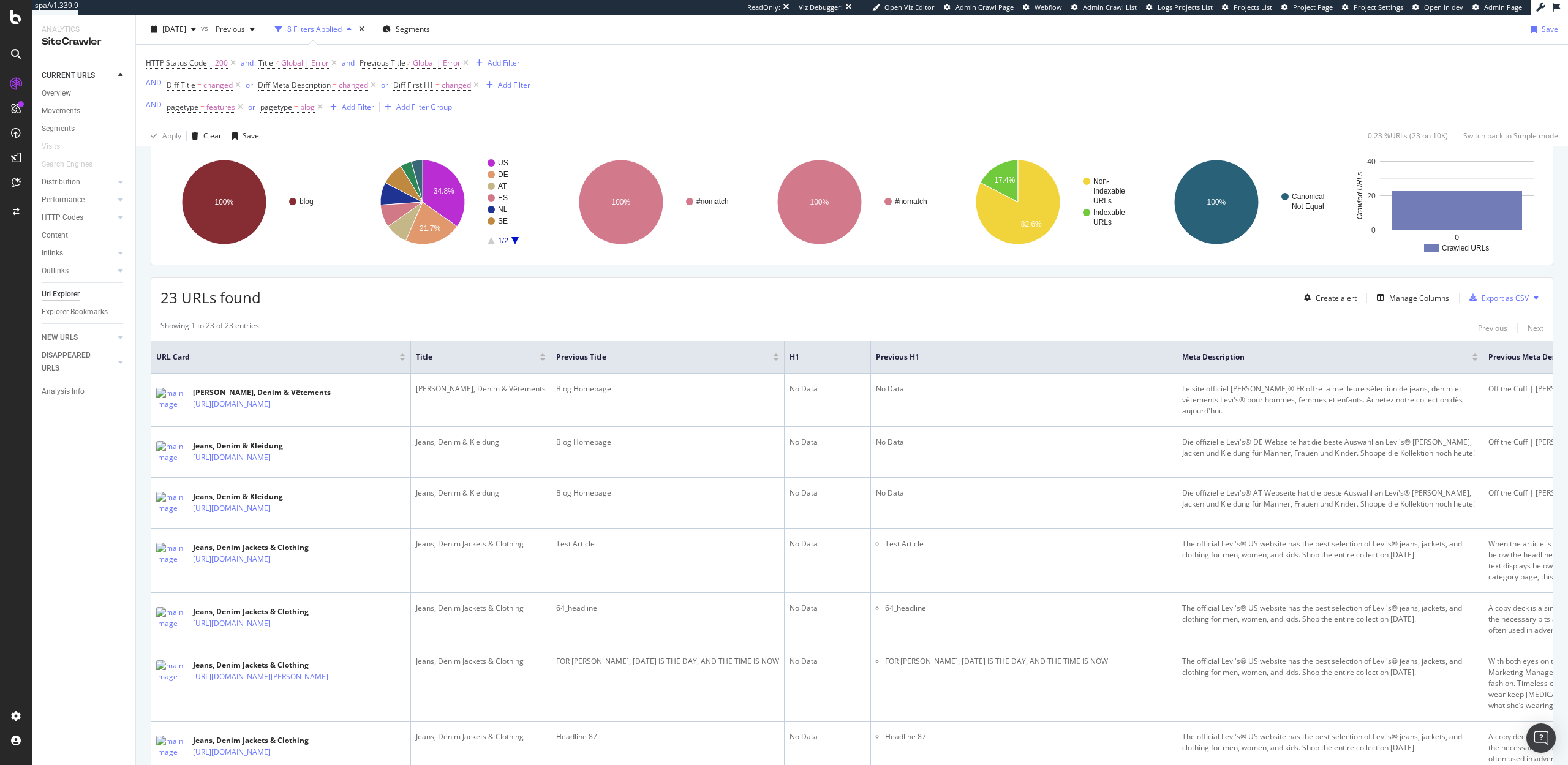
scroll to position [0, 0]
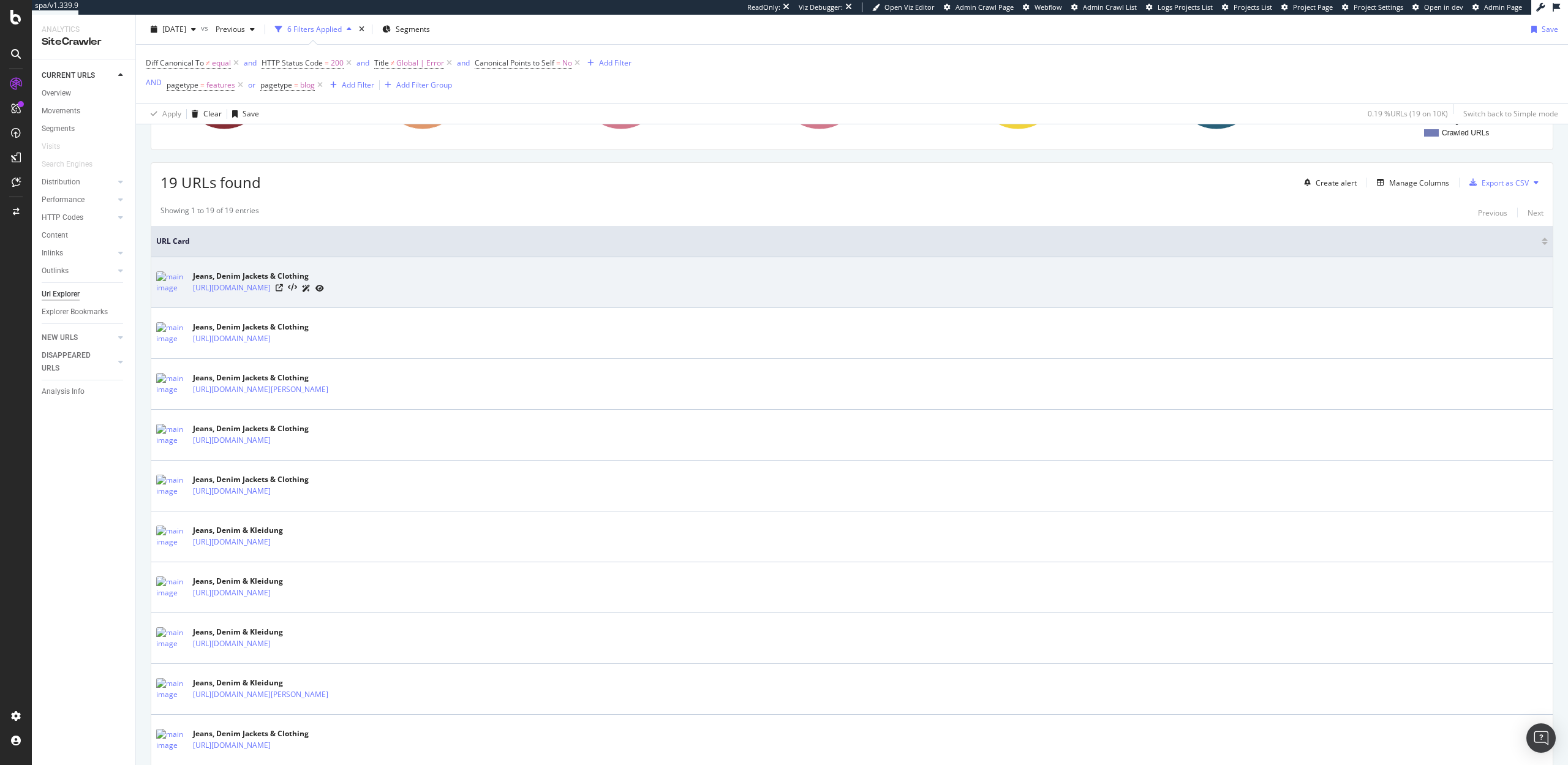
scroll to position [143, 0]
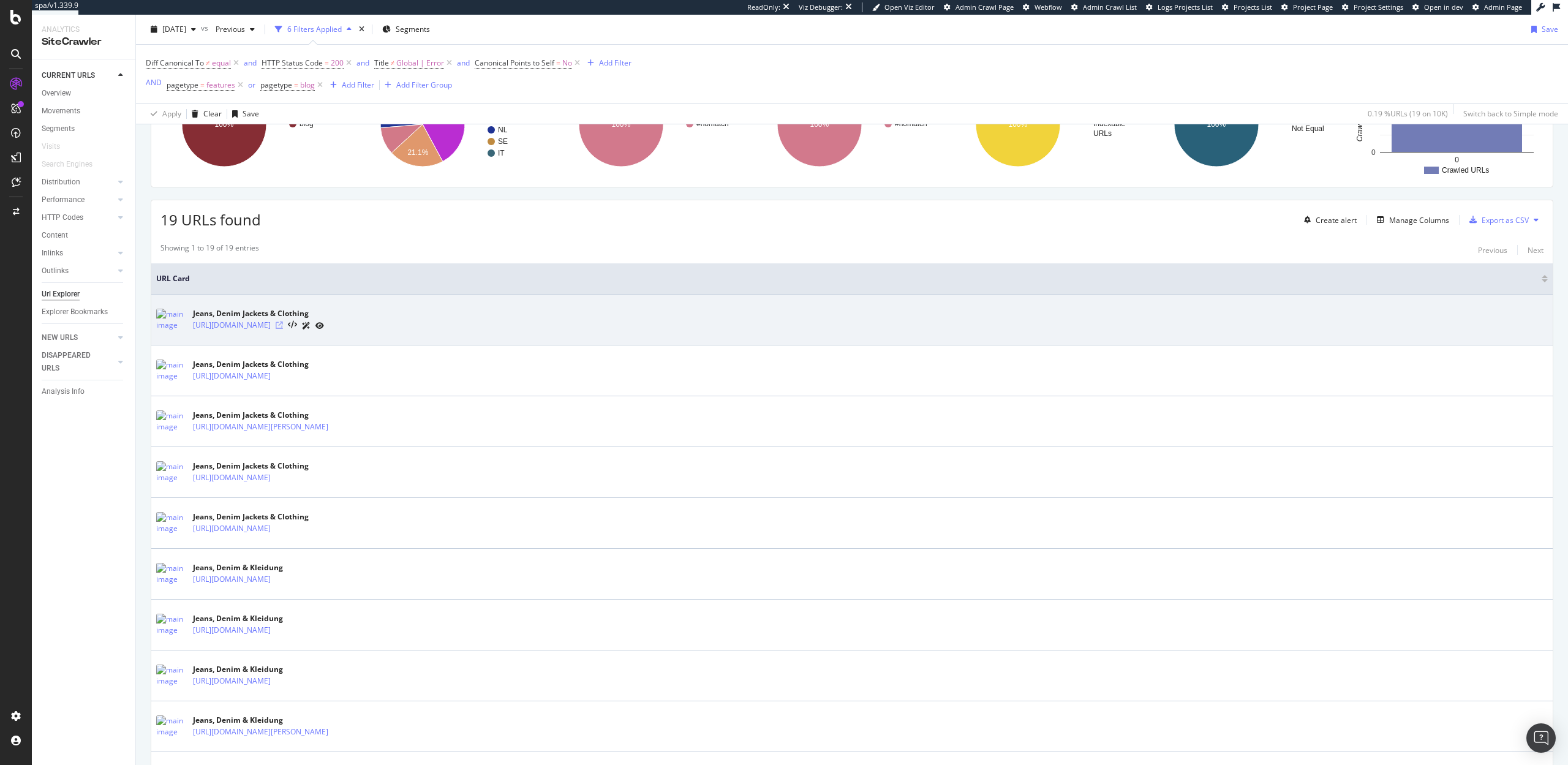
click at [283, 325] on icon at bounding box center [279, 325] width 7 height 7
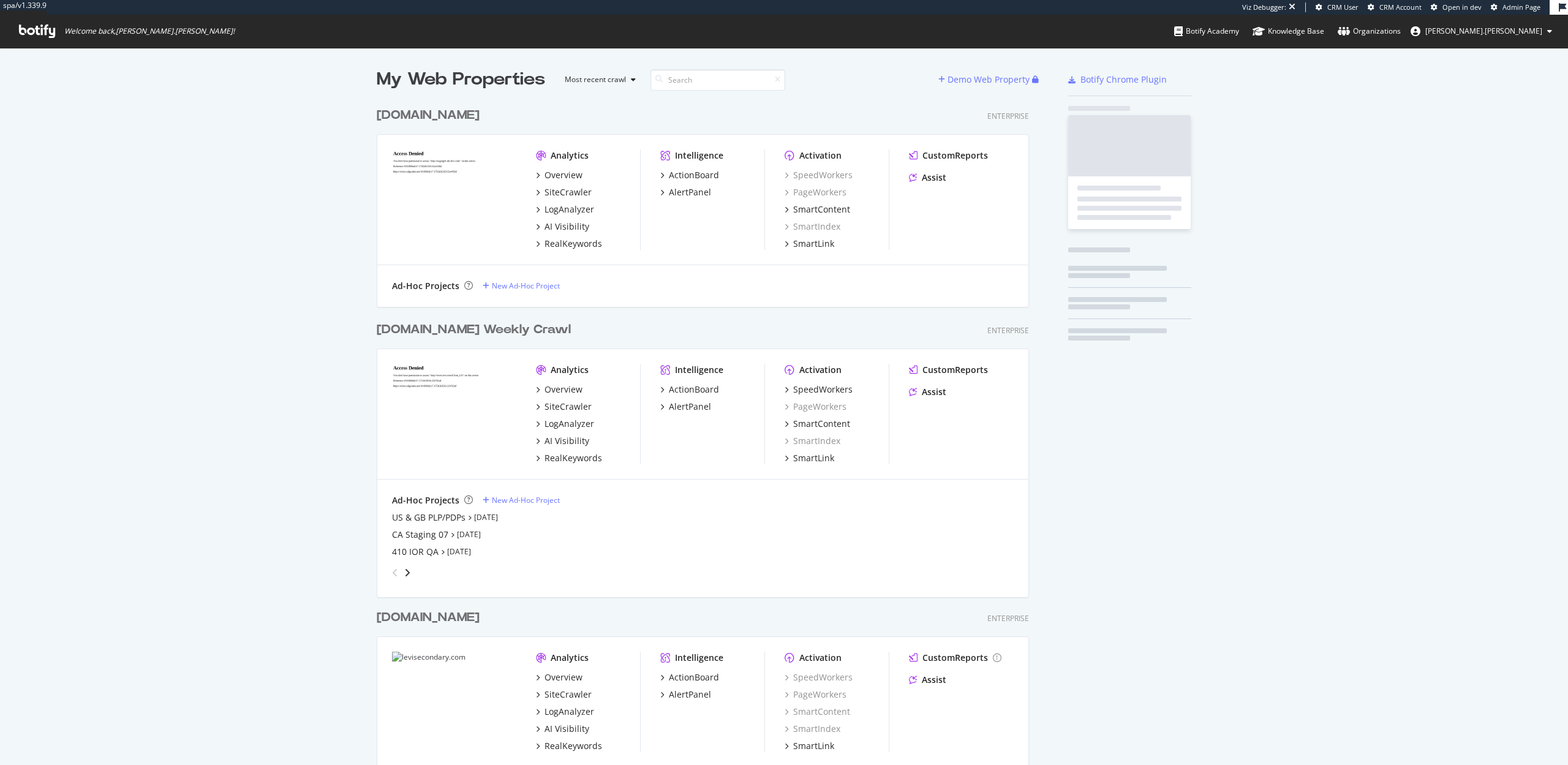
scroll to position [717, 663]
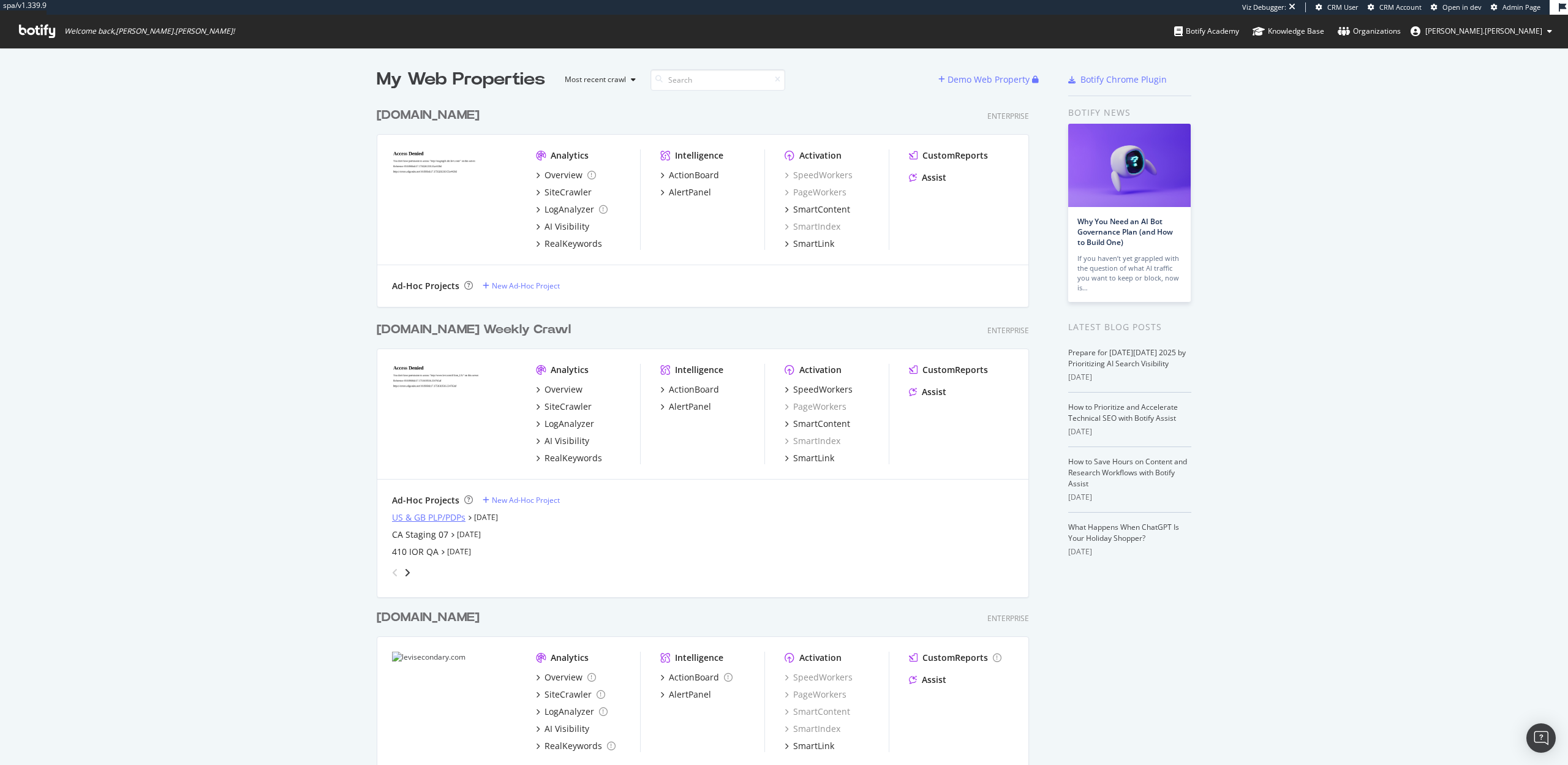
click at [438, 518] on div "US & GB PLP/PDPs" at bounding box center [429, 518] width 73 height 12
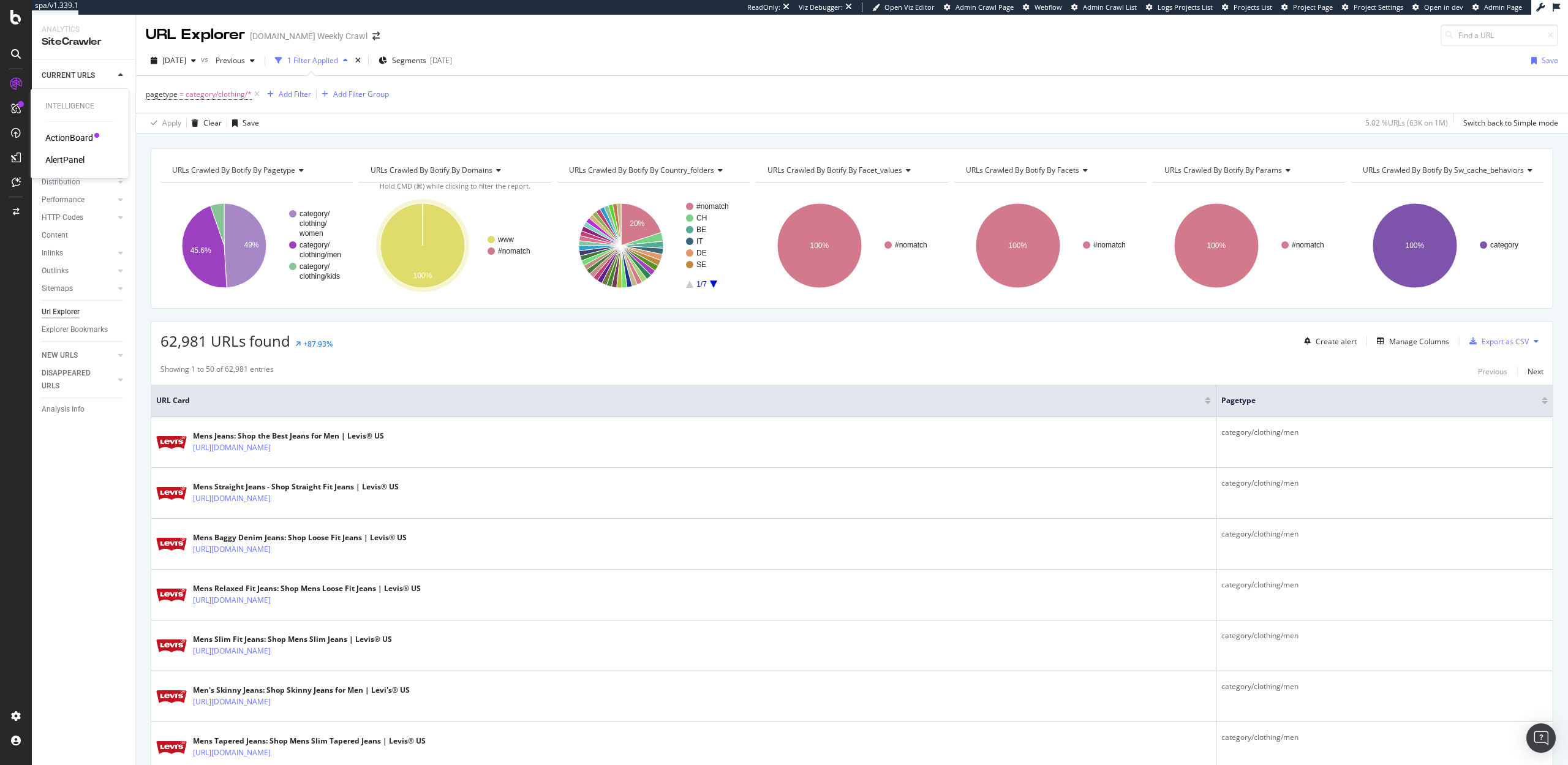
click at [65, 161] on div "AlertPanel" at bounding box center [65, 160] width 39 height 12
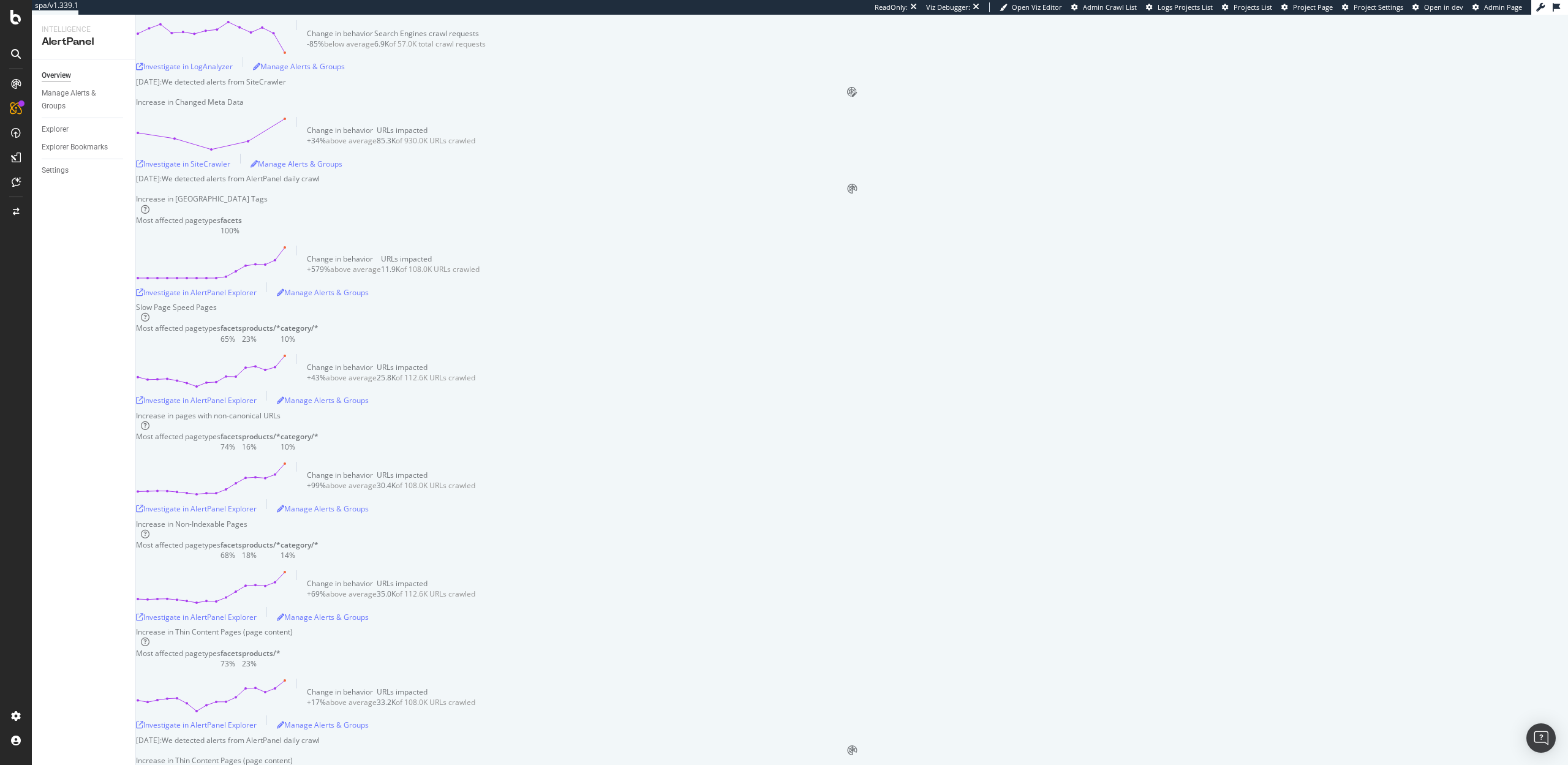
scroll to position [2507, 0]
click at [45, 169] on div "Settings" at bounding box center [55, 170] width 27 height 13
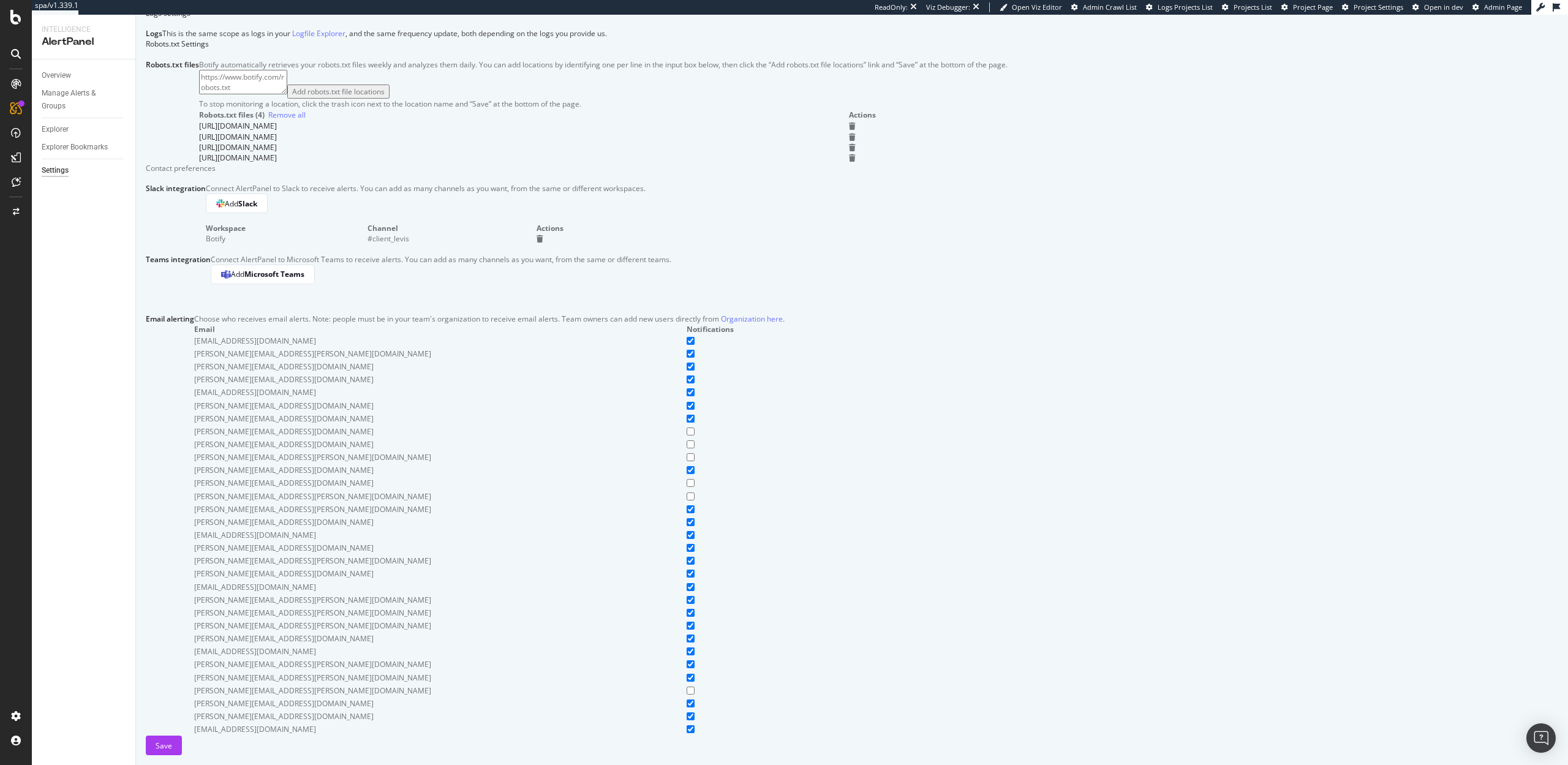
scroll to position [573, 0]
click at [57, 103] on div "Manage Alerts & Groups" at bounding box center [79, 100] width 73 height 25
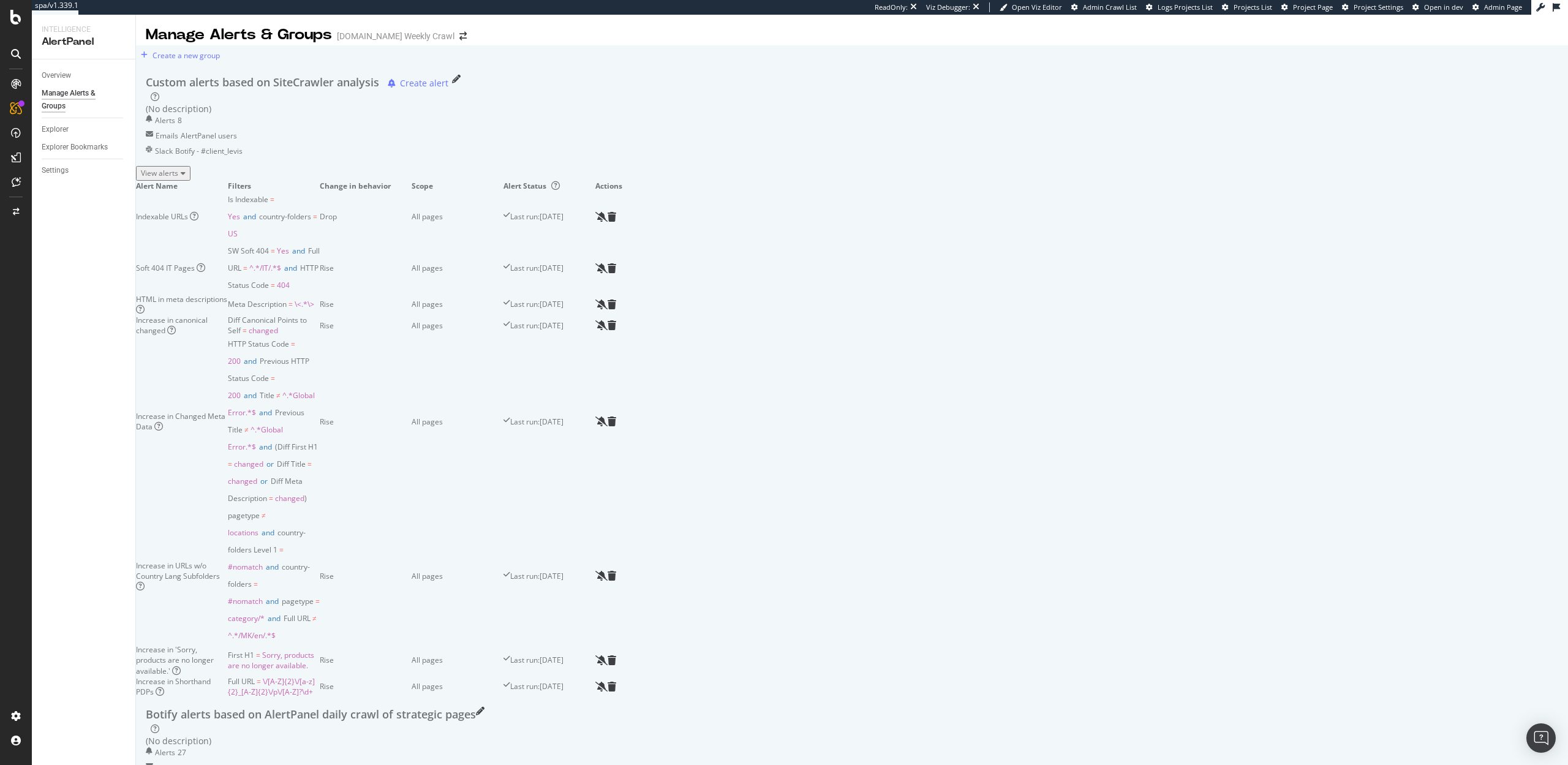
click at [58, 80] on div "Overview" at bounding box center [57, 75] width 30 height 13
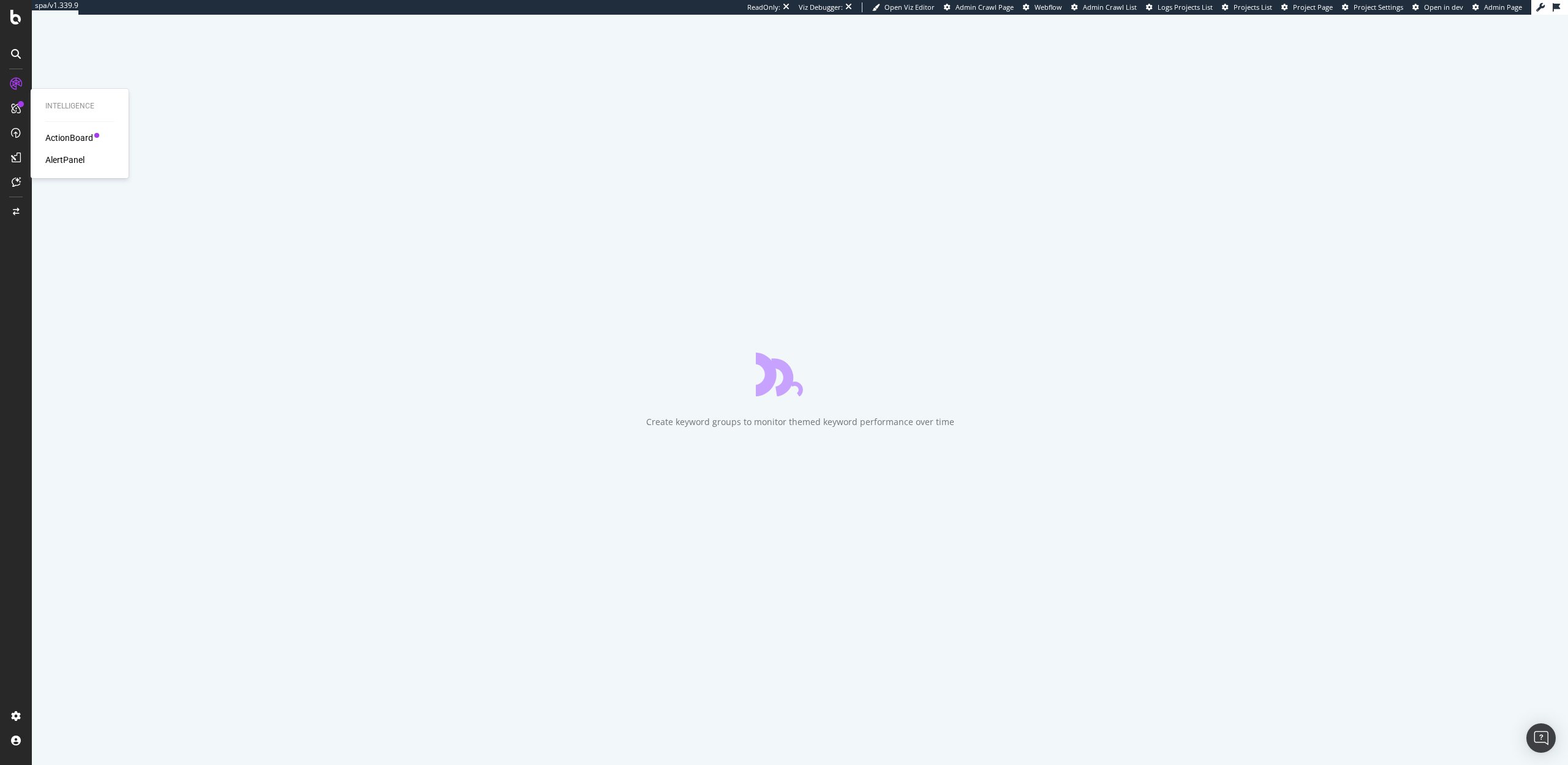
click at [71, 159] on div "AlertPanel" at bounding box center [65, 160] width 39 height 12
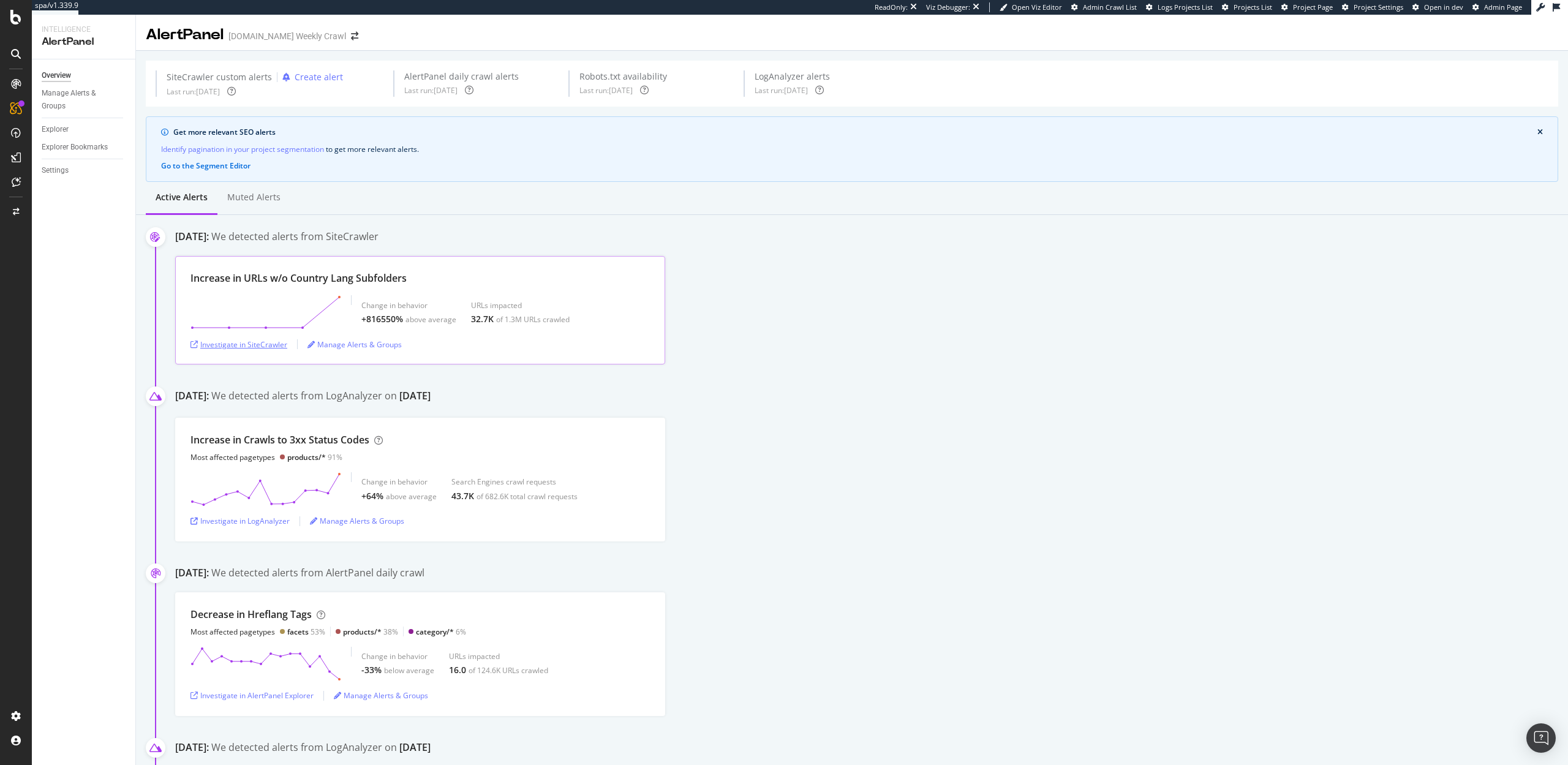
click at [263, 349] on div "Investigate in SiteCrawler" at bounding box center [239, 344] width 97 height 10
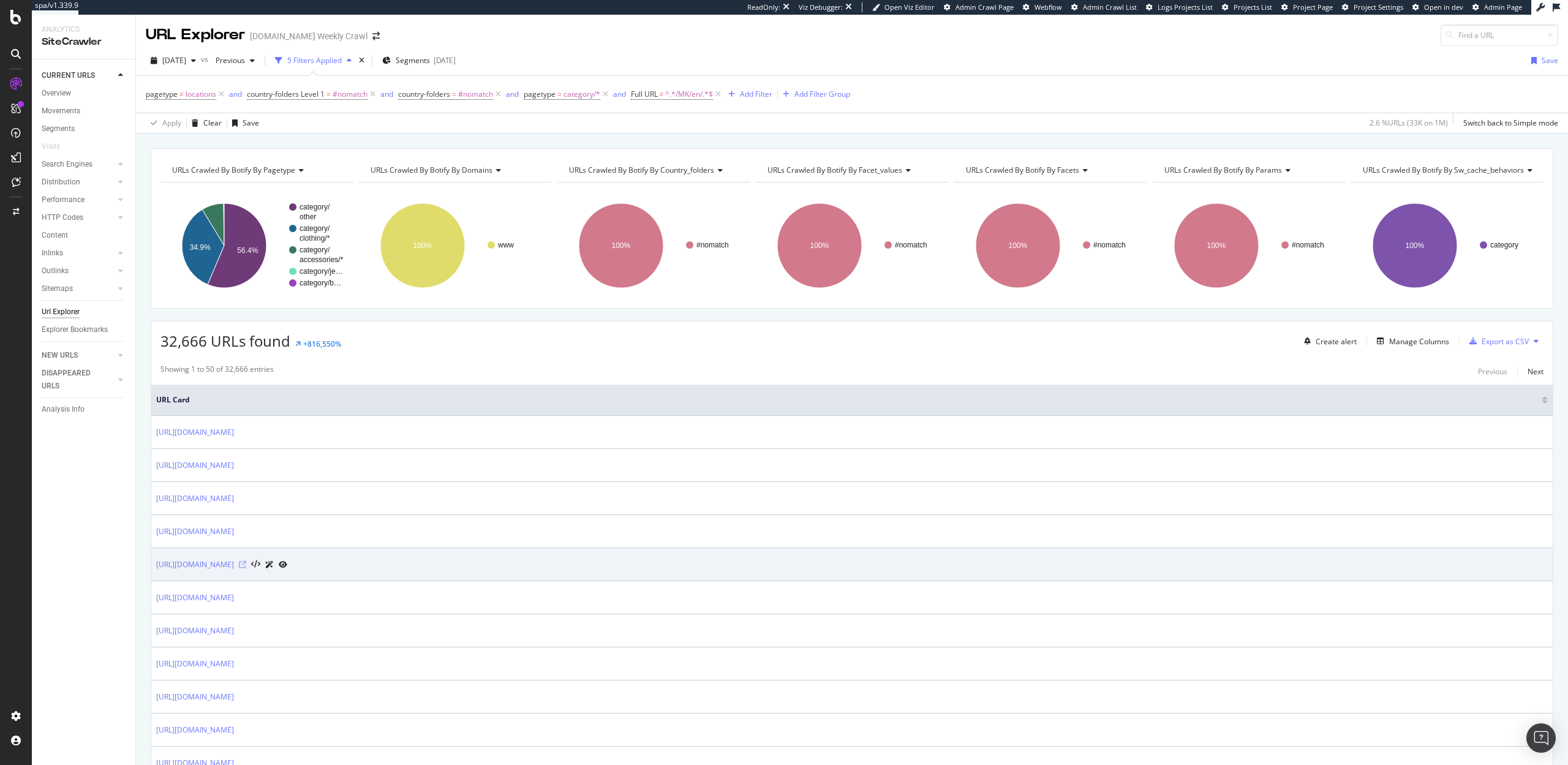
click at [246, 565] on icon at bounding box center [242, 565] width 7 height 7
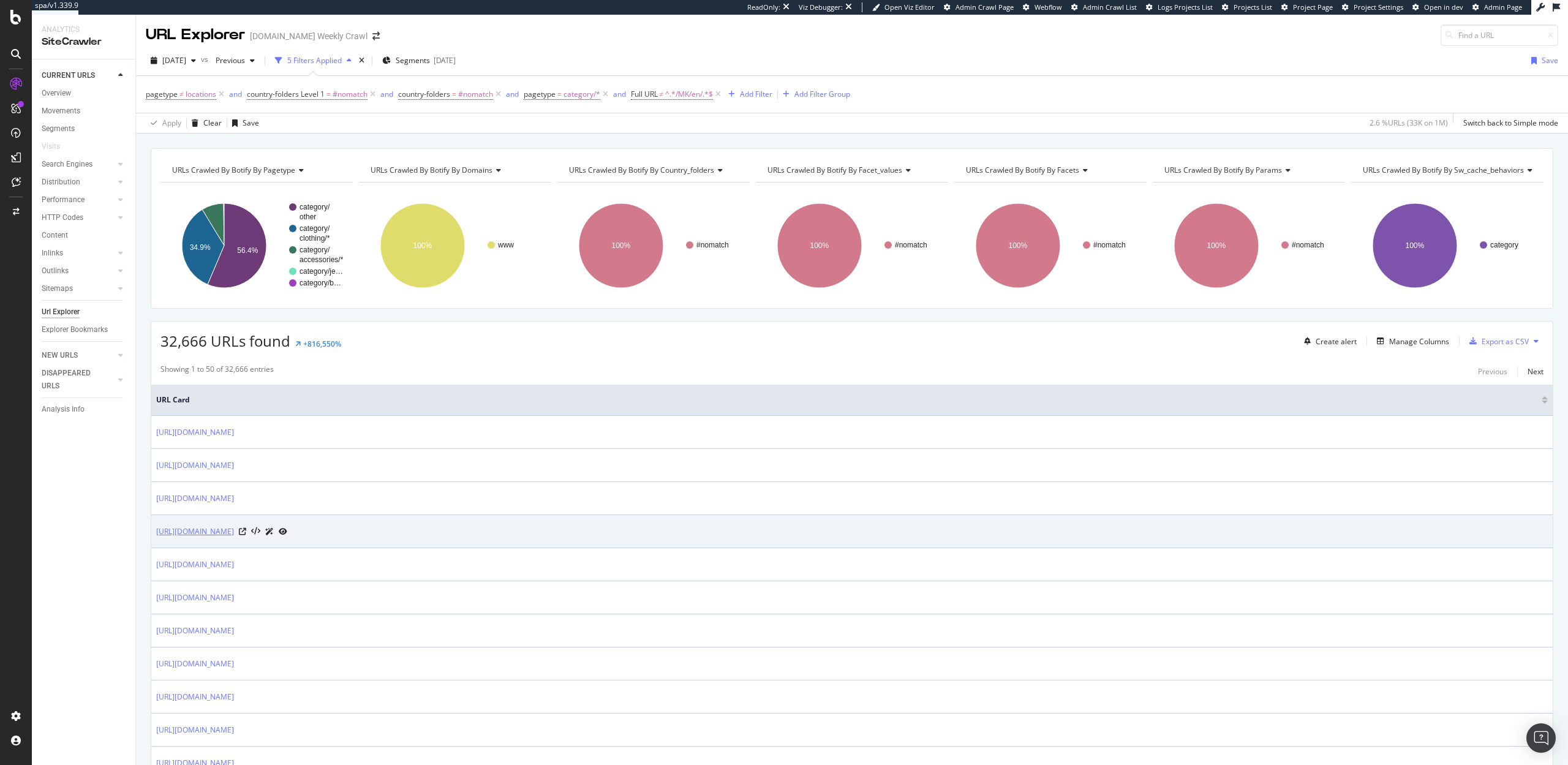
click at [234, 535] on link "https://www.levi.com/us/en_us/clothing%2Fmen%2Fouterwear/c/levi_clothing_men_ou…" at bounding box center [195, 532] width 78 height 12
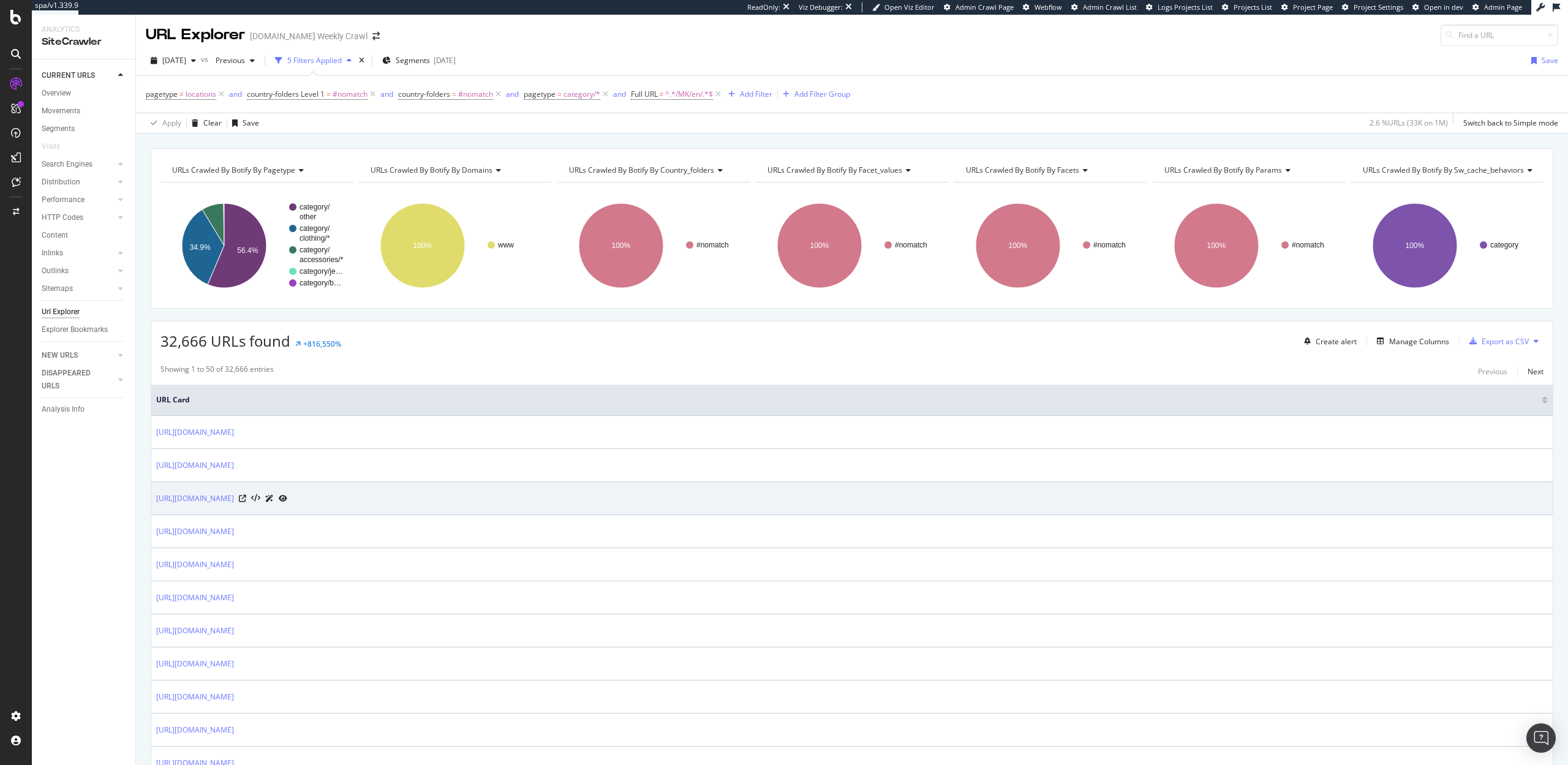
drag, startPoint x: 537, startPoint y: 501, endPoint x: 155, endPoint y: 502, distance: 382.0
click at [155, 503] on td "https://www.levi.com/us/en_us/clothing%2Fwomen%2Fjeans%2Fbootcut/c/levi_clothin…" at bounding box center [852, 499] width 1402 height 33
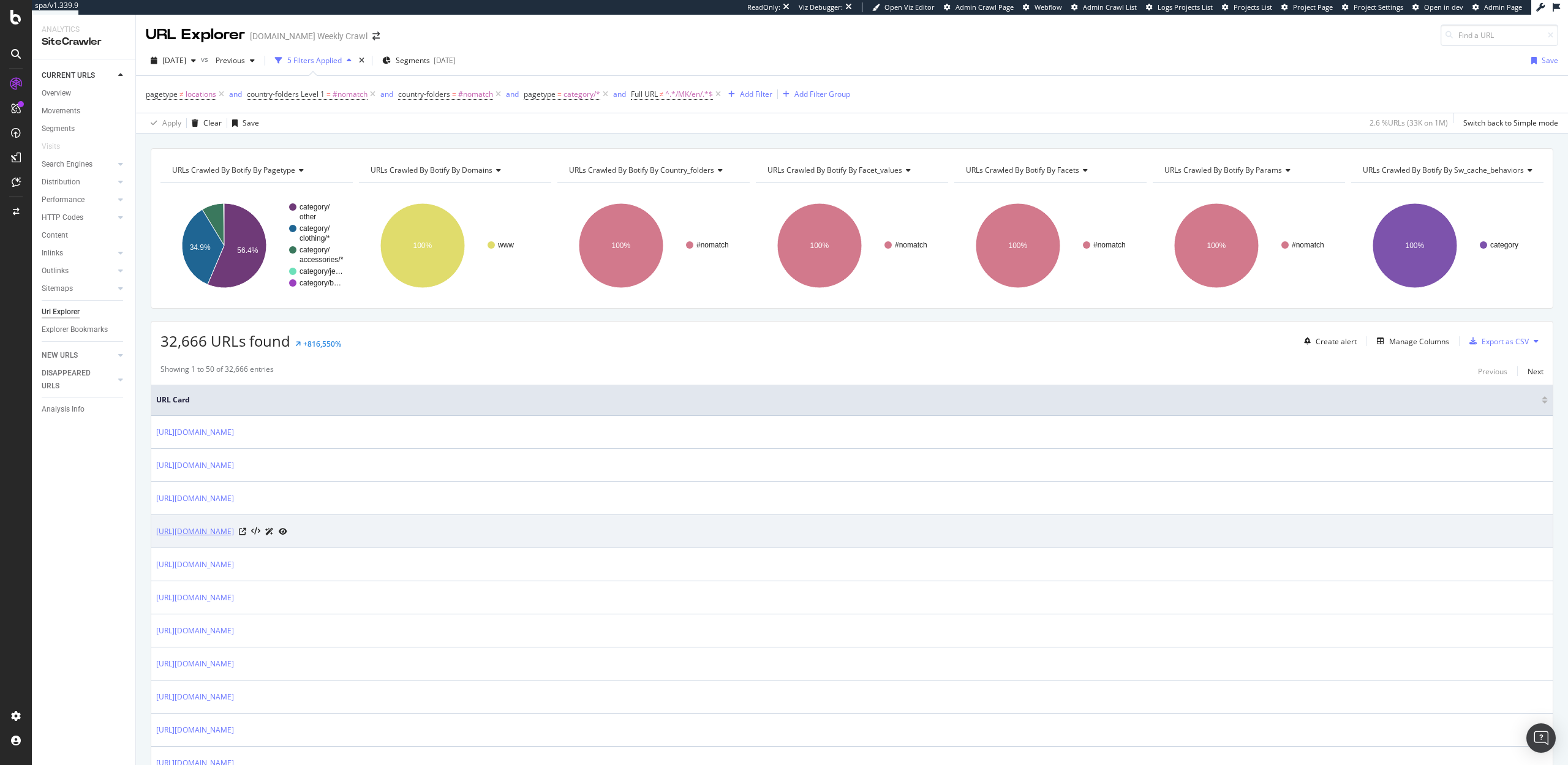
drag, startPoint x: 481, startPoint y: 533, endPoint x: 163, endPoint y: 528, distance: 318.0
click at [163, 528] on div "https://www.levi.com/us/en_us/clothing%2Fmen%2Fouterwear/c/levi_clothing_men_ou…" at bounding box center [222, 532] width 131 height 13
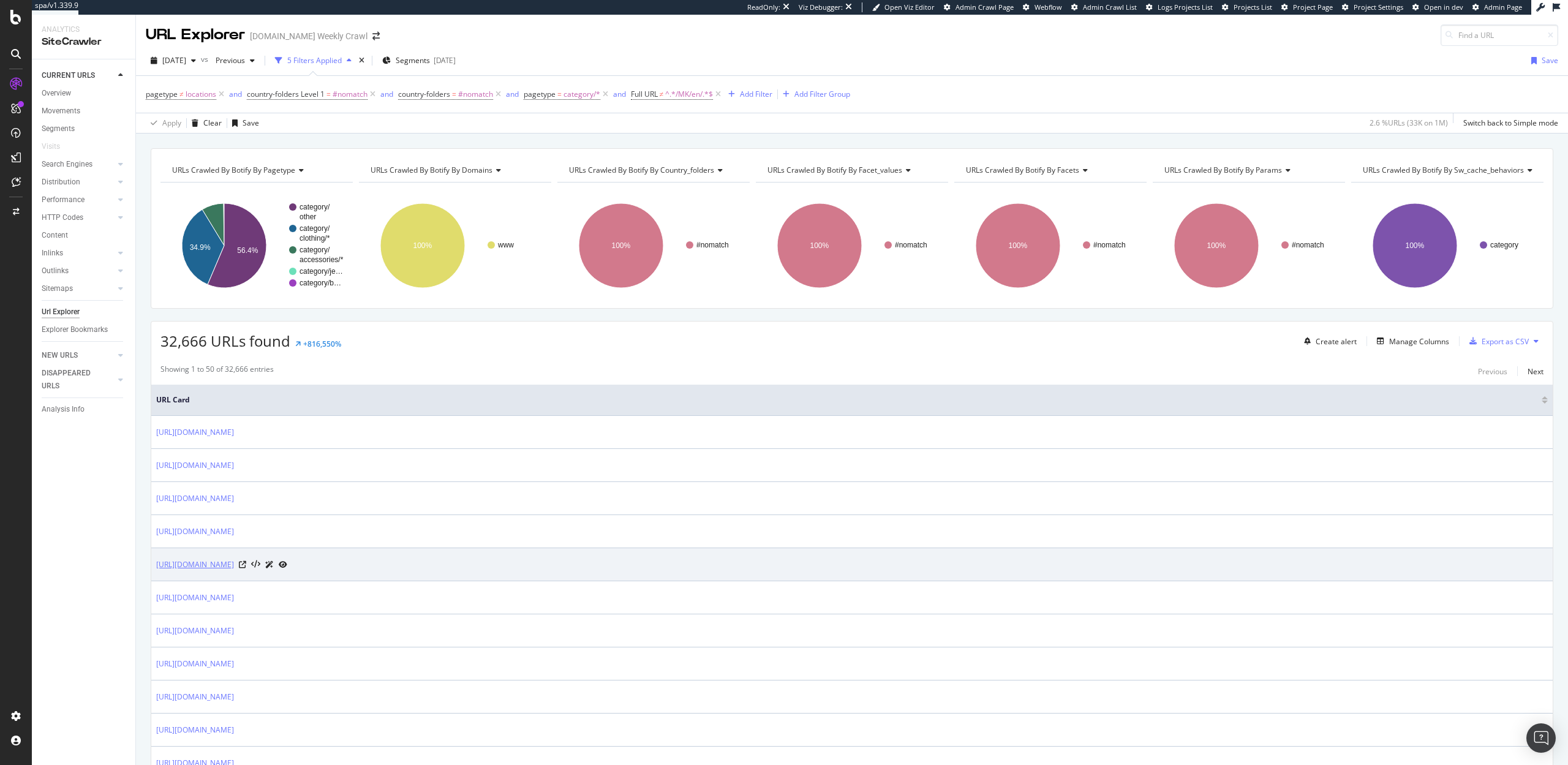
click at [234, 566] on link "https://www.levi.com/us/en_us/clothing%2Fmen%2Fouterwear/c/levi_clothing_men_ou…" at bounding box center [195, 565] width 78 height 12
drag, startPoint x: 510, startPoint y: 565, endPoint x: 156, endPoint y: 565, distance: 354.0
click at [156, 565] on div "https://www.levi.com/us/en_us/clothing%2Fmen%2Fouterwear/c/levi_clothing_men_ou…" at bounding box center [222, 565] width 131 height 13
copy link "https://www.levi.com/us/en_us/clothing%2Fmen%2Fouterwear/c/levi_clothing_men_ou…"
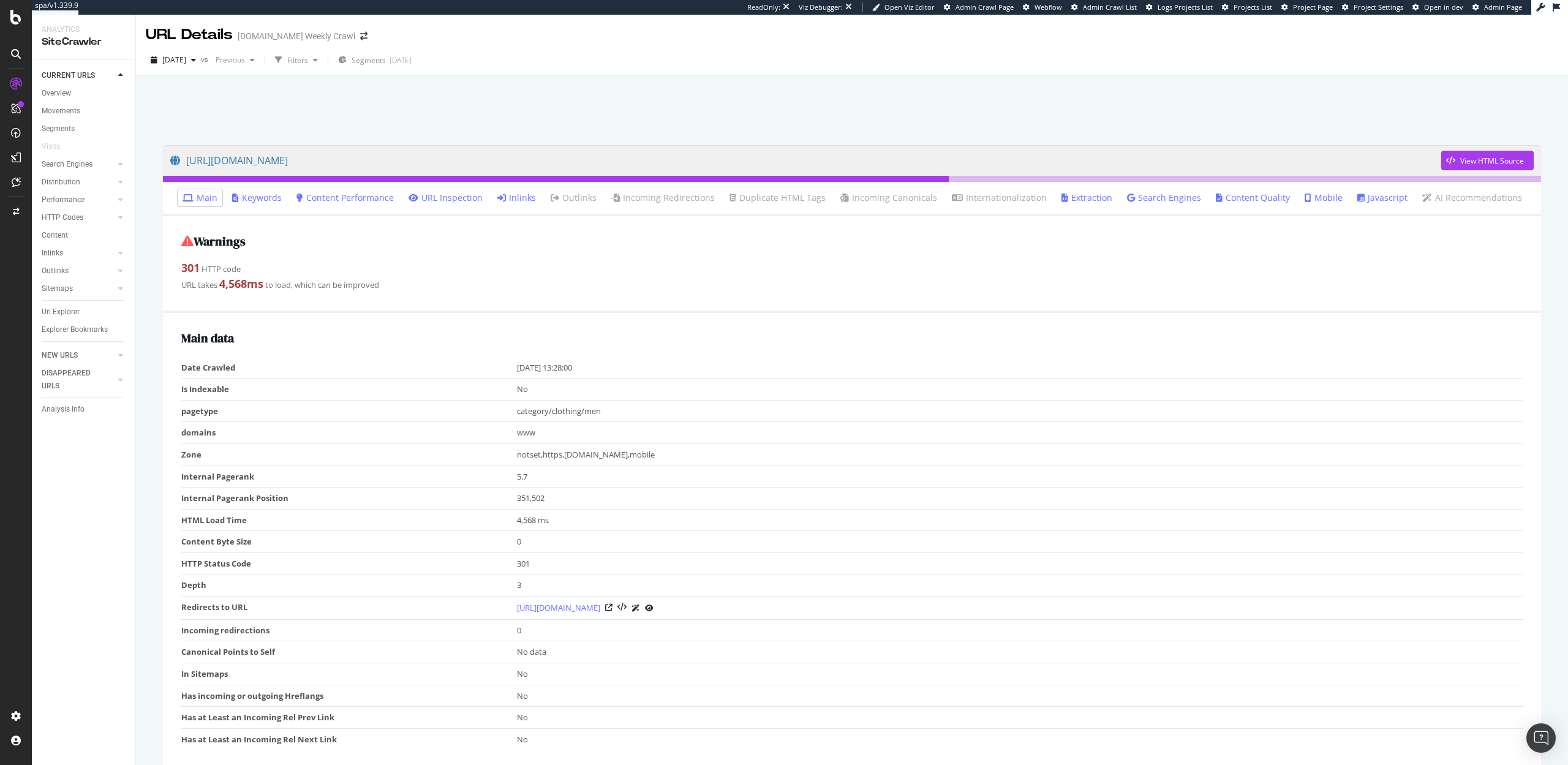
click at [527, 193] on link "Inlinks" at bounding box center [517, 198] width 38 height 12
click at [524, 194] on link "Inlinks" at bounding box center [517, 198] width 38 height 12
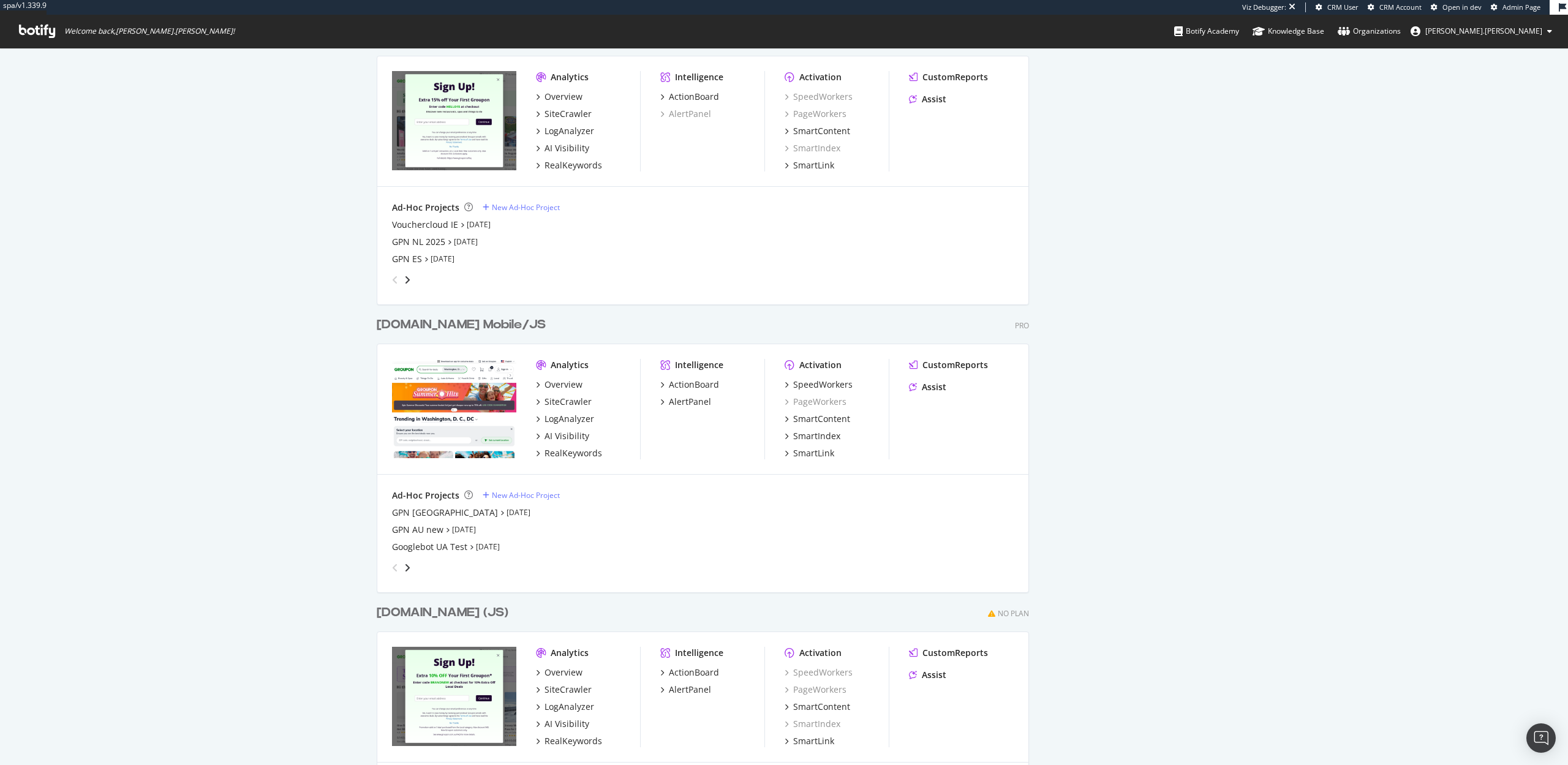
scroll to position [454, 0]
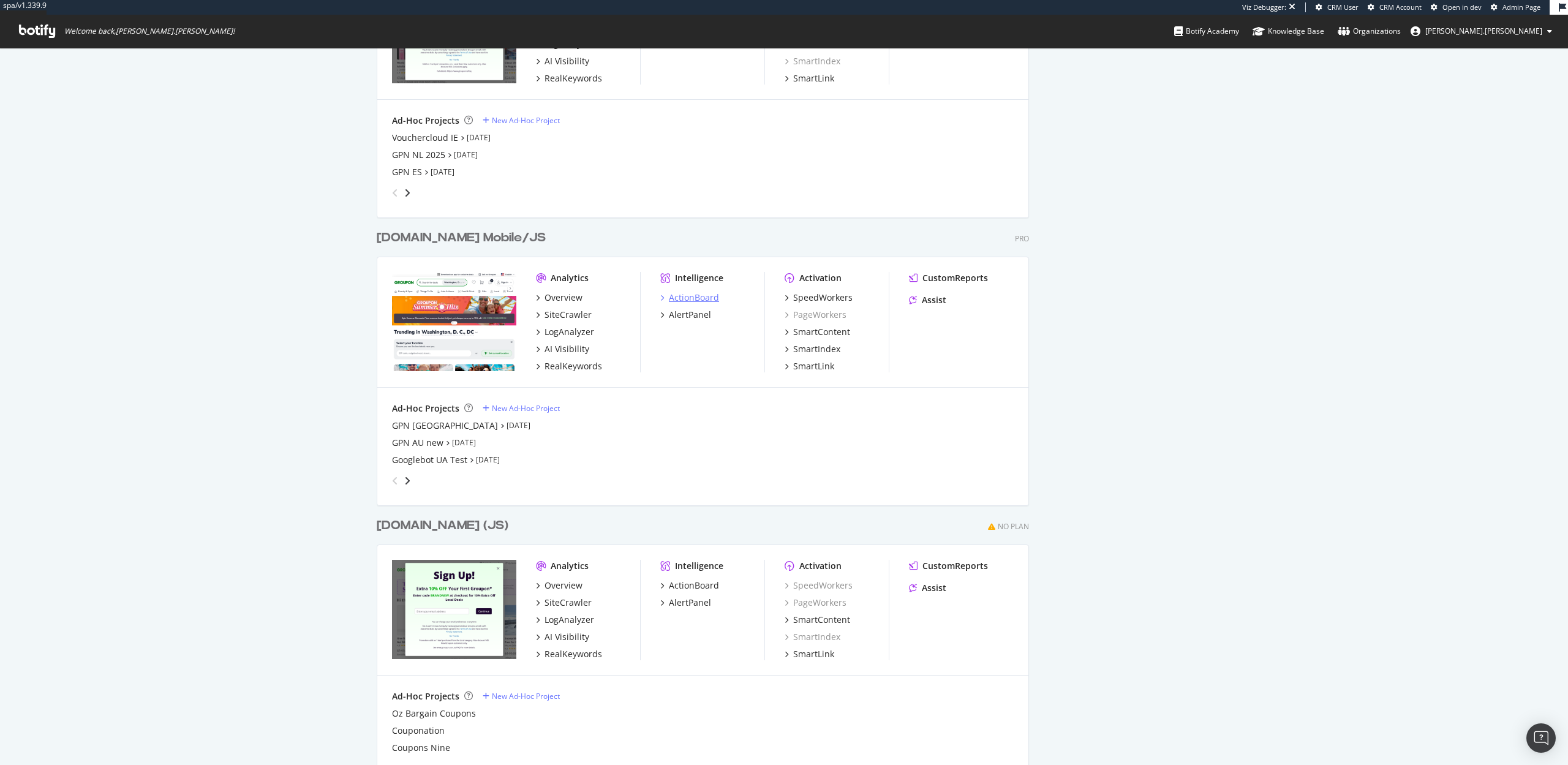
click at [681, 297] on div "ActionBoard" at bounding box center [693, 298] width 50 height 12
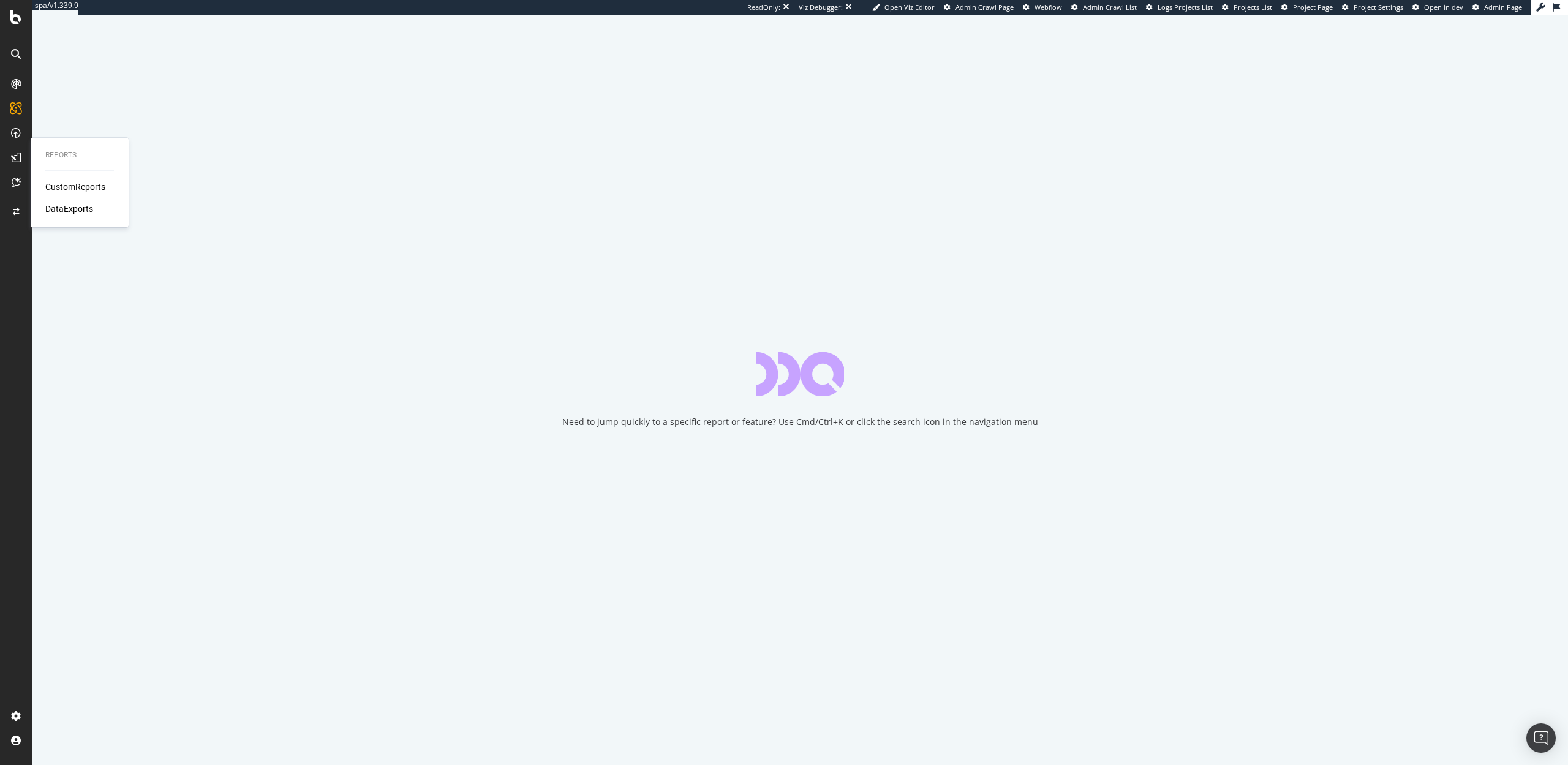
click at [67, 213] on div "DataExports" at bounding box center [69, 209] width 48 height 12
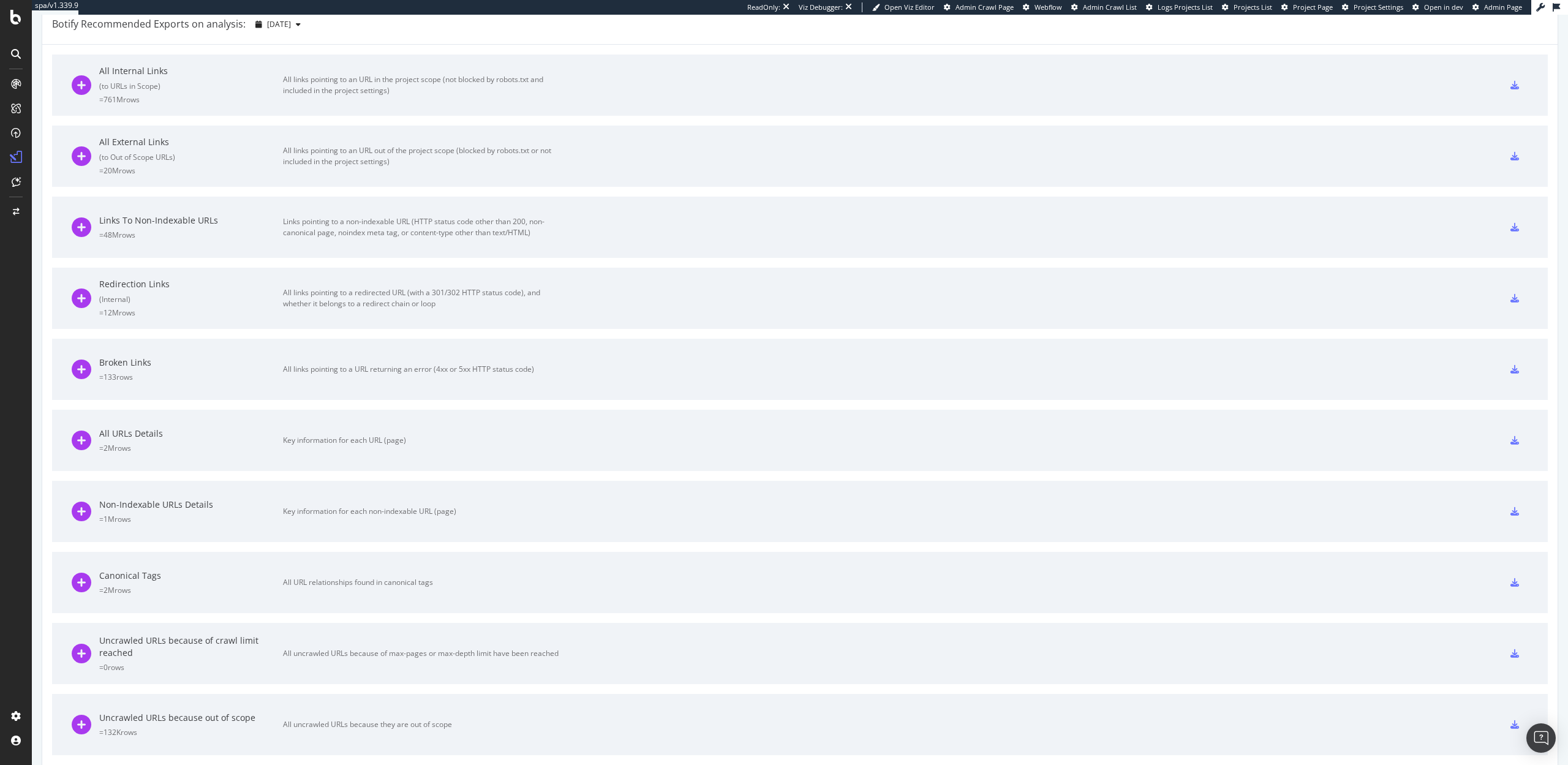
scroll to position [757, 0]
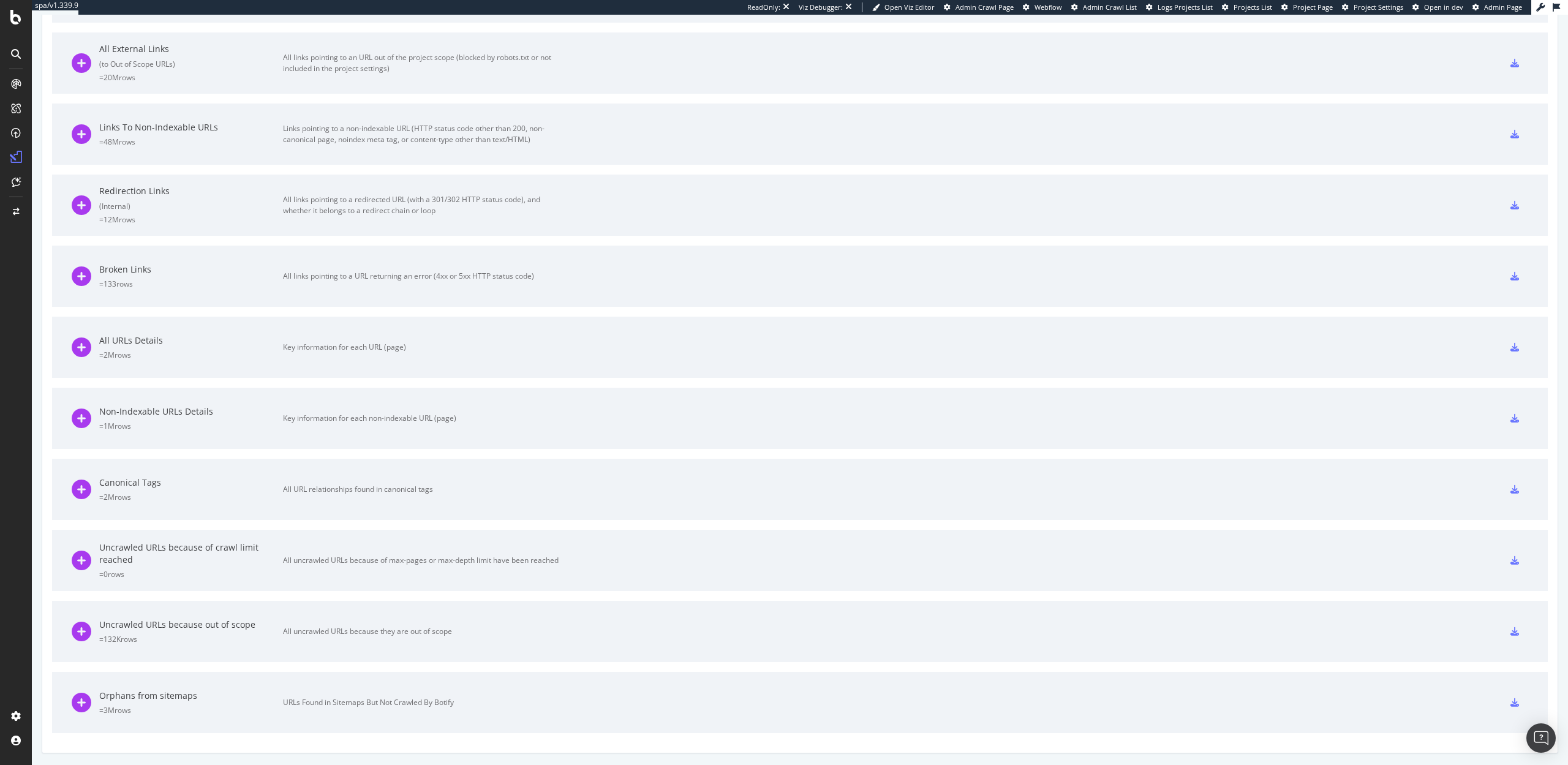
click at [1515, 346] on icon at bounding box center [1515, 347] width 9 height 9
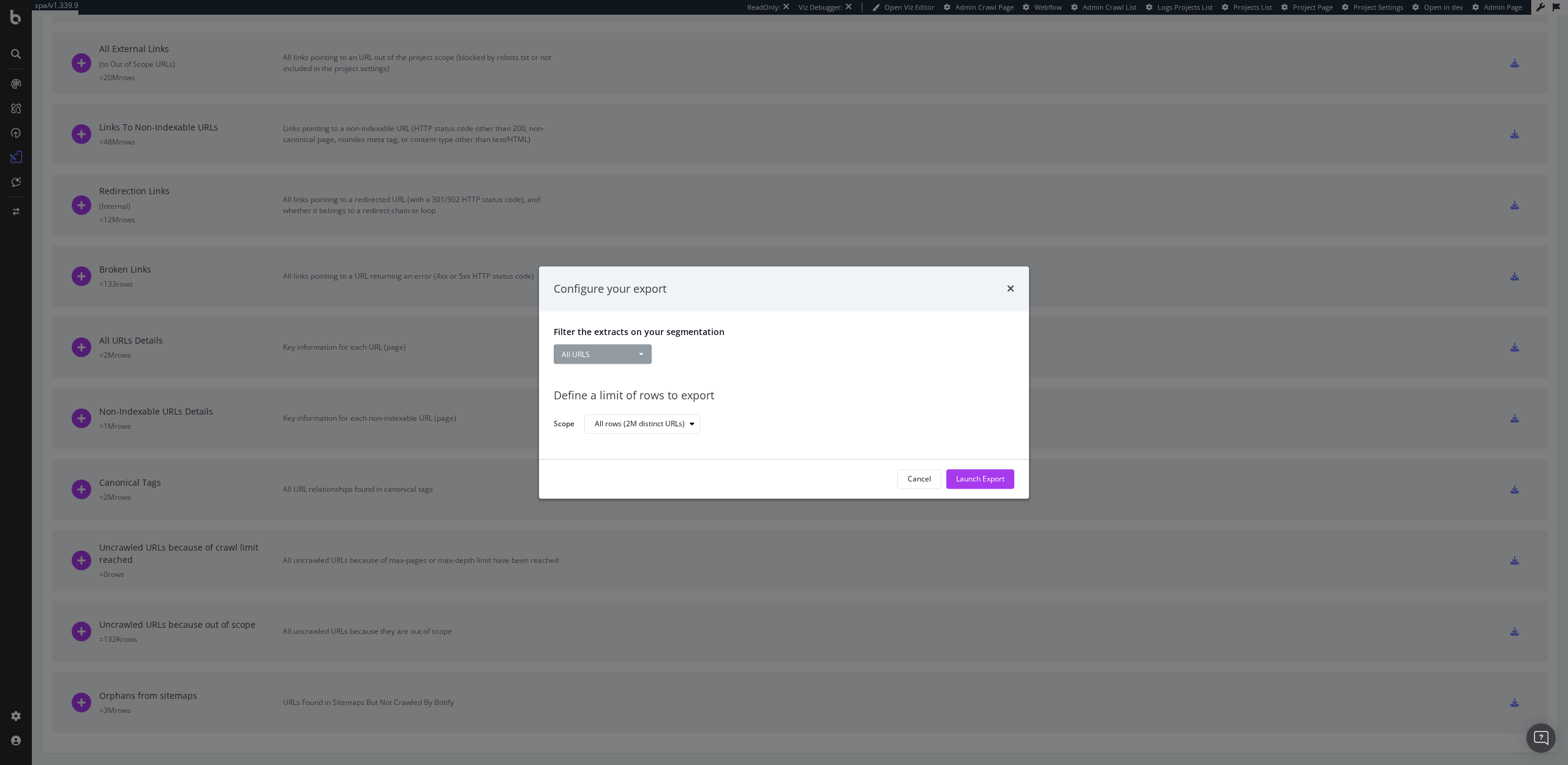
click at [638, 357] on button "All URLS" at bounding box center [603, 355] width 98 height 19
click at [697, 362] on div "All URLS All URLS Pagetype Business_unit_new H1_test Fake_footer Taxonomy_updat…" at bounding box center [784, 356] width 461 height 22
click at [716, 378] on div "Filter the extracts on your segmentation All URLS All URLS Pagetype Business_un…" at bounding box center [784, 386] width 490 height 148
click at [697, 424] on div "modal" at bounding box center [692, 425] width 15 height 7
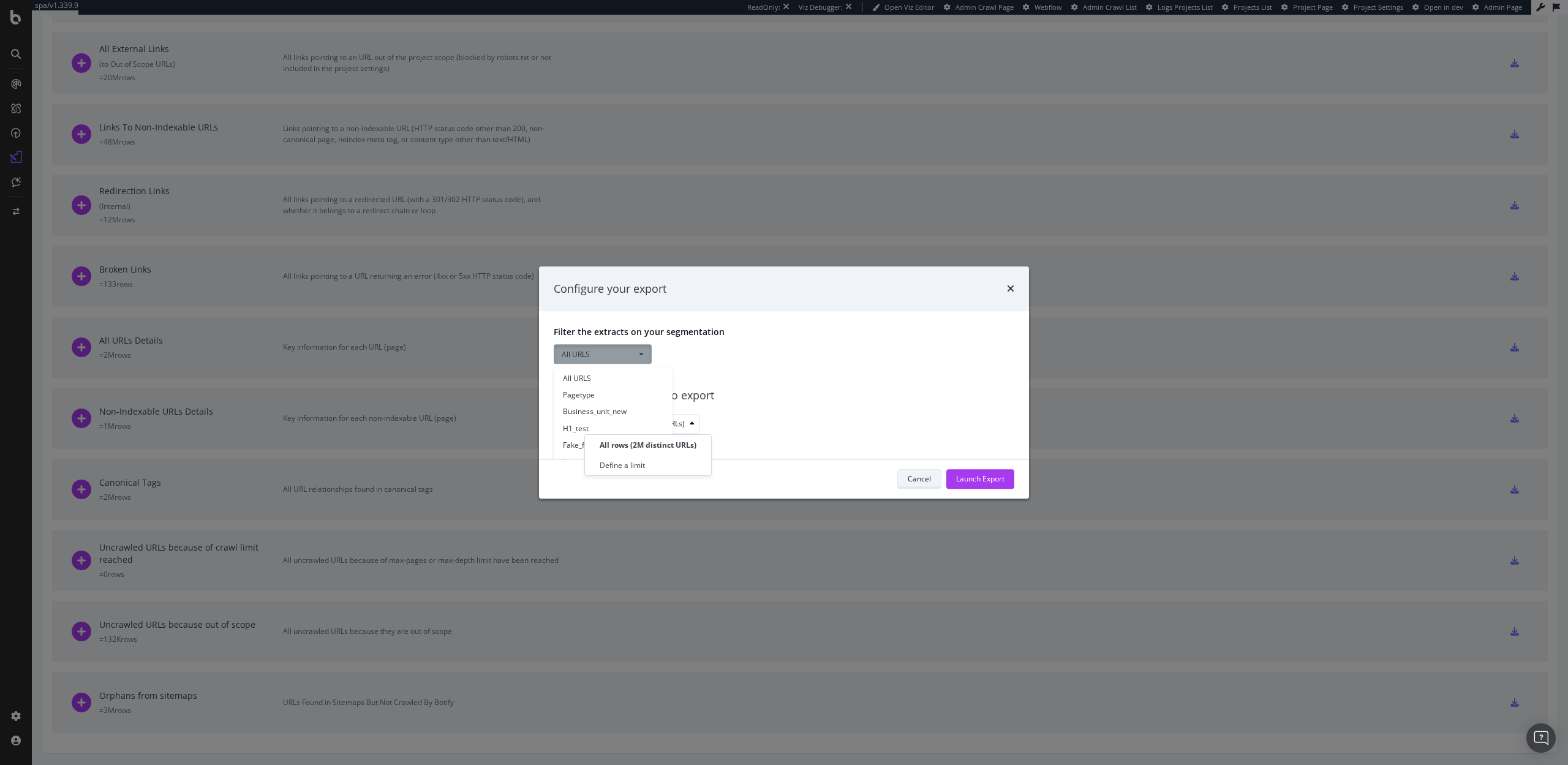
click at [920, 475] on div "Cancel" at bounding box center [919, 479] width 24 height 10
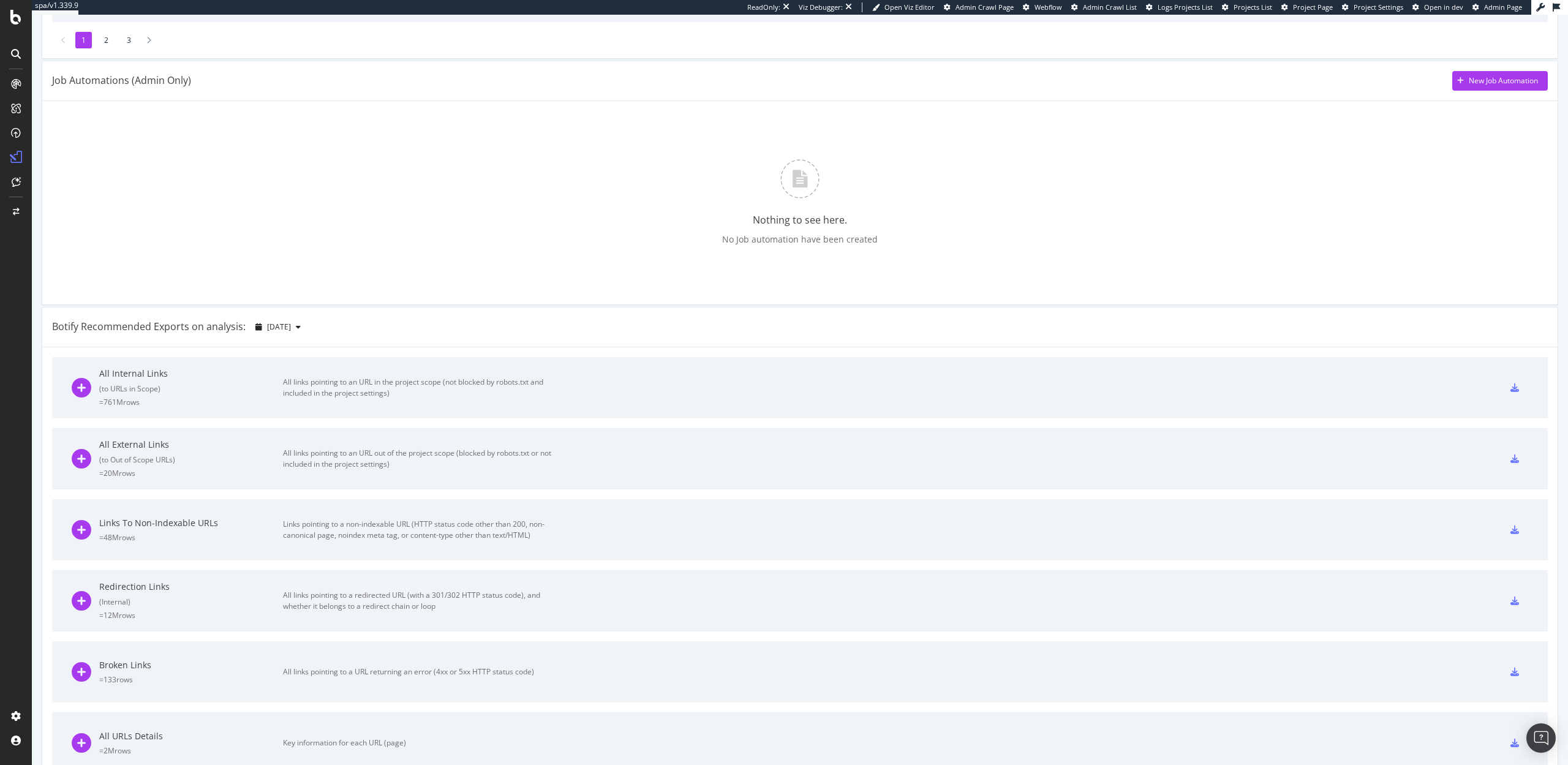
scroll to position [332, 0]
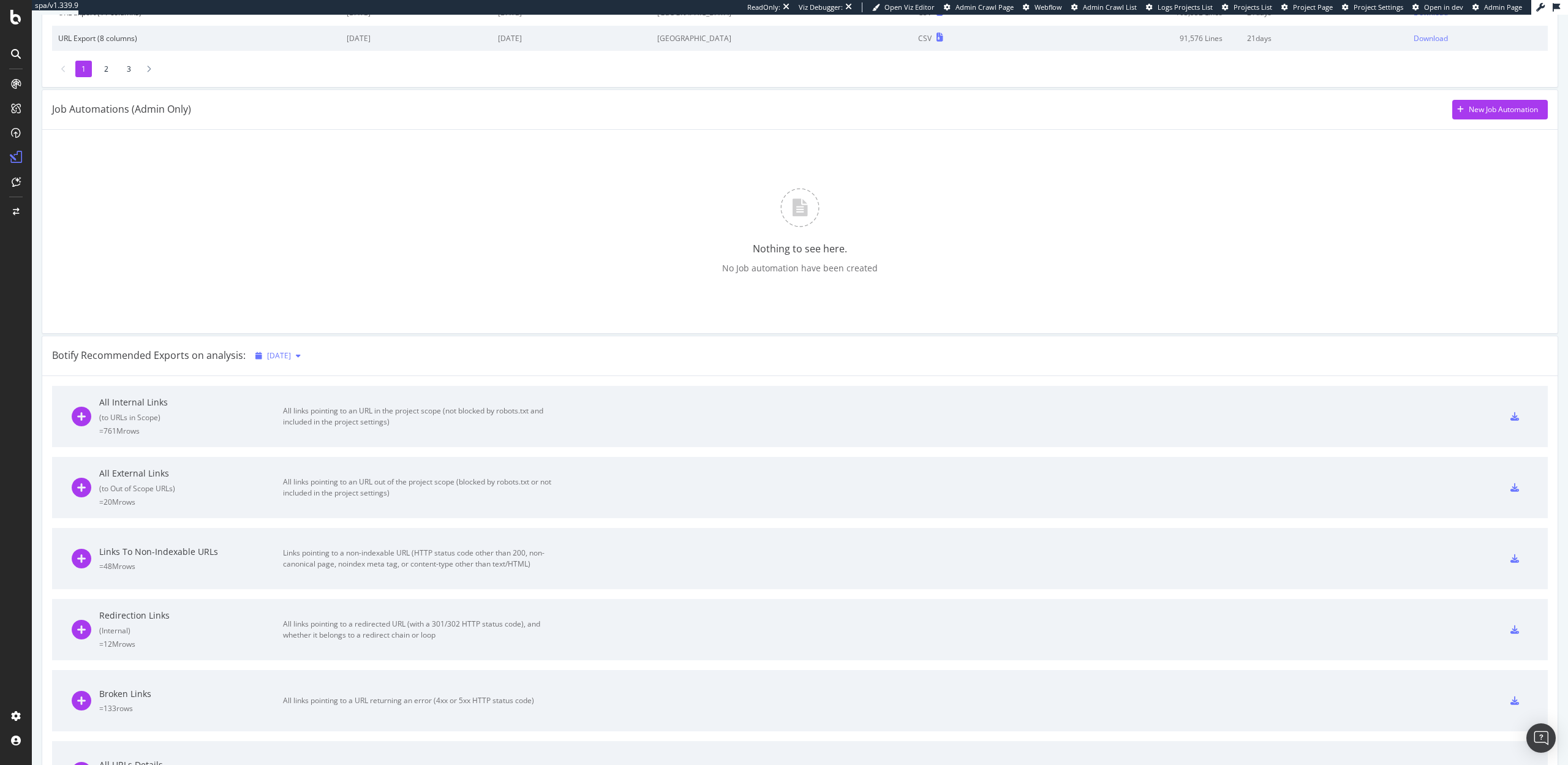
click at [291, 351] on span "[DATE]" at bounding box center [279, 356] width 24 height 10
click at [452, 342] on div "Botify Recommended Exports on analysis: 2025 Oct. 5th" at bounding box center [800, 357] width 1516 height 40
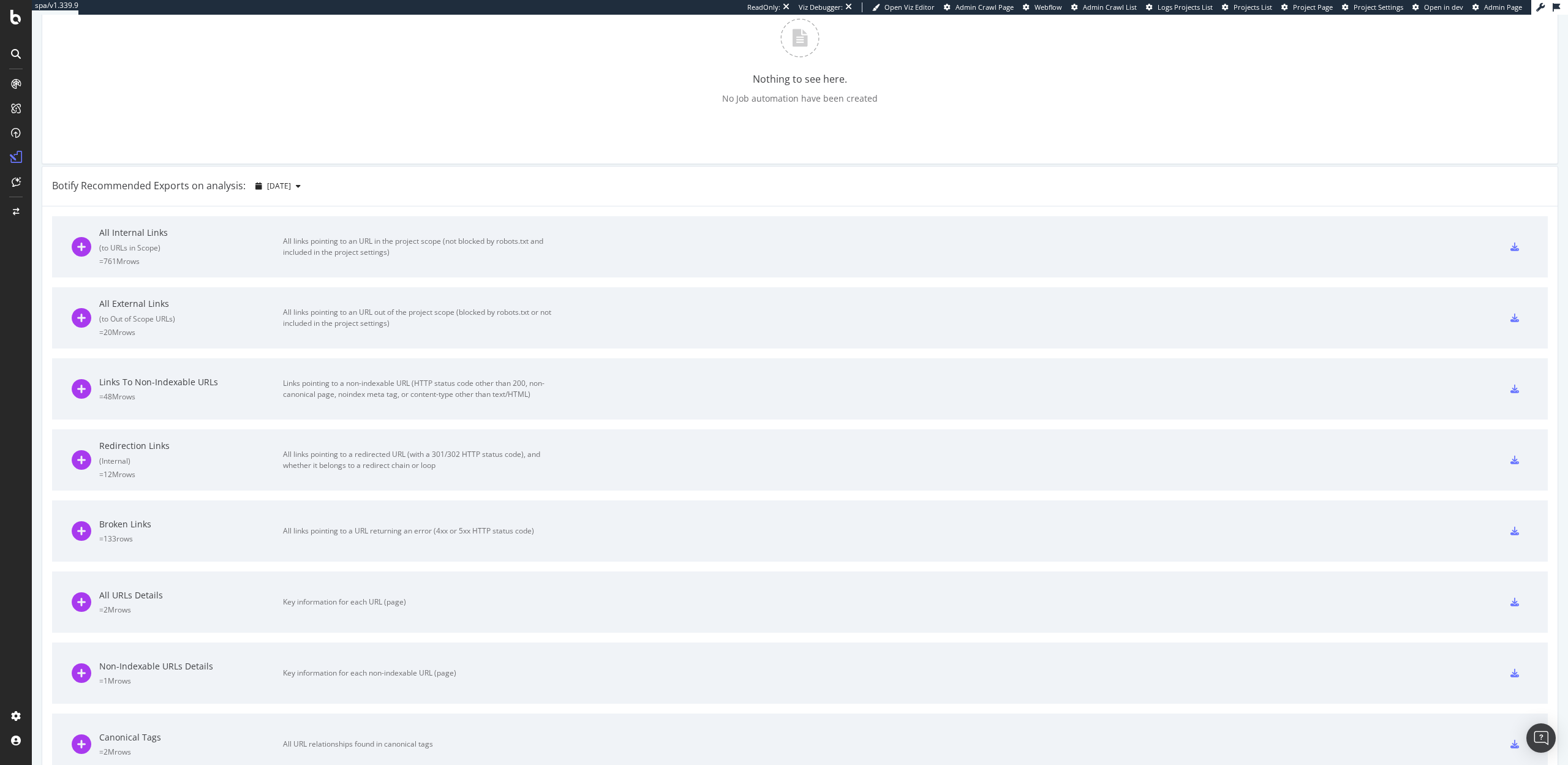
scroll to position [505, 0]
click at [306, 180] on div "button" at bounding box center [298, 183] width 15 height 7
click at [1515, 596] on icon at bounding box center [1515, 599] width 9 height 9
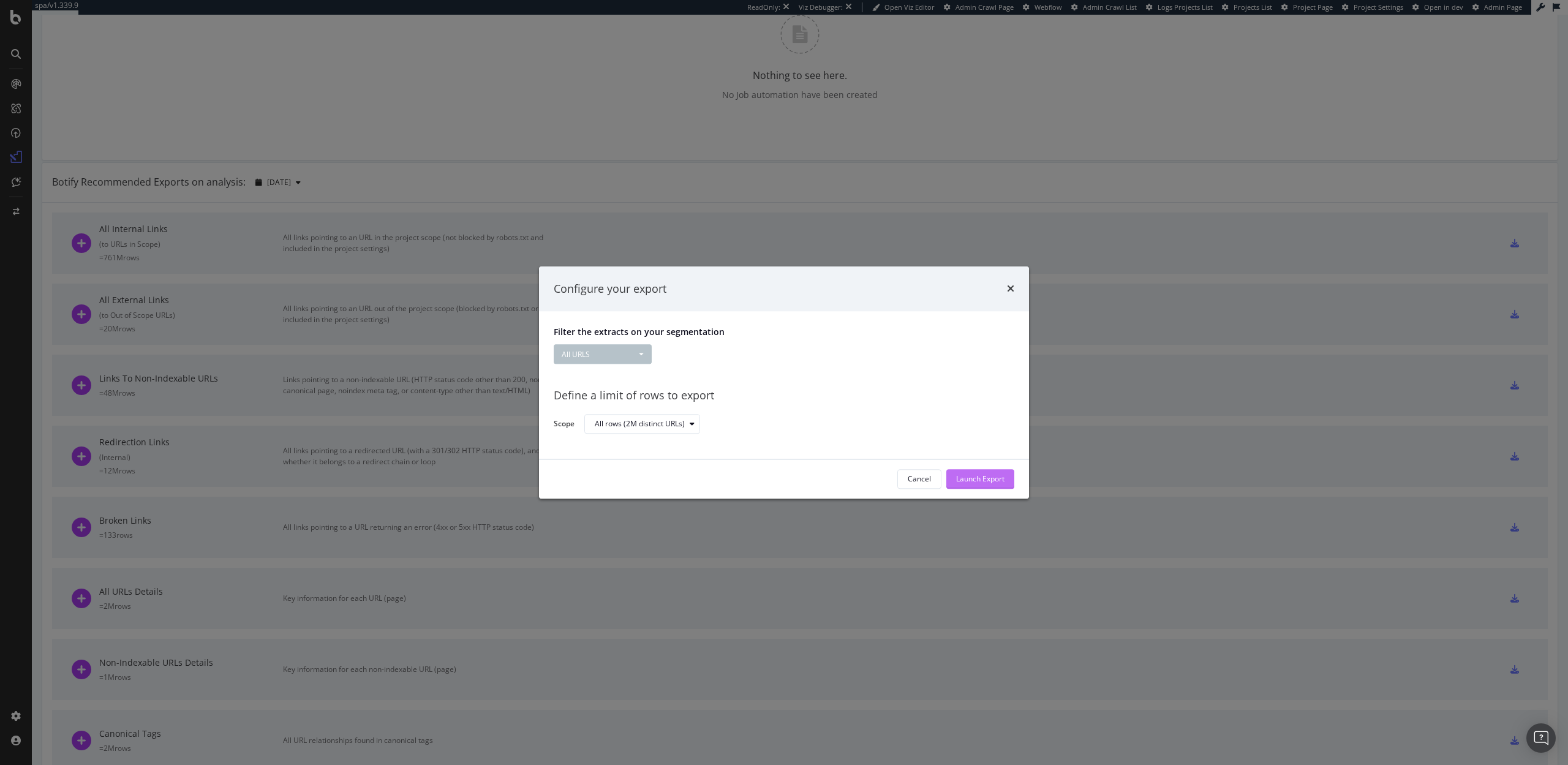
click at [977, 480] on div "Launch Export" at bounding box center [980, 479] width 48 height 10
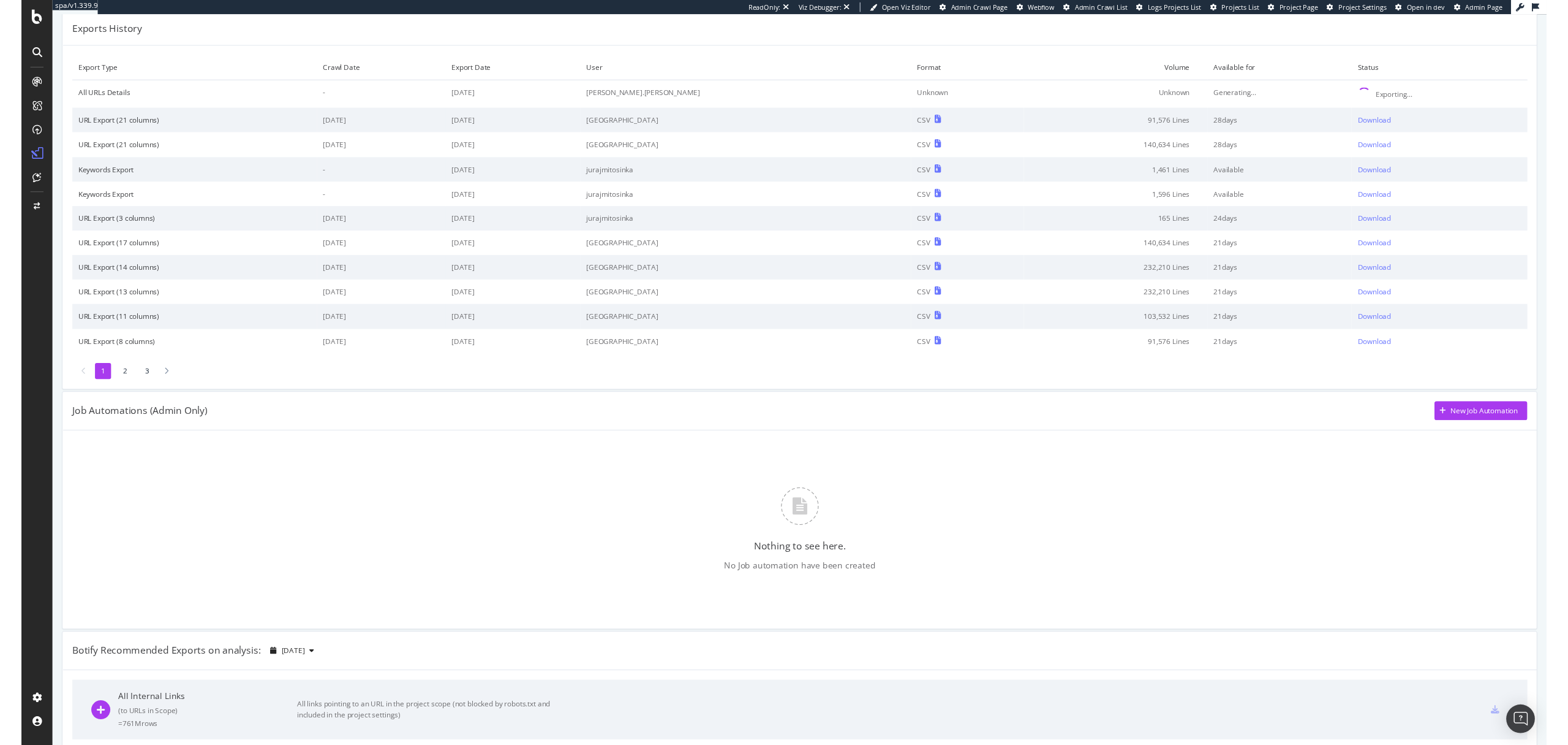
scroll to position [0, 0]
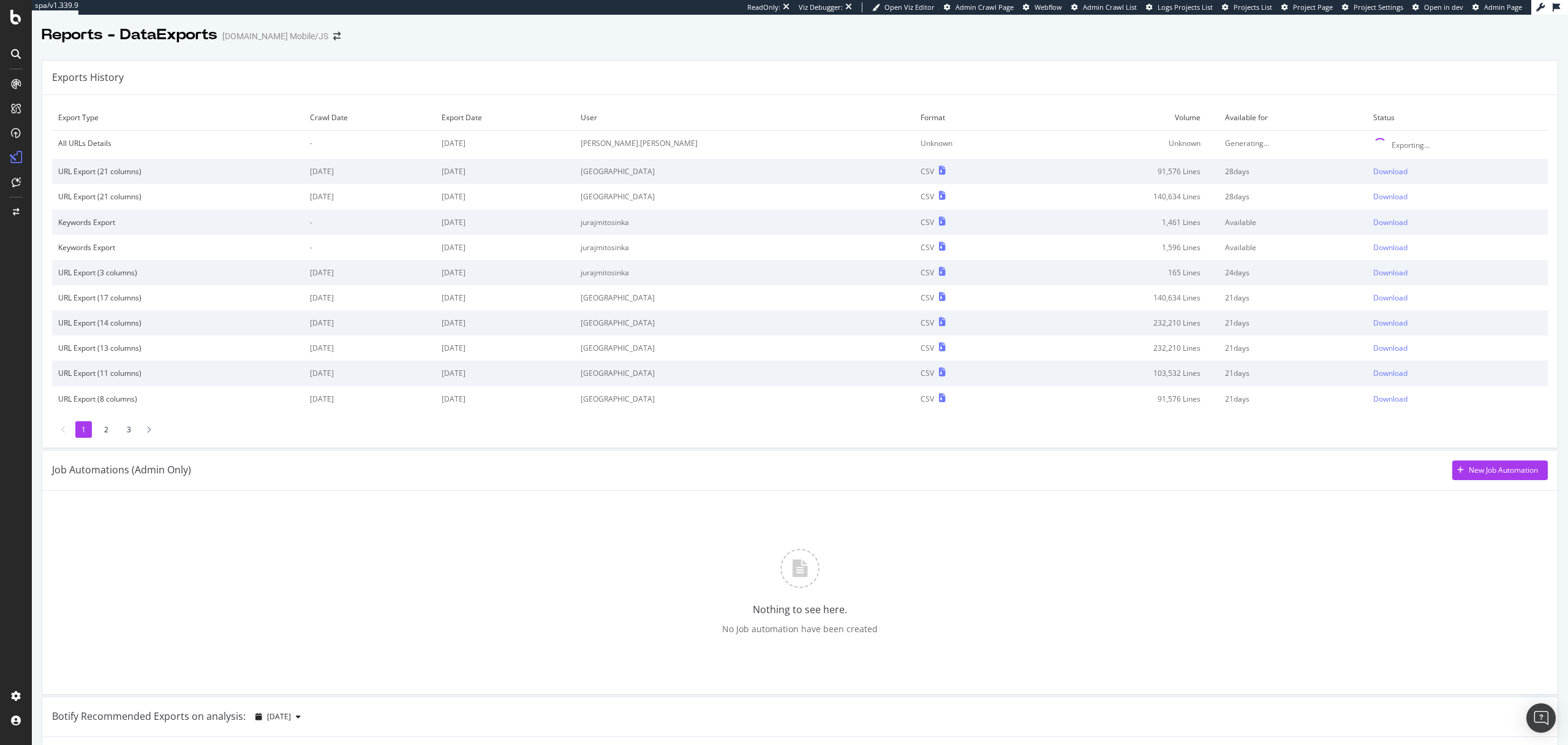
click at [638, 458] on div "Job Automations (Admin Only) New Job Automation" at bounding box center [800, 470] width 1516 height 40
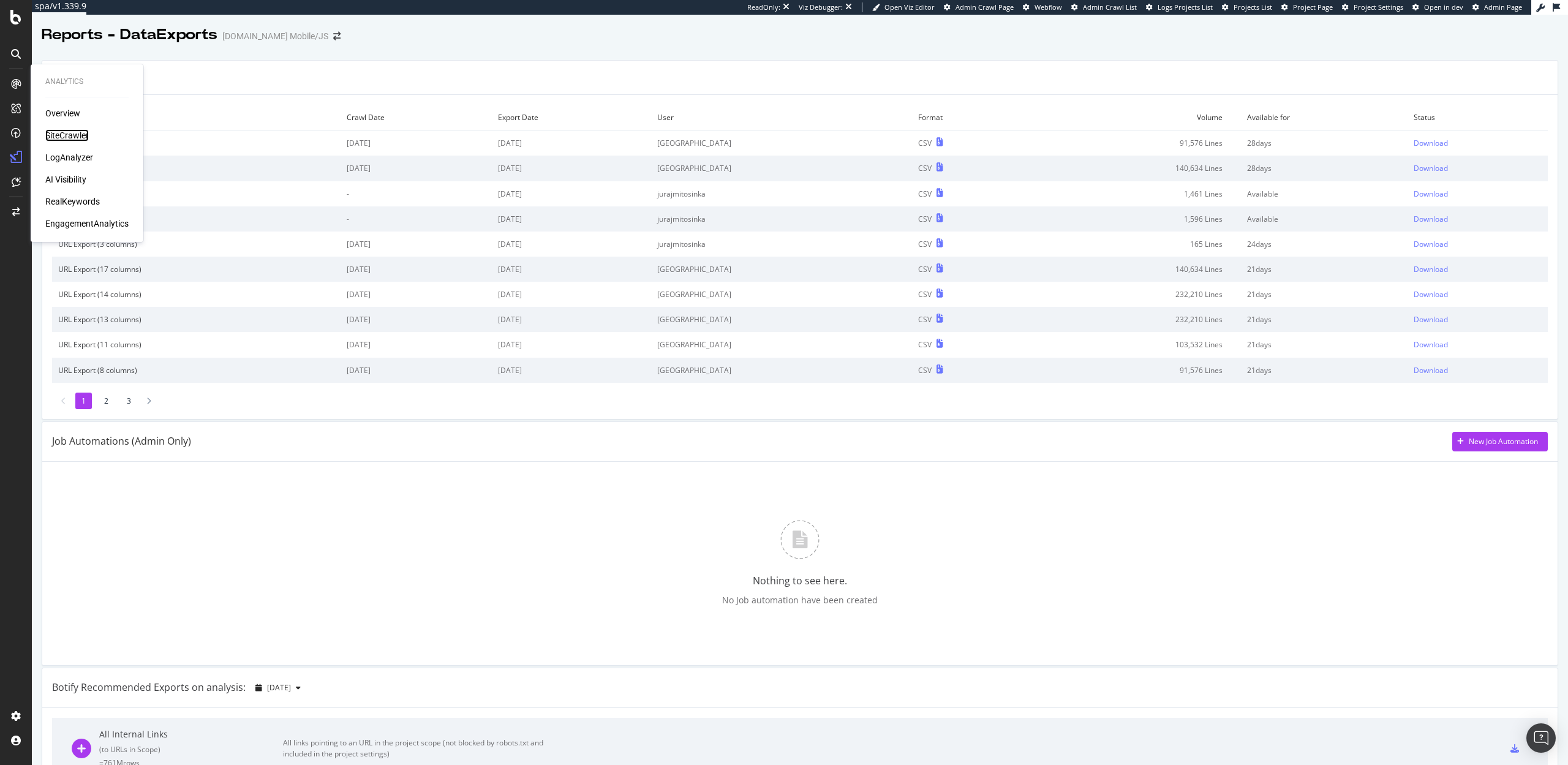
click at [65, 134] on div "SiteCrawler" at bounding box center [67, 136] width 44 height 12
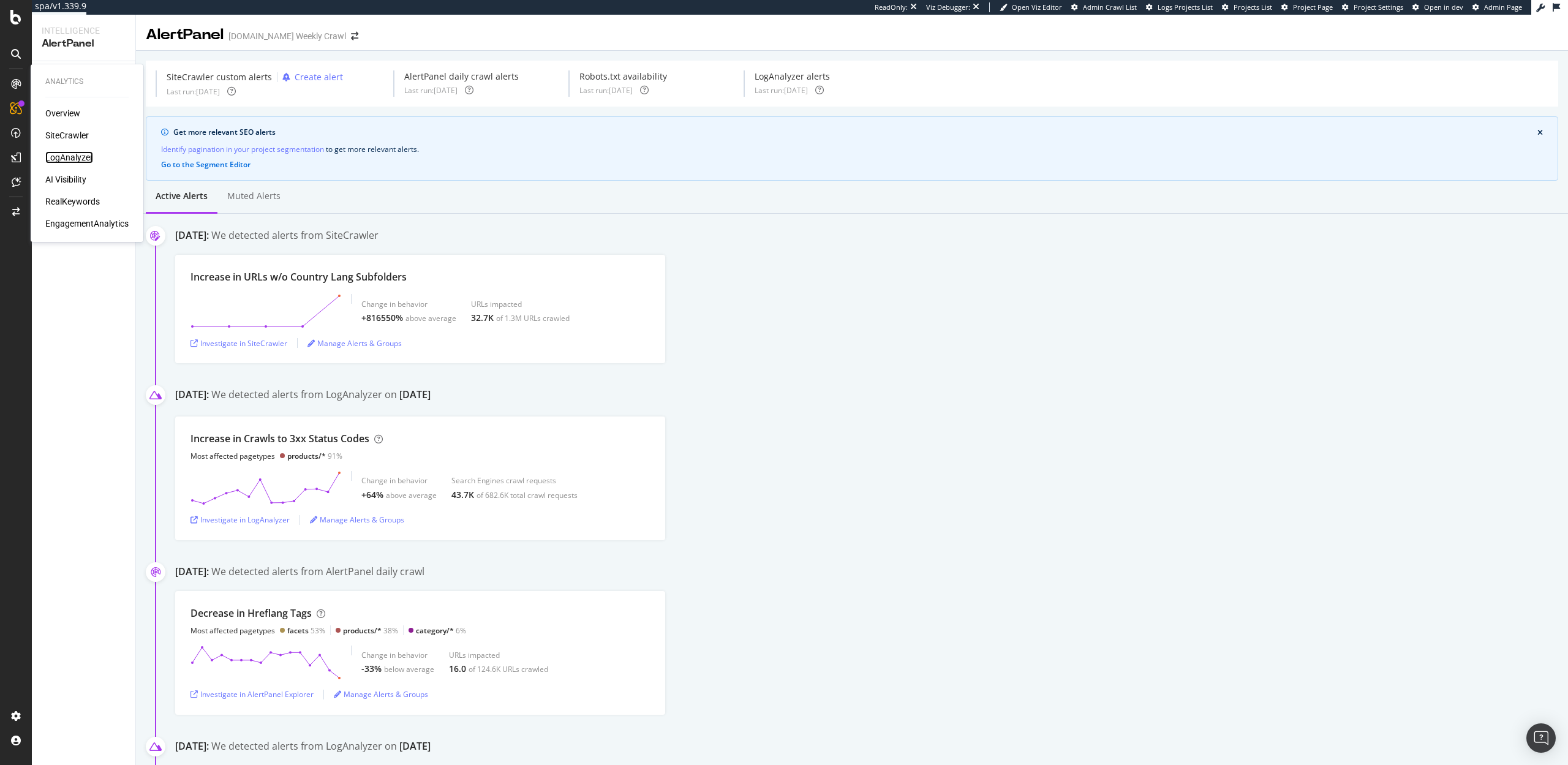
click at [85, 158] on div "LogAnalyzer" at bounding box center [69, 157] width 48 height 12
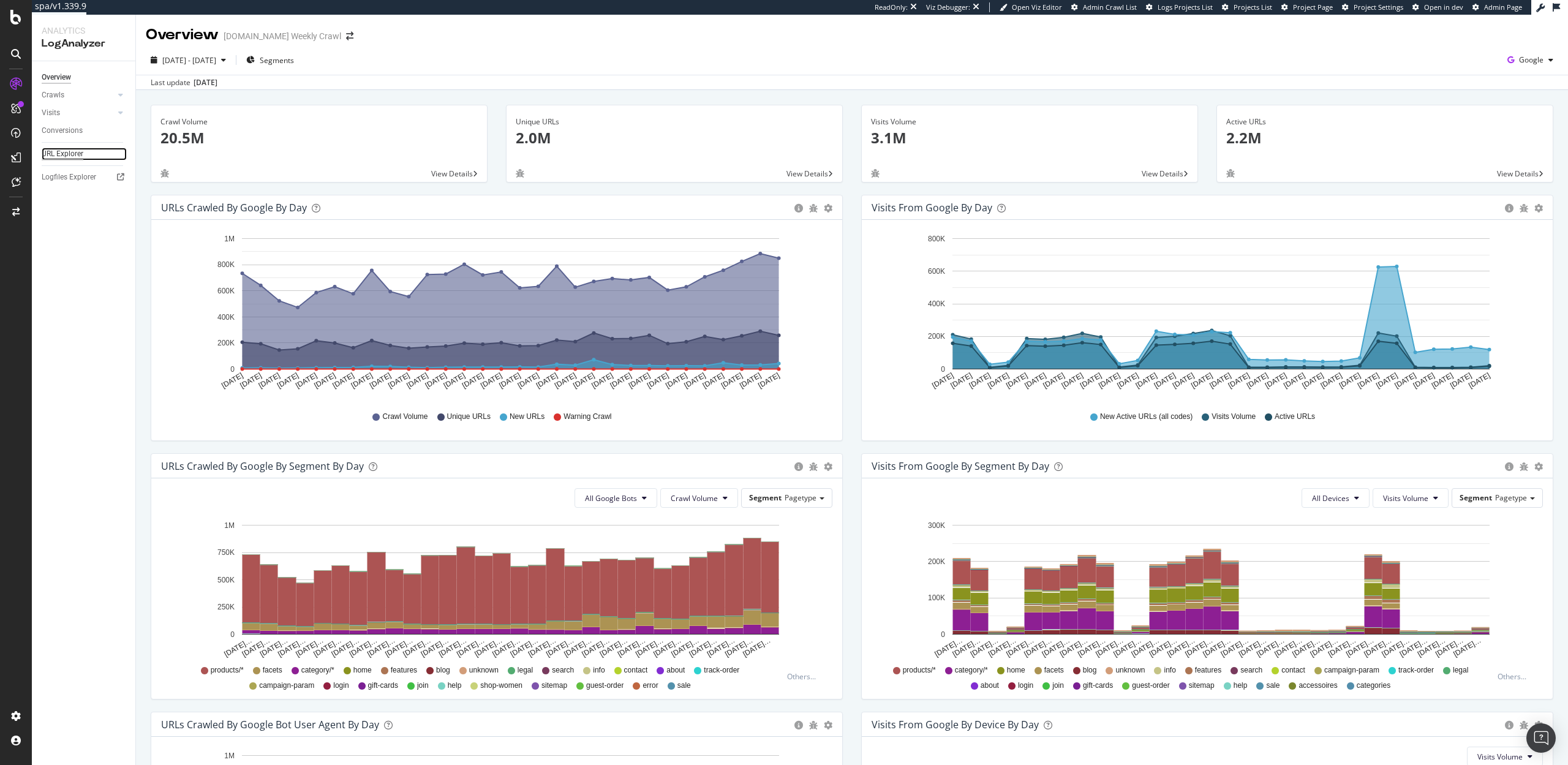
click at [66, 159] on div "URL Explorer" at bounding box center [63, 154] width 42 height 13
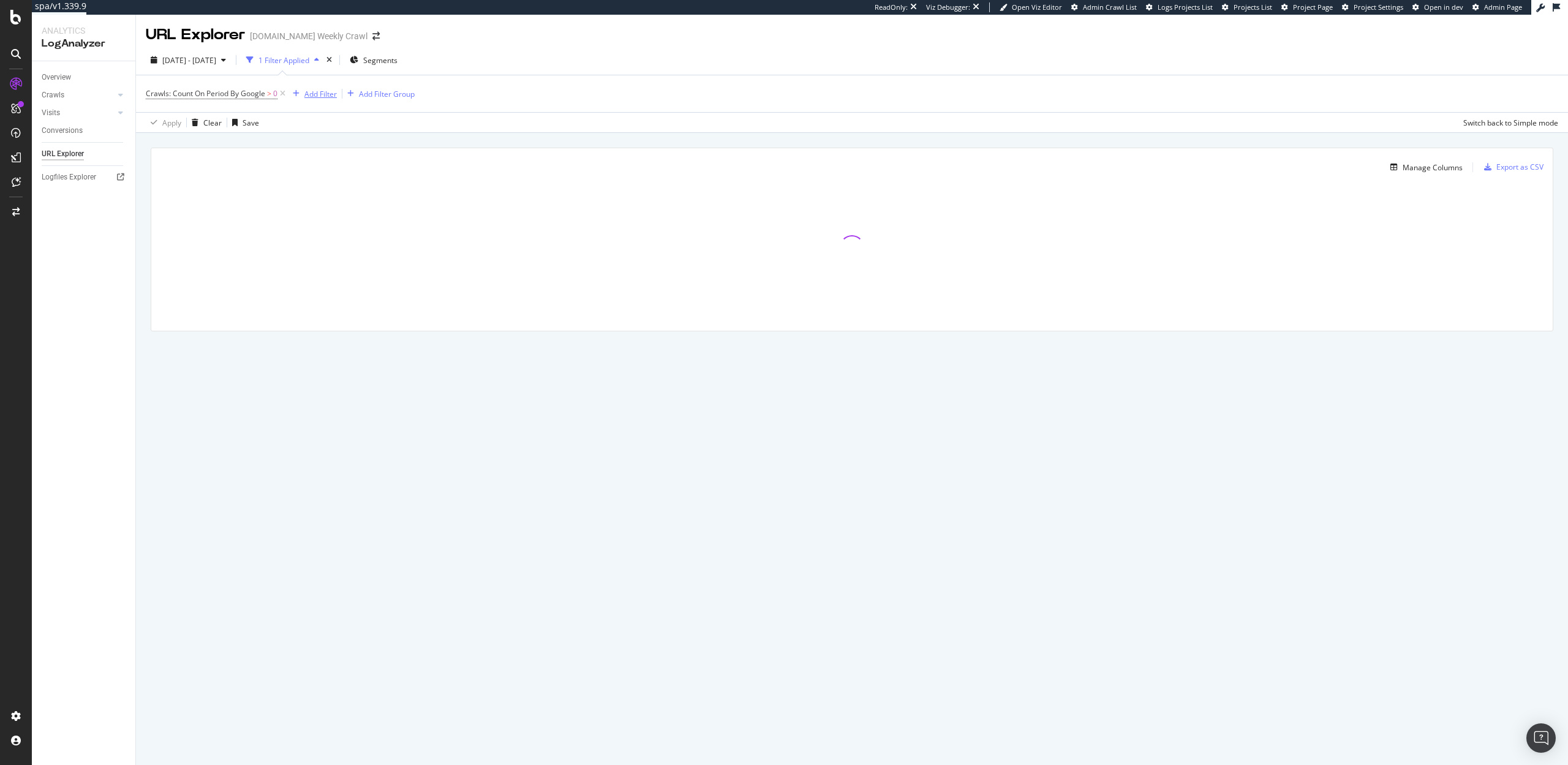
click at [316, 94] on div "Add Filter" at bounding box center [320, 94] width 32 height 10
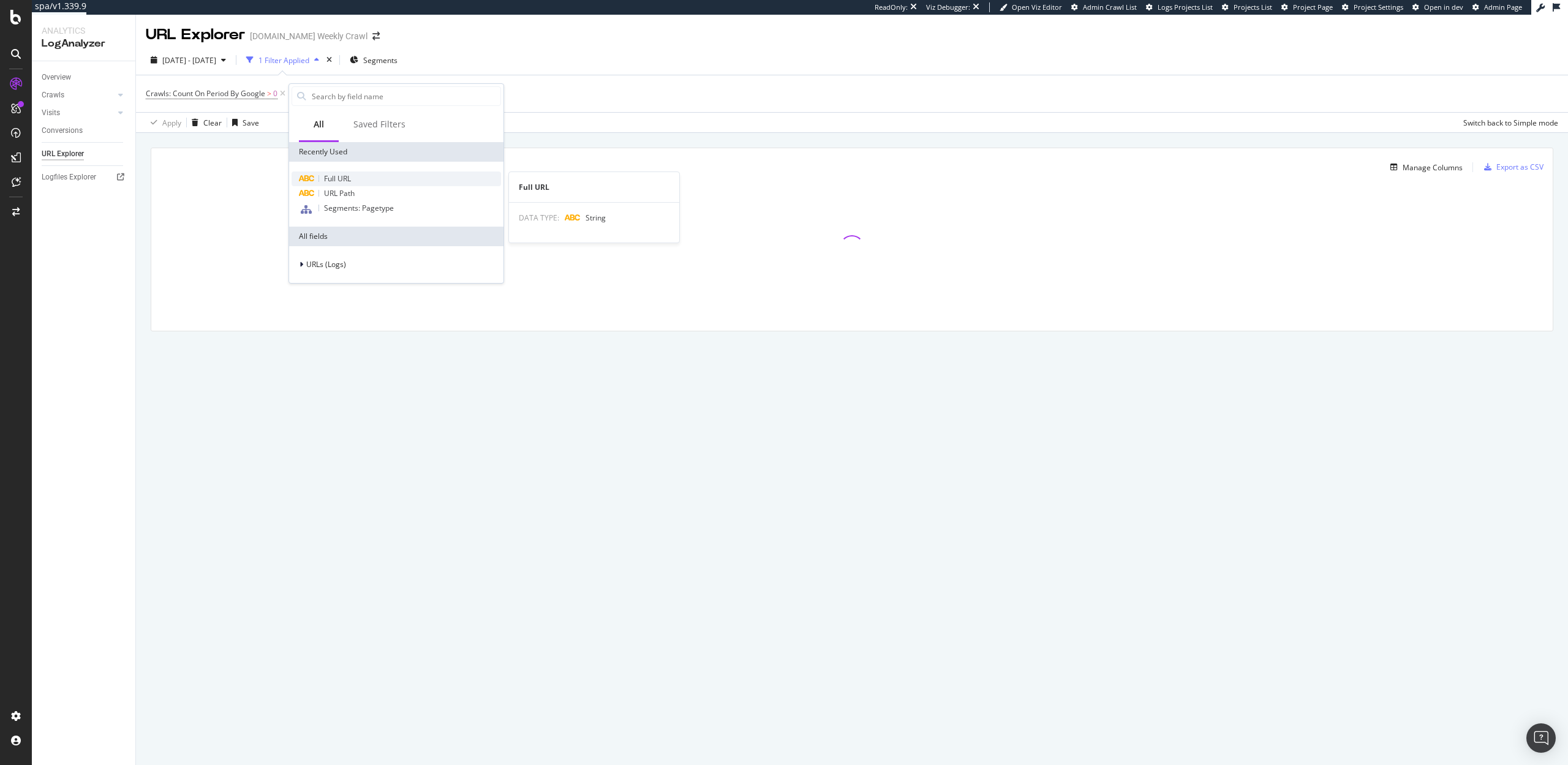
click at [338, 175] on span "Full URL" at bounding box center [337, 178] width 27 height 10
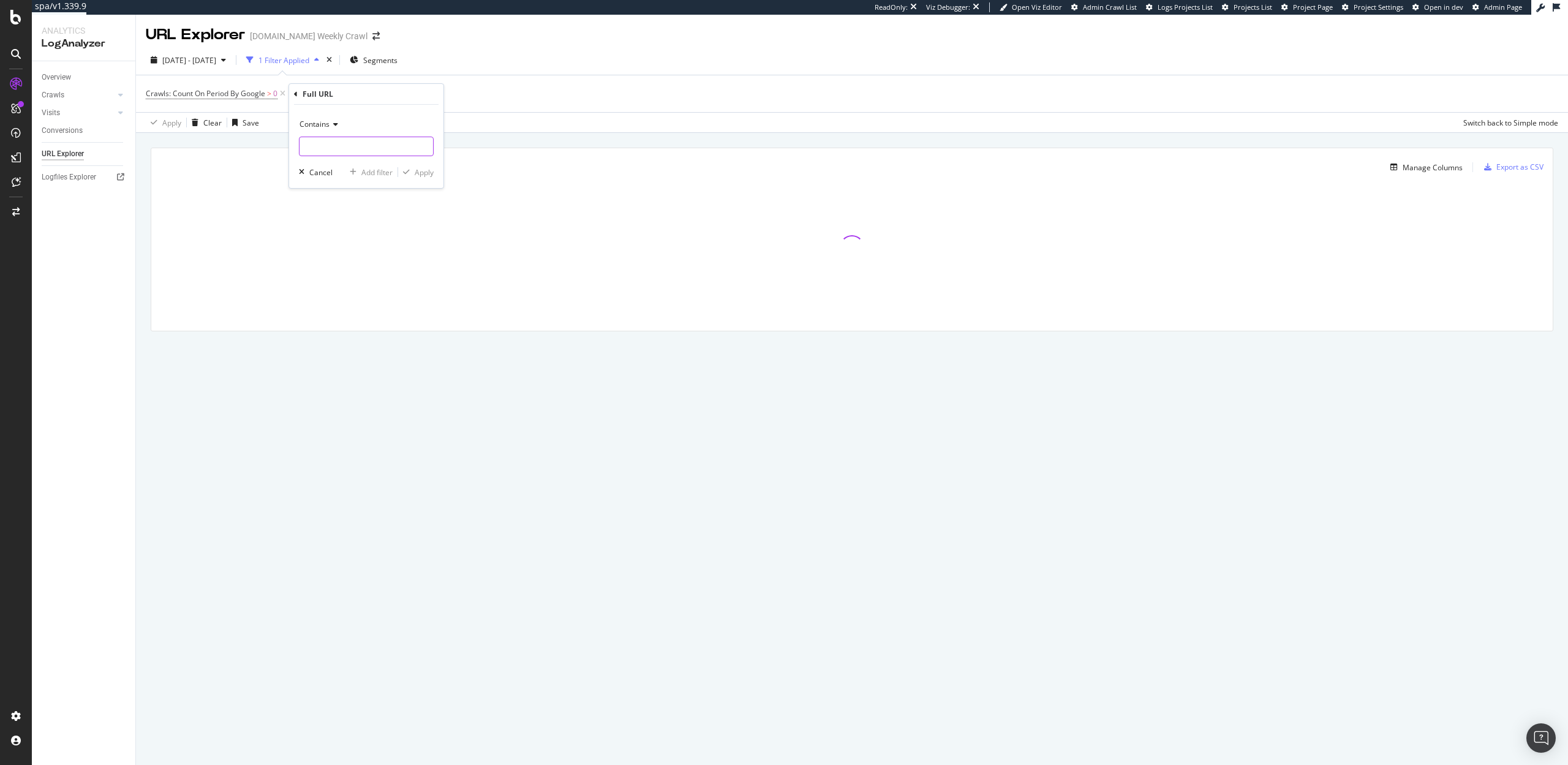
click at [315, 147] on input "text" at bounding box center [366, 146] width 134 height 19
type input "/robots.txt"
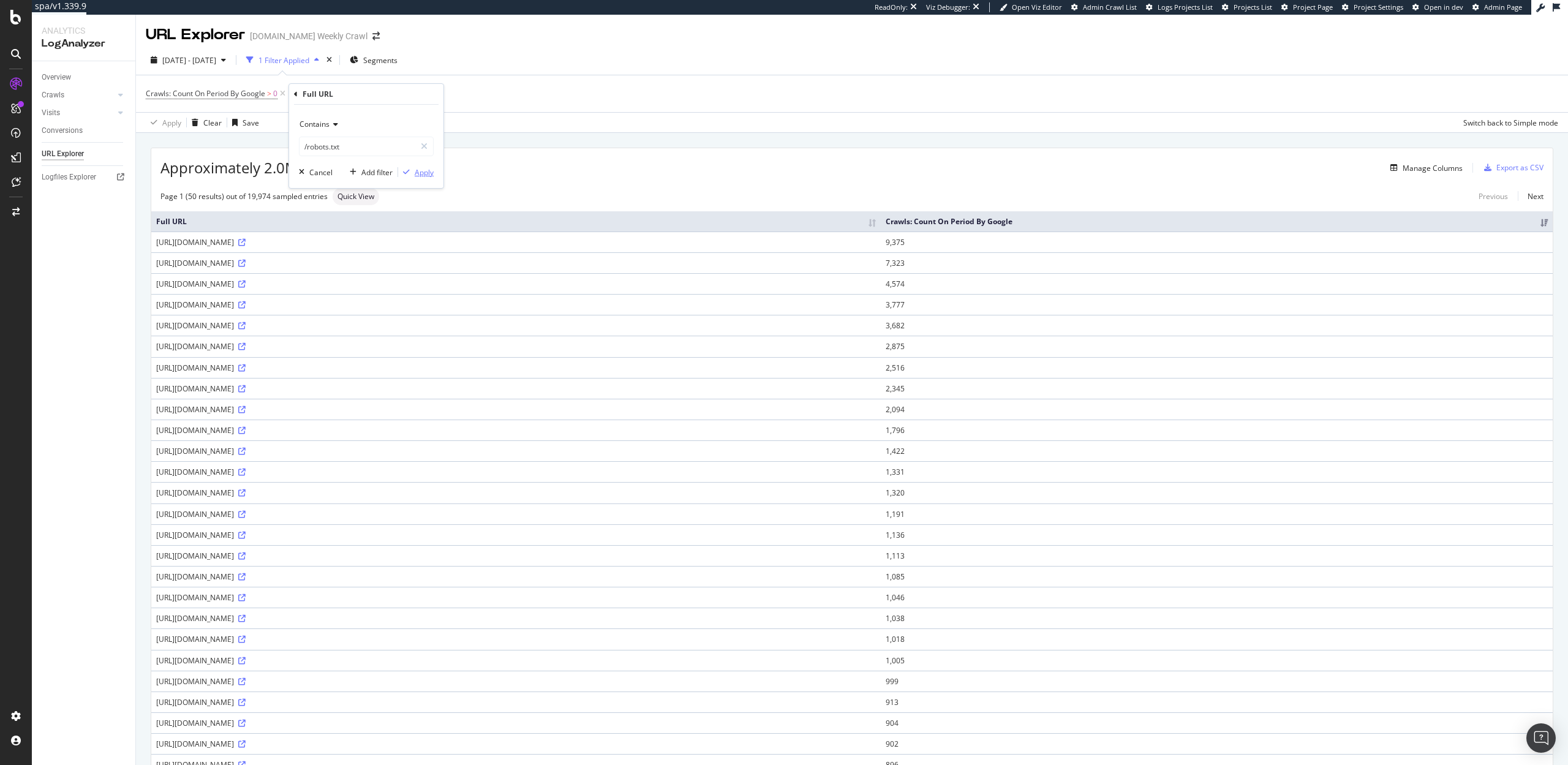
click at [430, 170] on div "Apply" at bounding box center [425, 172] width 19 height 10
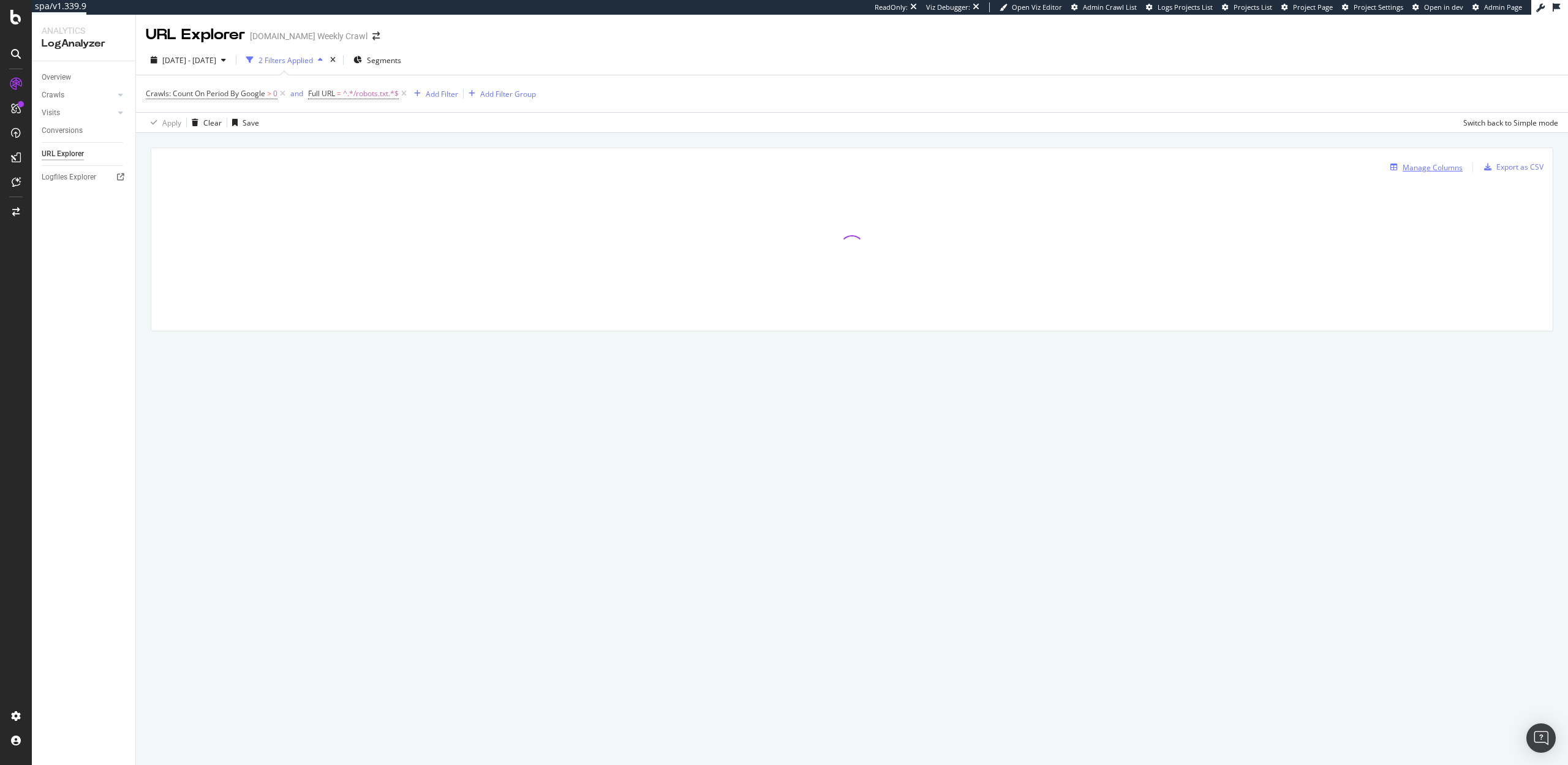
click at [1426, 165] on div "Manage Columns" at bounding box center [1433, 168] width 60 height 10
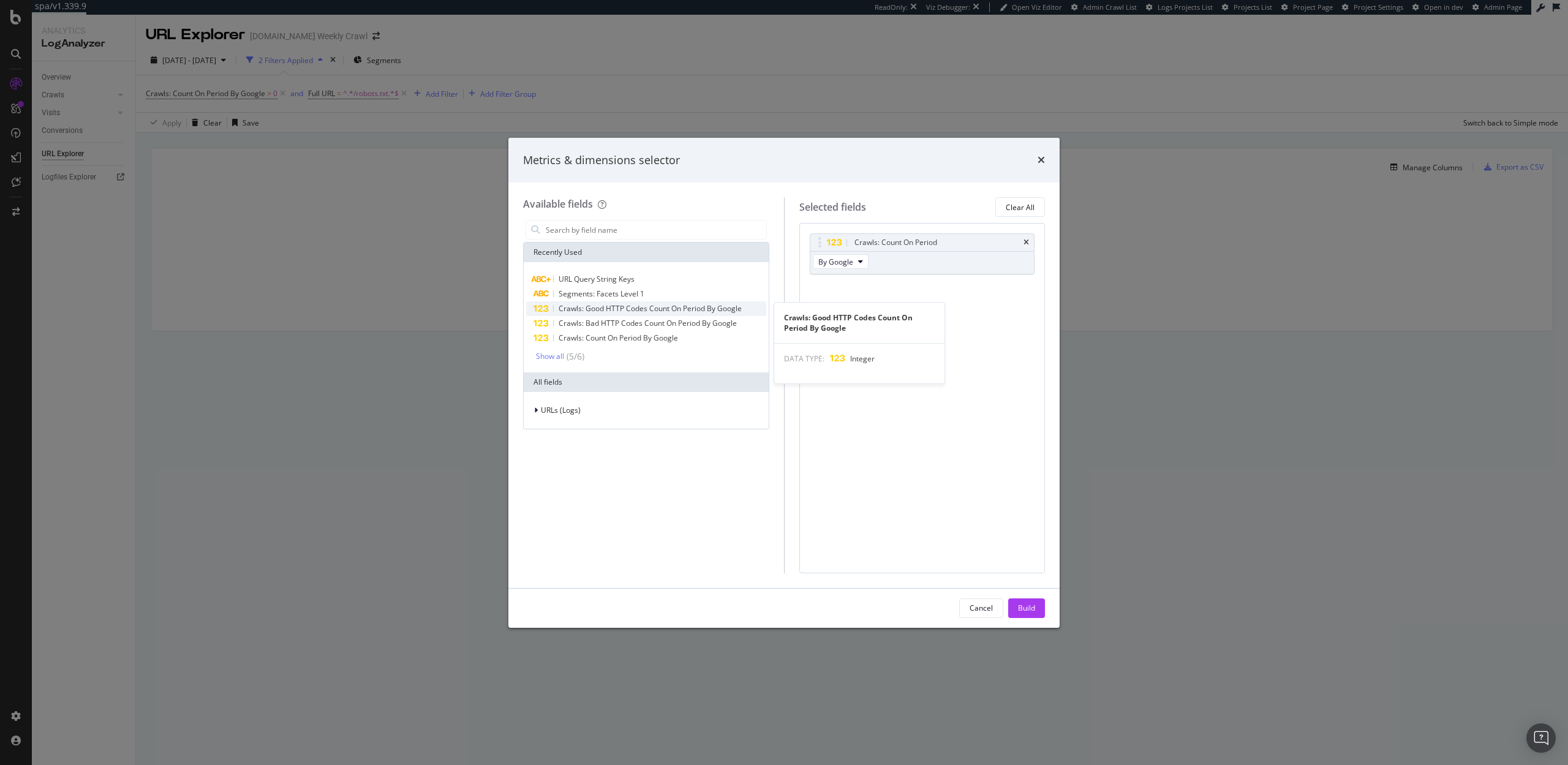
click at [626, 310] on span "Crawls: Good HTTP Codes Count On Period By Google" at bounding box center [650, 309] width 184 height 10
click at [625, 318] on span "Crawls: Bad HTTP Codes Count On Period By Google" at bounding box center [648, 323] width 178 height 10
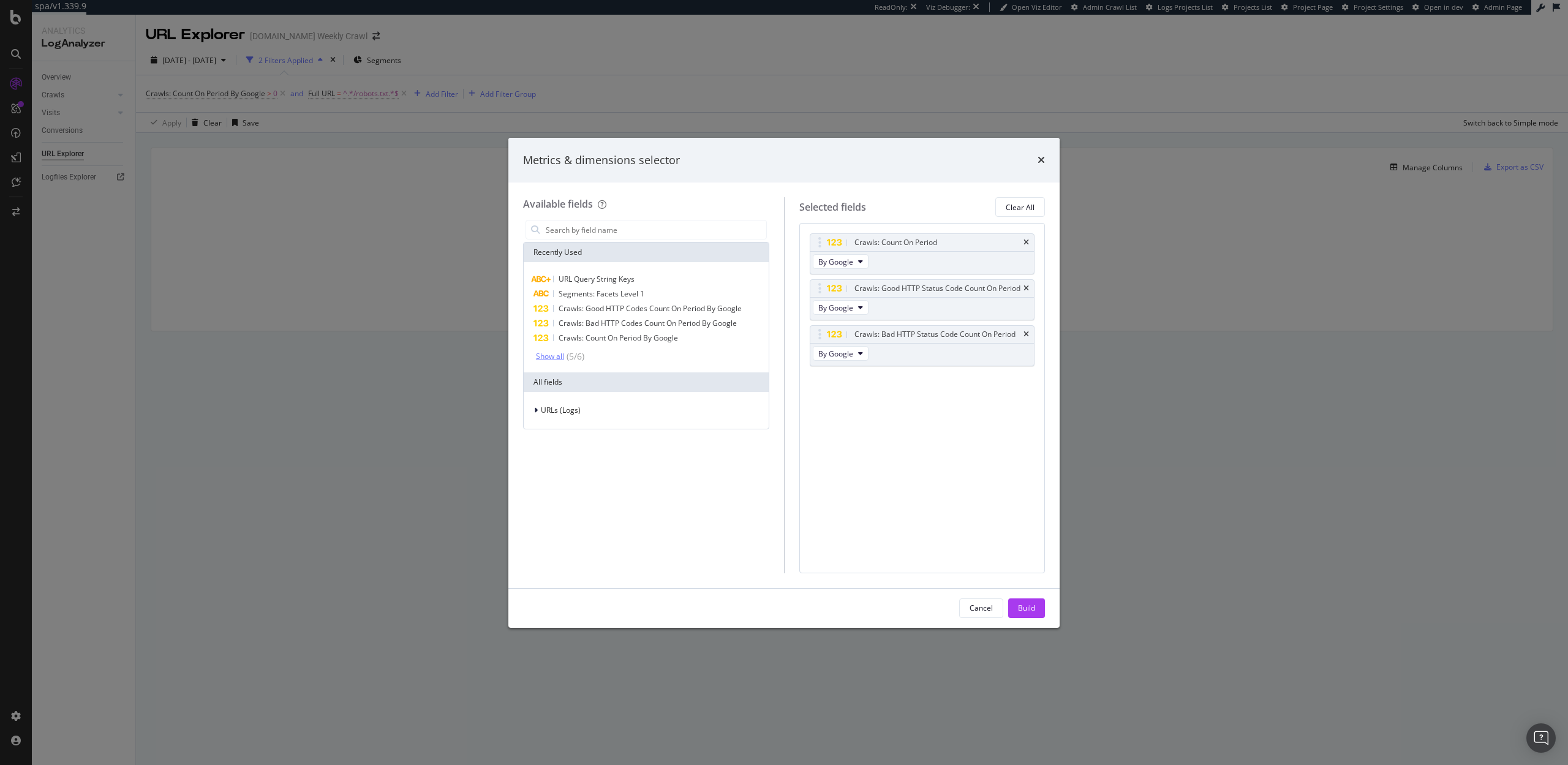
click at [556, 359] on div "Show all" at bounding box center [550, 357] width 28 height 9
click at [573, 426] on span "URLs (Logs)" at bounding box center [561, 422] width 40 height 10
click at [572, 487] on div "Crawls" at bounding box center [646, 479] width 240 height 17
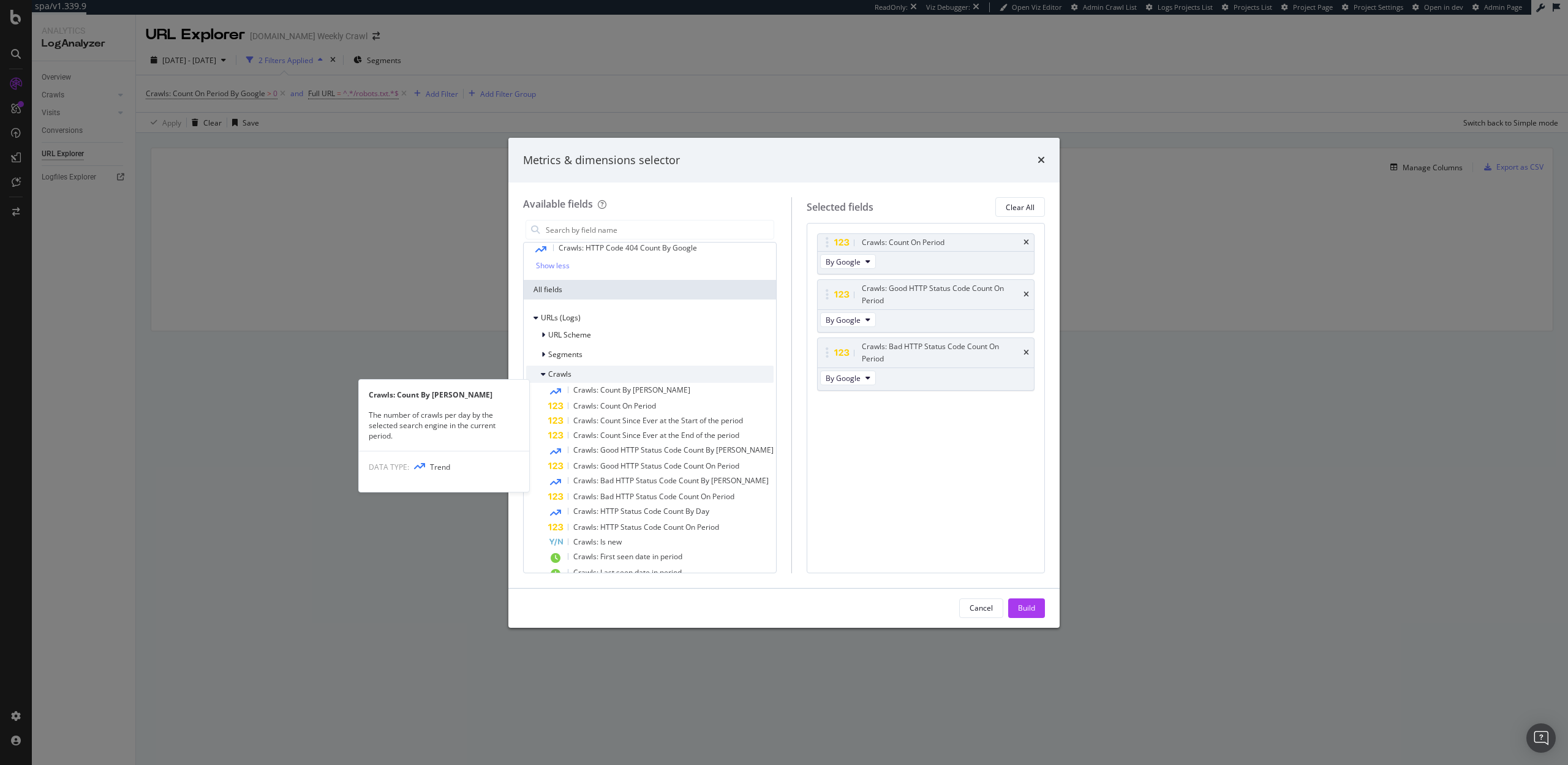
scroll to position [109, 0]
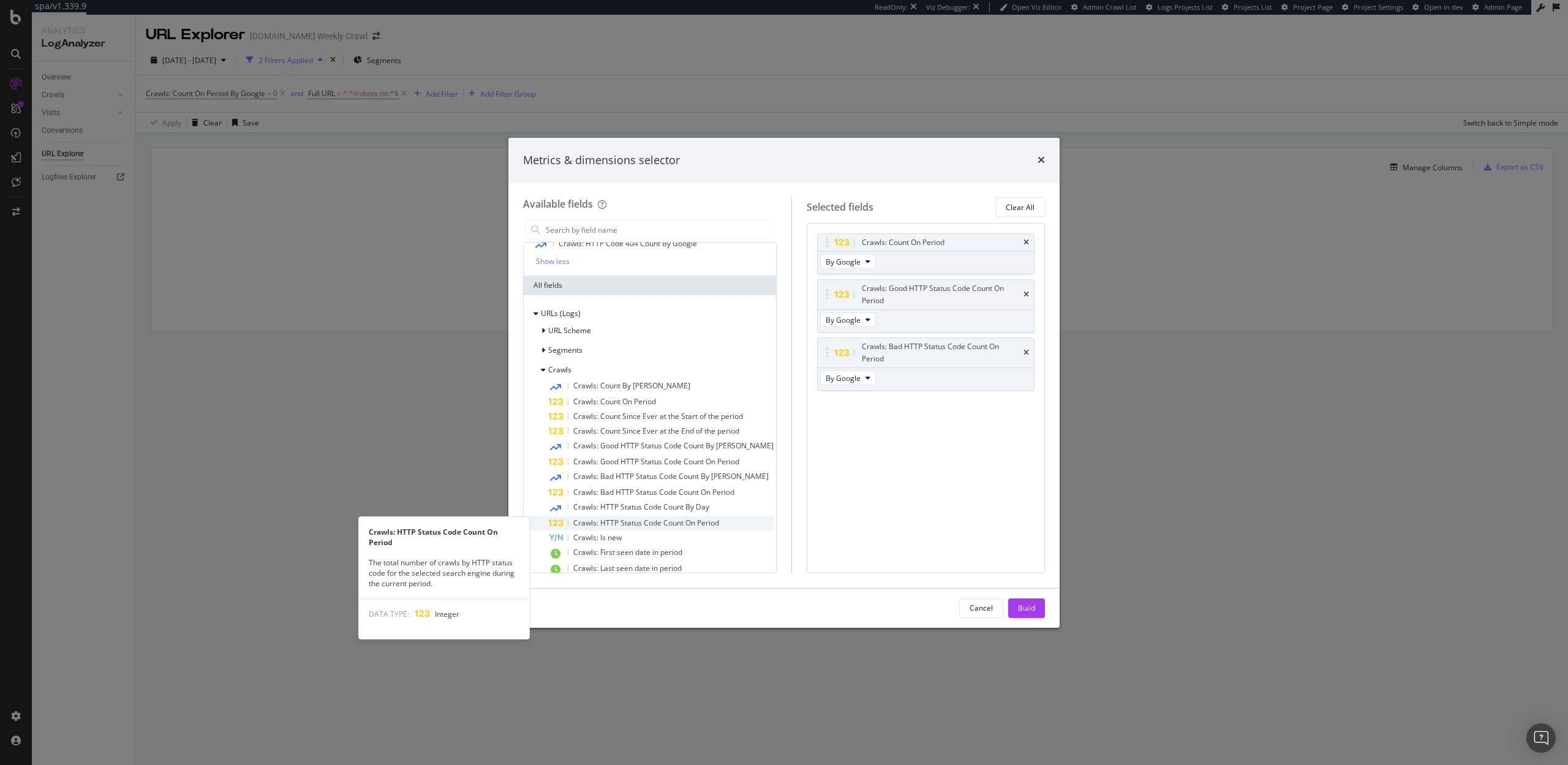
click at [613, 521] on span "Crawls: HTTP Status Code Count On Period" at bounding box center [646, 523] width 146 height 10
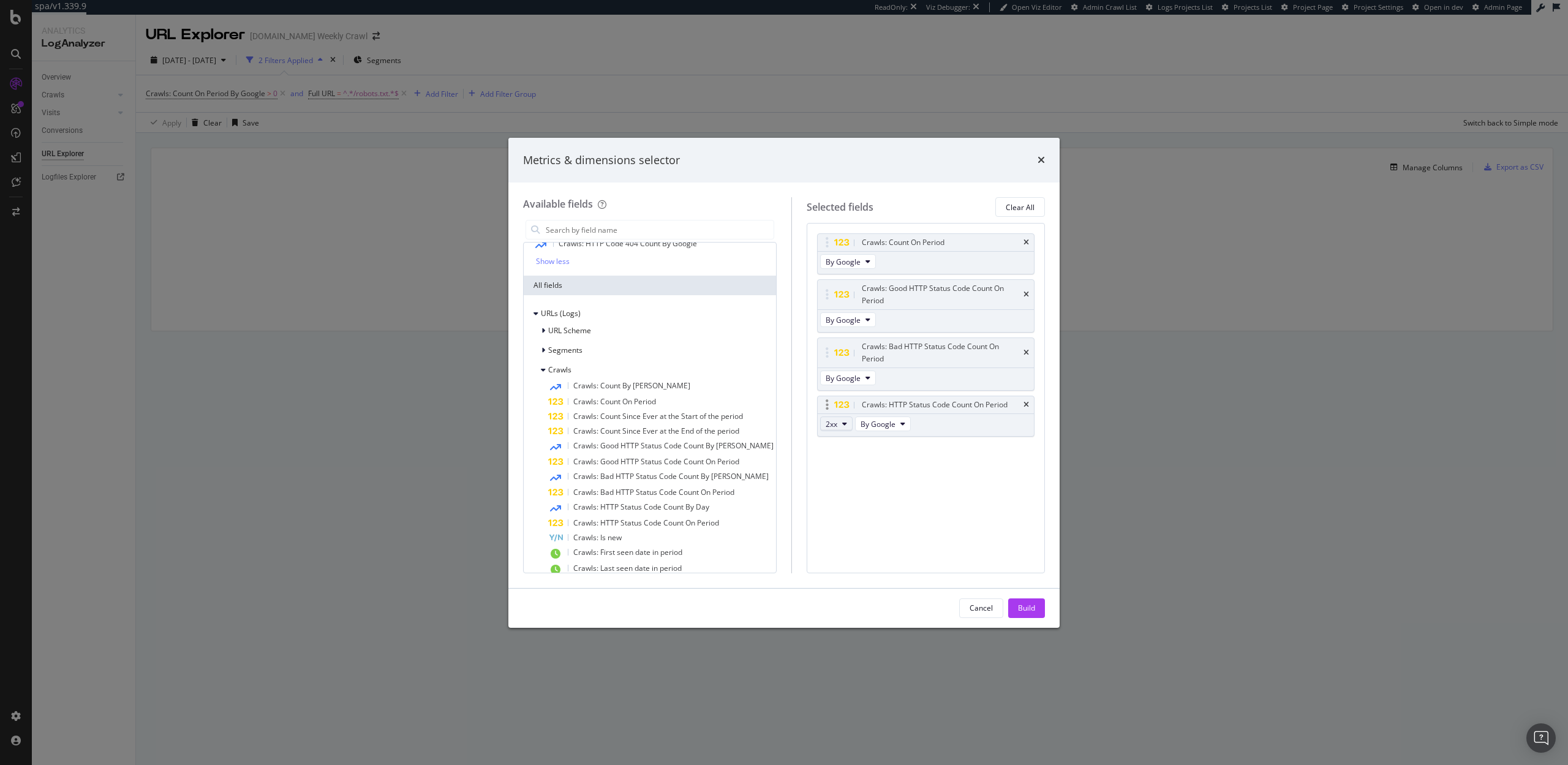
click at [843, 421] on icon "modal" at bounding box center [845, 424] width 5 height 7
click at [827, 482] on span "4xx" at bounding box center [840, 479] width 33 height 11
click at [1027, 609] on div "Build" at bounding box center [1027, 609] width 17 height 10
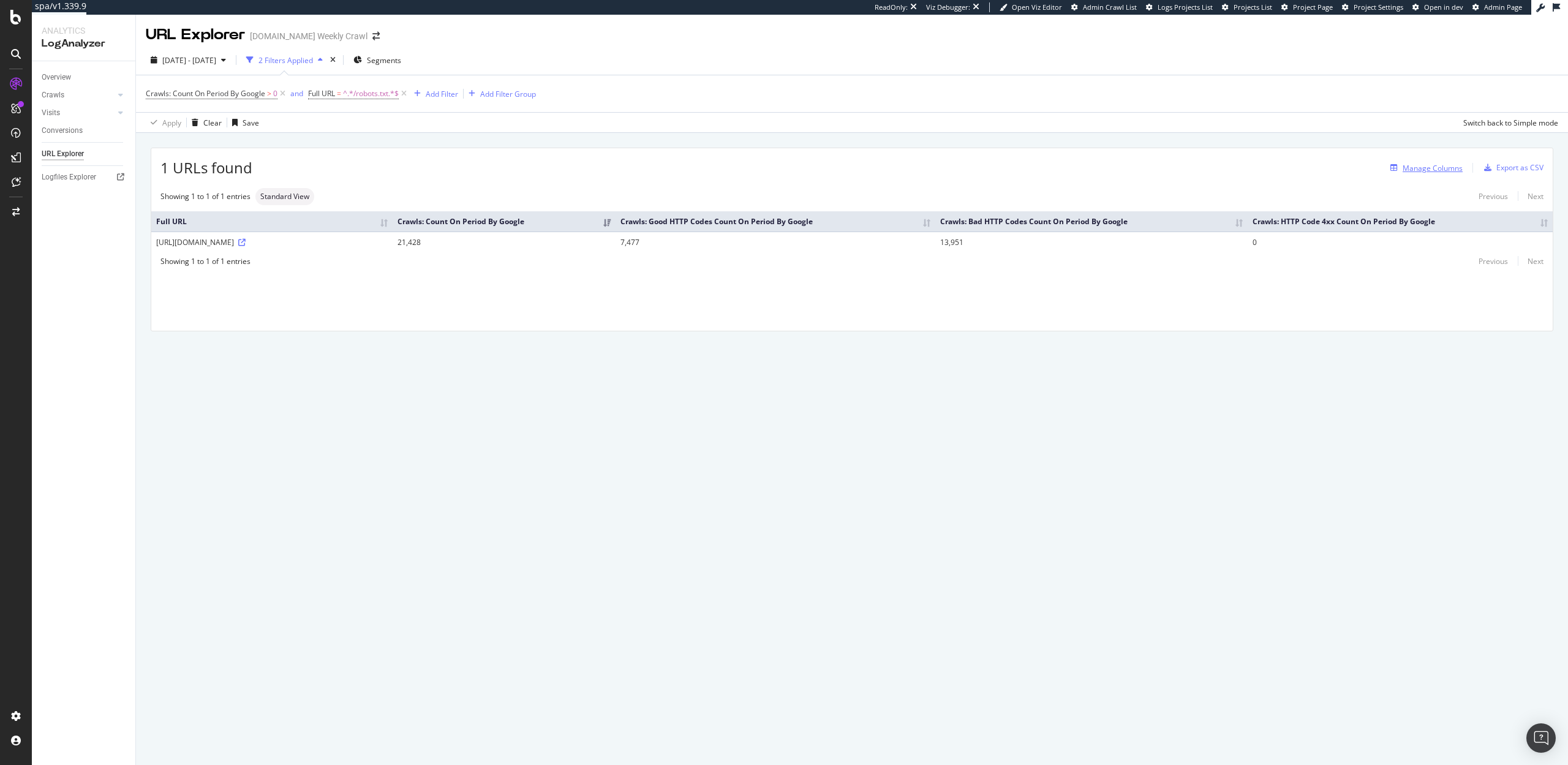
click at [1419, 166] on div "Manage Columns" at bounding box center [1433, 168] width 60 height 10
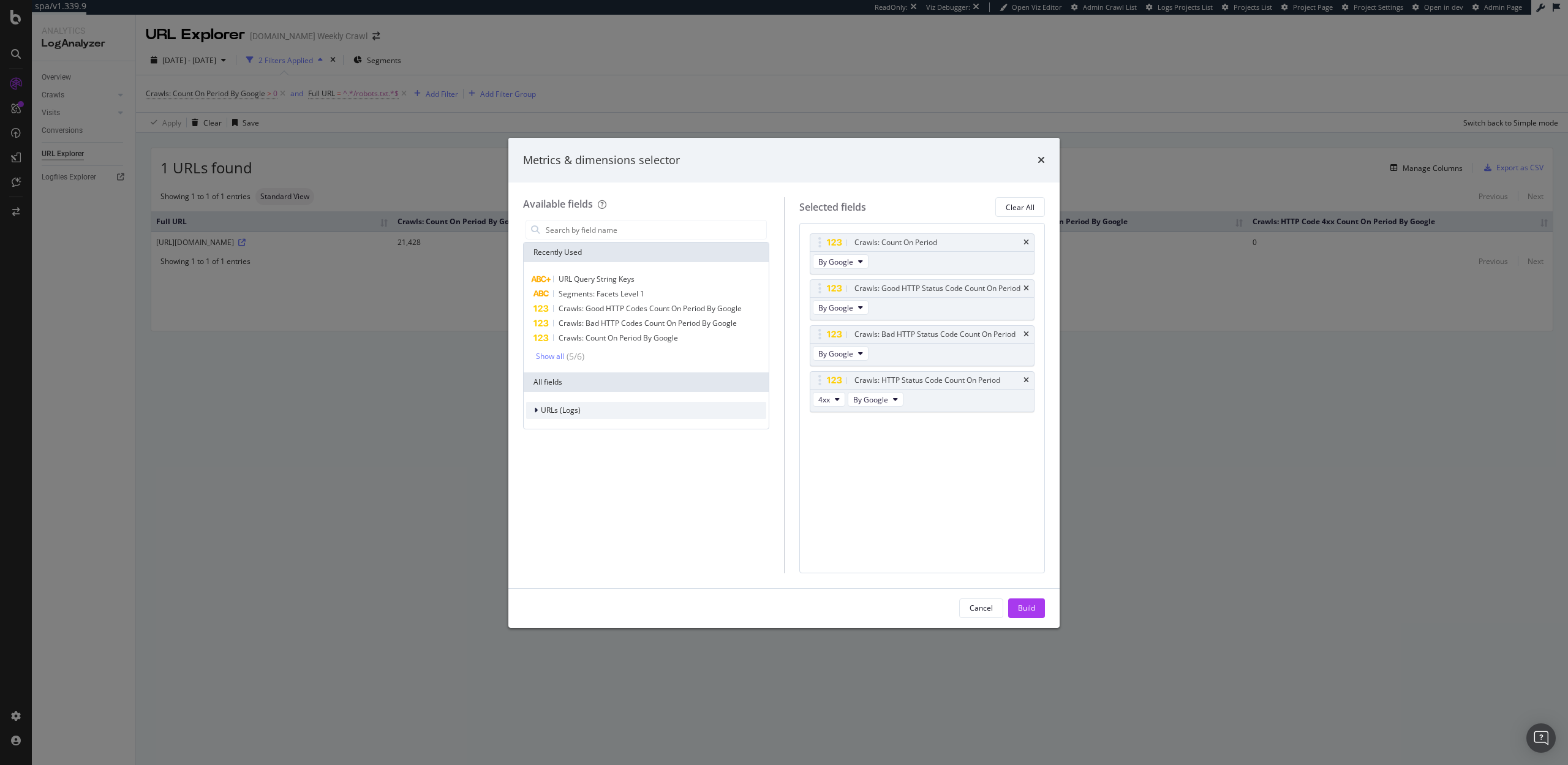
click at [579, 412] on span "URLs (Logs)" at bounding box center [561, 410] width 40 height 10
click at [578, 468] on div "Crawls" at bounding box center [646, 467] width 240 height 17
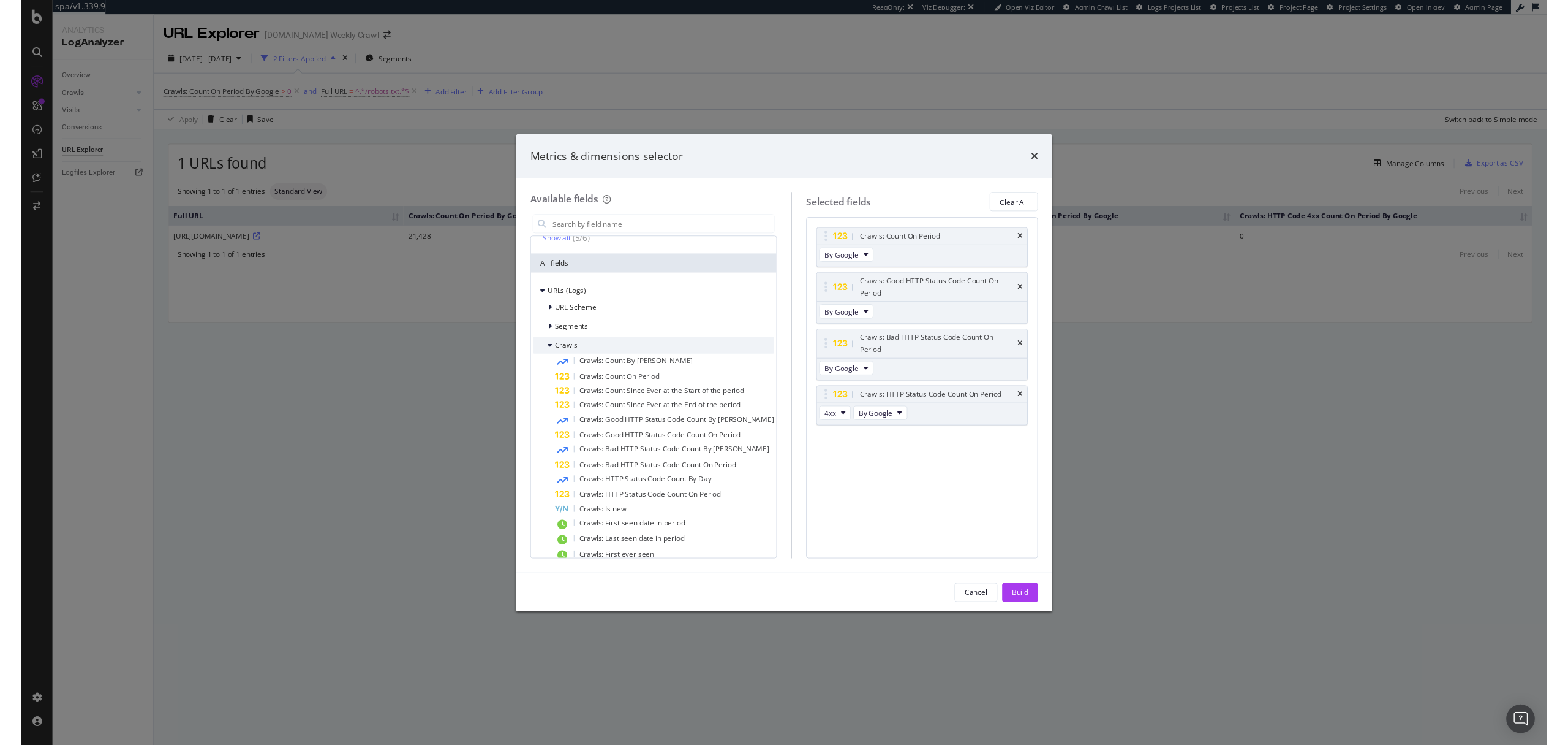
scroll to position [116, 0]
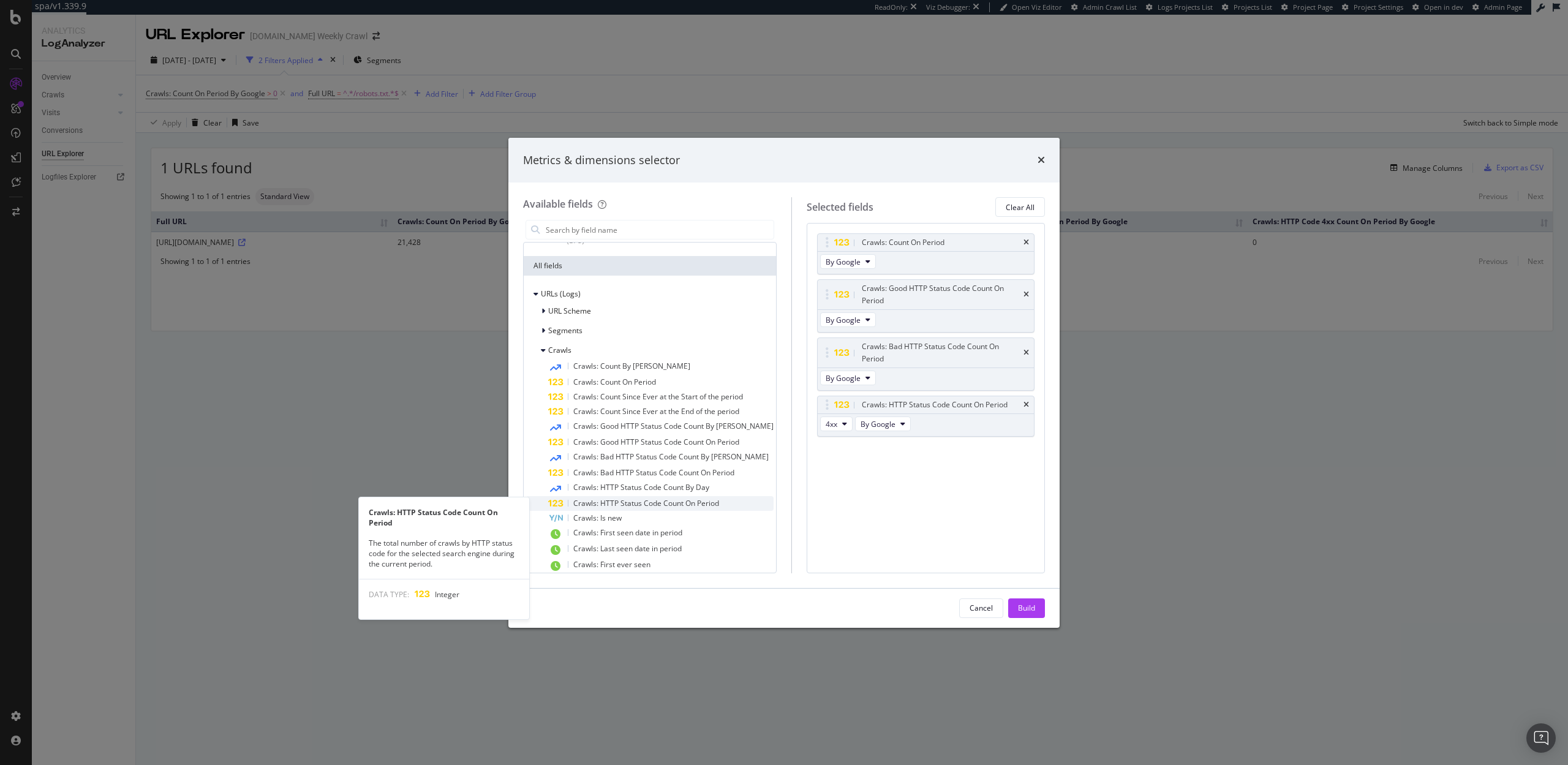
click at [607, 500] on span "Crawls: HTTP Status Code Count On Period" at bounding box center [646, 504] width 146 height 10
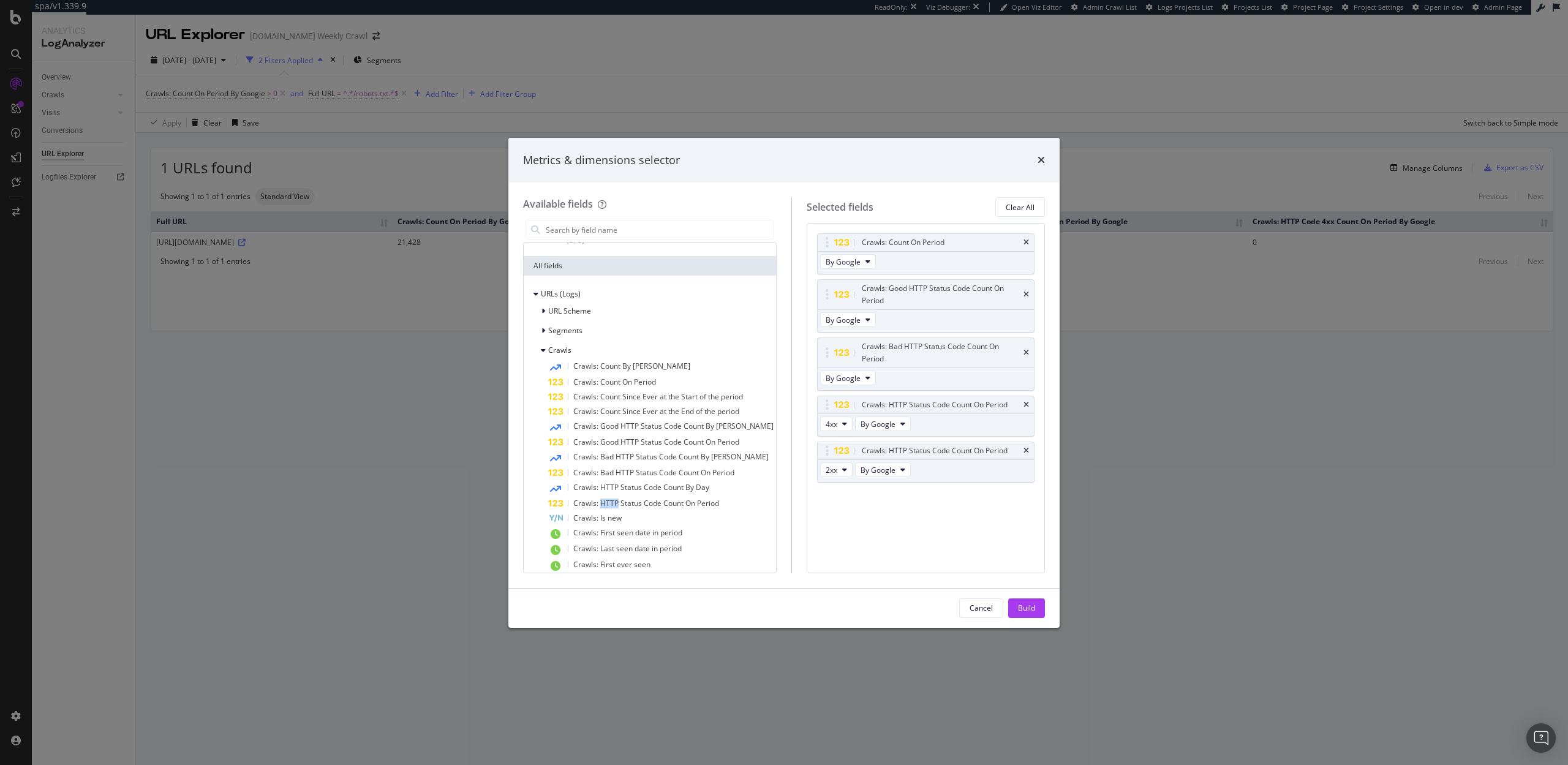
click at [607, 500] on span "Crawls: HTTP Status Code Count On Period" at bounding box center [646, 504] width 146 height 10
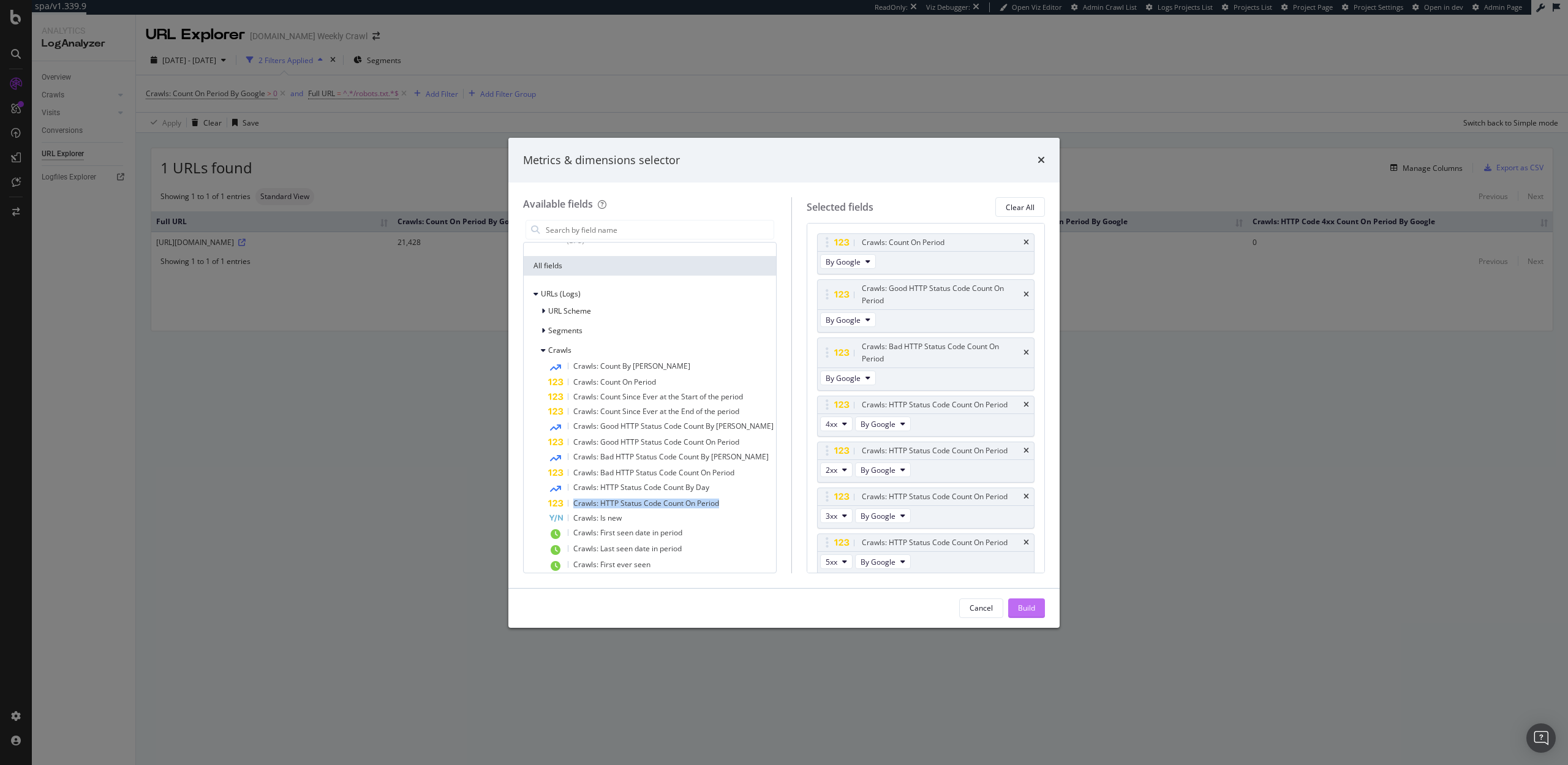
click at [1019, 605] on div "Build" at bounding box center [1027, 609] width 17 height 10
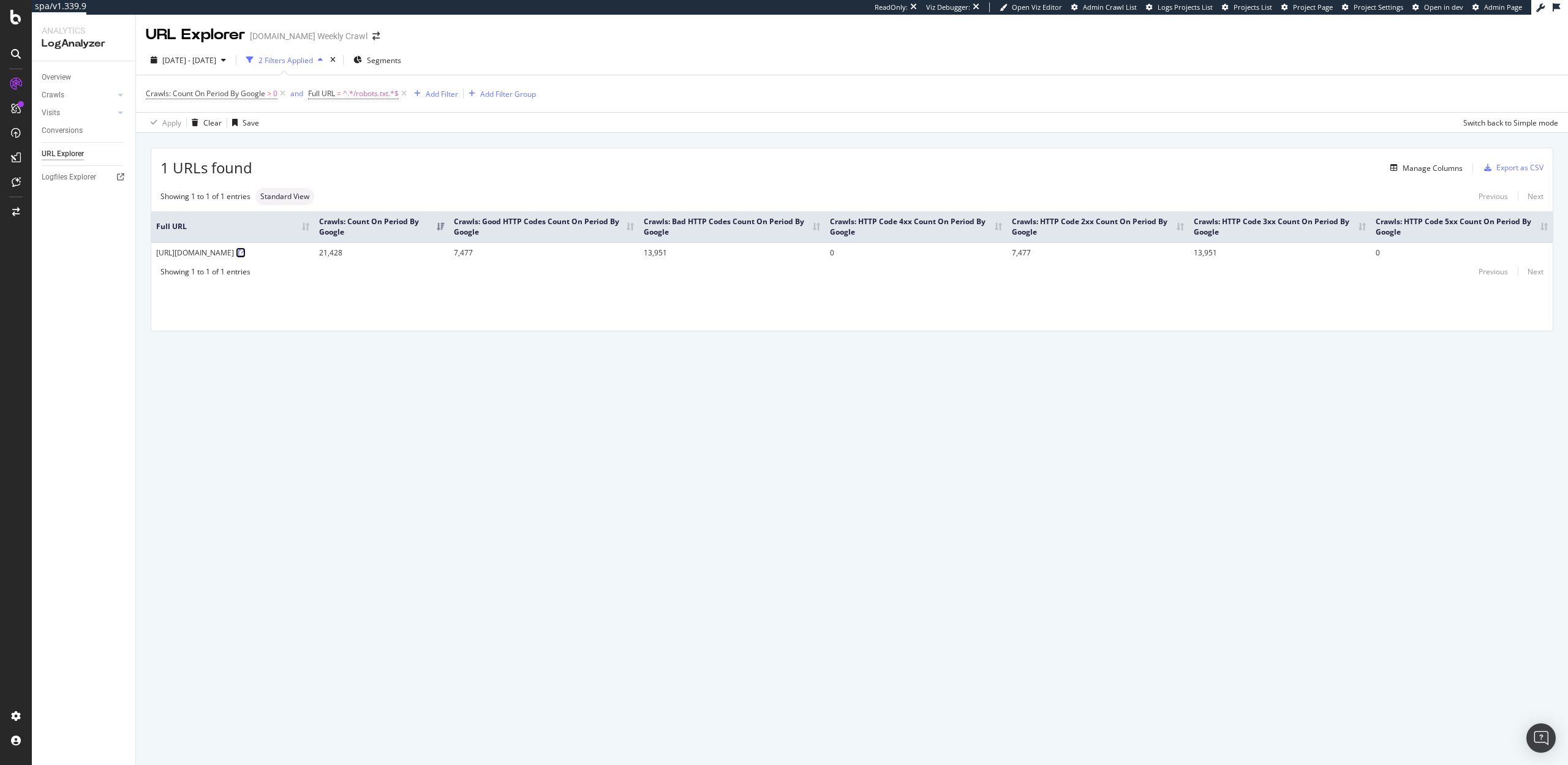
click at [246, 254] on icon at bounding box center [242, 253] width 7 height 7
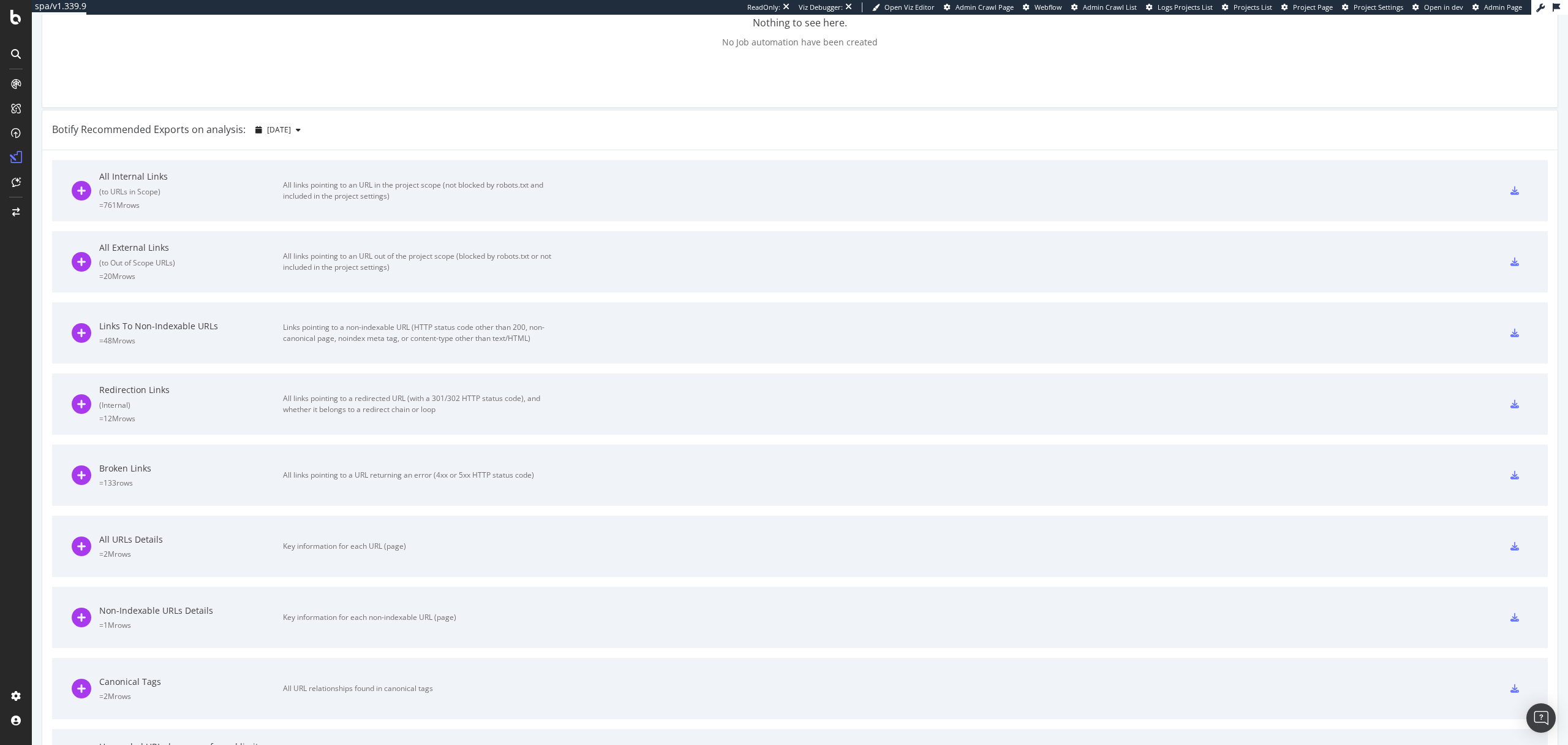
scroll to position [573, 0]
